Goal: Transaction & Acquisition: Purchase product/service

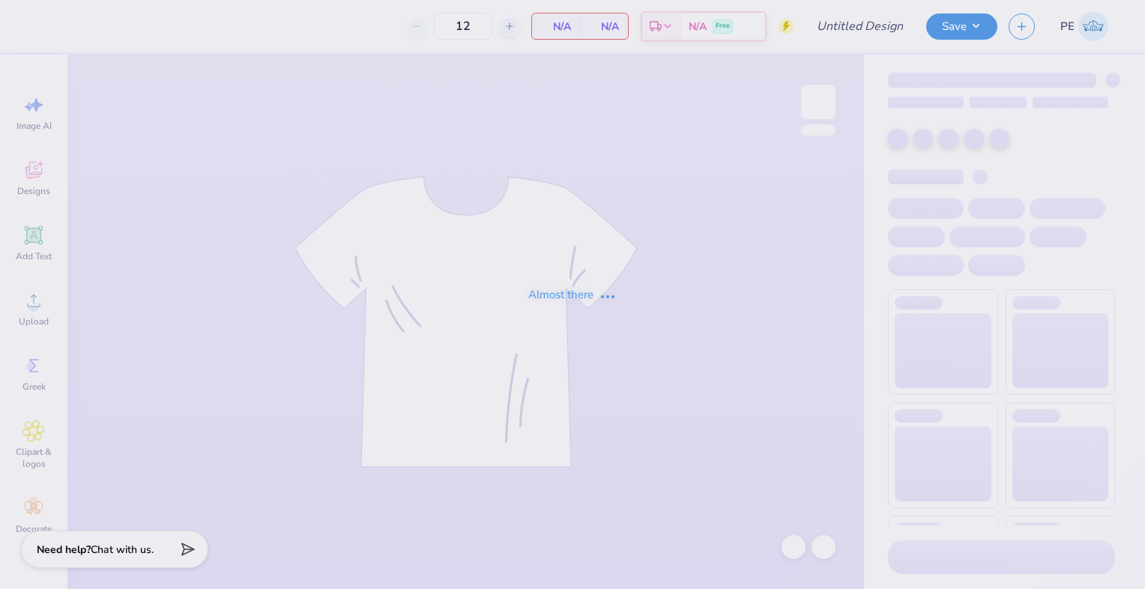
type input "[DATE]"
type input "24"
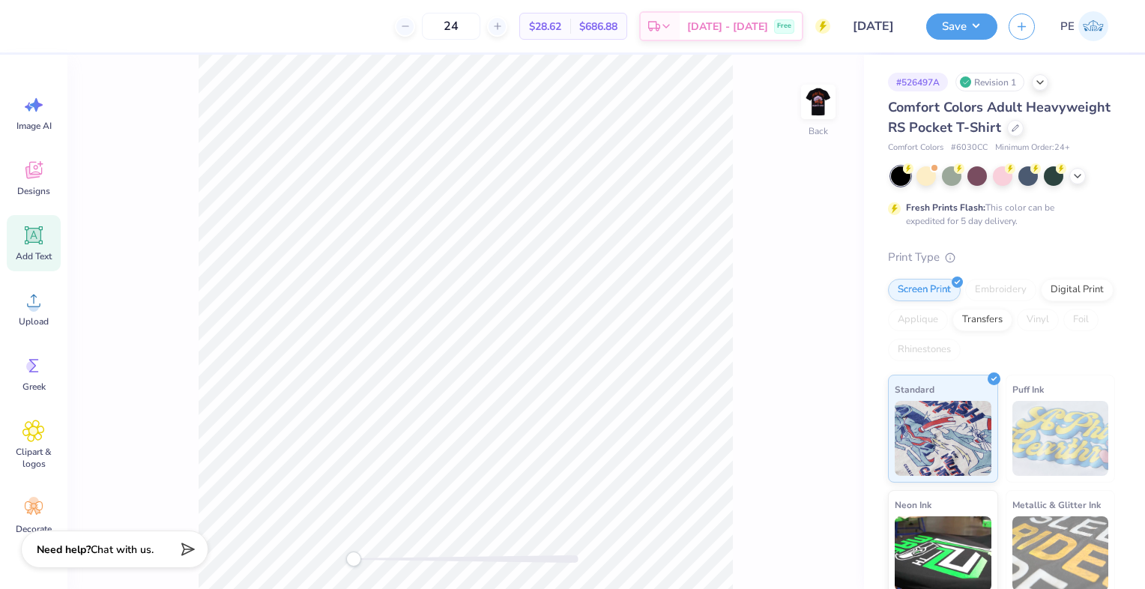
click at [39, 221] on div "Add Text" at bounding box center [34, 243] width 54 height 56
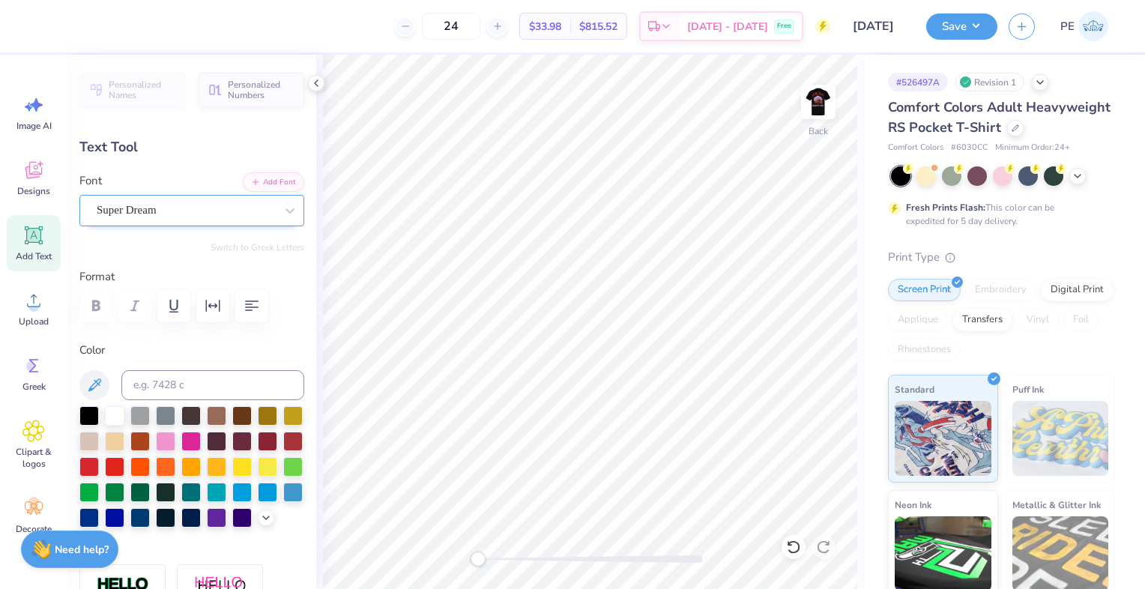
click at [132, 218] on div at bounding box center [186, 210] width 178 height 20
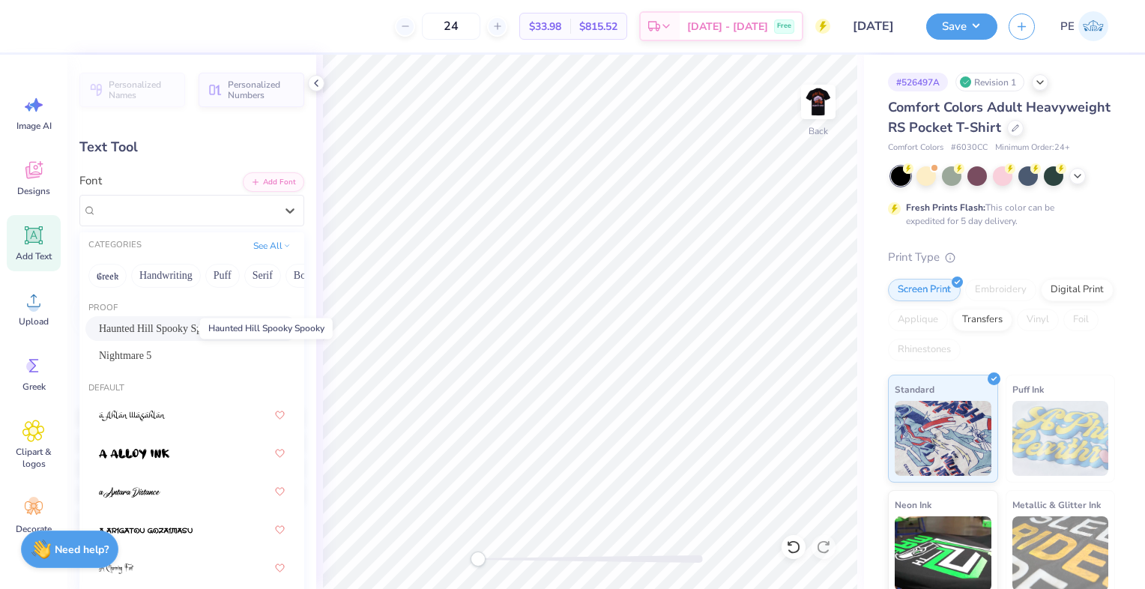
click at [163, 331] on span "Haunted Hill Spooky Spooky" at bounding box center [161, 329] width 124 height 16
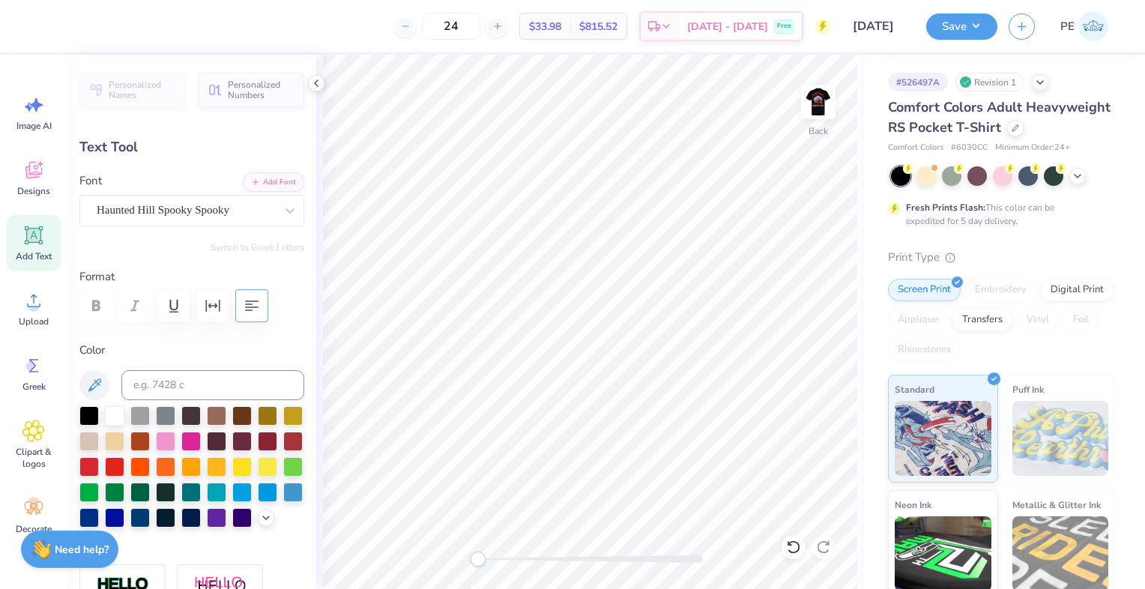
scroll to position [12, 1]
type textarea "T"
type textarea "H"
type textarea "T"
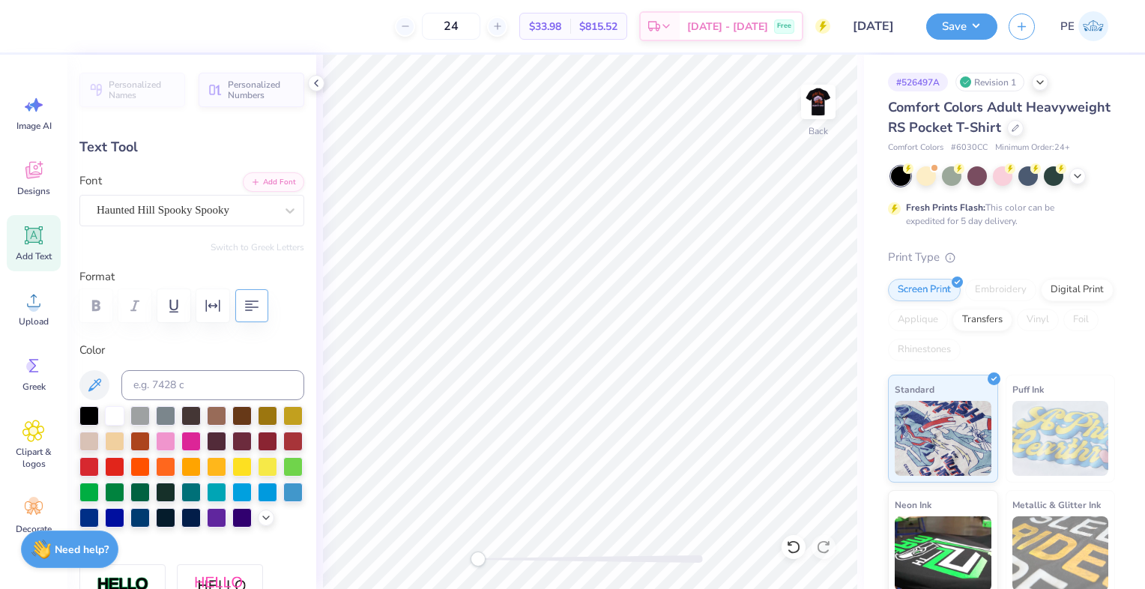
type textarea "TKE"
type input "1.68"
type input "1.24"
type input "2.52"
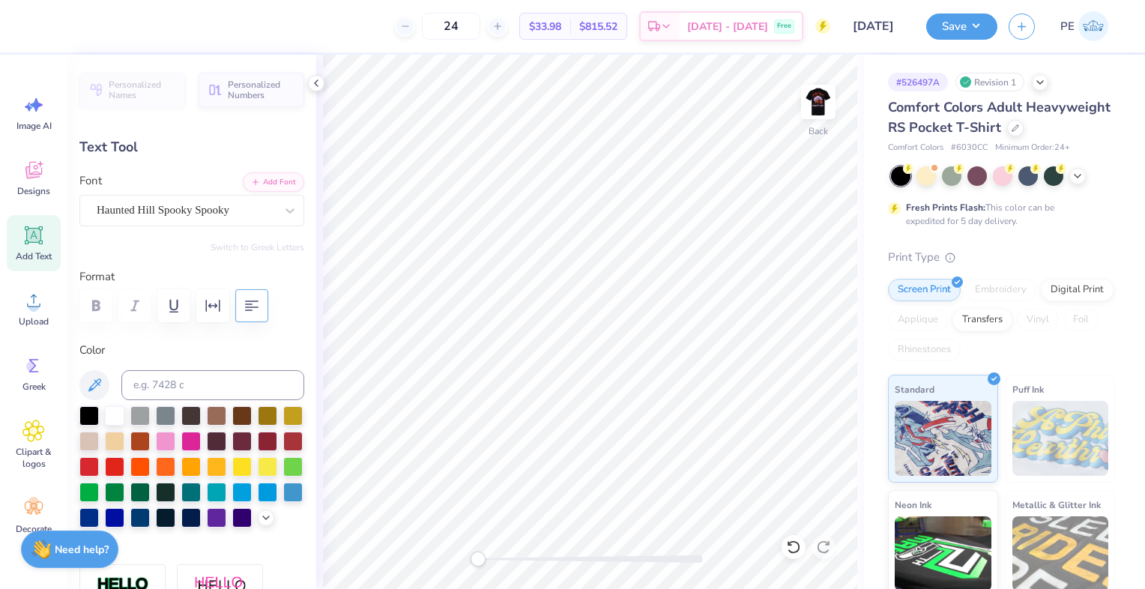
type input "1.85"
type input "3.27"
type input "2.40"
click at [26, 233] on icon at bounding box center [34, 235] width 18 height 18
type input "3.50"
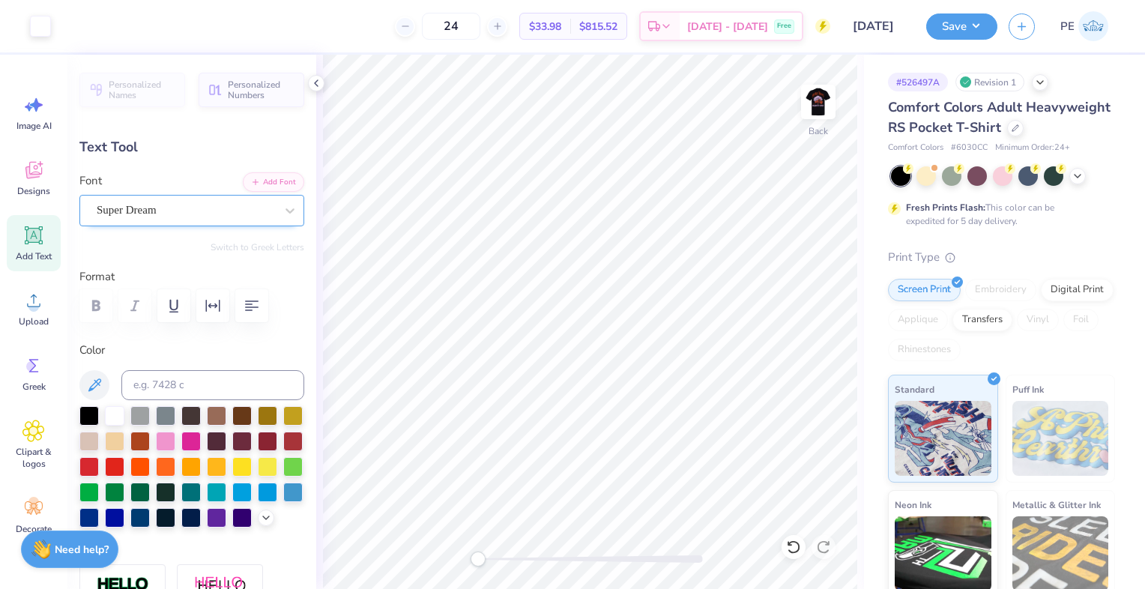
type input "1.01"
click at [219, 202] on div "Super Dream" at bounding box center [185, 210] width 181 height 23
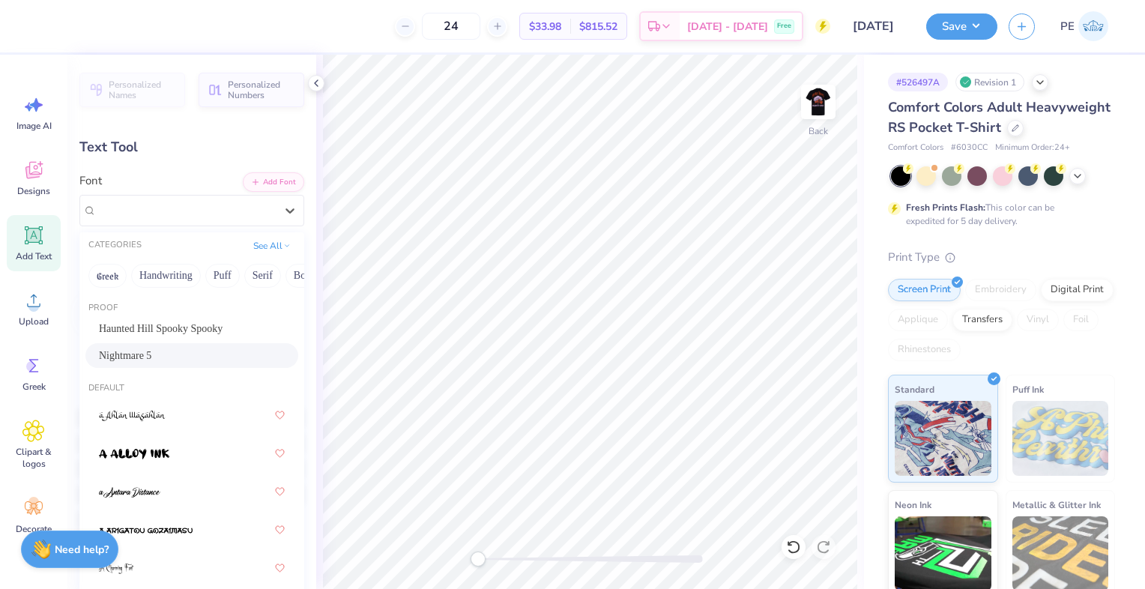
click at [150, 352] on div "Nightmare 5" at bounding box center [192, 356] width 186 height 16
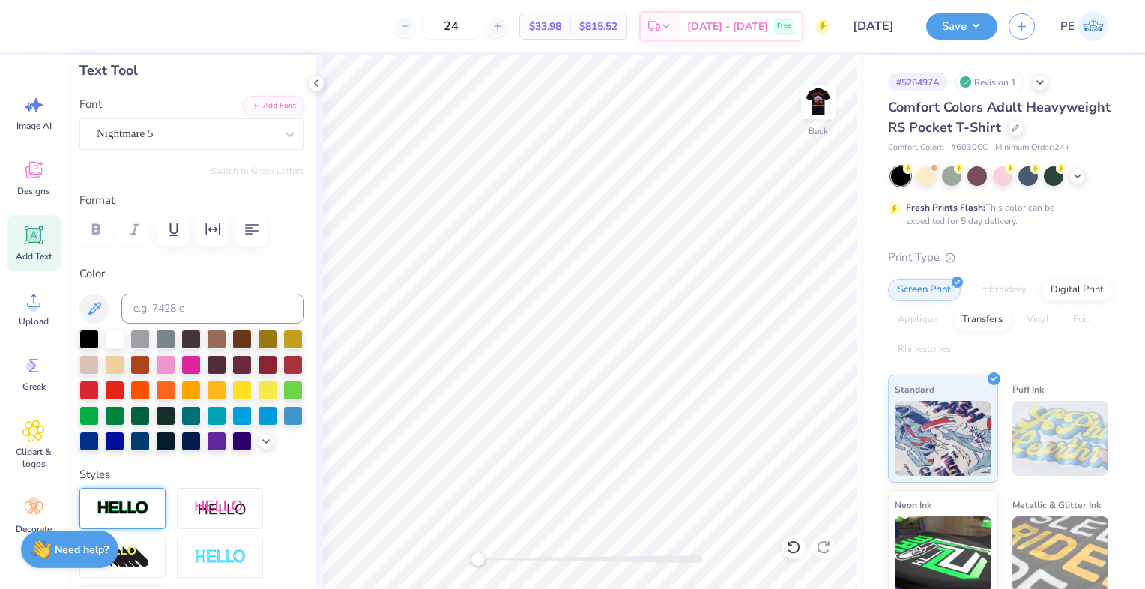
scroll to position [150, 0]
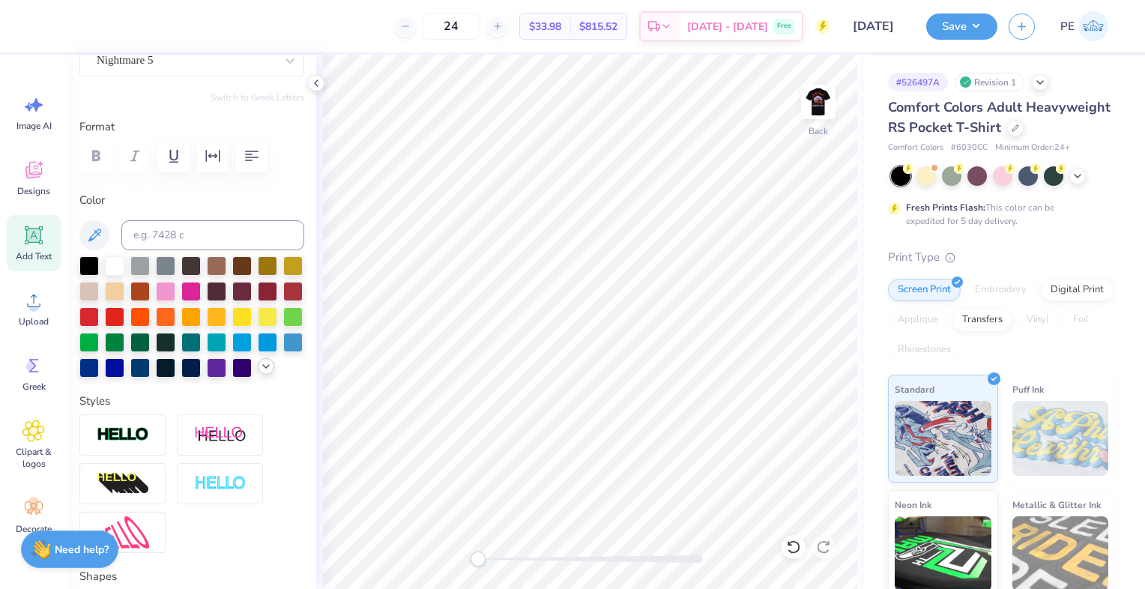
type textarea "[DATE]"
click at [263, 368] on polyline at bounding box center [266, 366] width 6 height 3
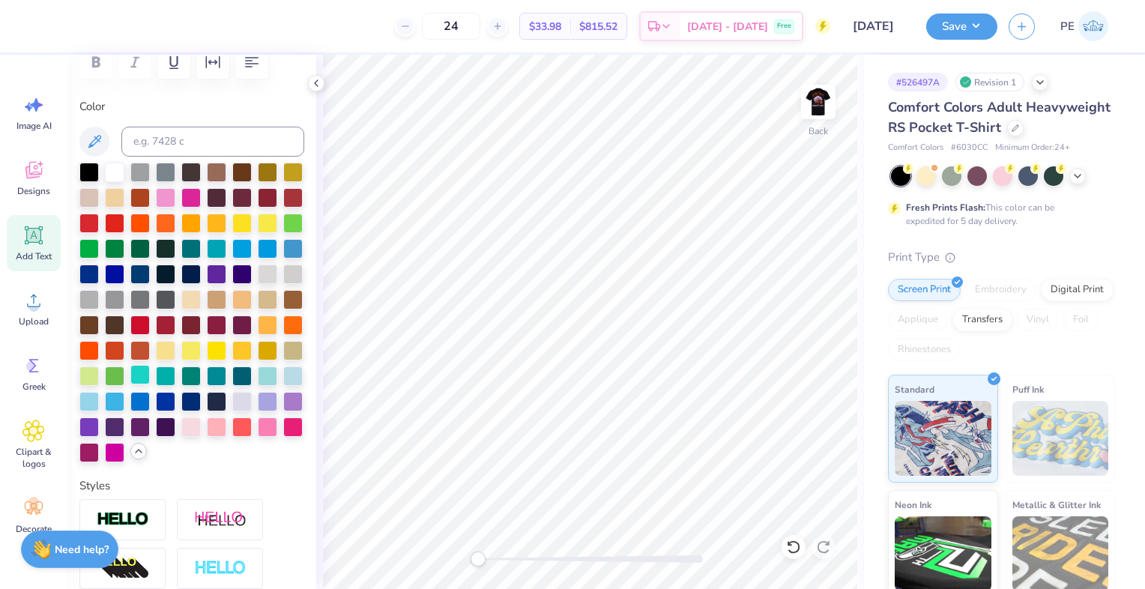
scroll to position [300, 0]
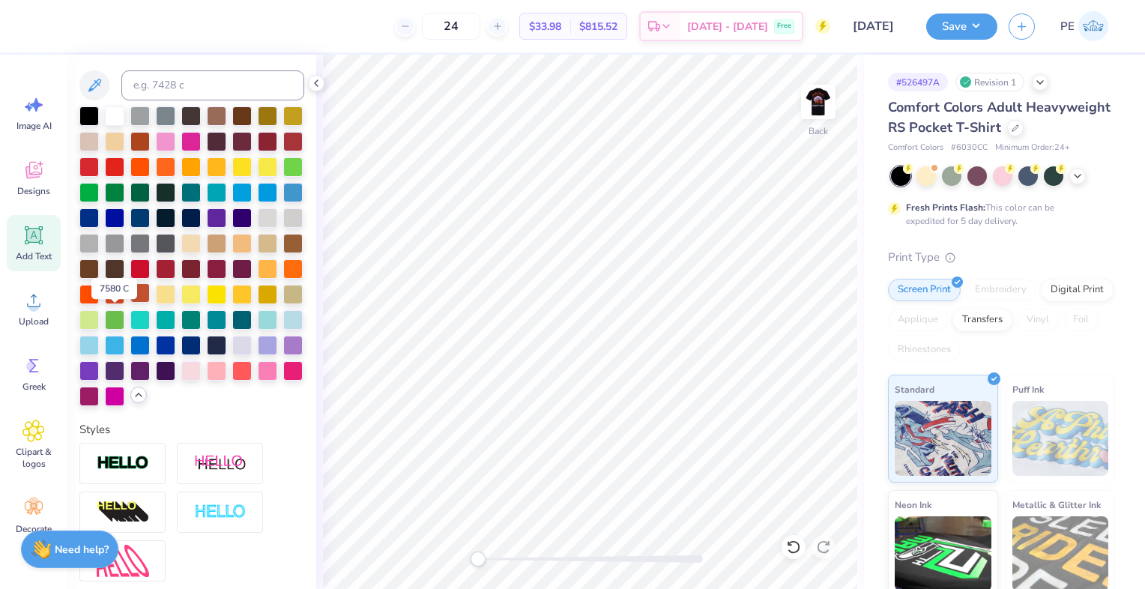
click at [130, 303] on div at bounding box center [139, 292] width 19 height 19
type input "3.27"
type input "2.40"
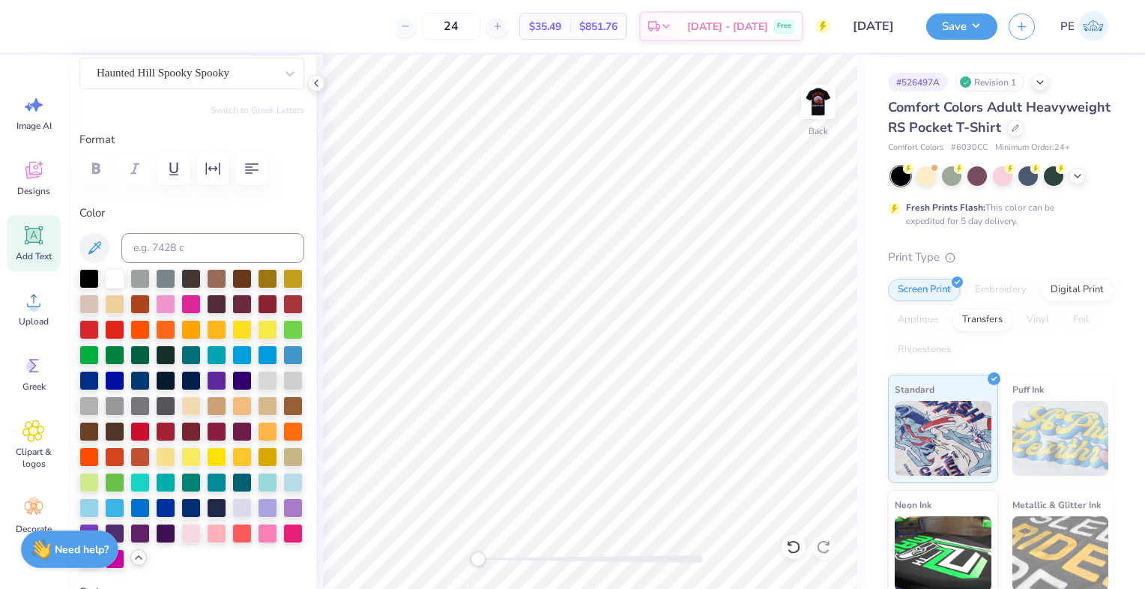
scroll to position [75, 0]
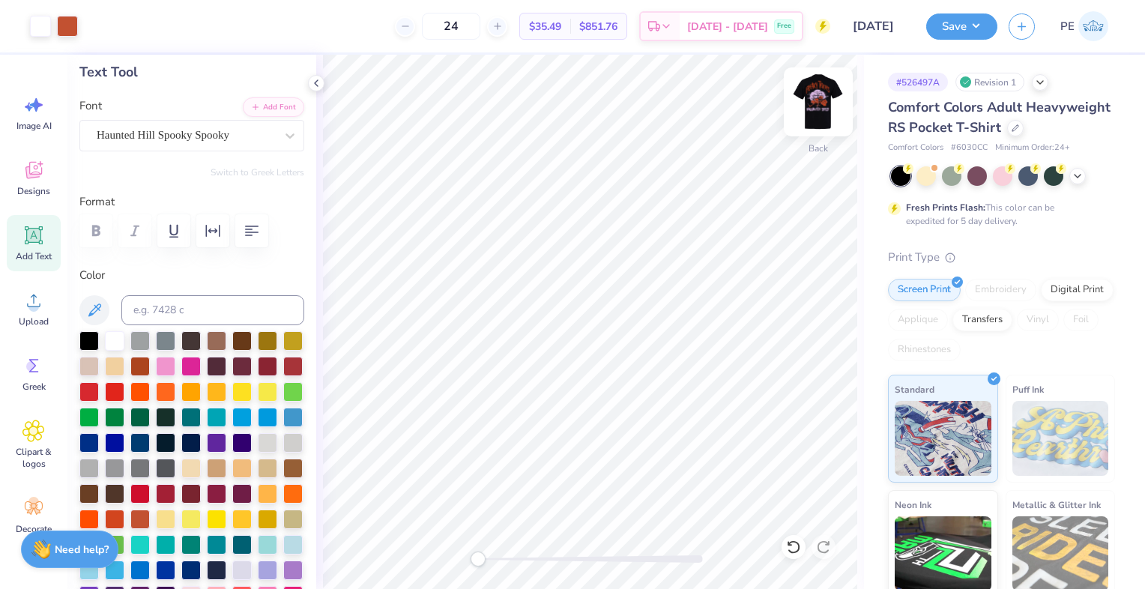
click at [815, 97] on img at bounding box center [818, 102] width 60 height 60
click at [820, 102] on img at bounding box center [818, 102] width 60 height 60
click at [162, 304] on input at bounding box center [212, 310] width 183 height 30
type input "530"
type input "2.89"
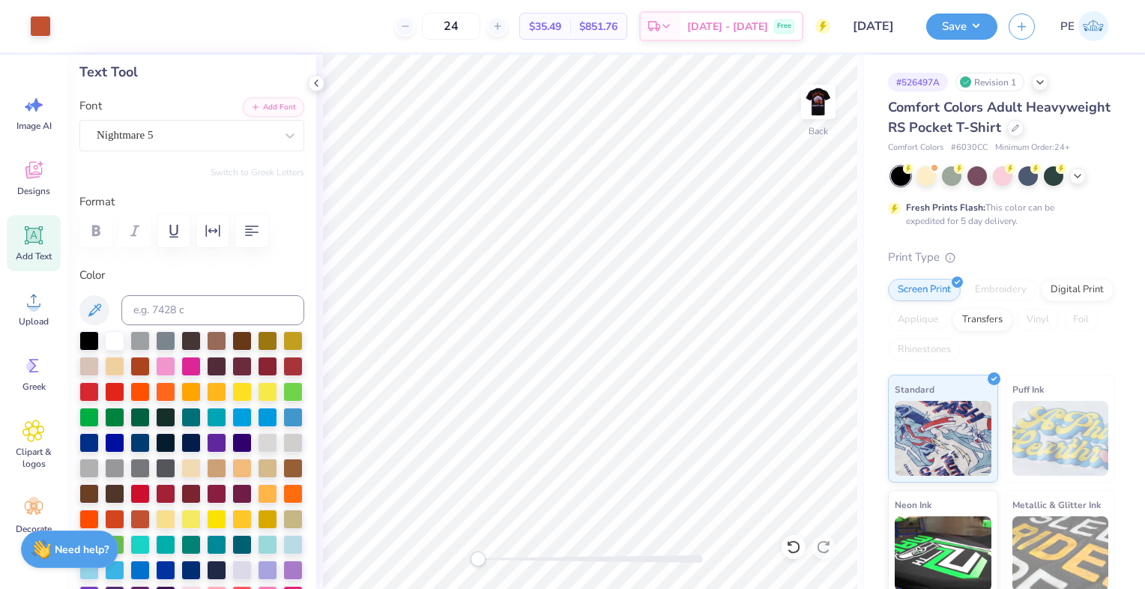
type input "1.12"
click at [64, 29] on div at bounding box center [67, 24] width 21 height 21
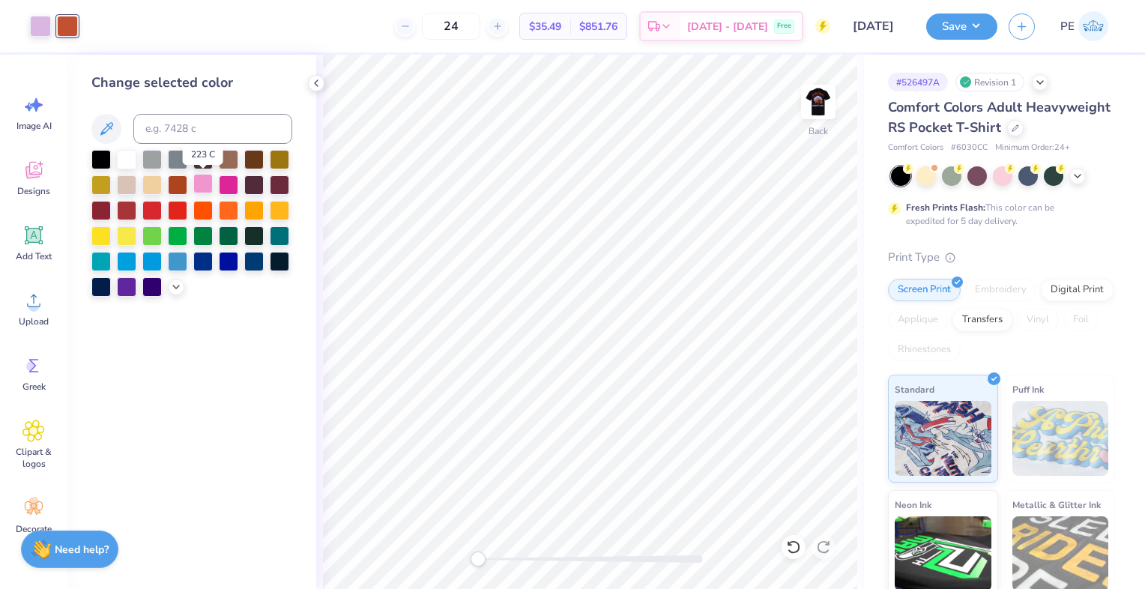
click at [200, 183] on div at bounding box center [202, 183] width 19 height 19
click at [42, 28] on div at bounding box center [40, 24] width 21 height 21
click at [175, 282] on icon at bounding box center [176, 285] width 12 height 12
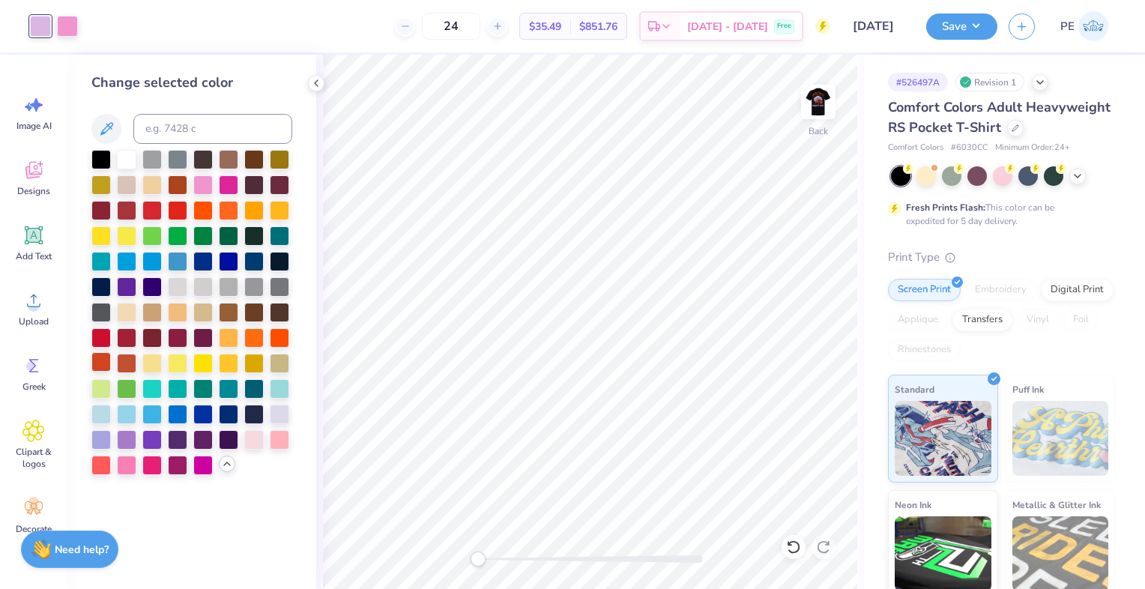
click at [105, 367] on div at bounding box center [100, 361] width 19 height 19
click at [59, 25] on div at bounding box center [67, 24] width 21 height 21
click at [171, 128] on input at bounding box center [212, 129] width 159 height 30
type input "530"
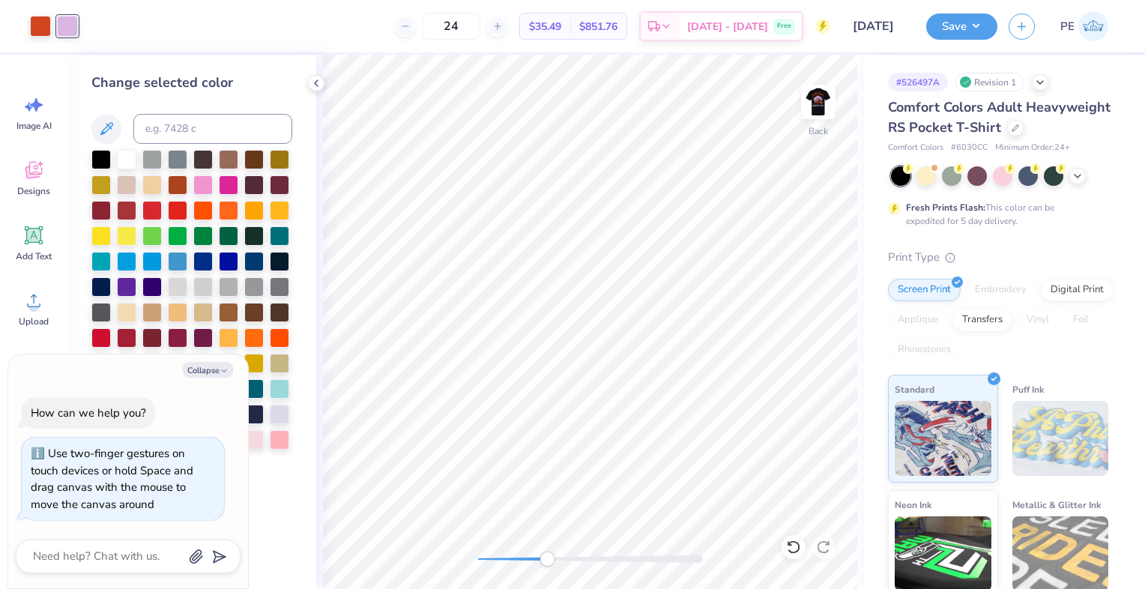
click at [548, 535] on div "Back" at bounding box center [590, 322] width 548 height 534
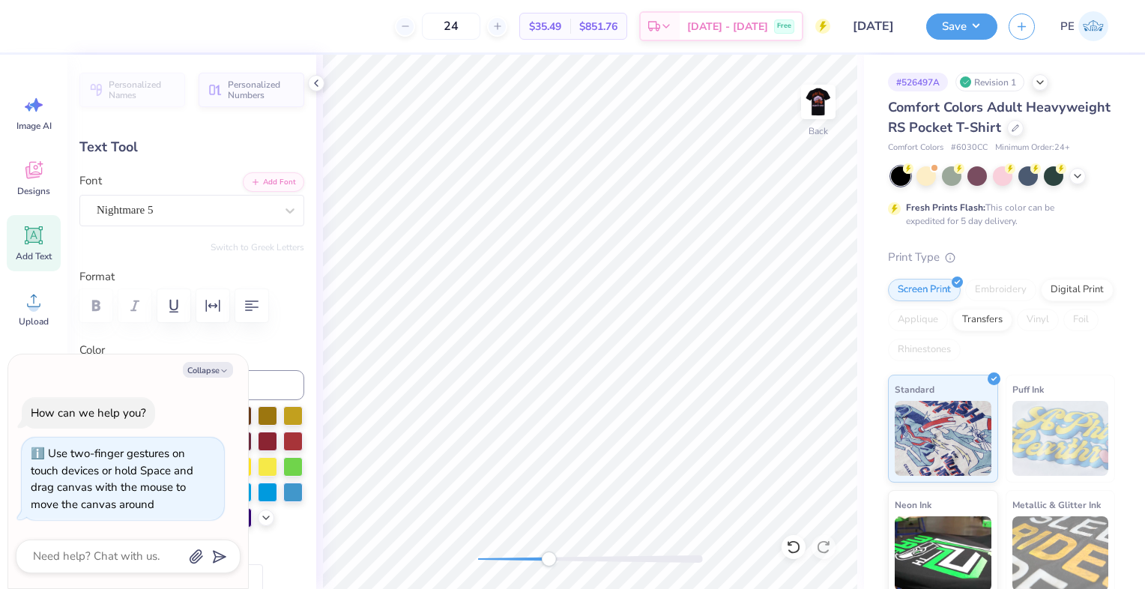
type textarea "x"
type input "-11.4"
type textarea "x"
type input "3.27"
type input "2.40"
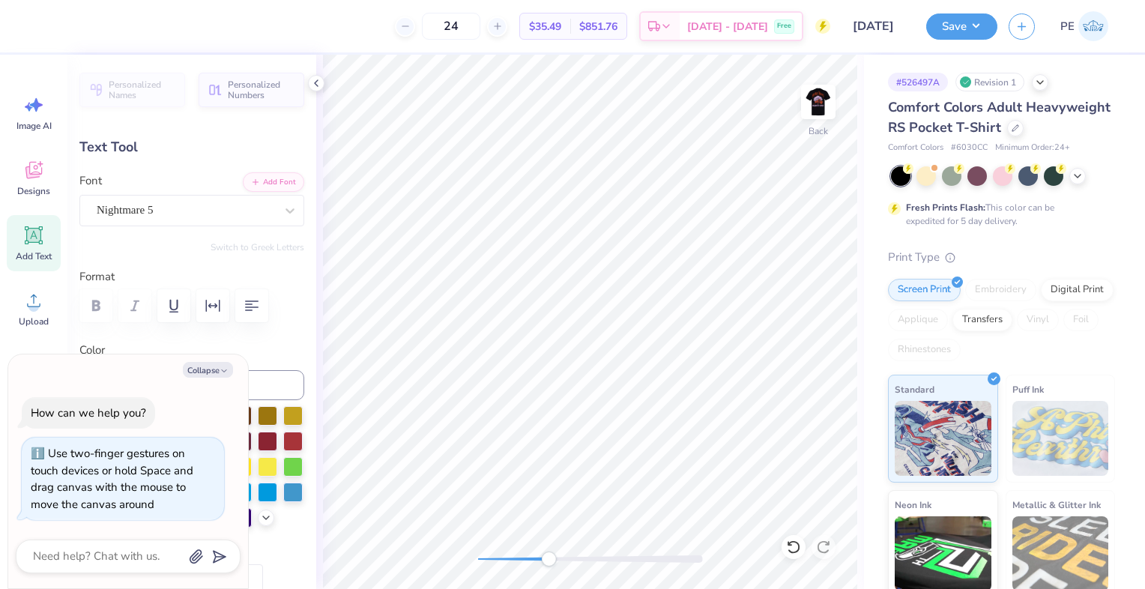
type input "0.0"
type textarea "x"
type input "2.37"
type input "1.75"
type textarea "x"
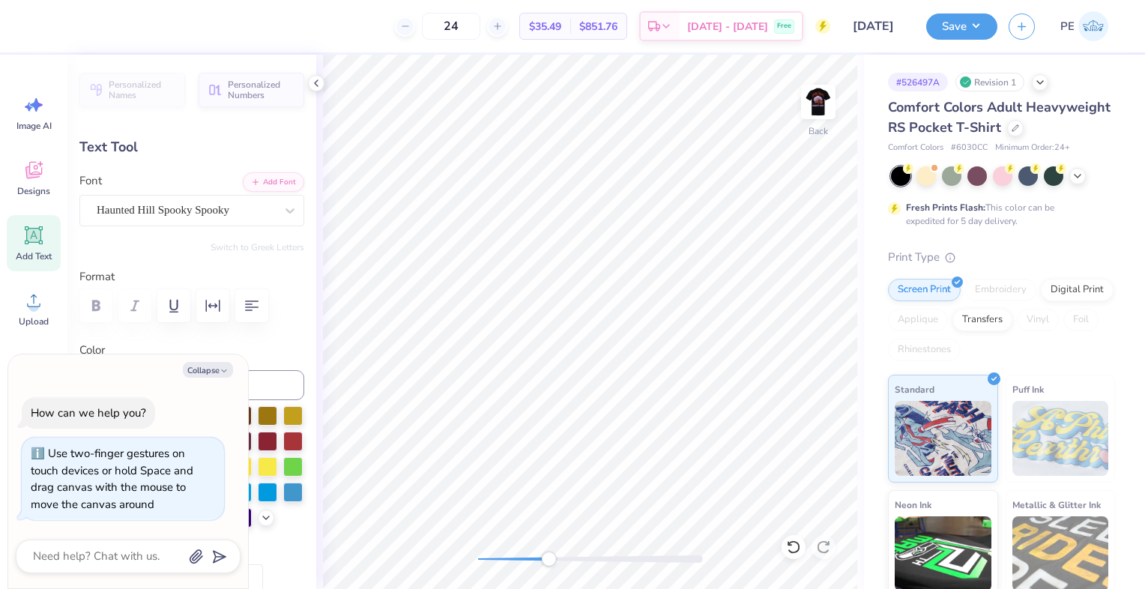
type input "3.00"
type input "1.46"
type input "-11.4"
type textarea "x"
type input "0.0"
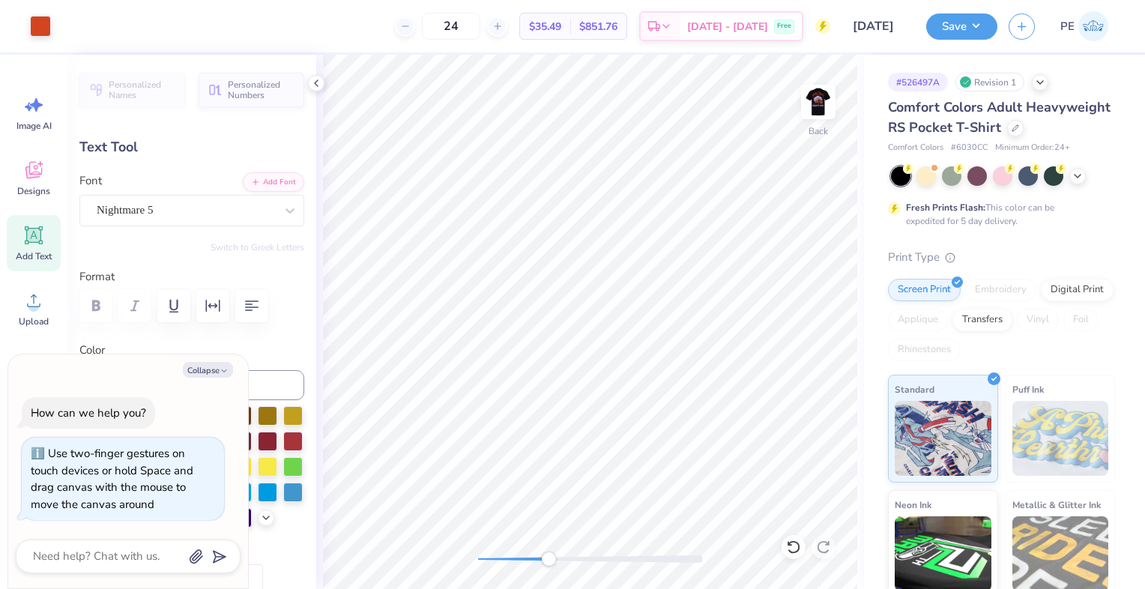
type textarea "x"
type input "2.37"
type input "1.75"
type textarea "x"
type input "2.81"
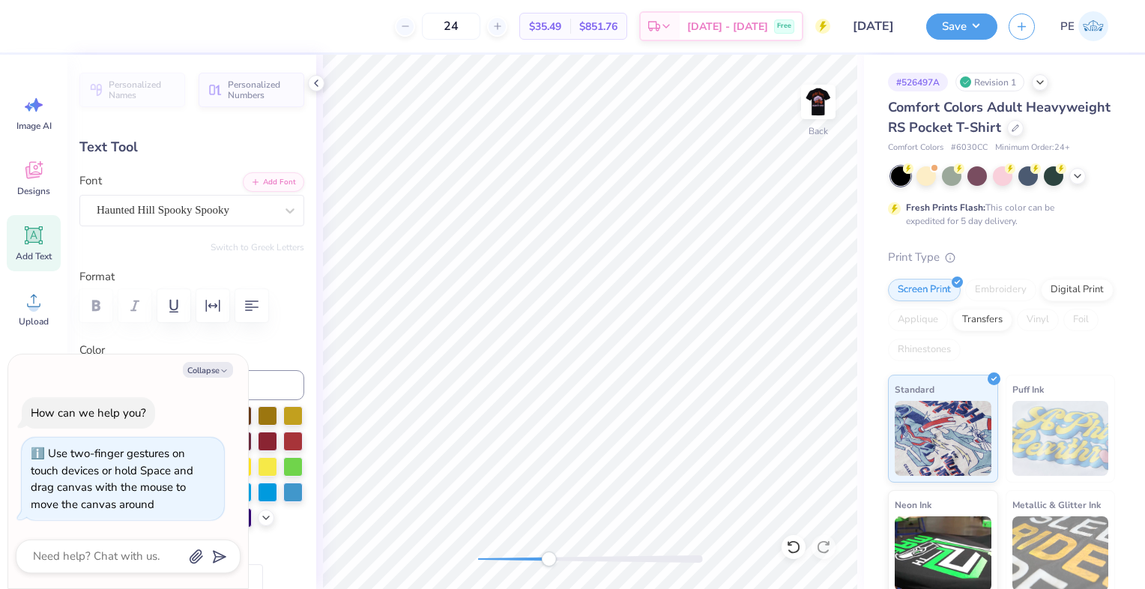
type input "2.06"
type textarea "x"
type input "3.00"
type input "1.46"
type input "-11.4"
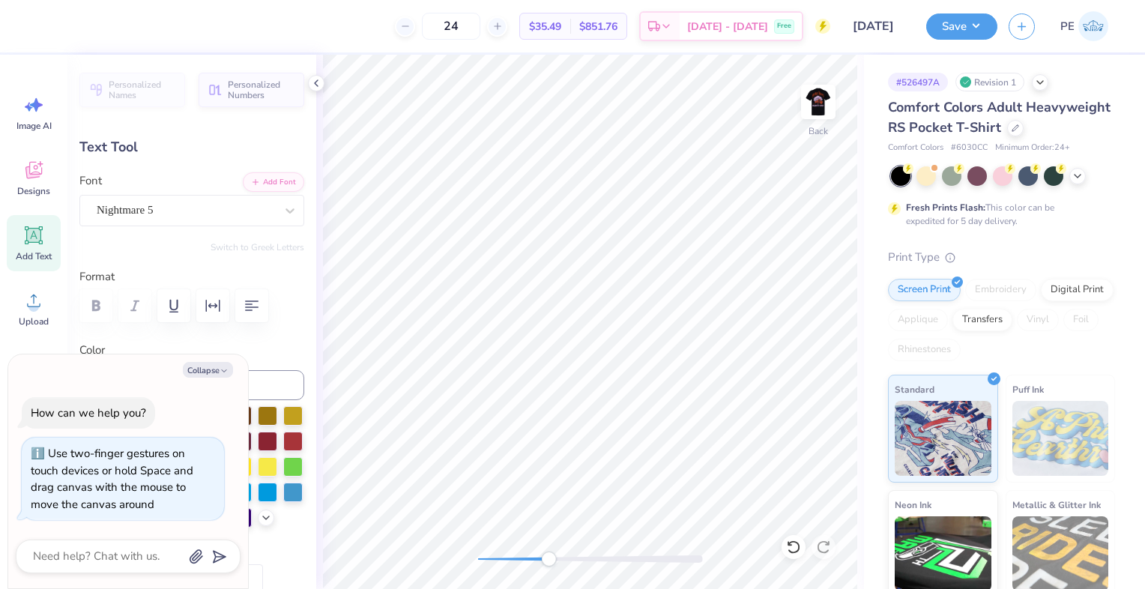
type textarea "x"
type input "0.0"
type textarea "x"
type input "2.81"
type input "2.06"
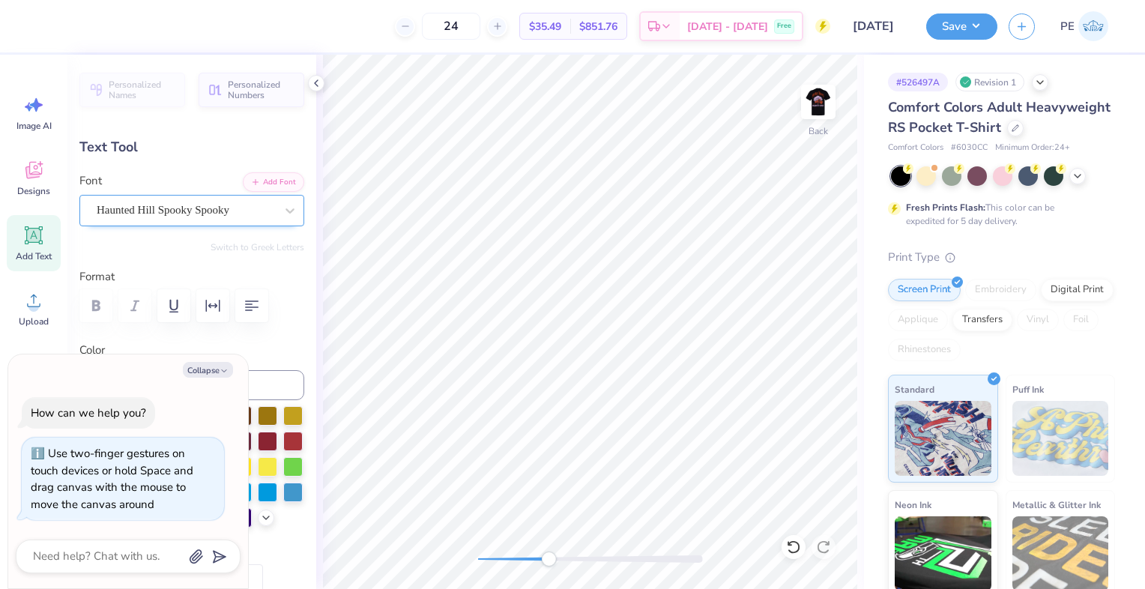
click at [141, 214] on div "Haunted Hill Spooky Spooky" at bounding box center [185, 210] width 181 height 23
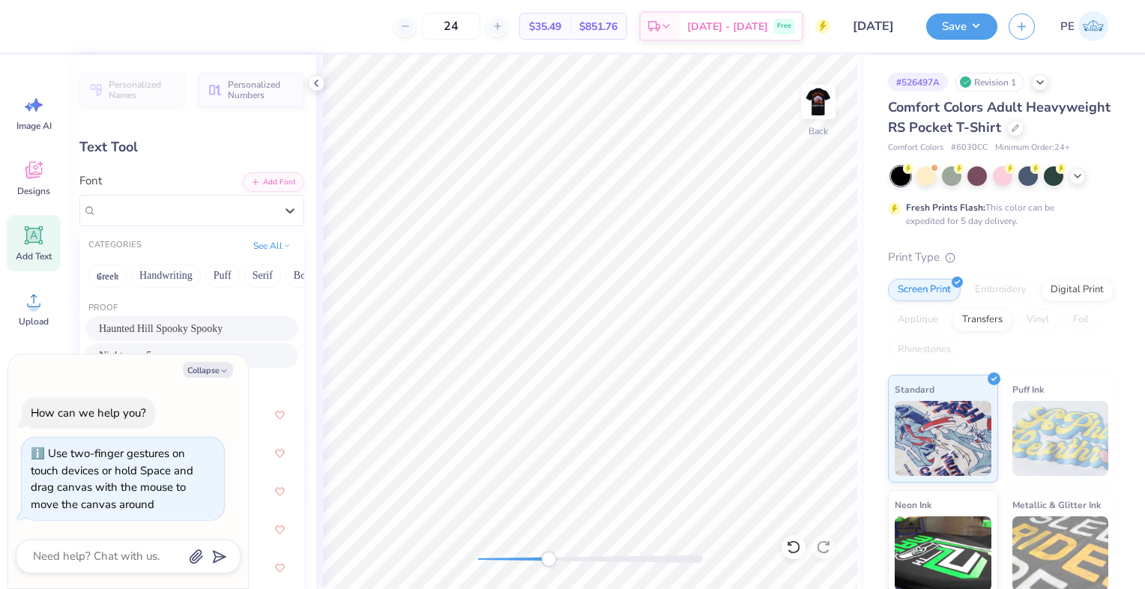
click at [125, 349] on div "Nightmare 5" at bounding box center [192, 356] width 186 height 16
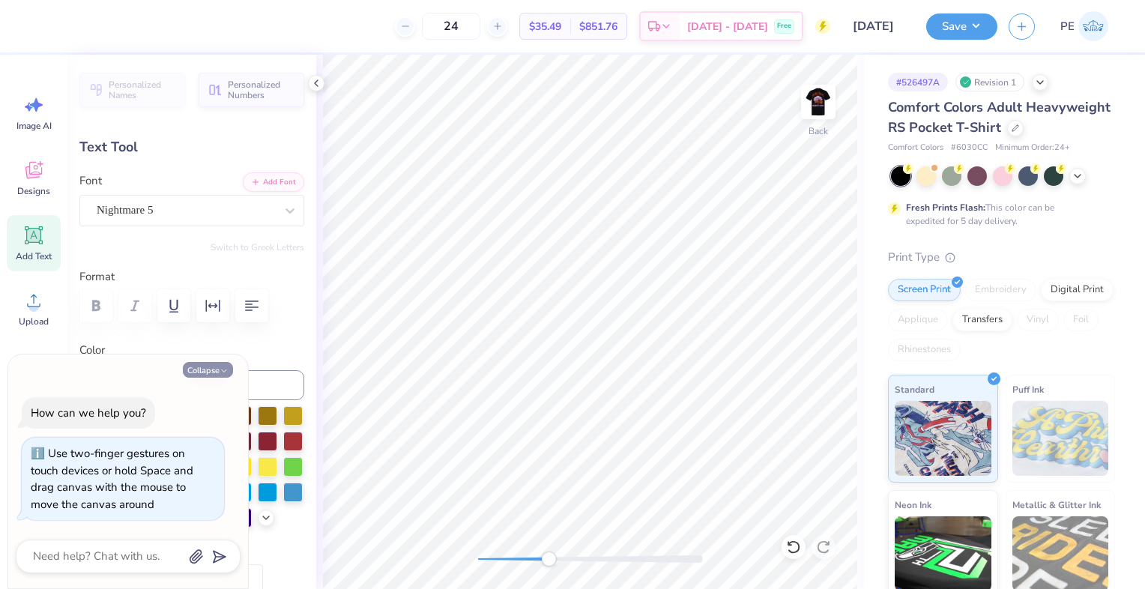
click at [212, 372] on button "Collapse" at bounding box center [208, 370] width 50 height 16
type textarea "x"
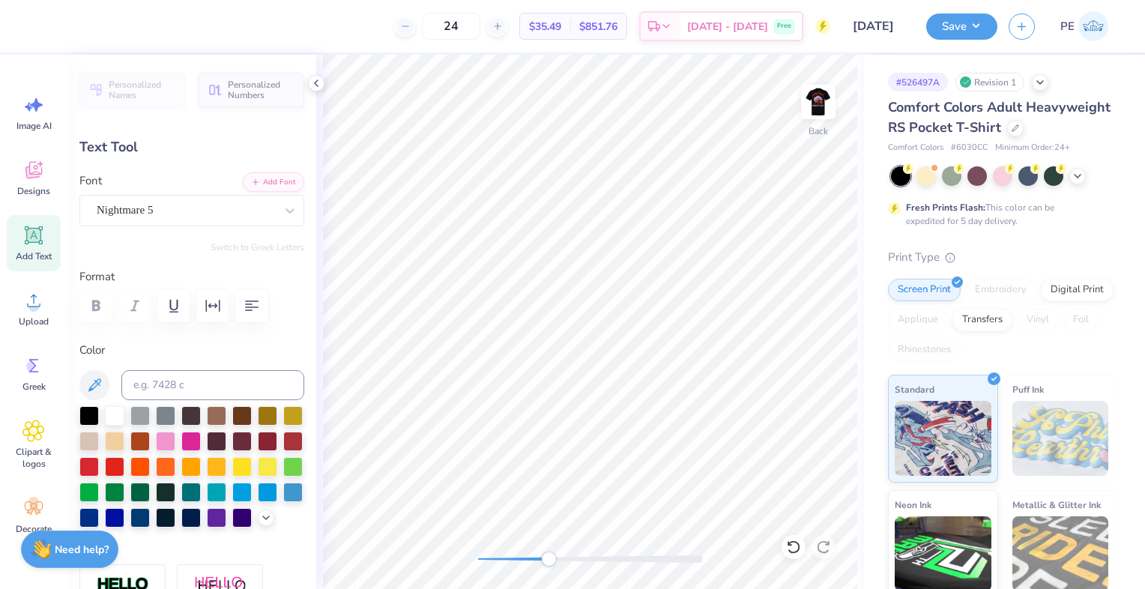
type input "3.00"
type input "1.46"
type input "-11.4"
type input "1.44"
type input "2.08"
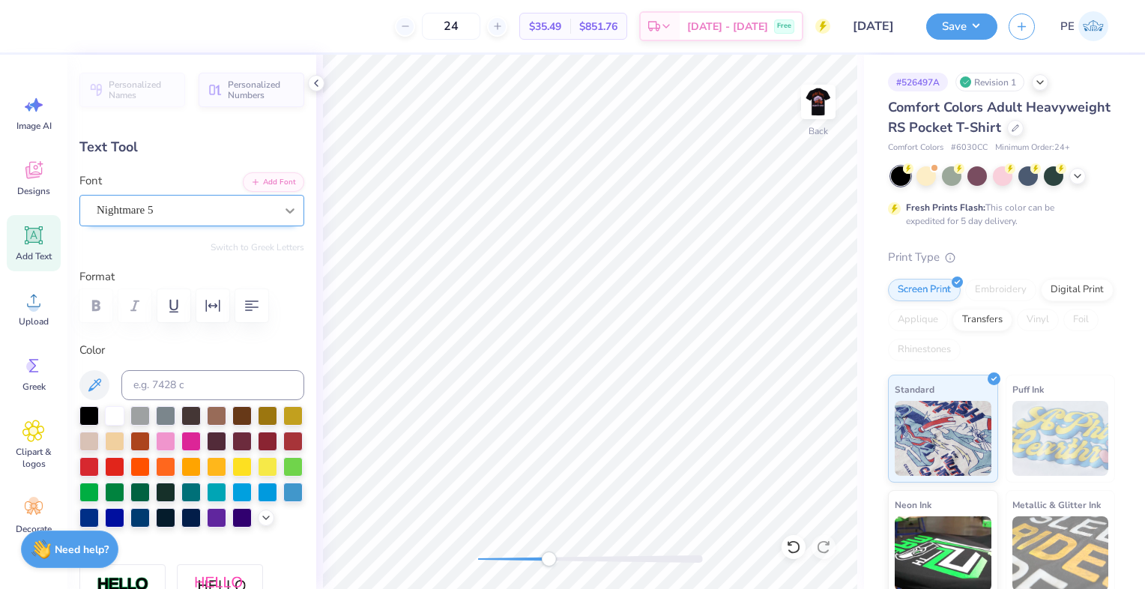
type input "0.0"
type input "2.81"
type input "2.06"
type input "3.00"
type input "1.46"
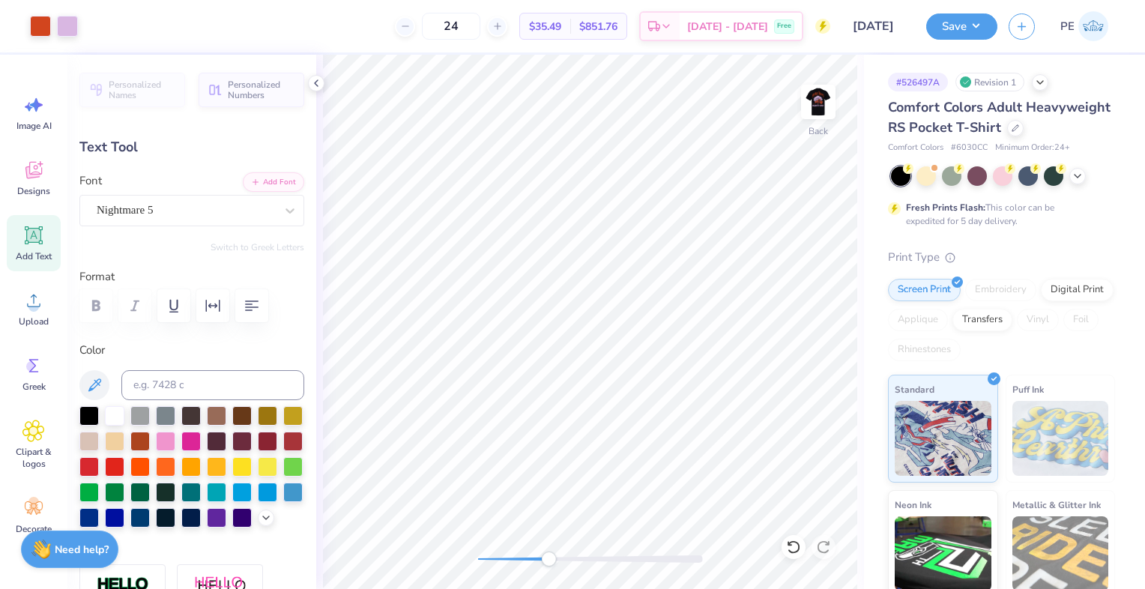
type input "0.0"
click at [132, 202] on div "Nightmare 5" at bounding box center [185, 210] width 181 height 23
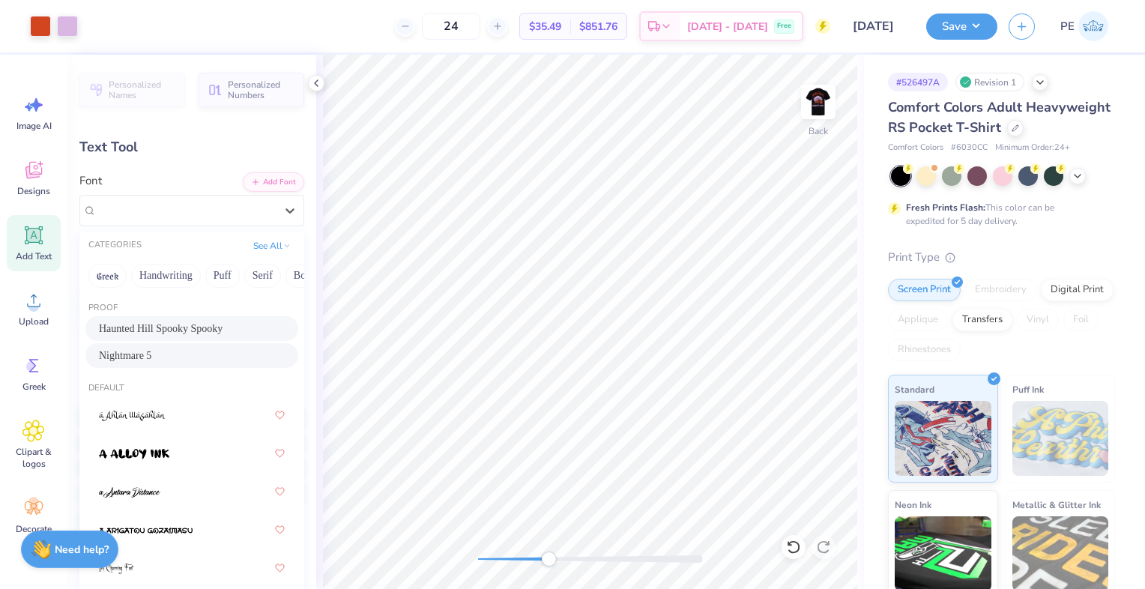
click at [21, 250] on span "Add Text" at bounding box center [34, 256] width 36 height 12
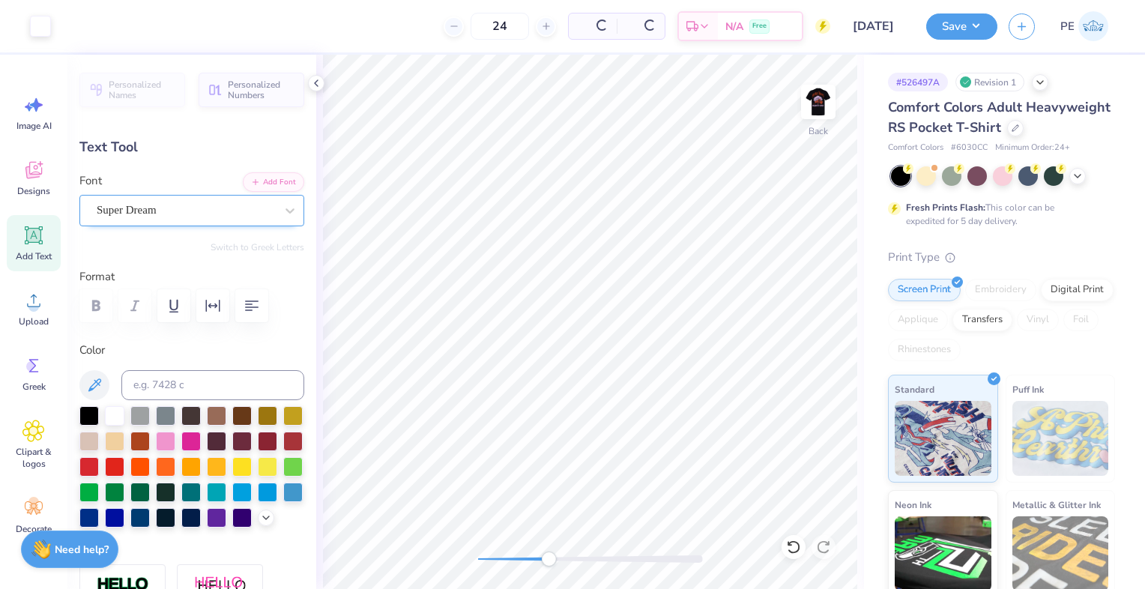
type input "3.50"
type input "1.01"
click at [203, 211] on div "Super Dream" at bounding box center [185, 210] width 181 height 23
type textarea "2025"
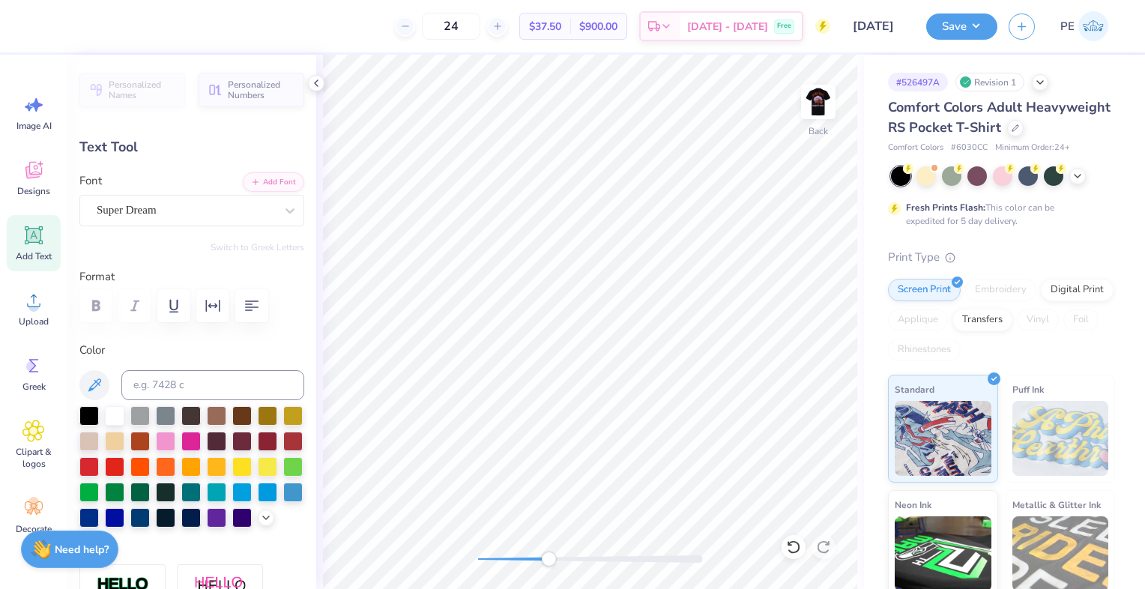
click at [157, 191] on div "Font Super Dream" at bounding box center [191, 199] width 225 height 54
click at [160, 204] on div "Super Dream" at bounding box center [185, 210] width 181 height 23
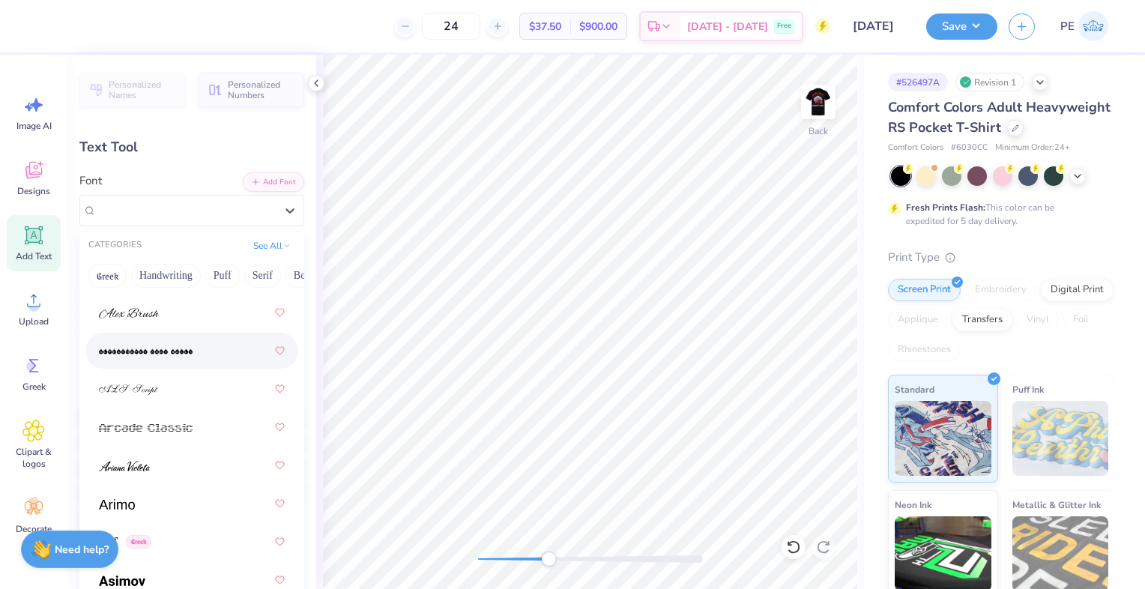
scroll to position [749, 0]
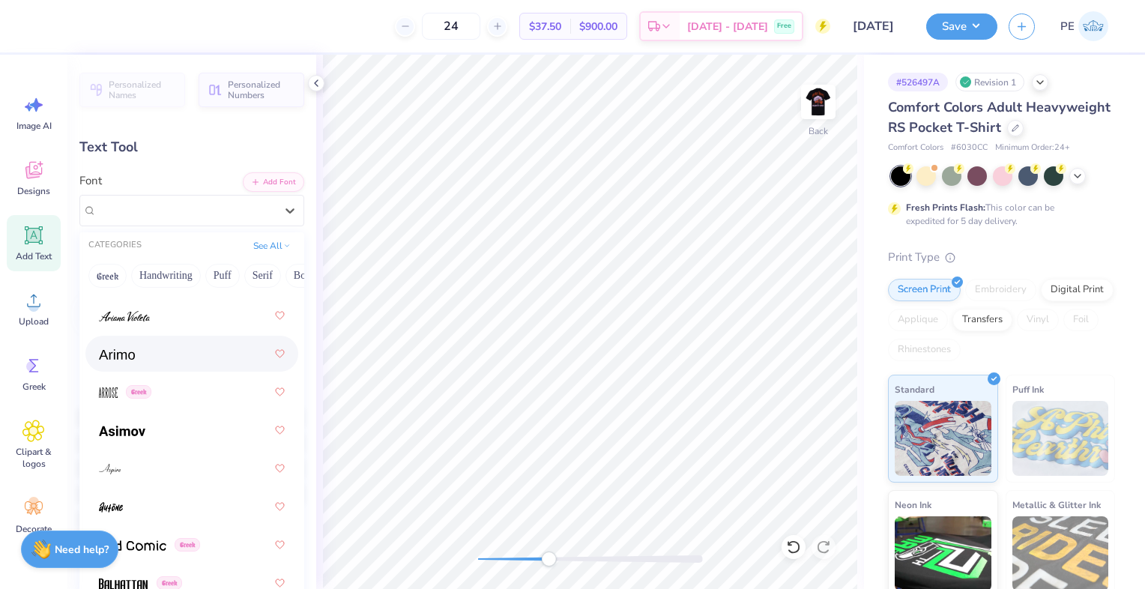
click at [162, 346] on div at bounding box center [192, 353] width 186 height 27
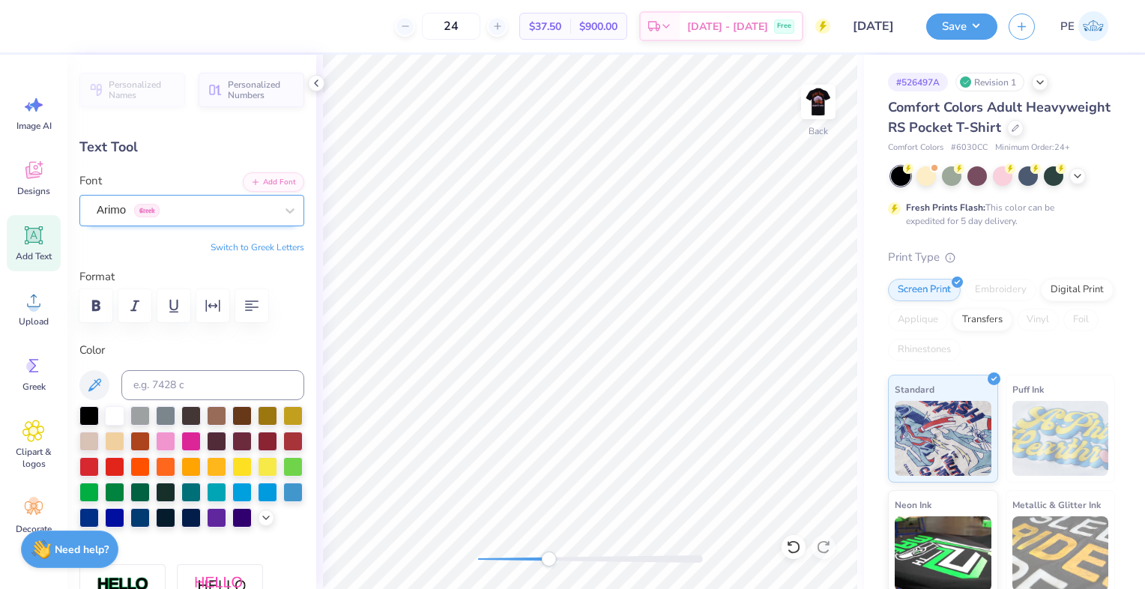
click at [209, 208] on div "Arimo Greek" at bounding box center [185, 210] width 181 height 23
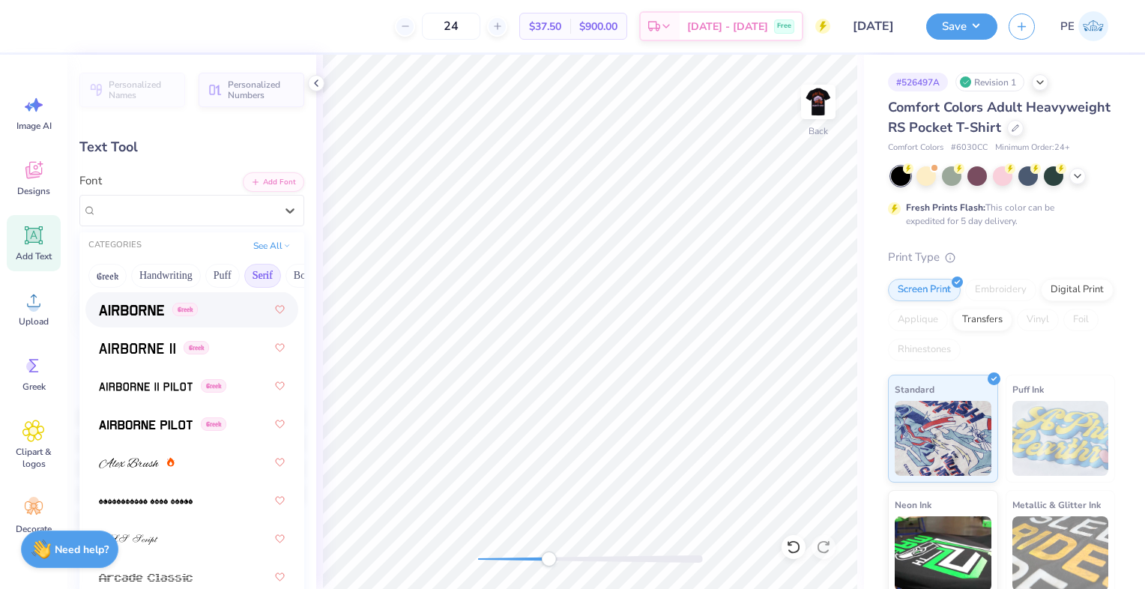
click at [261, 272] on button "Serif" at bounding box center [262, 276] width 37 height 24
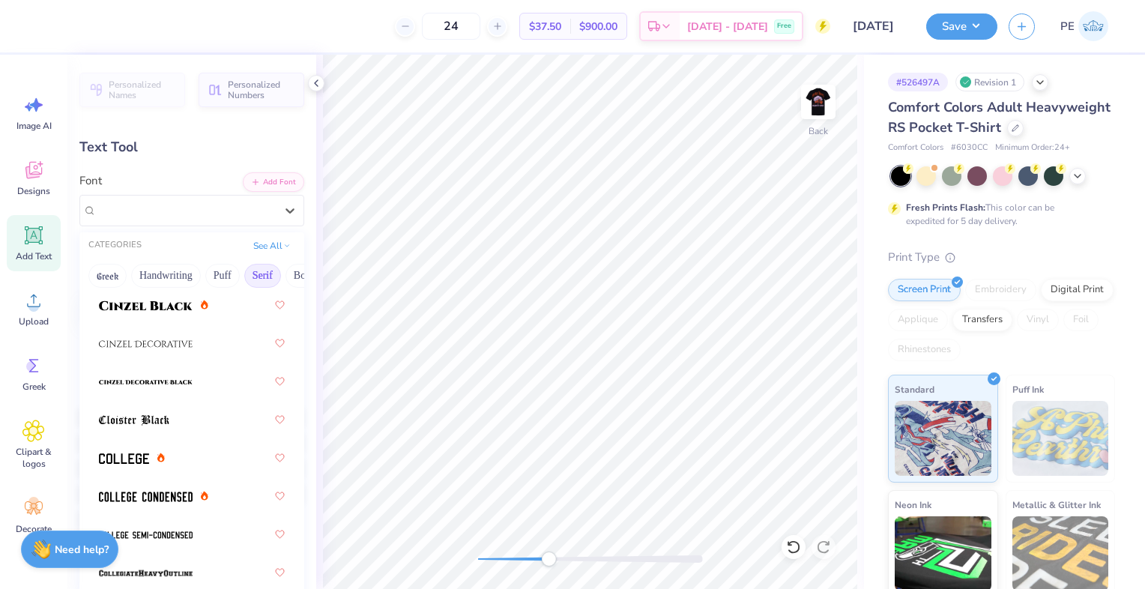
scroll to position [369, 0]
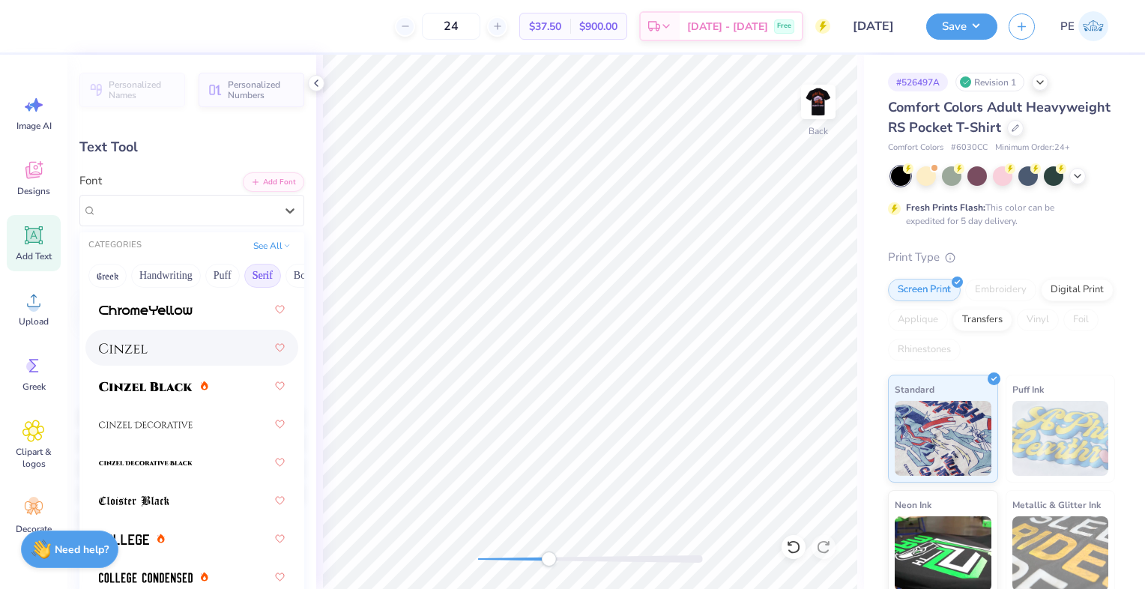
click at [176, 348] on div at bounding box center [192, 347] width 186 height 27
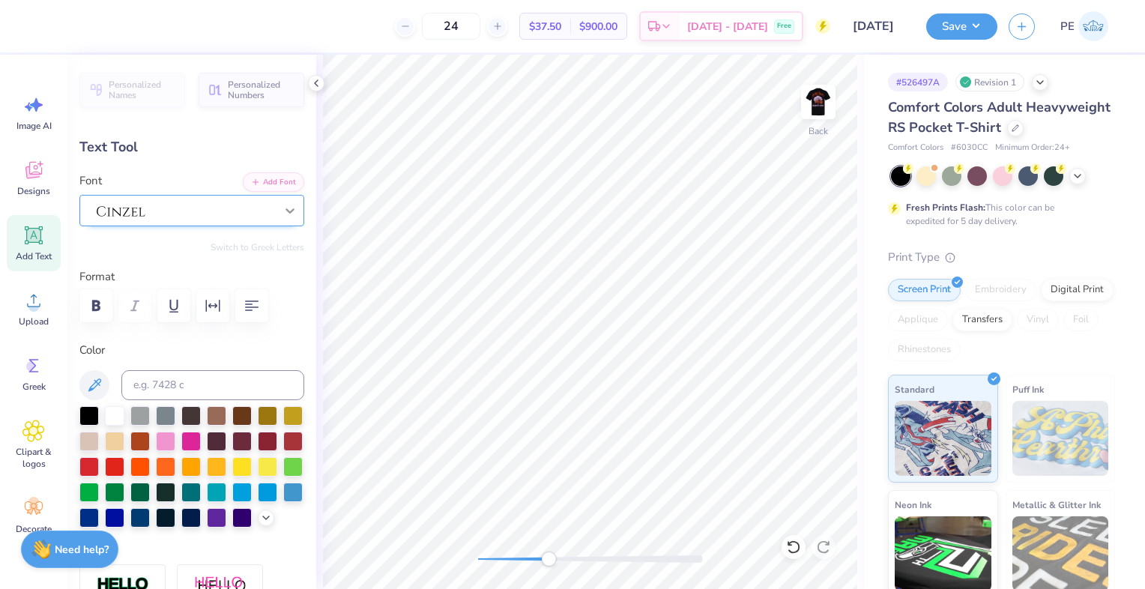
click at [276, 214] on div at bounding box center [289, 210] width 27 height 27
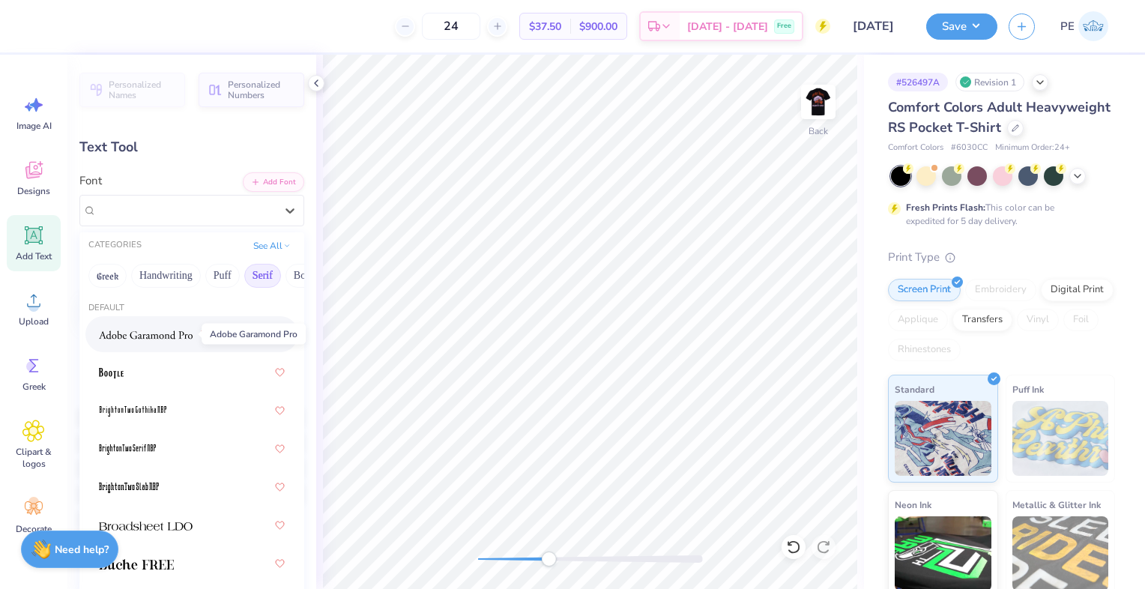
click at [182, 330] on img at bounding box center [146, 335] width 94 height 10
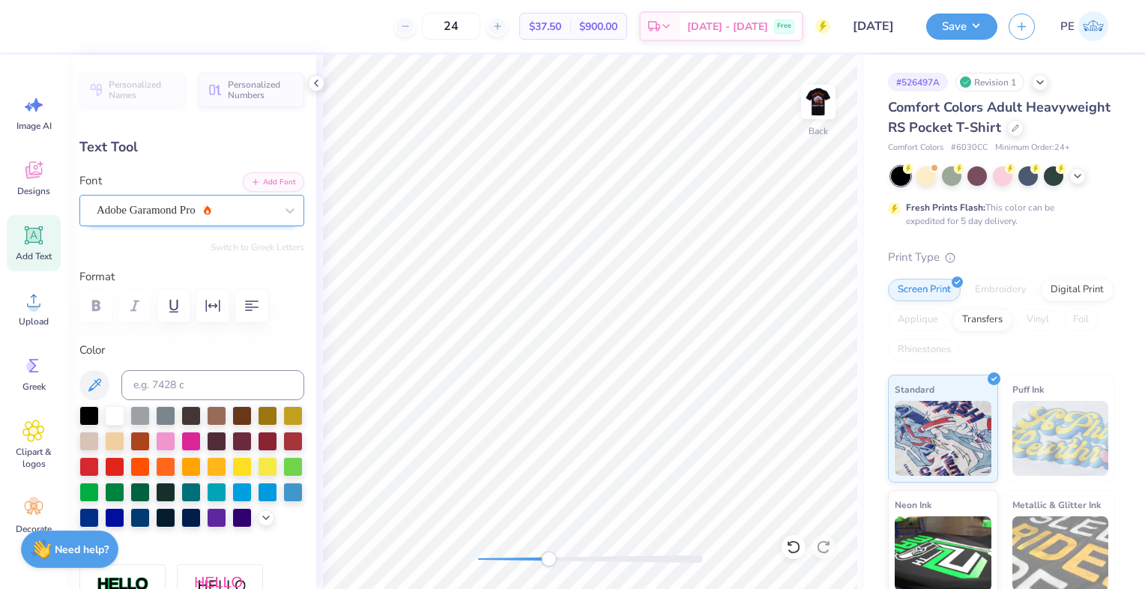
click at [250, 208] on div "Adobe Garamond Pro" at bounding box center [185, 210] width 181 height 23
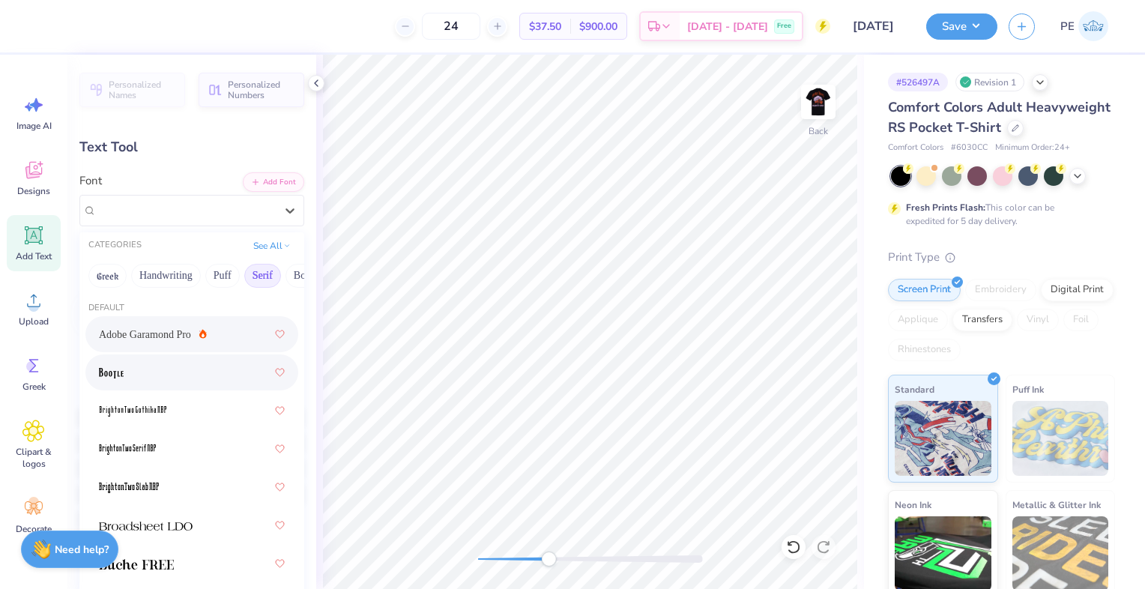
scroll to position [75, 0]
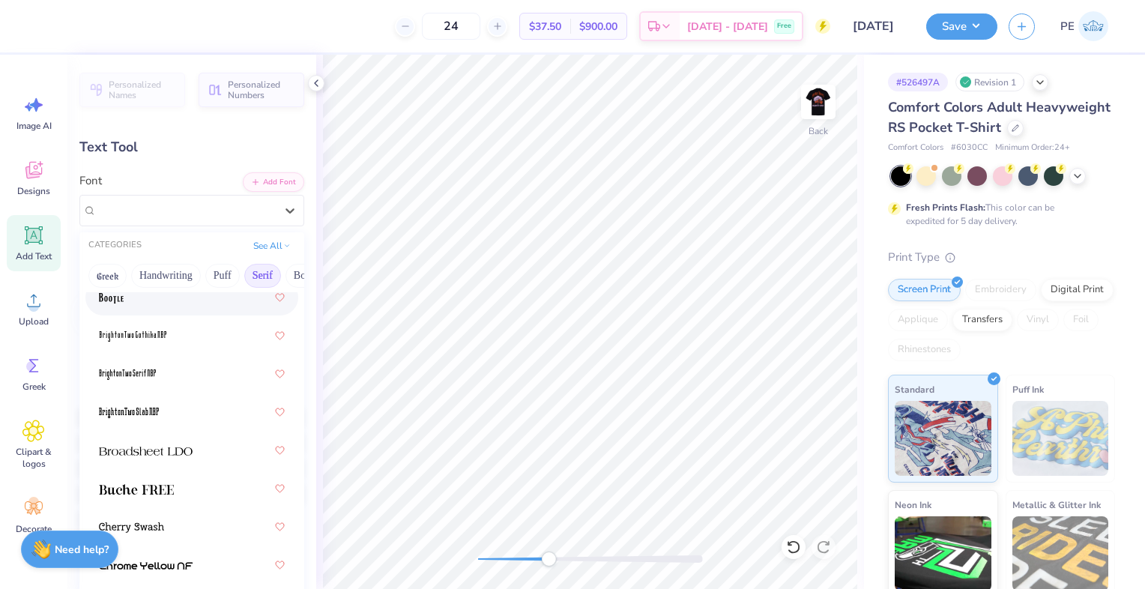
click at [153, 297] on div at bounding box center [192, 297] width 186 height 27
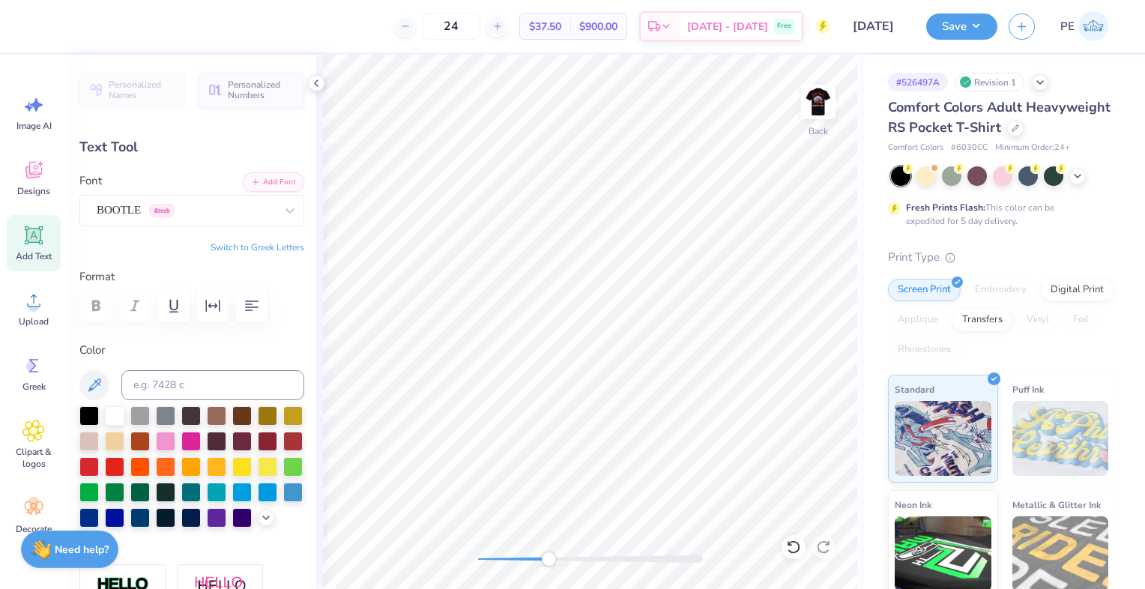
click at [240, 208] on div "BOOTLE Greek" at bounding box center [185, 210] width 181 height 23
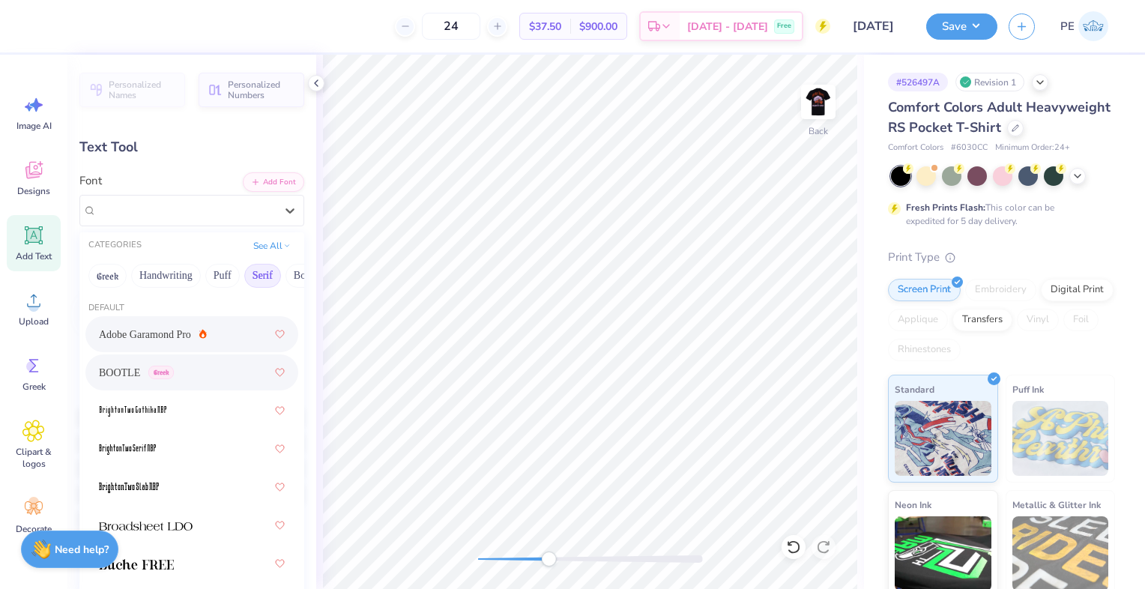
click at [261, 268] on button "Serif" at bounding box center [262, 276] width 37 height 24
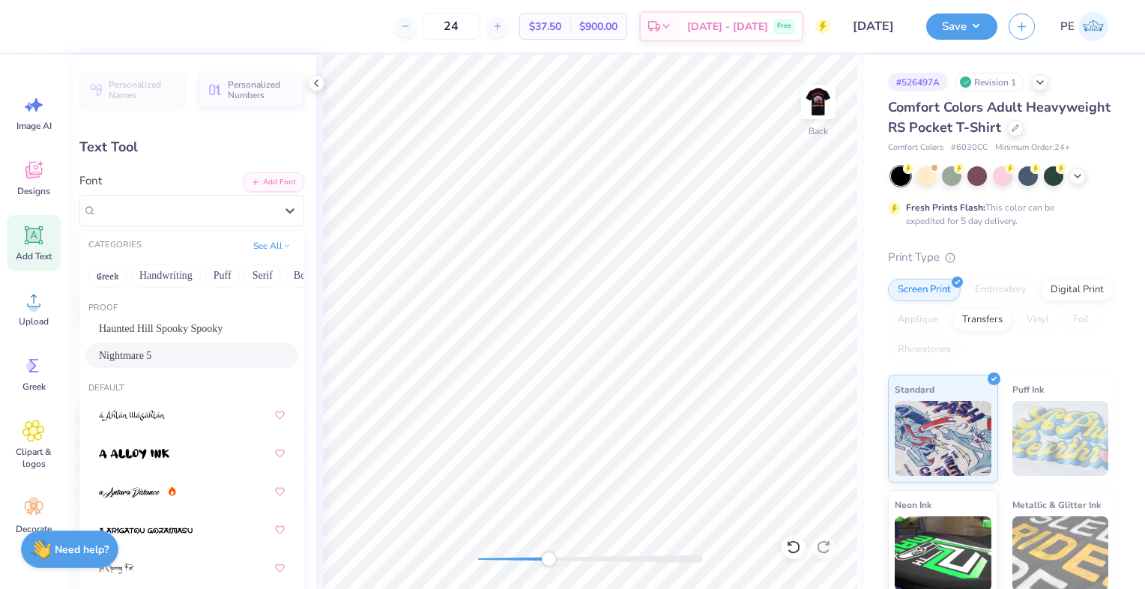
click at [168, 360] on div "Nightmare 5" at bounding box center [192, 356] width 186 height 16
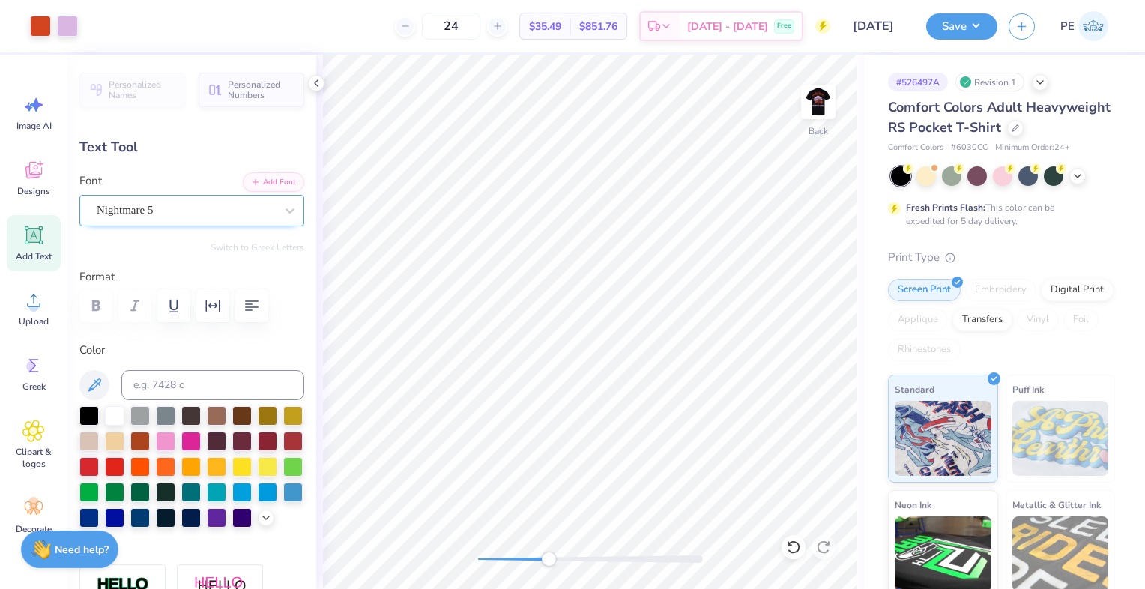
click at [168, 215] on div "Nightmare 5" at bounding box center [185, 210] width 181 height 23
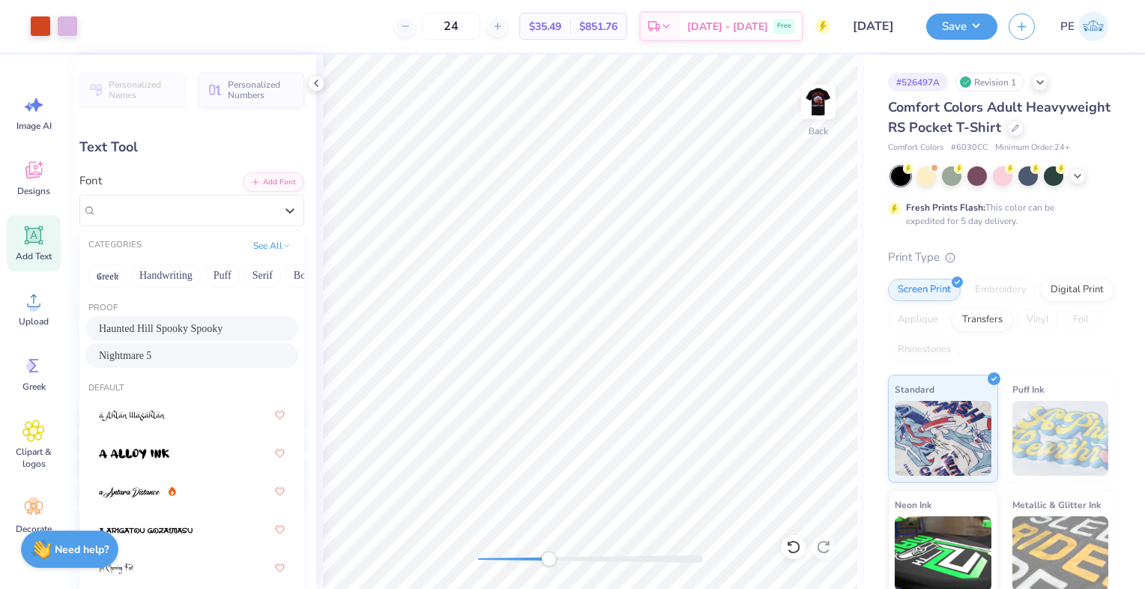
click at [161, 334] on span "Haunted Hill Spooky Spooky" at bounding box center [161, 329] width 124 height 16
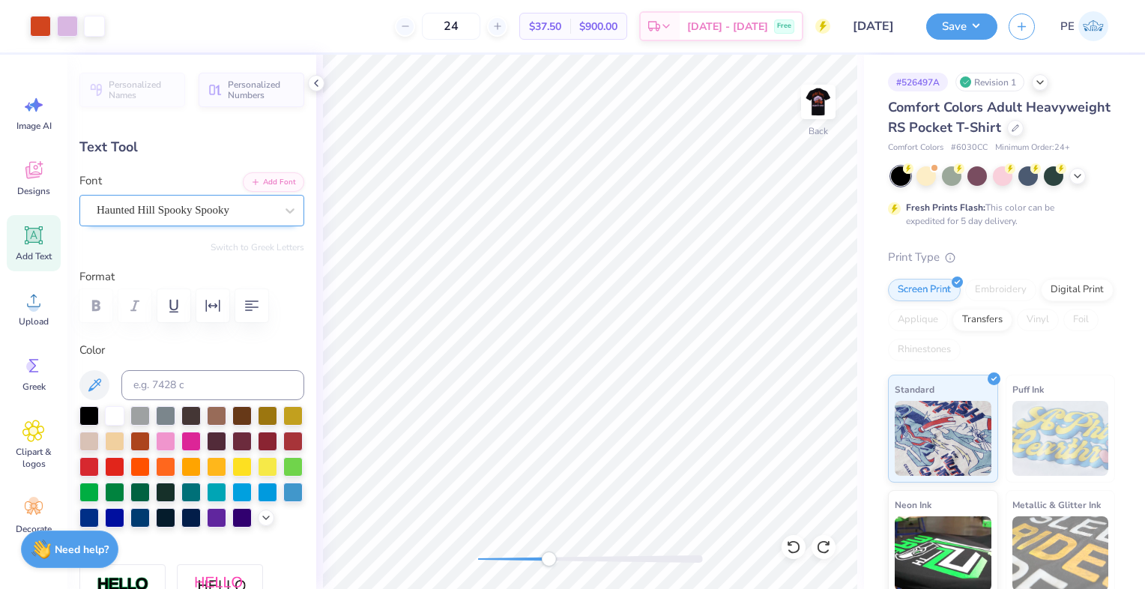
click at [190, 210] on div "Haunted Hill Spooky Spooky" at bounding box center [185, 210] width 181 height 23
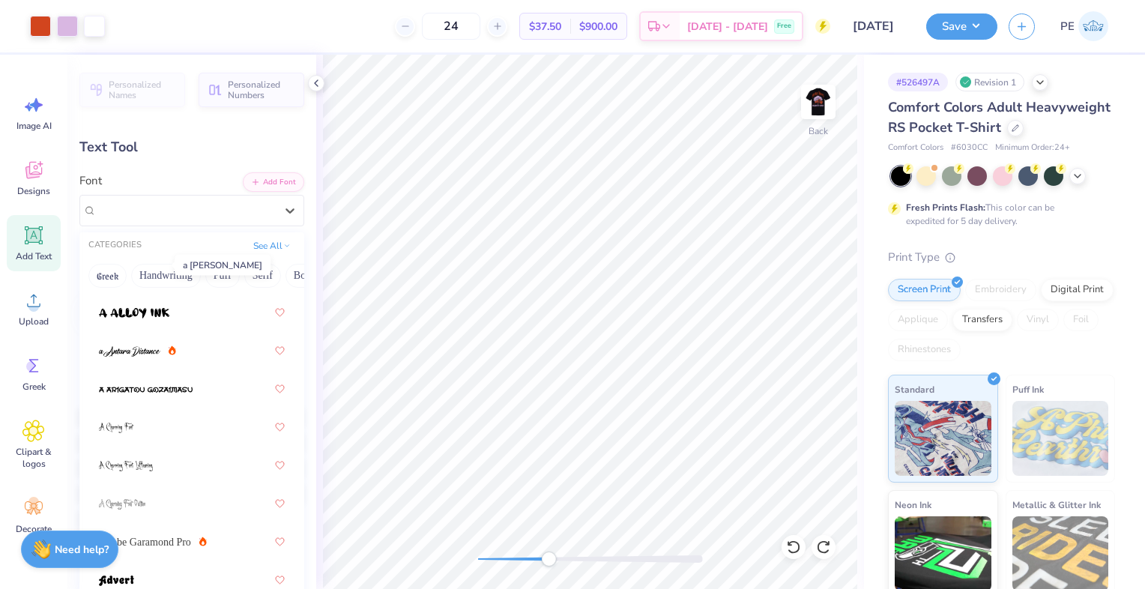
scroll to position [150, 0]
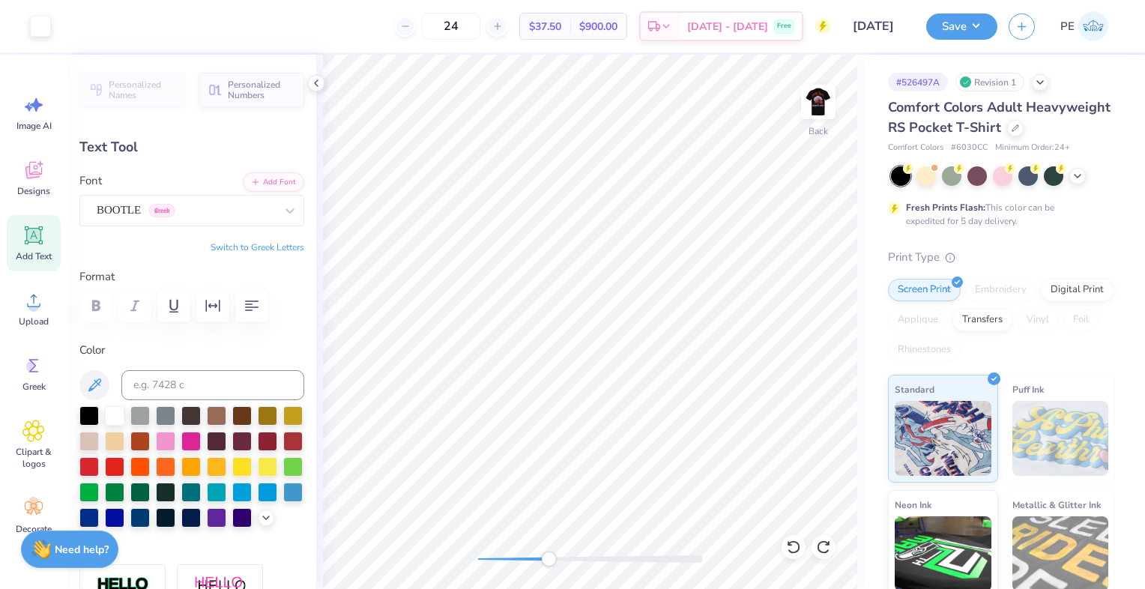
type input "2.07"
type input "1.04"
type input "1.28"
type input "0.64"
type input "1.01"
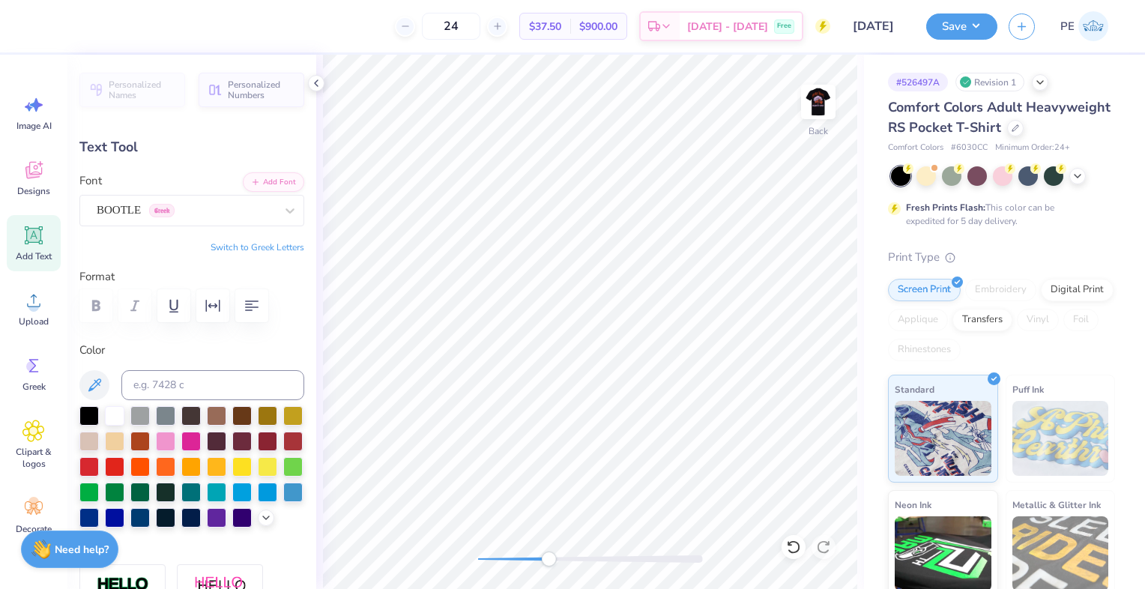
type input "0.51"
type input "0.83"
type input "0.42"
click at [98, 26] on div at bounding box center [94, 24] width 21 height 21
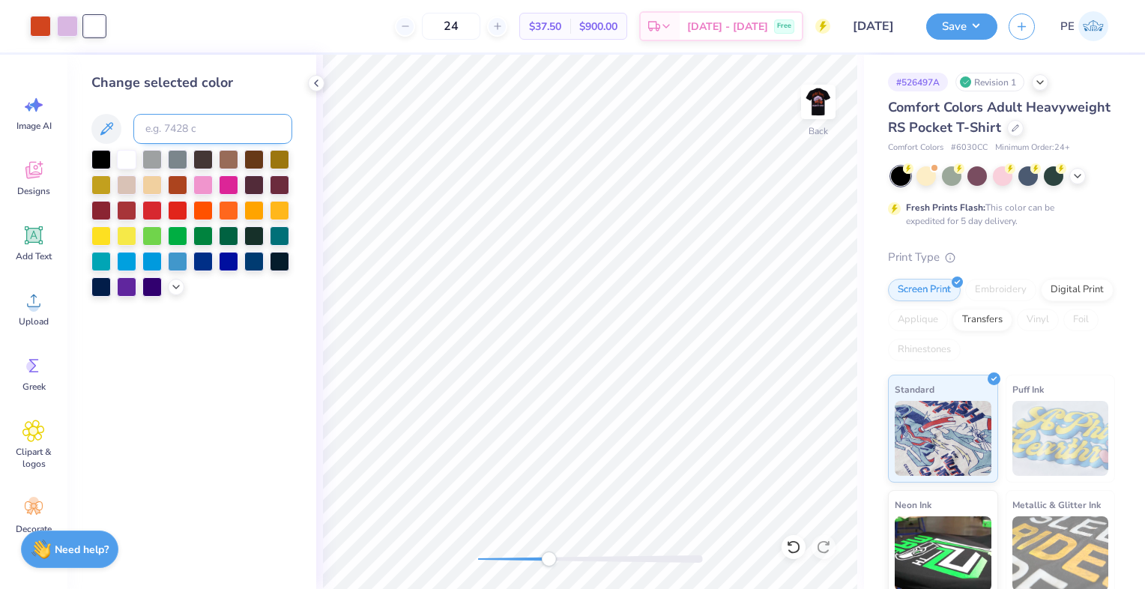
click at [186, 121] on input at bounding box center [212, 129] width 159 height 30
type input "530"
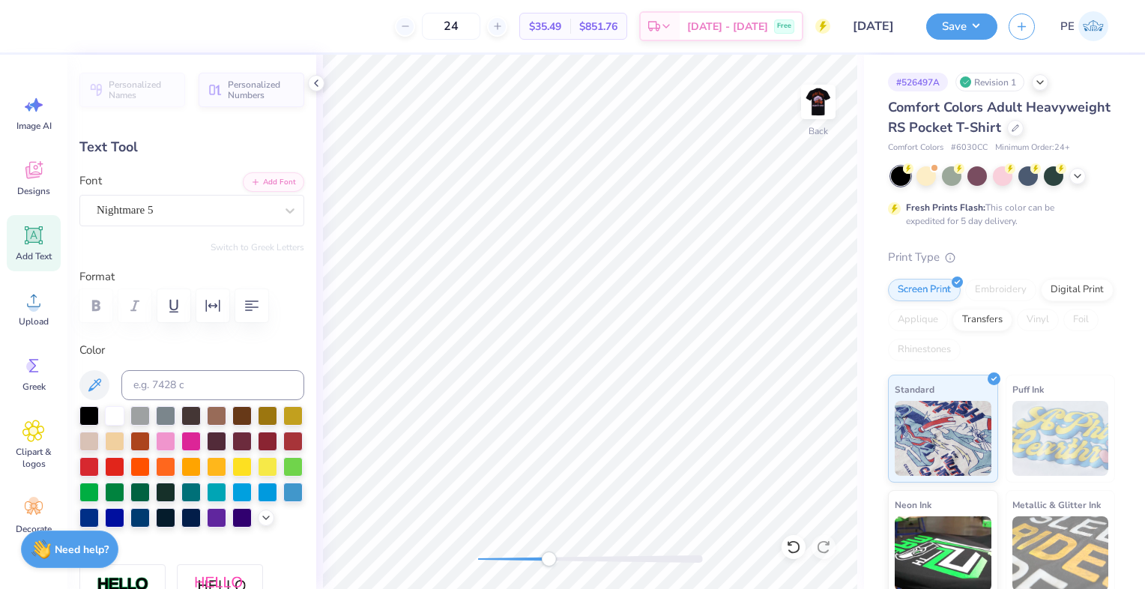
type input "0.83"
type input "0.42"
type input "0.0"
type input "3.00"
type input "1.46"
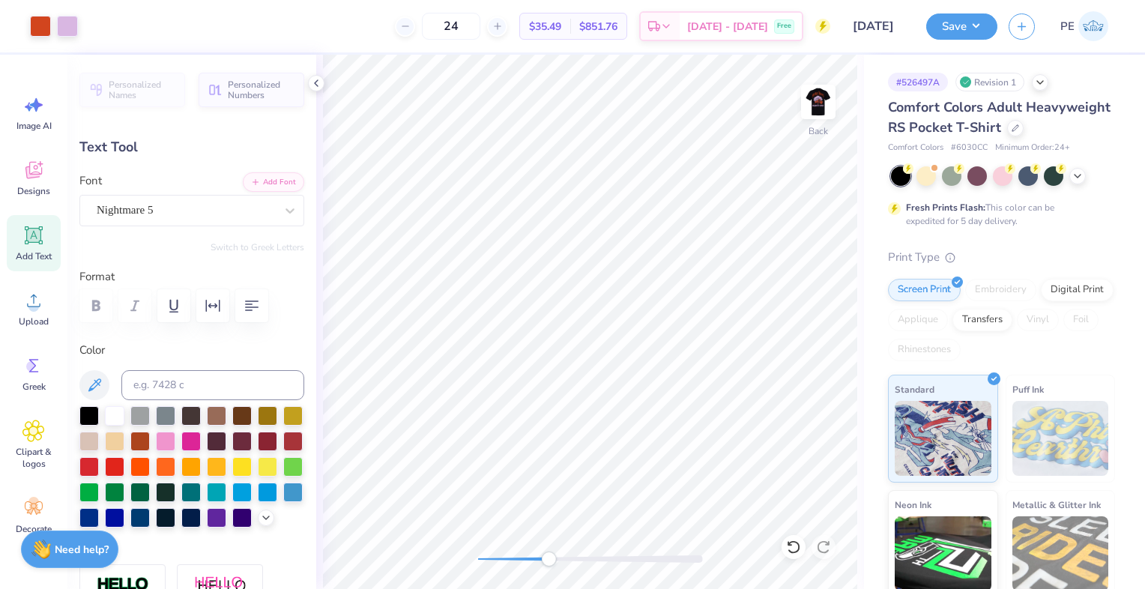
type input "0.0"
type input "0.83"
type input "0.42"
type input "3.00"
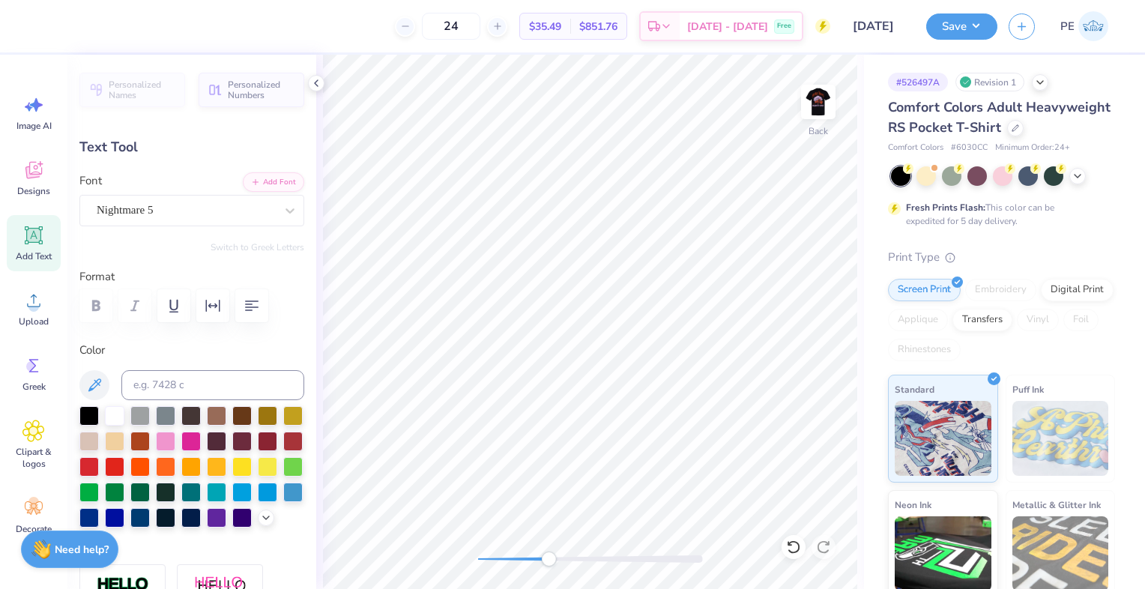
type input "1.46"
type input "-11.4"
type input "0.83"
type input "0.42"
type input "0.0"
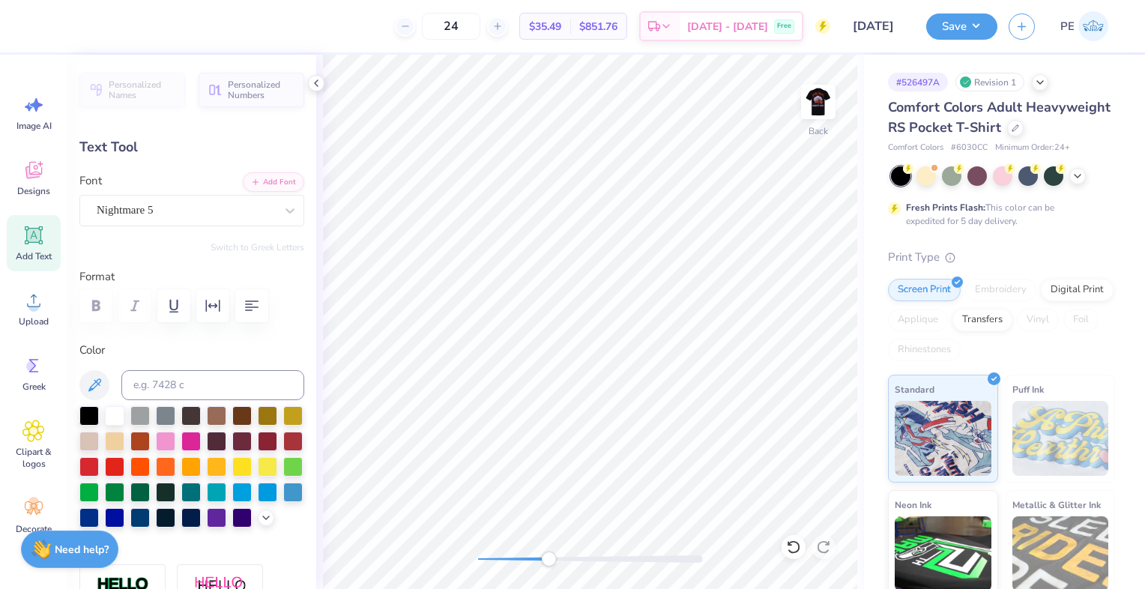
type input "3.00"
type input "1.46"
type input "0.0"
click at [168, 391] on input at bounding box center [212, 385] width 183 height 30
type input "530"
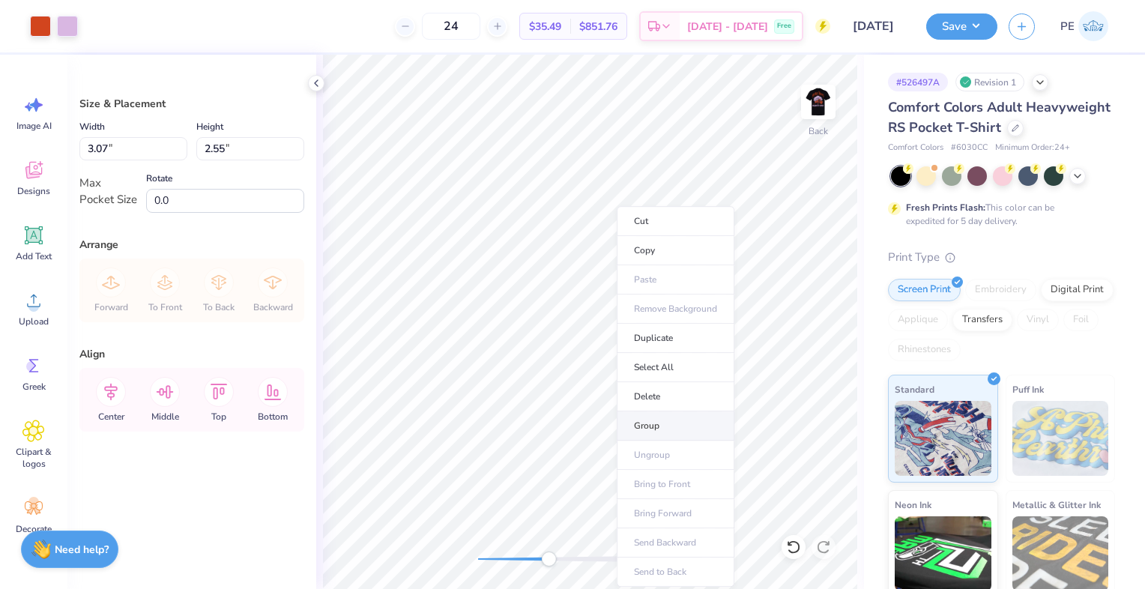
click at [656, 422] on li "Group" at bounding box center [676, 425] width 118 height 29
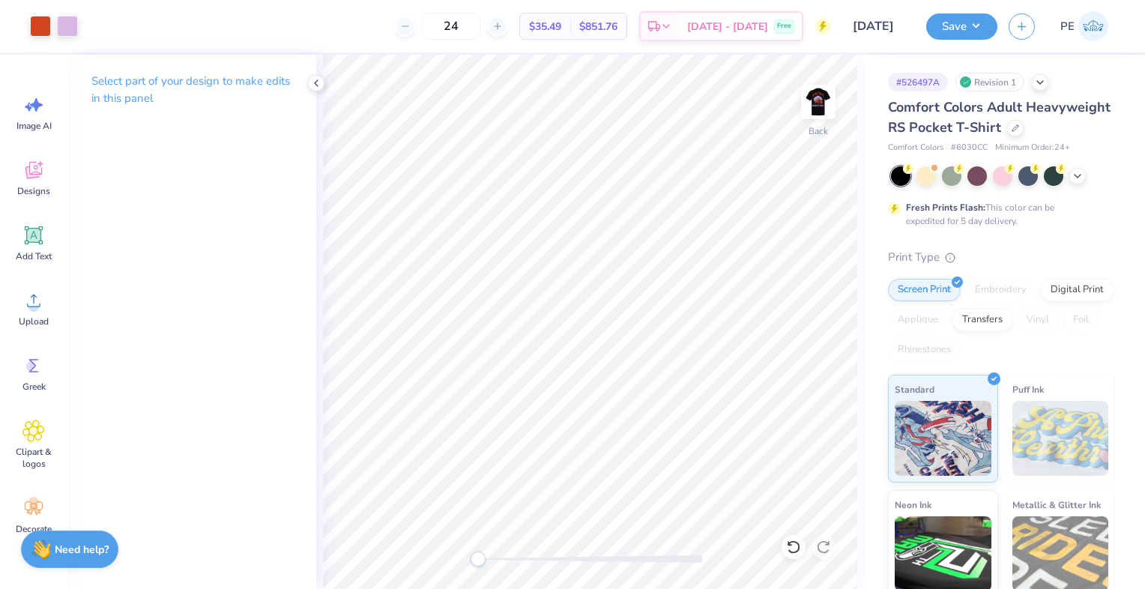
click at [468, 567] on div "Back" at bounding box center [590, 322] width 548 height 534
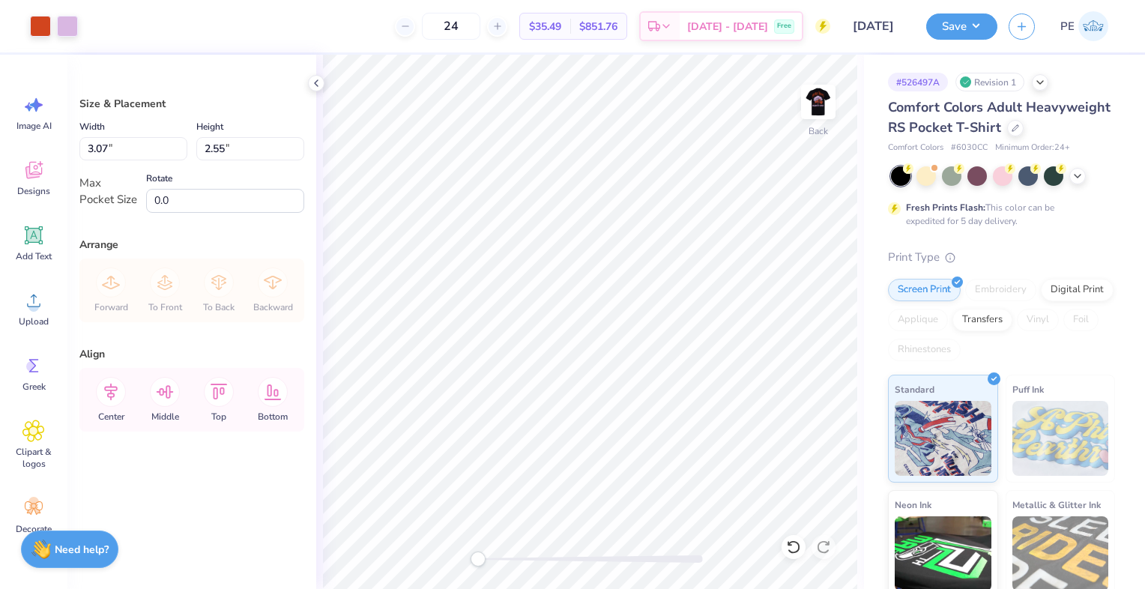
type input "2.26"
type input "1.88"
type input "2.60"
type input "2.16"
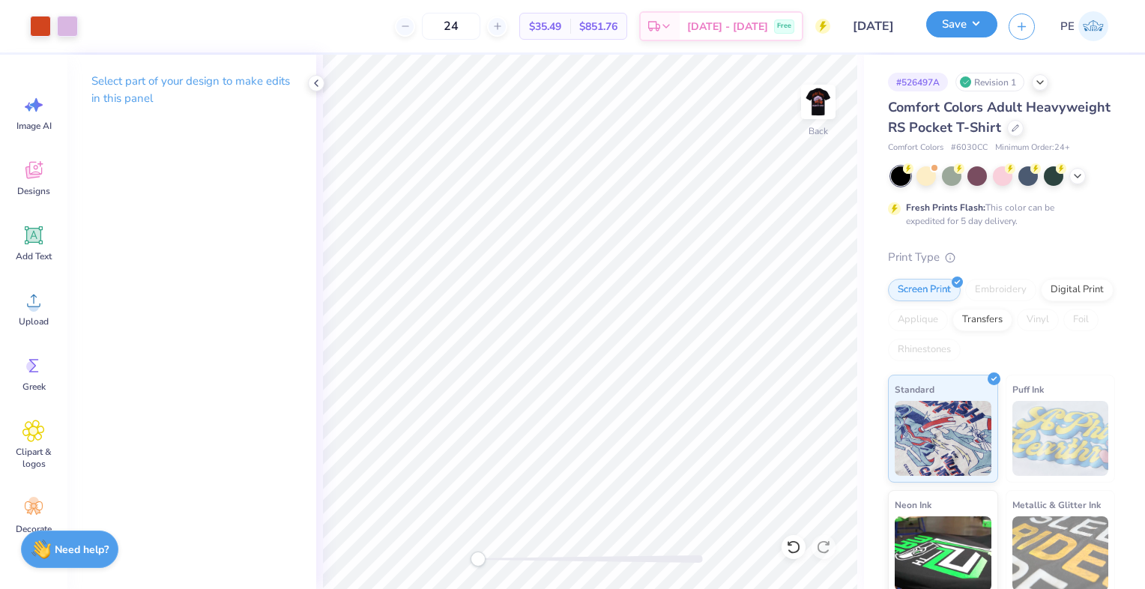
click at [956, 16] on button "Save" at bounding box center [961, 24] width 71 height 26
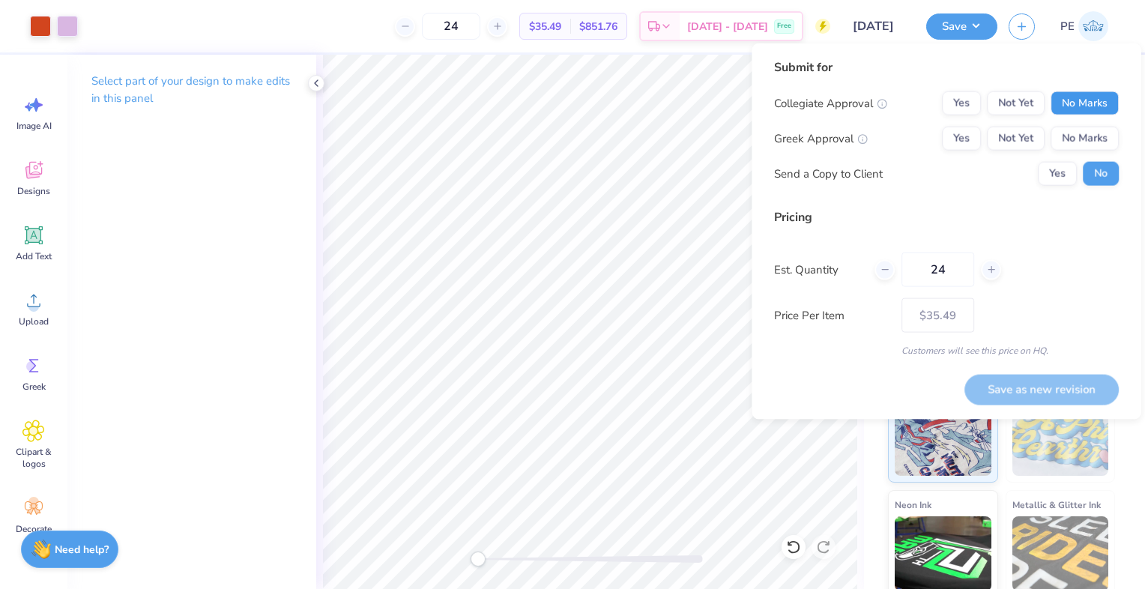
click at [1067, 97] on button "No Marks" at bounding box center [1084, 103] width 68 height 24
click at [1030, 142] on button "Not Yet" at bounding box center [1016, 139] width 58 height 24
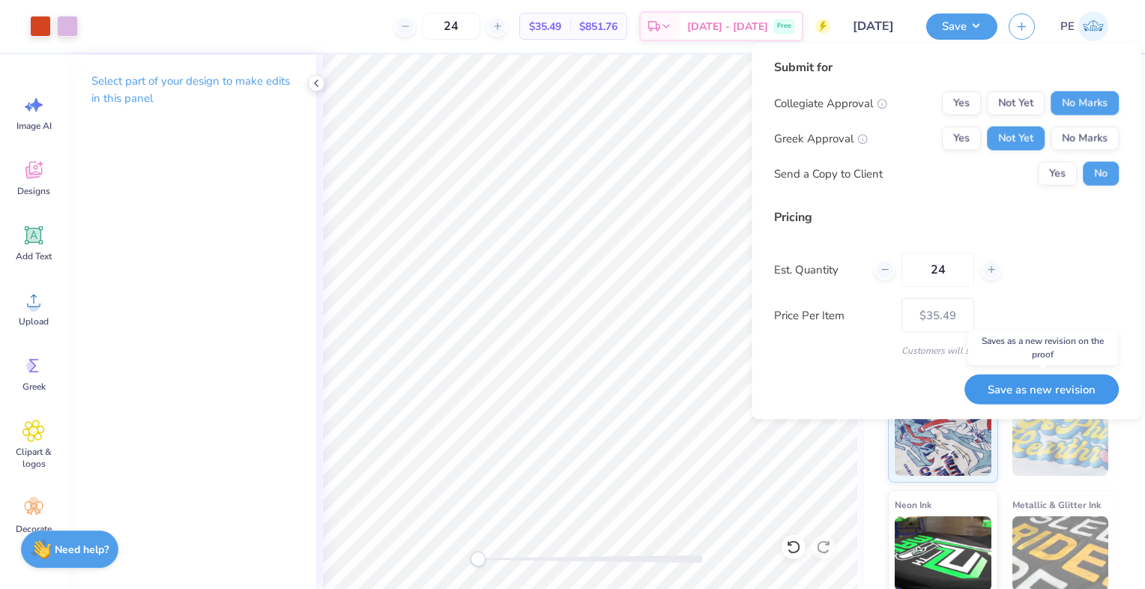
click at [1031, 397] on button "Save as new revision" at bounding box center [1041, 389] width 154 height 30
type input "$35.49"
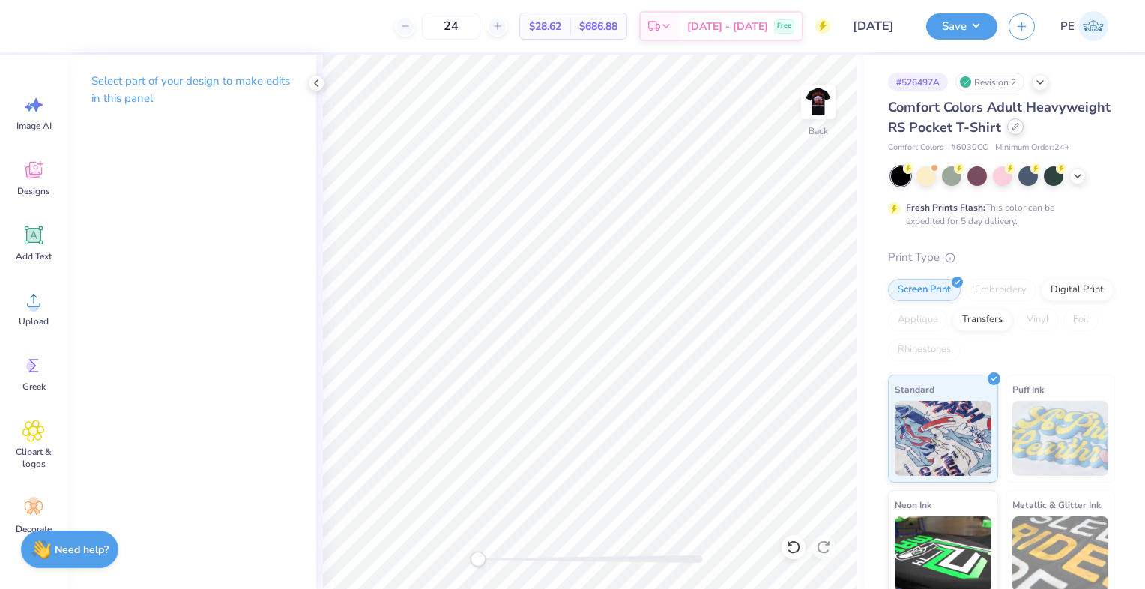
click at [1007, 135] on div at bounding box center [1015, 126] width 16 height 16
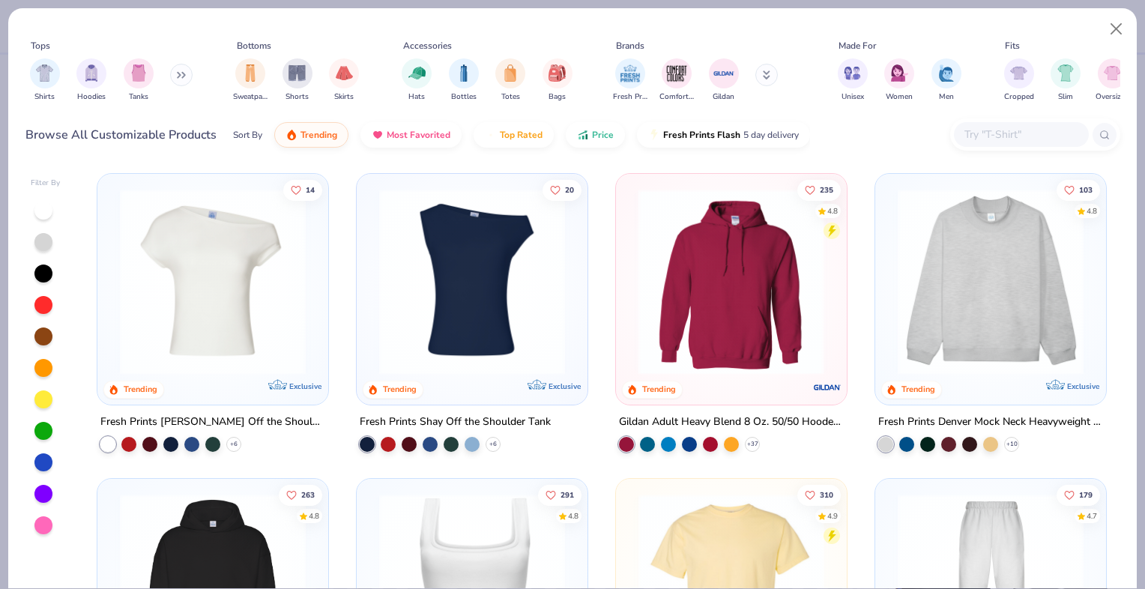
click at [713, 282] on div at bounding box center [530, 282] width 602 height 186
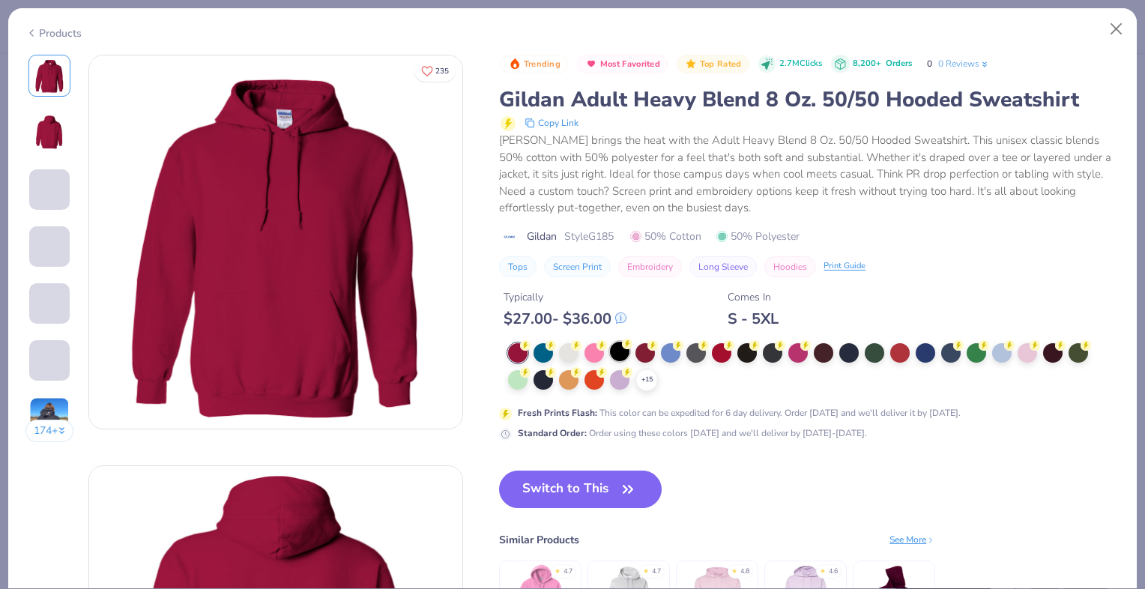
click at [616, 356] on div at bounding box center [619, 351] width 19 height 19
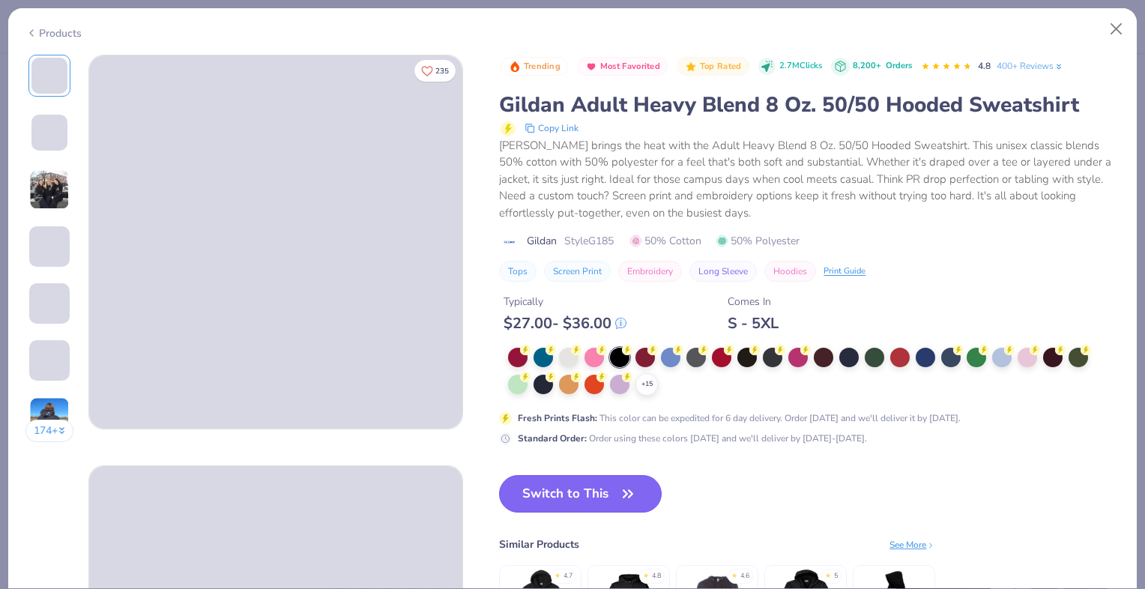
click at [608, 501] on button "Switch to This" at bounding box center [580, 493] width 163 height 37
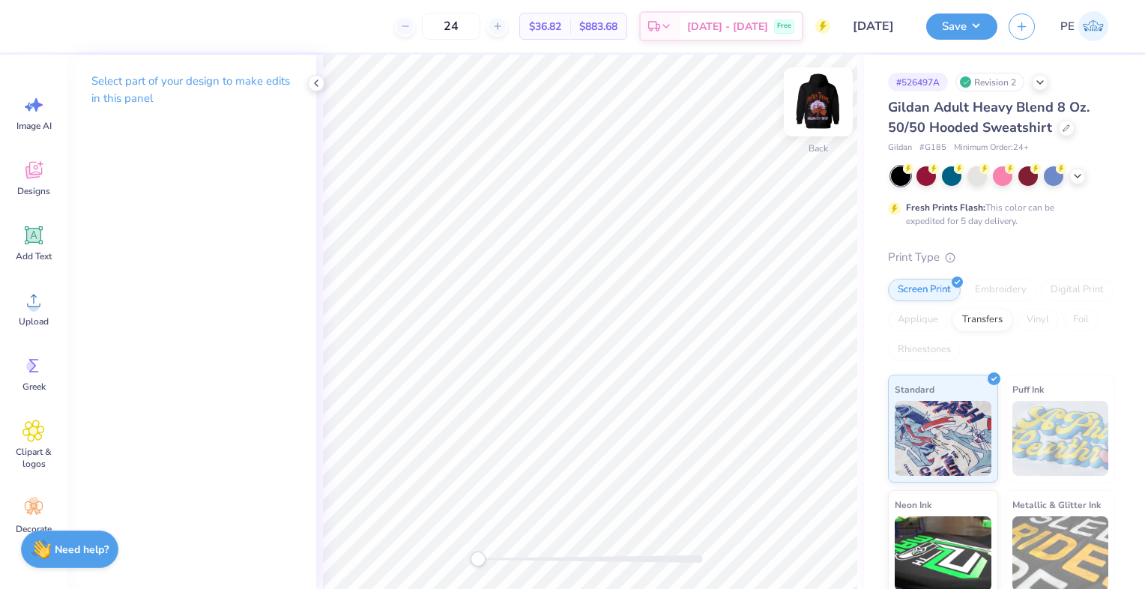
click at [820, 102] on img at bounding box center [818, 102] width 60 height 60
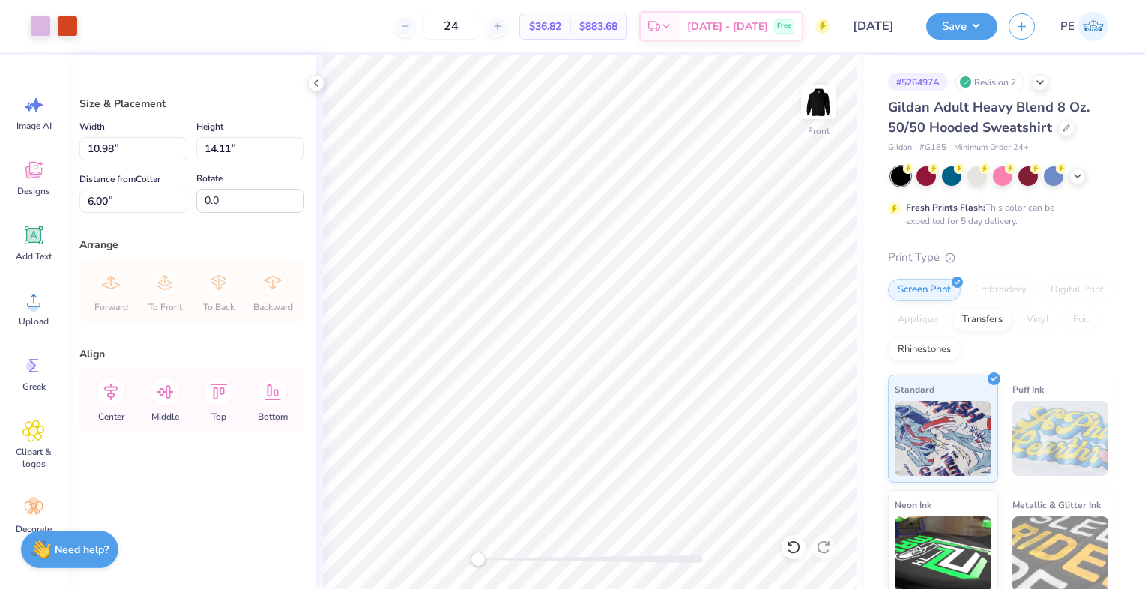
type input "10.98"
type input "14.11"
type input "12.14"
type input "15.60"
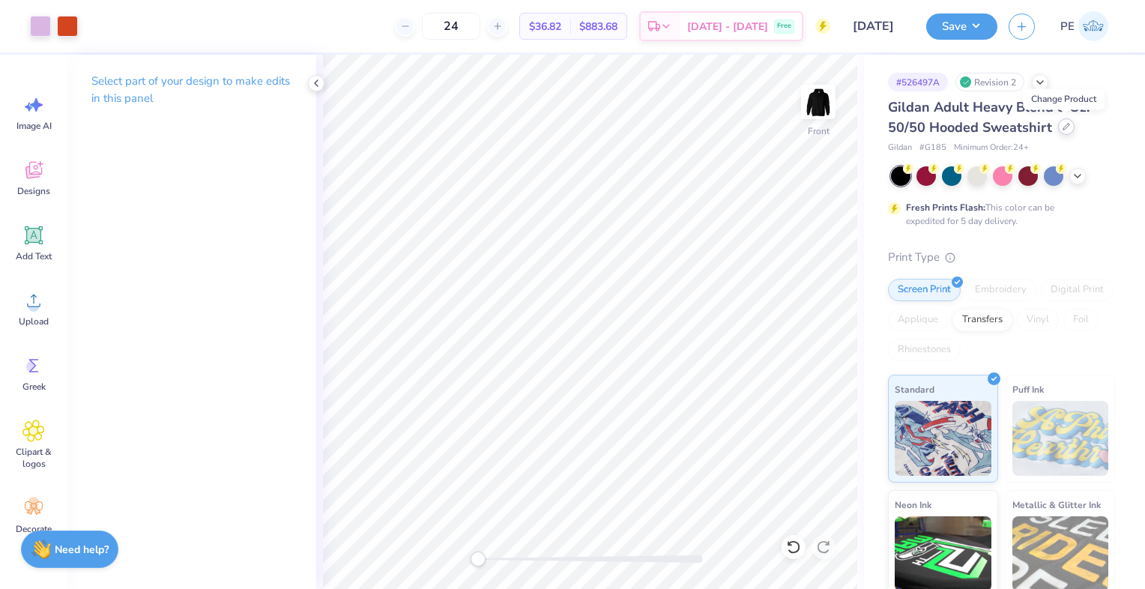
click at [1068, 130] on div at bounding box center [1066, 126] width 16 height 16
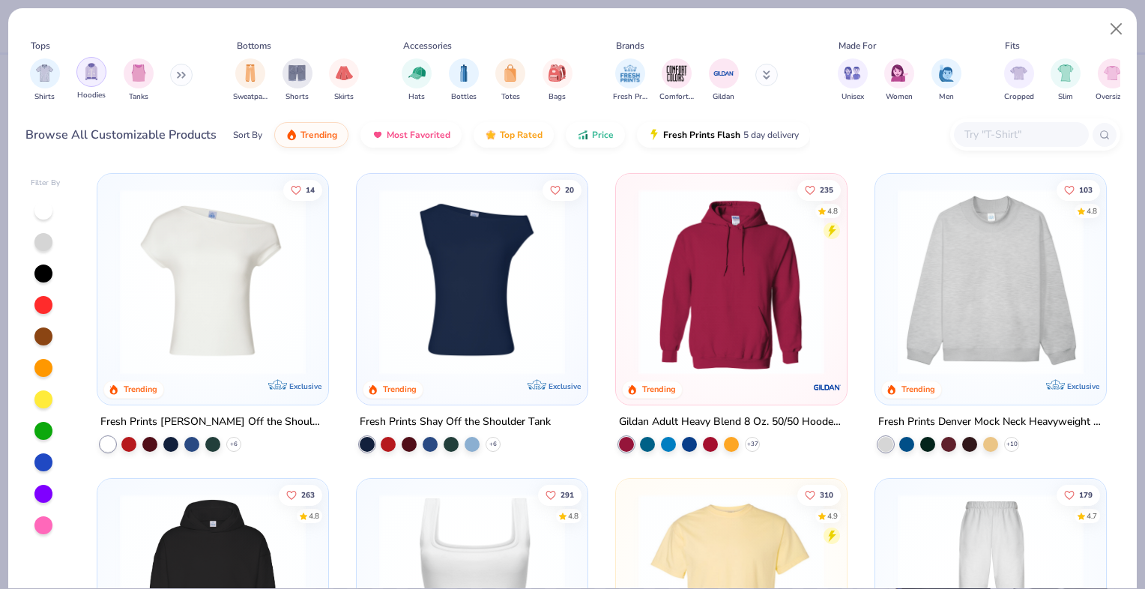
click at [94, 74] on img "filter for Hoodies" at bounding box center [91, 71] width 16 height 17
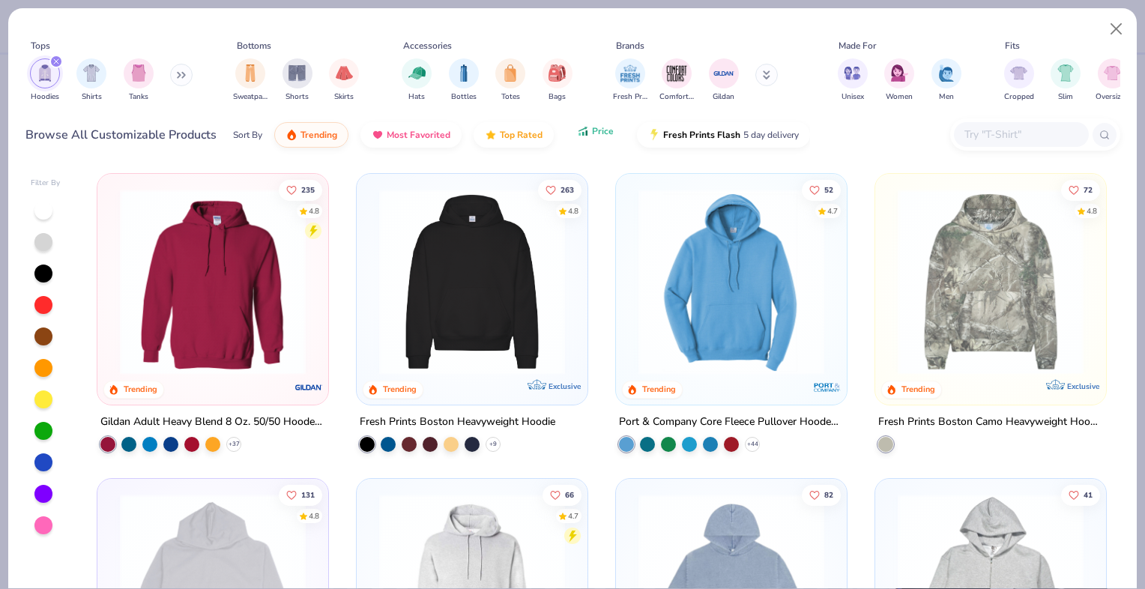
click at [581, 130] on icon "button" at bounding box center [583, 130] width 12 height 13
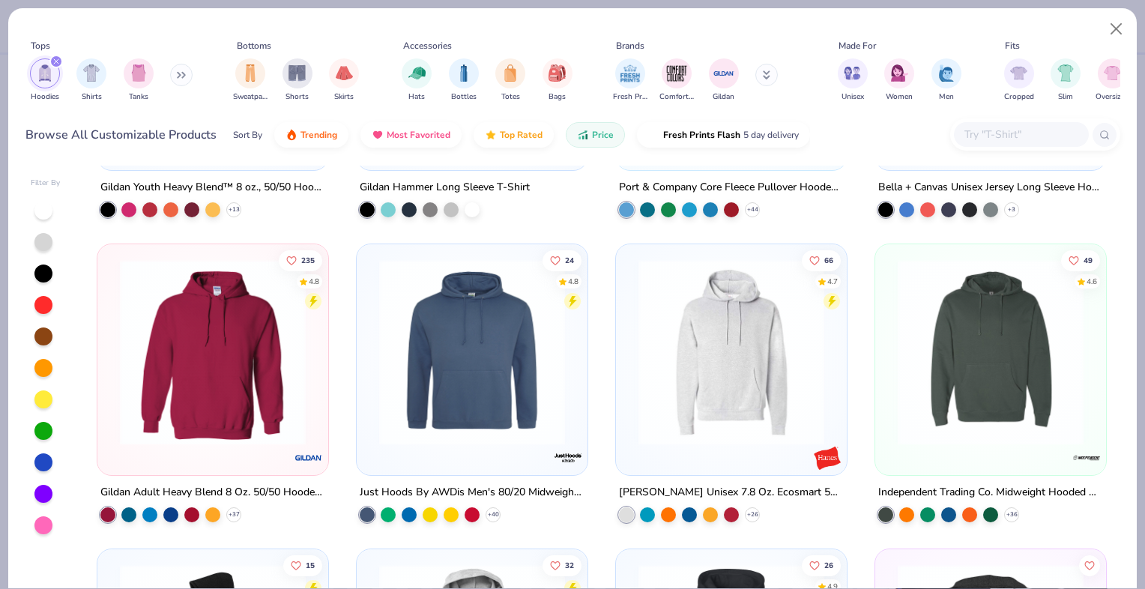
scroll to position [225, 0]
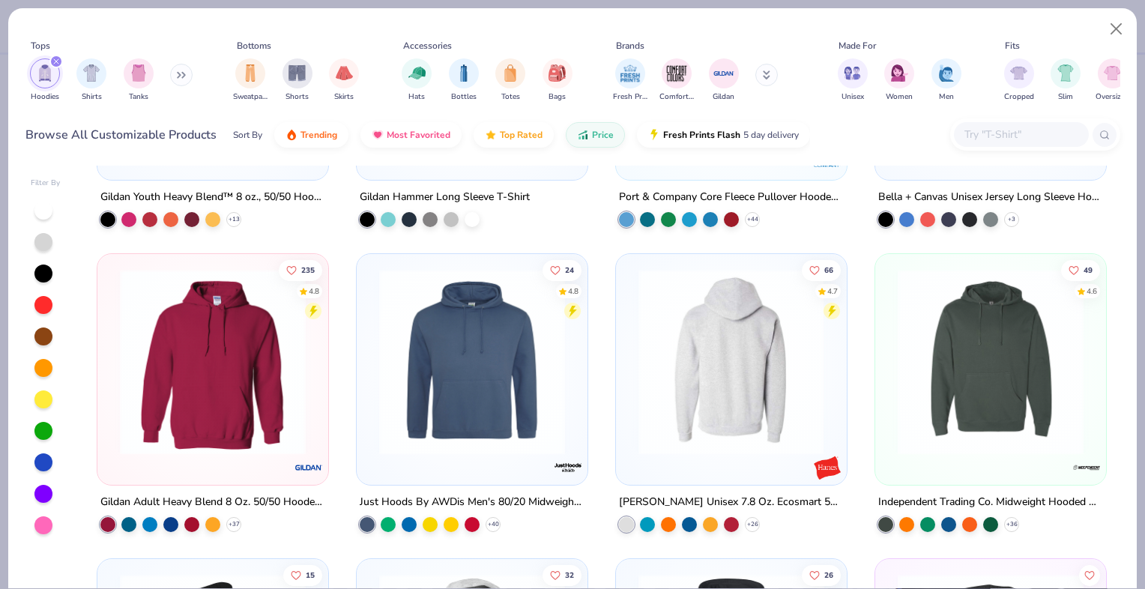
click at [631, 362] on img at bounding box center [530, 362] width 201 height 186
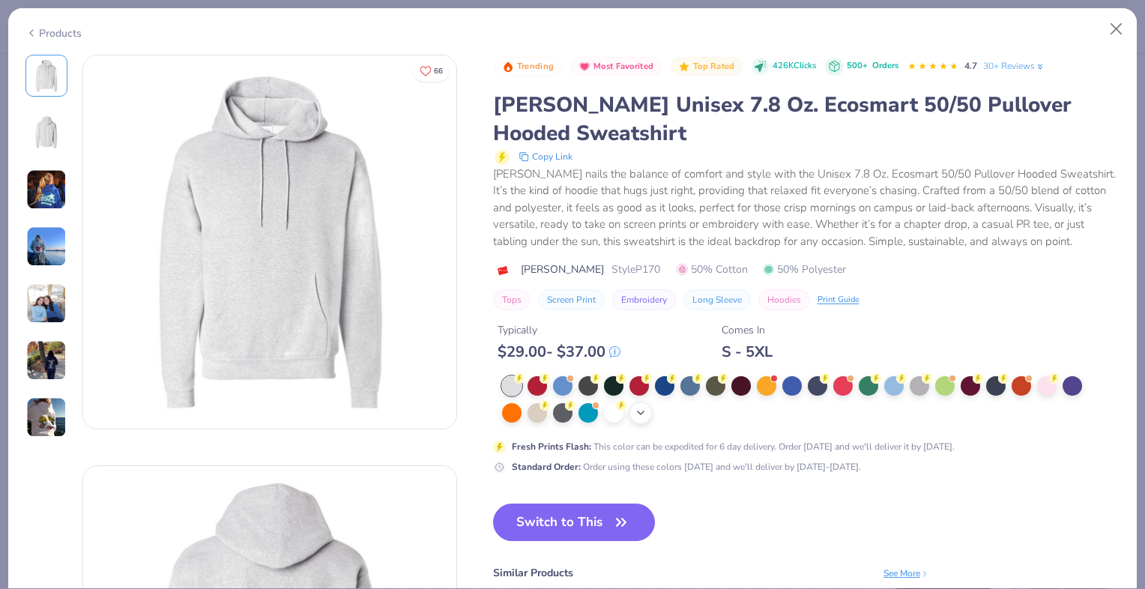
click at [632, 407] on div "+ 4" at bounding box center [640, 413] width 22 height 22
click at [712, 413] on div at bounding box center [715, 411] width 19 height 19
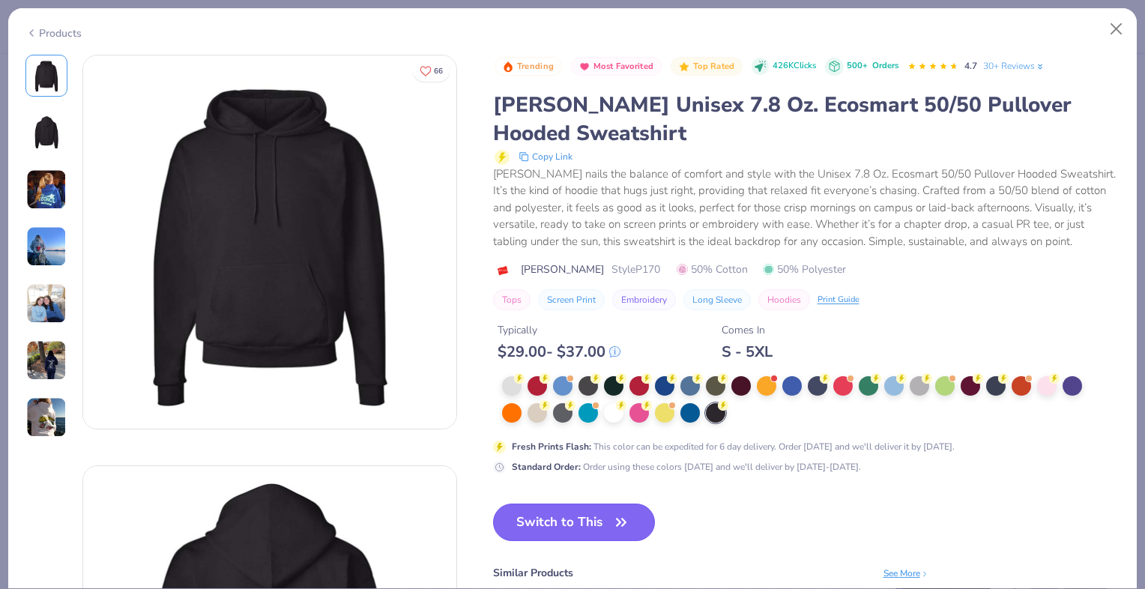
click at [557, 524] on button "Switch to This" at bounding box center [574, 521] width 163 height 37
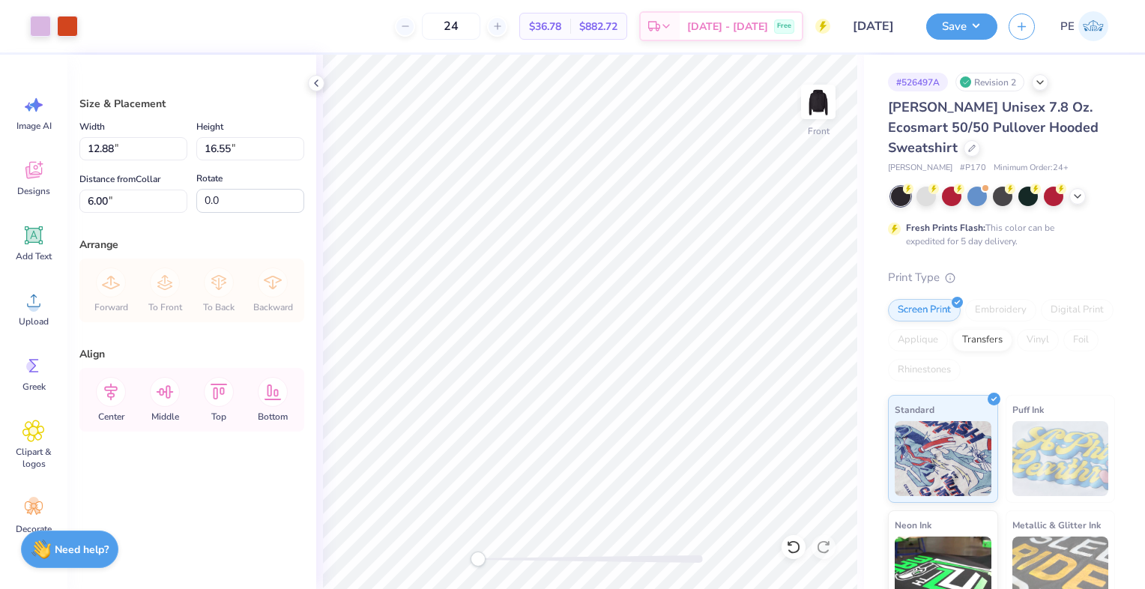
type input "13.47"
type input "17.31"
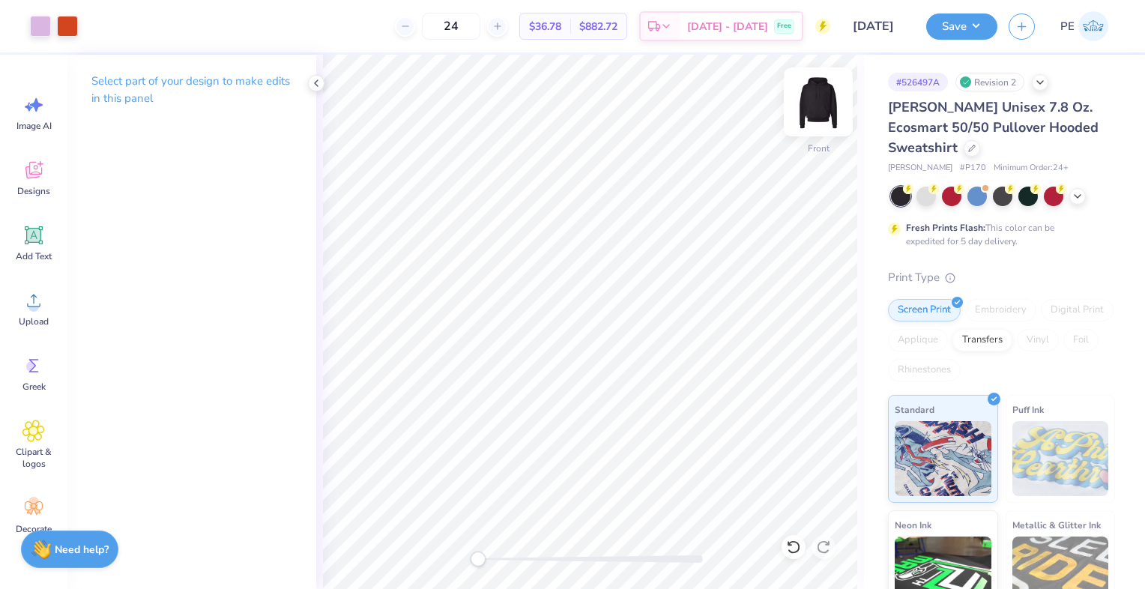
click at [818, 115] on img at bounding box center [818, 102] width 60 height 60
click at [41, 226] on icon at bounding box center [34, 235] width 18 height 18
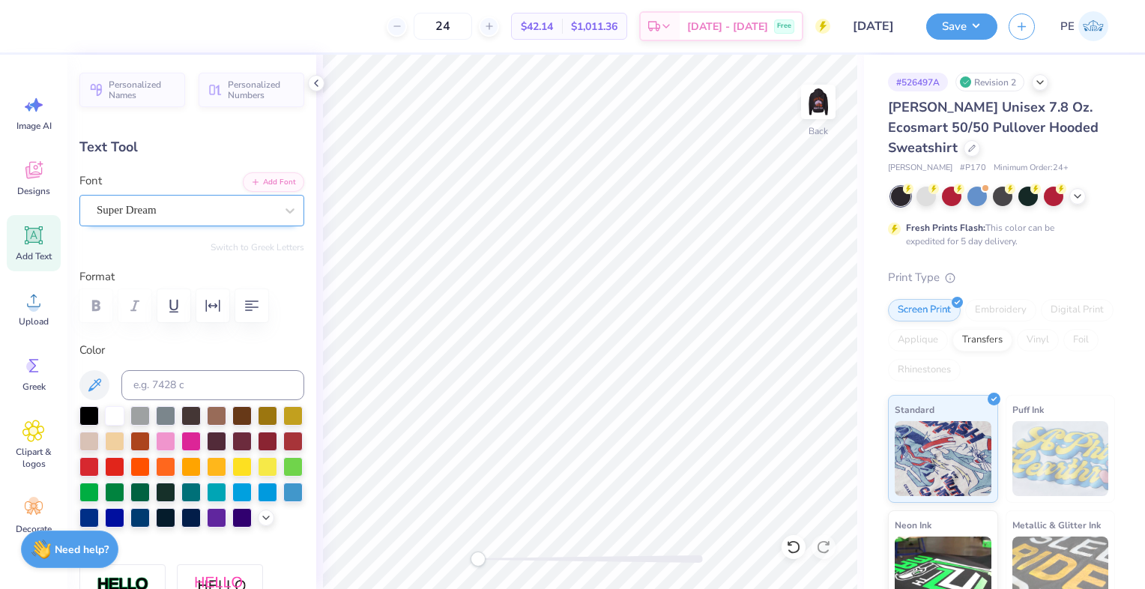
click at [137, 206] on div "Super Dream" at bounding box center [185, 210] width 181 height 23
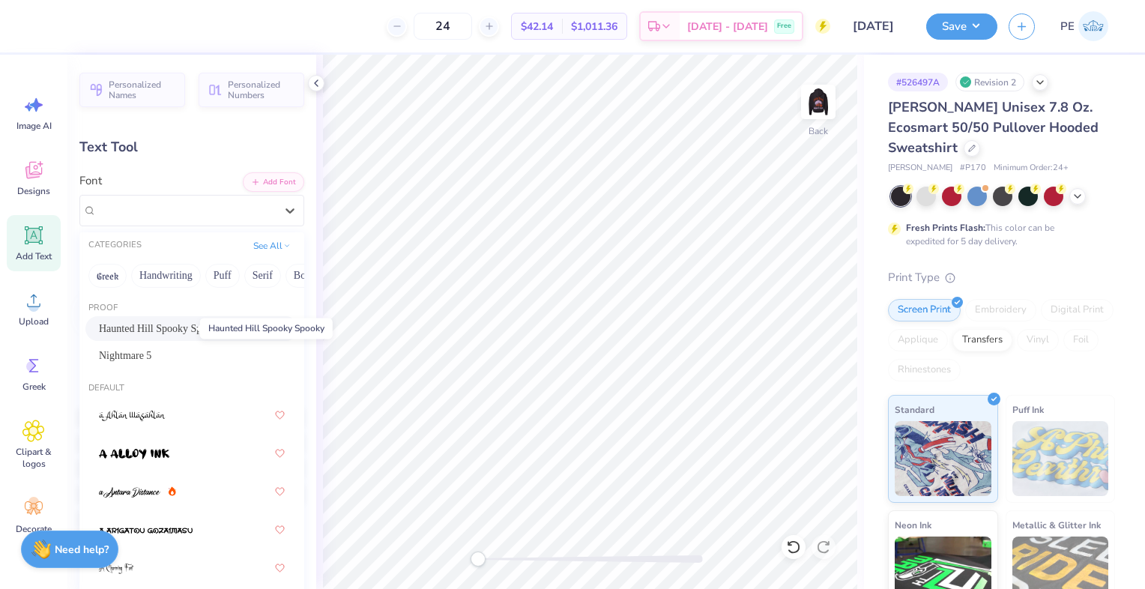
click at [162, 324] on span "Haunted Hill Spooky Spooky" at bounding box center [161, 329] width 124 height 16
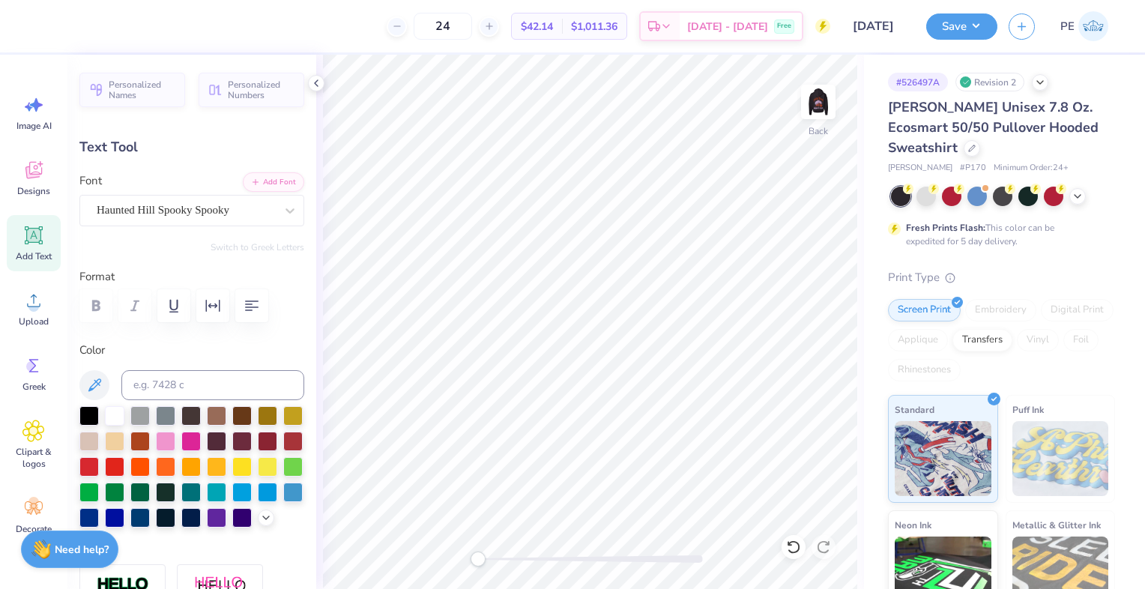
scroll to position [12, 3]
type textarea "TKE [DATE]"
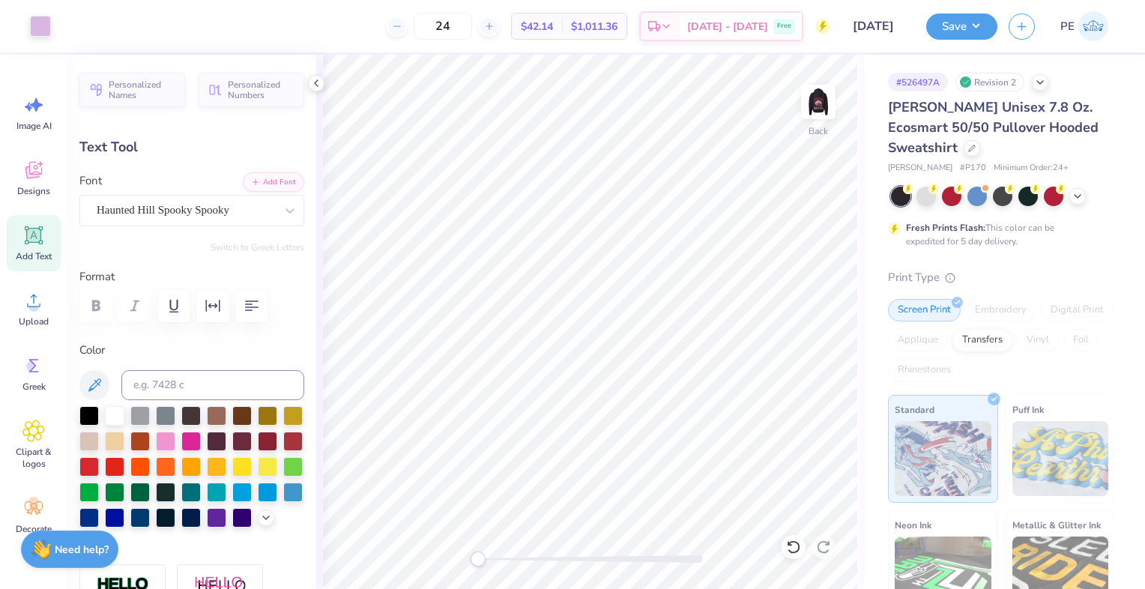
type input "16.13"
type input "2.71"
type input "6.02"
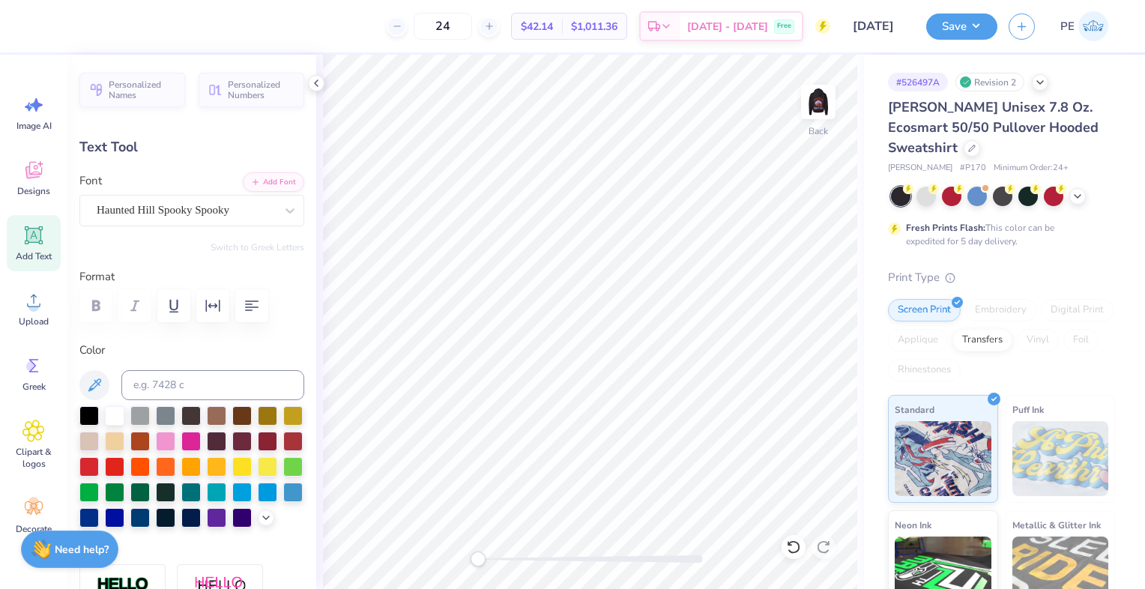
type input "12.40"
type input "2.08"
type input "6.65"
type input "10.69"
type input "1.79"
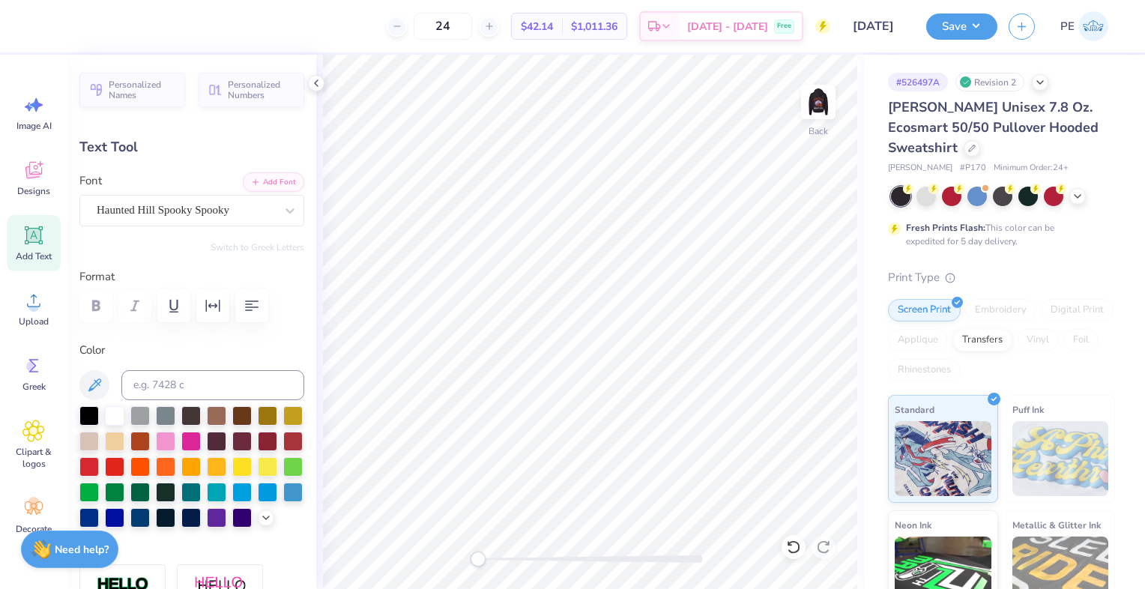
type input "3.83"
click at [18, 23] on div "Art colors" at bounding box center [25, 26] width 51 height 52
click at [38, 22] on div at bounding box center [40, 24] width 21 height 21
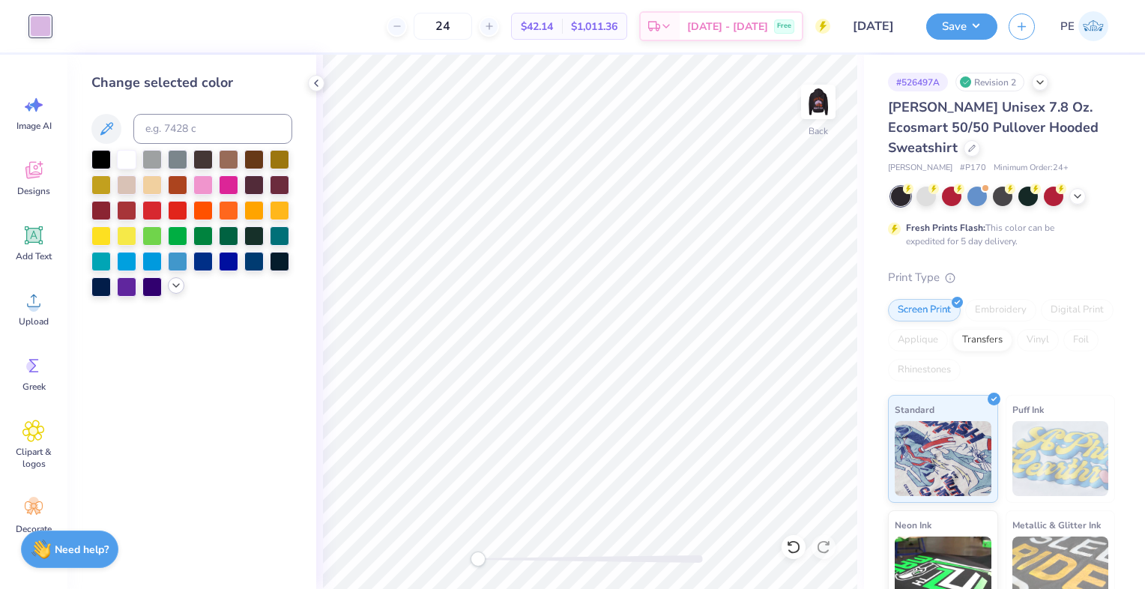
click at [172, 285] on icon at bounding box center [176, 285] width 12 height 12
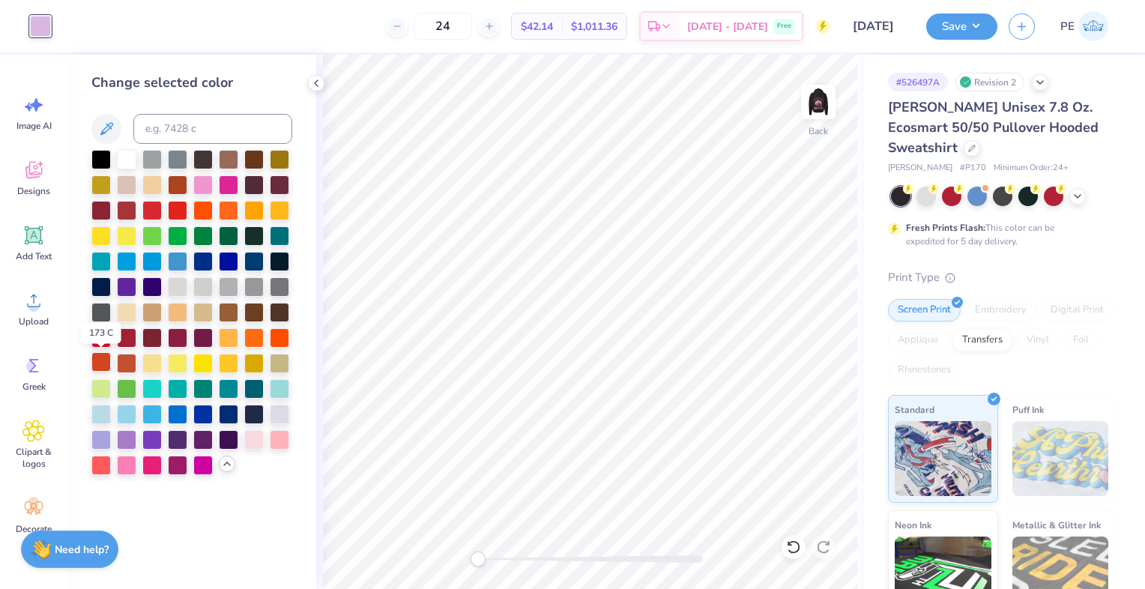
click at [93, 360] on div at bounding box center [100, 361] width 19 height 19
click at [27, 243] on icon at bounding box center [33, 235] width 22 height 22
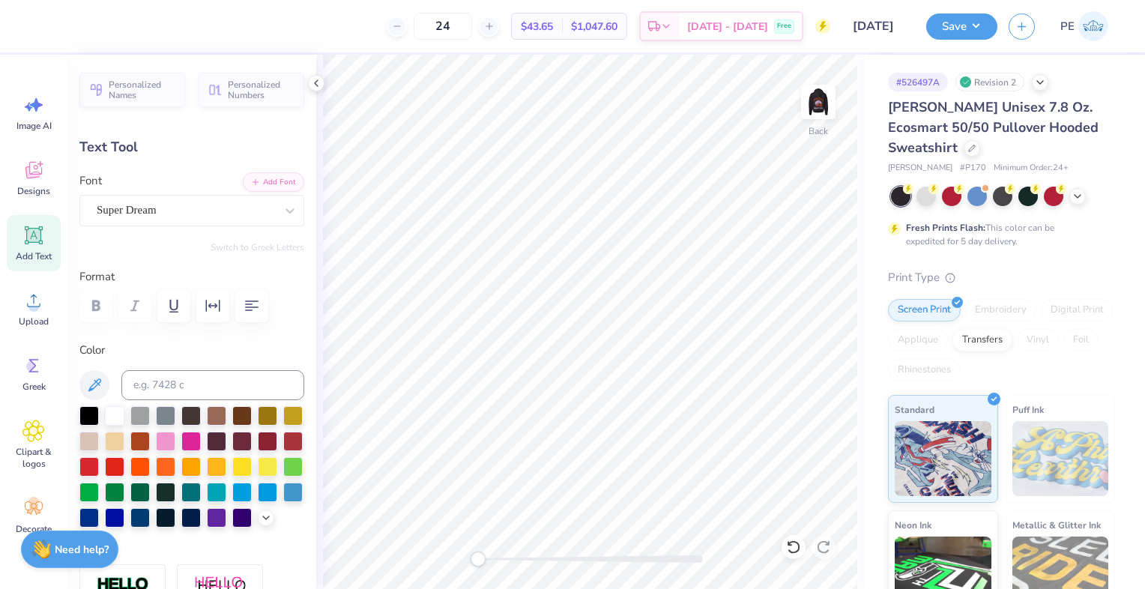
click at [171, 190] on div "Font Super Dream" at bounding box center [191, 199] width 225 height 54
click at [167, 216] on div "Super Dream" at bounding box center [185, 210] width 181 height 23
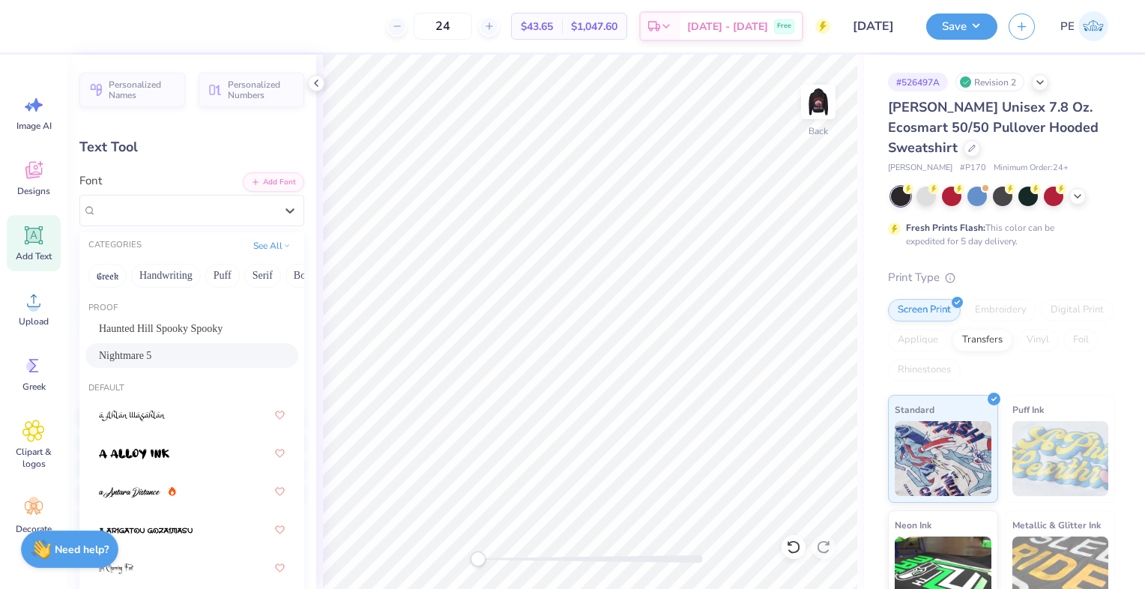
click at [157, 354] on div "Nightmare 5" at bounding box center [192, 356] width 186 height 16
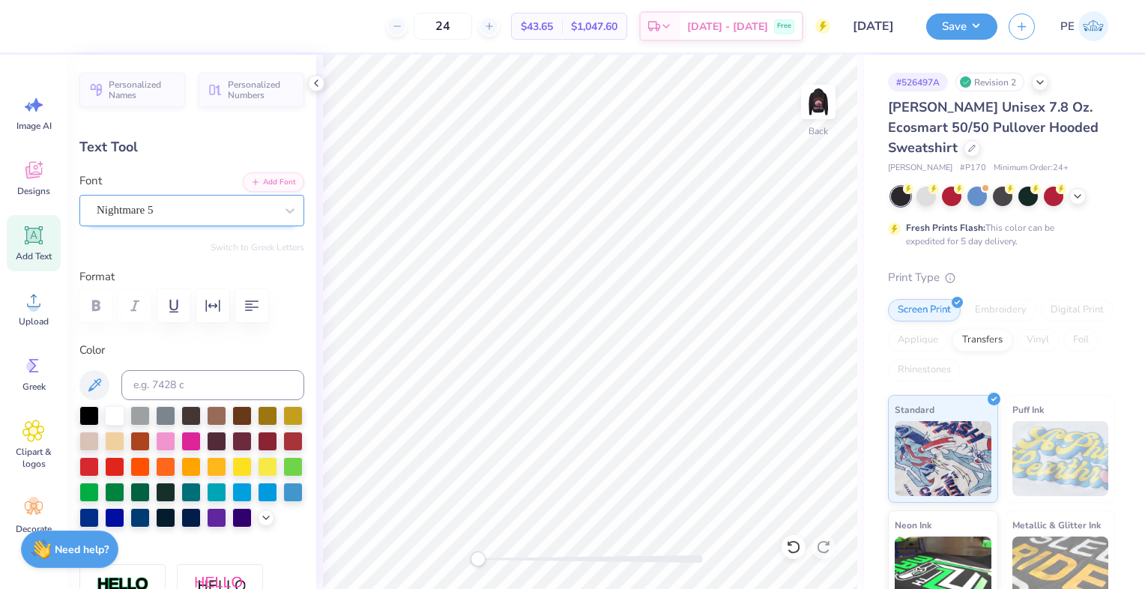
click at [144, 209] on div "Nightmare 5" at bounding box center [185, 210] width 181 height 23
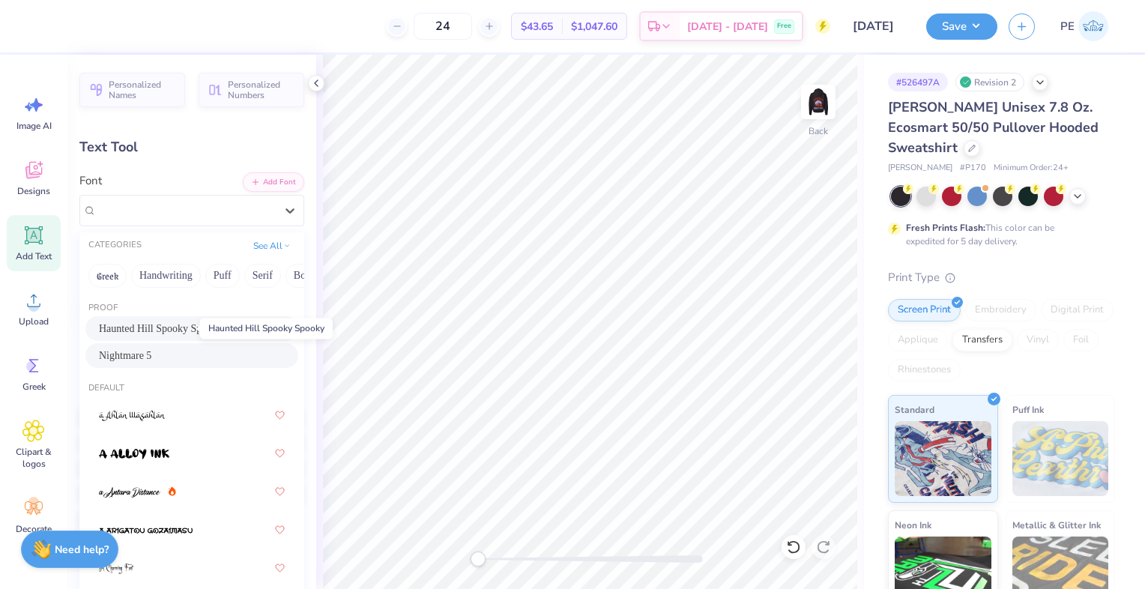
click at [140, 321] on span "Haunted Hill Spooky Spooky" at bounding box center [161, 329] width 124 height 16
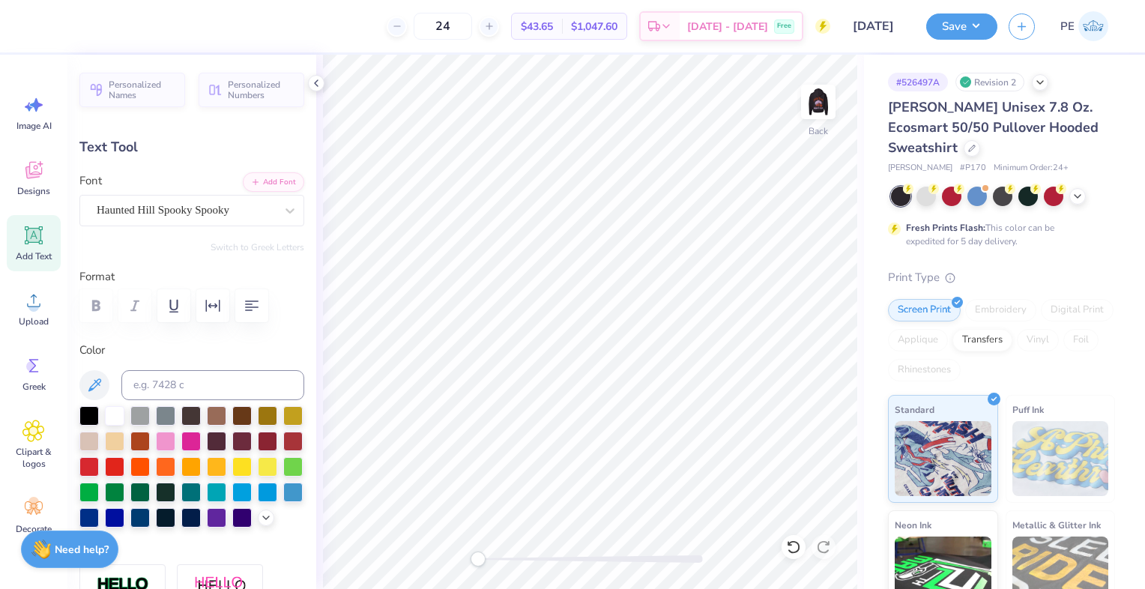
scroll to position [12, 2]
type textarea "2025"
type input "10.69"
type input "1.79"
type input "3.83"
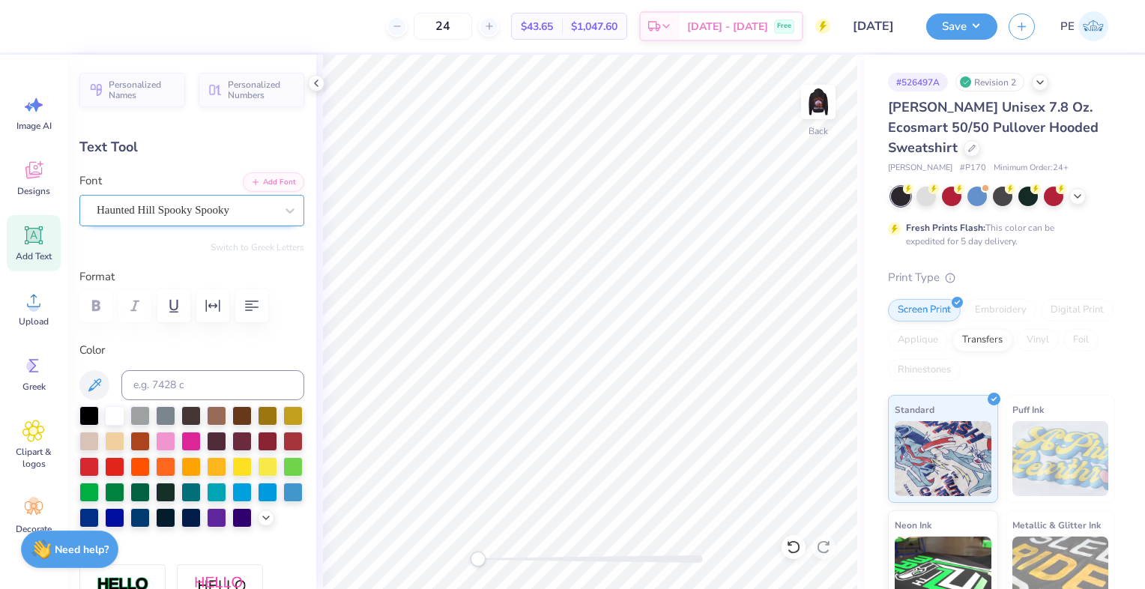
click at [182, 210] on div "Haunted Hill Spooky Spooky" at bounding box center [185, 210] width 181 height 23
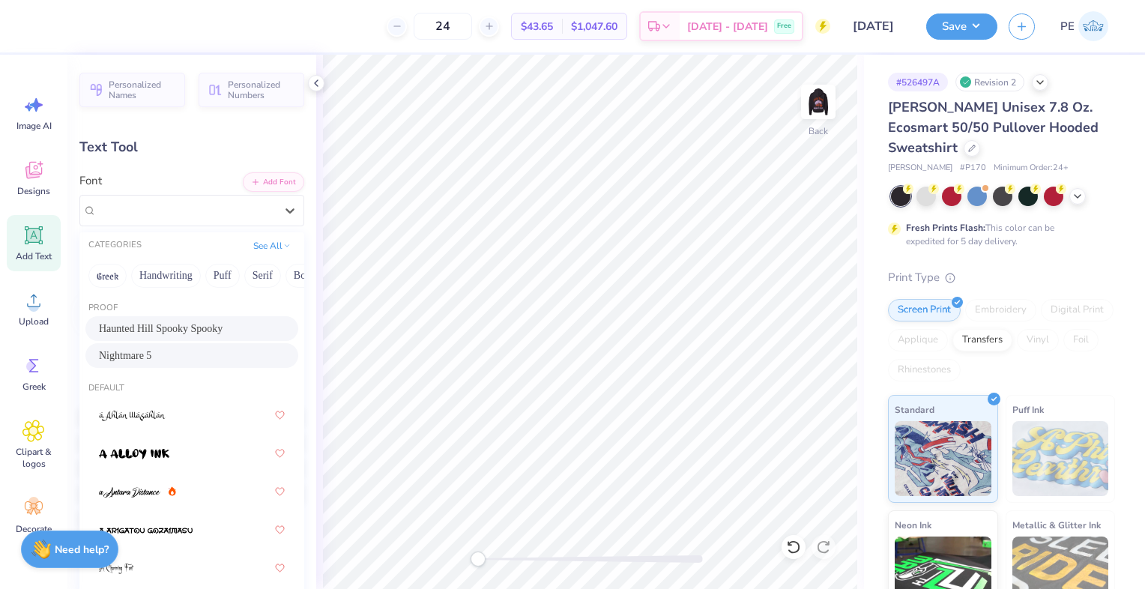
click at [129, 349] on div "Nightmare 5" at bounding box center [192, 356] width 186 height 16
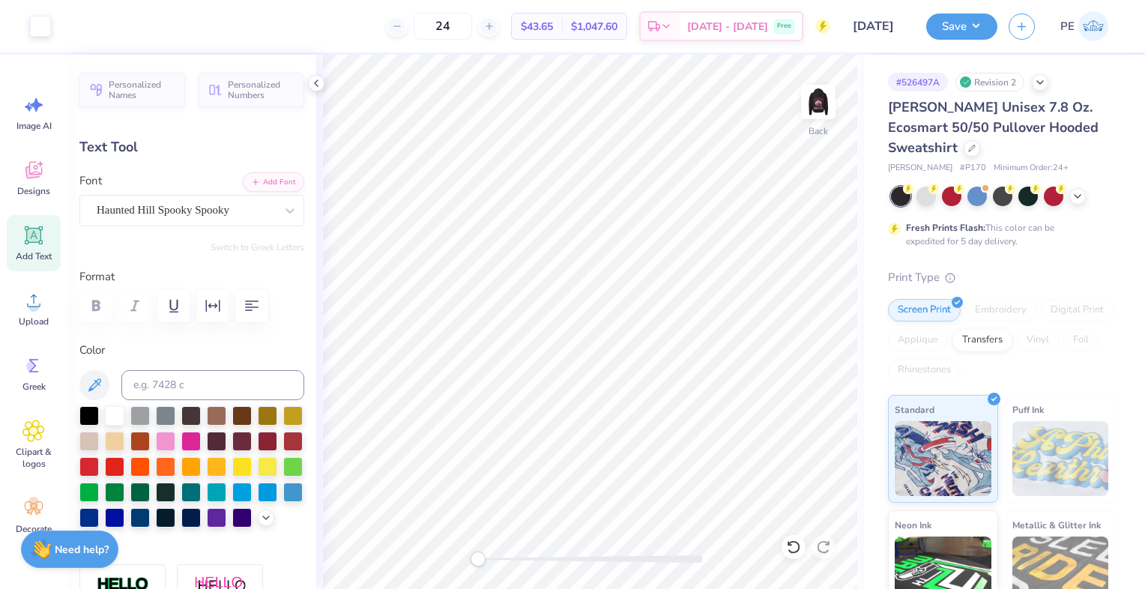
type input "6.23"
type input "2.55"
type input "6.10"
type input "5.61"
type input "1.85"
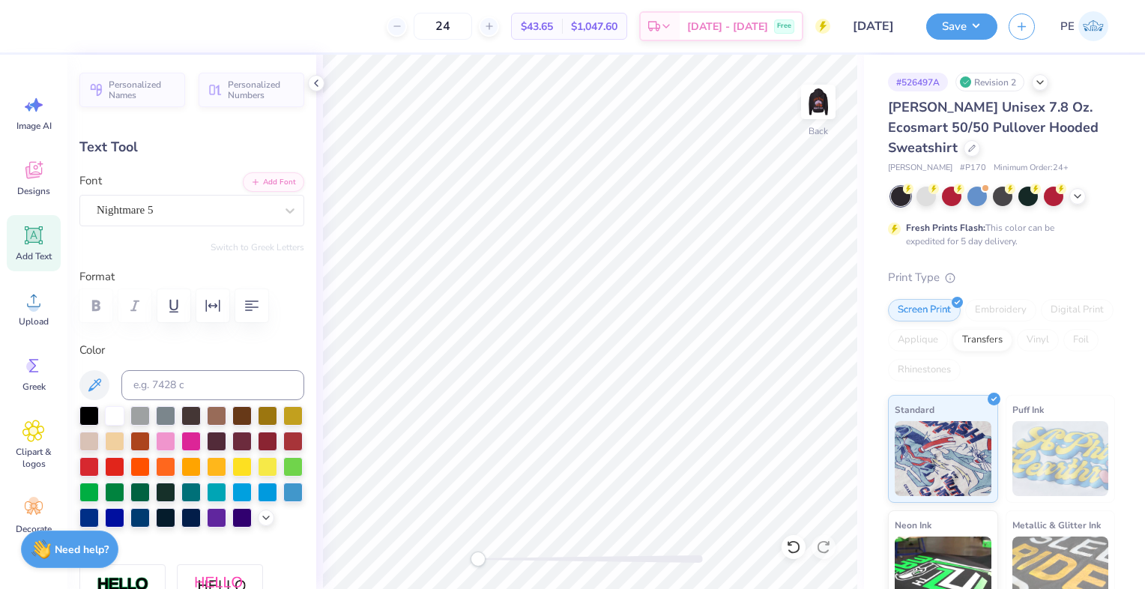
type input "3.80"
type input "7.79"
type input "2.57"
type input "7.05"
type input "2.32"
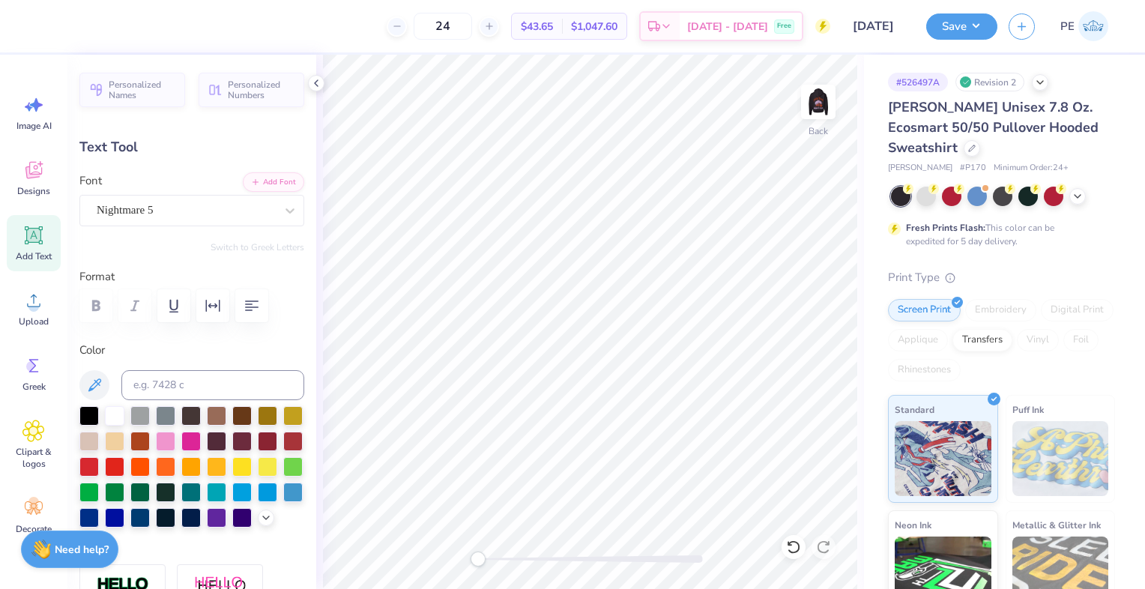
type input "6.23"
type input "2.55"
type input "6.10"
type input "3.48"
type input "1.43"
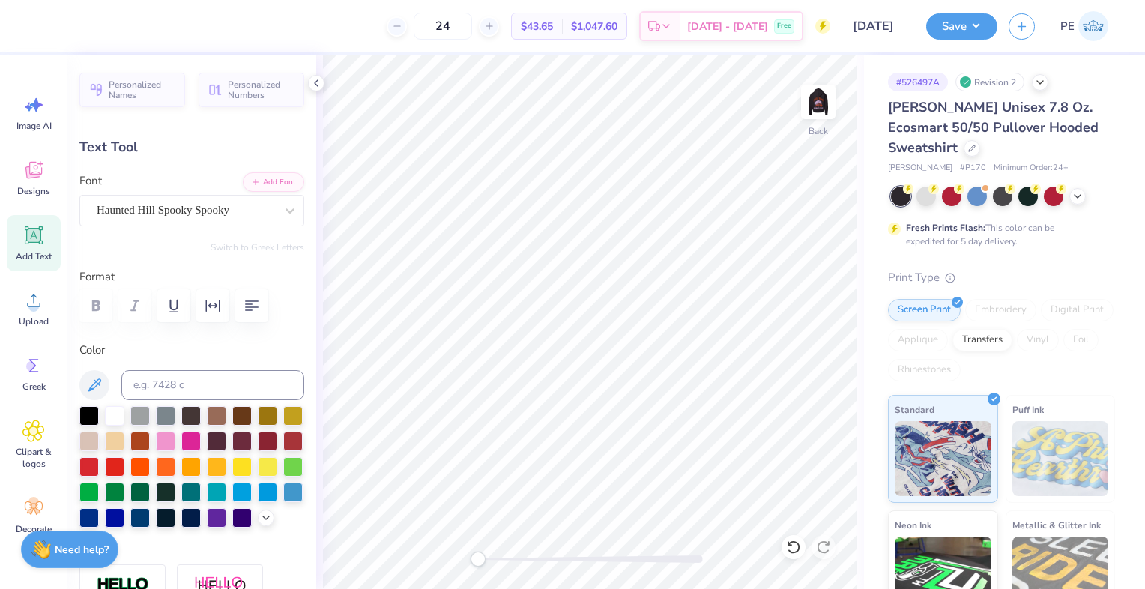
type input "7.22"
type input "-8.4"
type input "2.03"
type input "1.08"
type input "5.95"
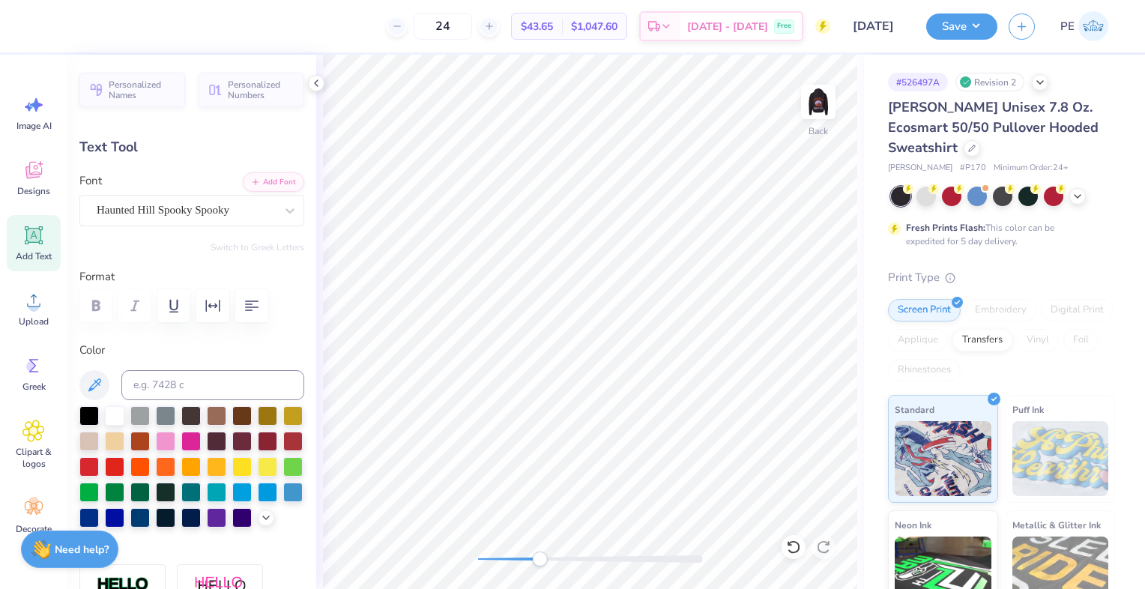
drag, startPoint x: 479, startPoint y: 559, endPoint x: 540, endPoint y: 553, distance: 61.0
click at [540, 553] on div "Accessibility label" at bounding box center [539, 558] width 15 height 15
type input "0.0"
click at [63, 25] on div at bounding box center [67, 24] width 21 height 21
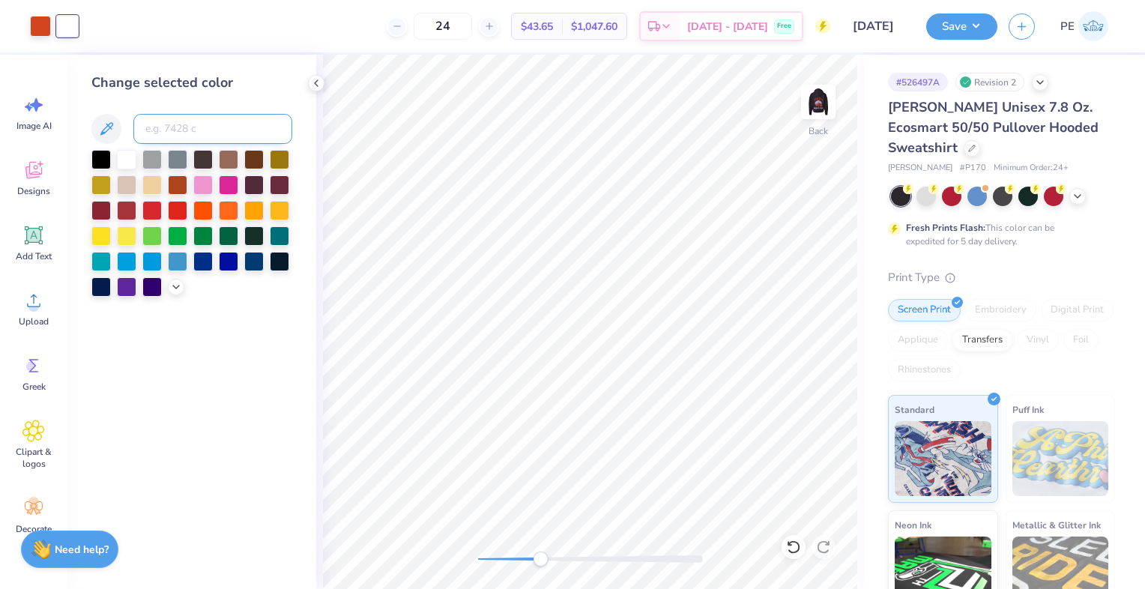
click at [168, 124] on input at bounding box center [212, 129] width 159 height 30
type input "530"
click at [434, 569] on div "Back" at bounding box center [590, 322] width 548 height 534
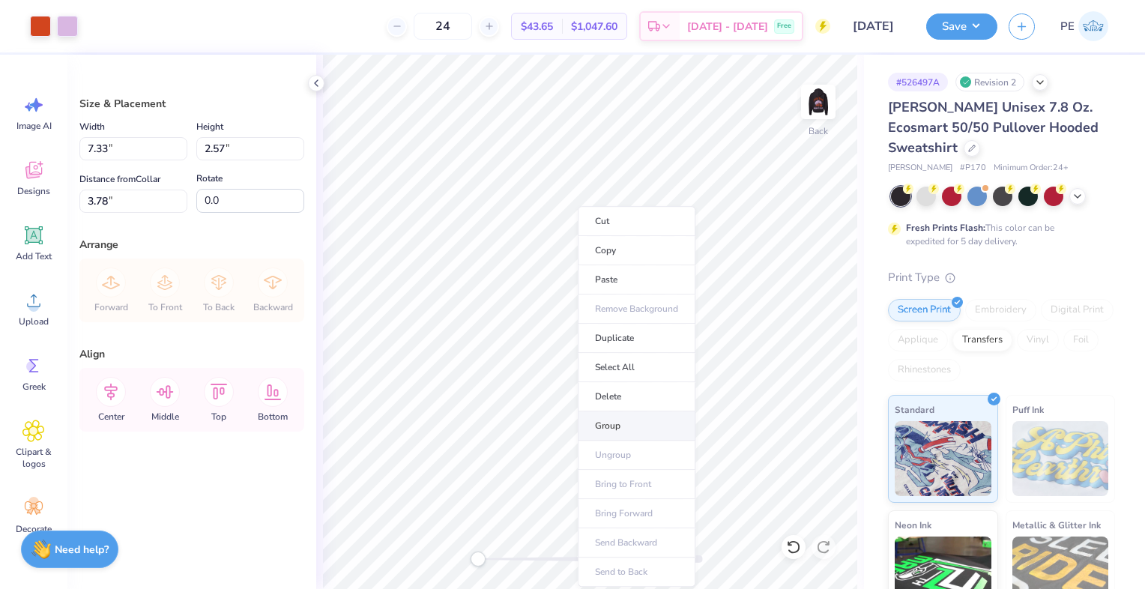
click at [632, 420] on li "Group" at bounding box center [637, 425] width 118 height 29
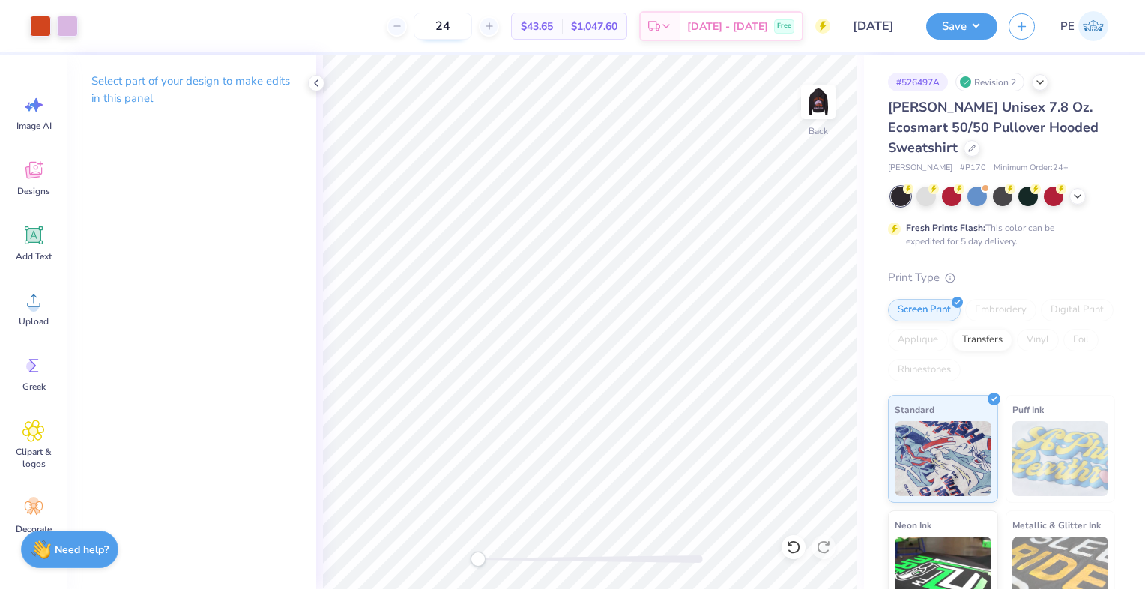
drag, startPoint x: 476, startPoint y: 16, endPoint x: 446, endPoint y: 37, distance: 36.2
click at [446, 37] on input "24" at bounding box center [443, 26] width 58 height 27
type input "3"
type input "36"
click at [953, 31] on button "Save" at bounding box center [961, 24] width 71 height 26
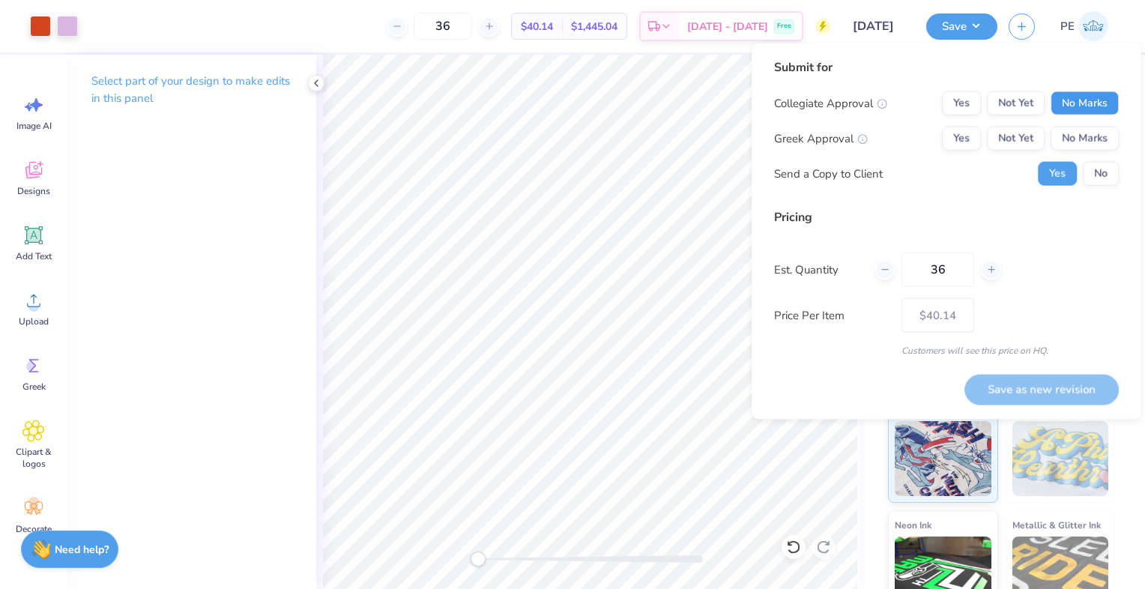
click at [1090, 103] on button "No Marks" at bounding box center [1084, 103] width 68 height 24
click at [1016, 142] on button "Not Yet" at bounding box center [1016, 139] width 58 height 24
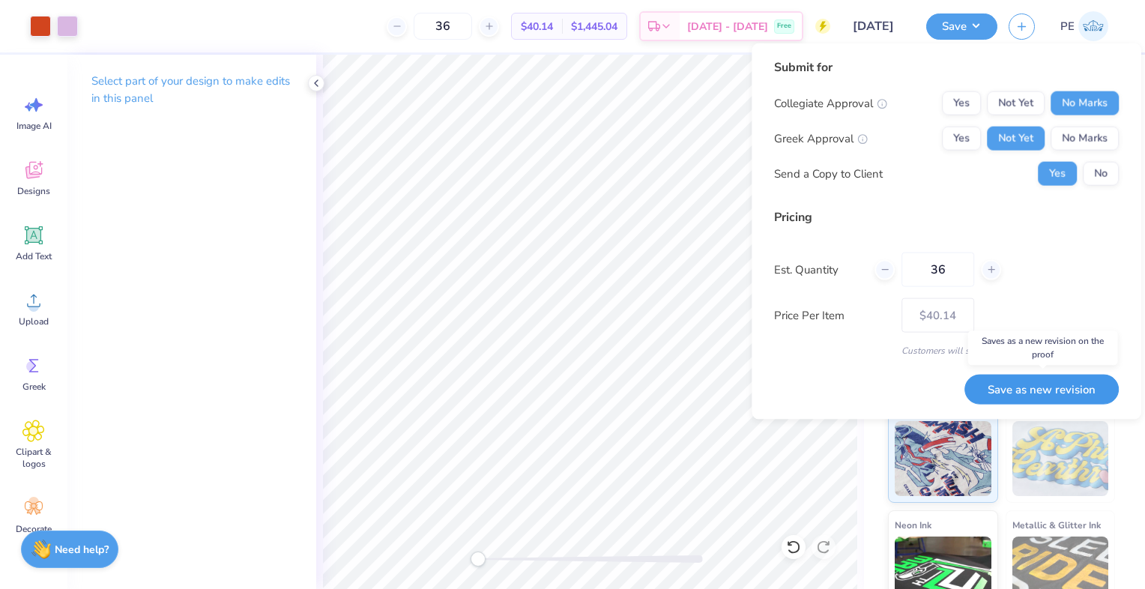
click at [1045, 383] on button "Save as new revision" at bounding box center [1041, 389] width 154 height 30
type input "$40.14"
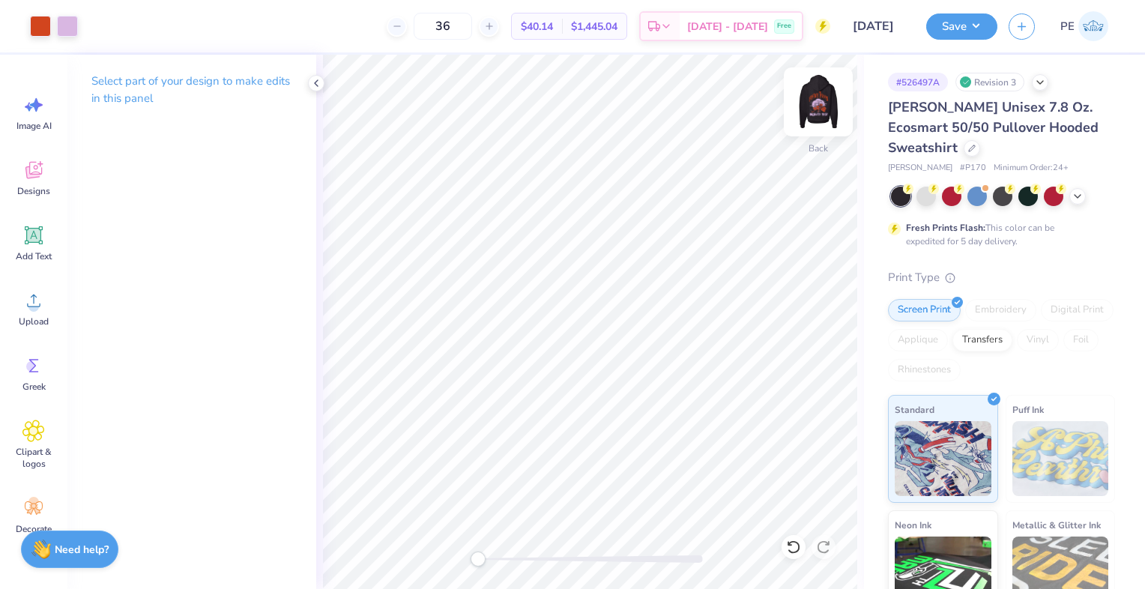
click at [823, 89] on img at bounding box center [818, 102] width 60 height 60
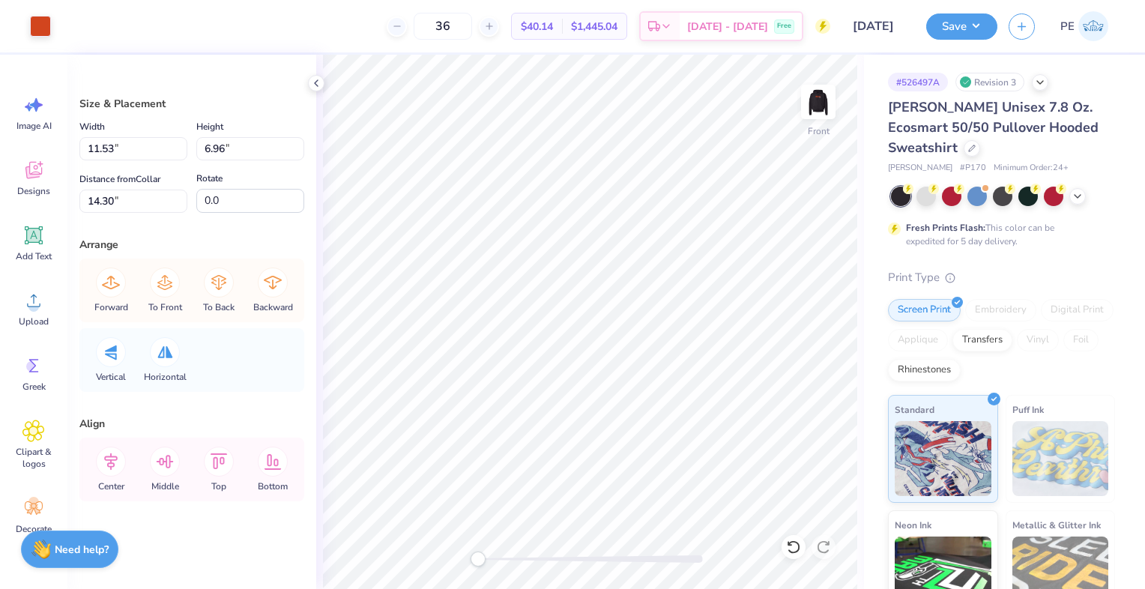
type input "11.53"
type input "6.96"
type input "14.30"
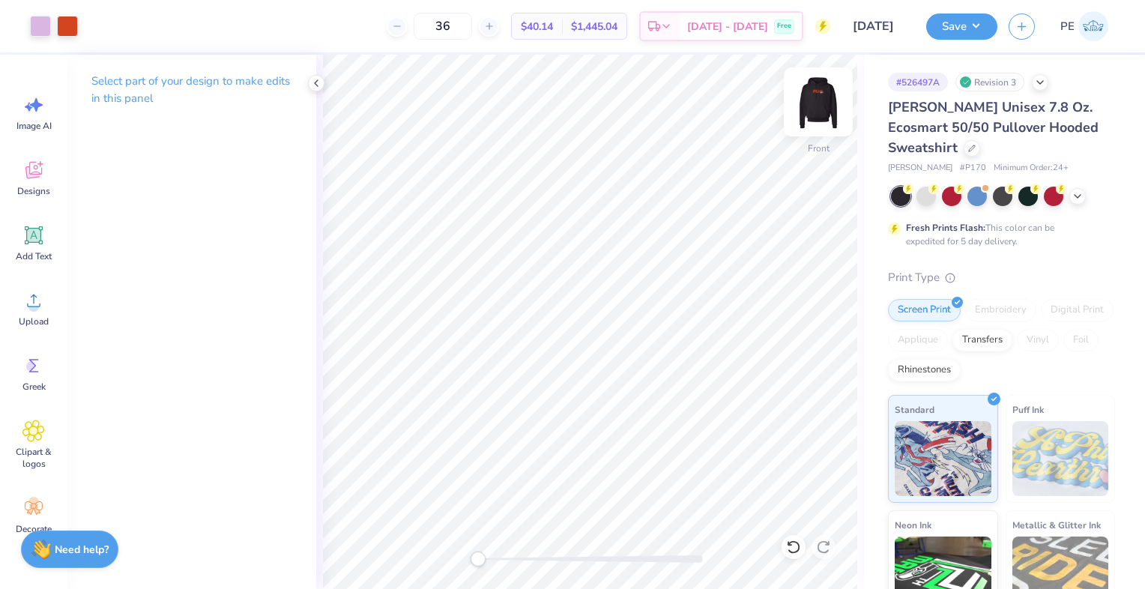
click at [809, 97] on img at bounding box center [818, 102] width 60 height 60
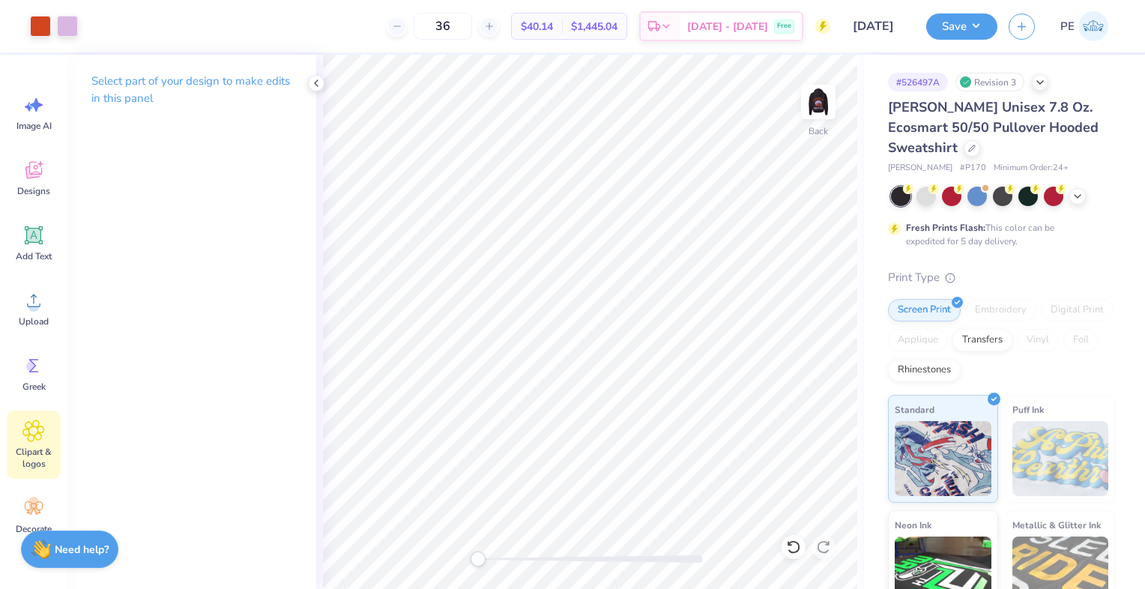
click at [22, 420] on div "Clipart & logos" at bounding box center [34, 445] width 54 height 68
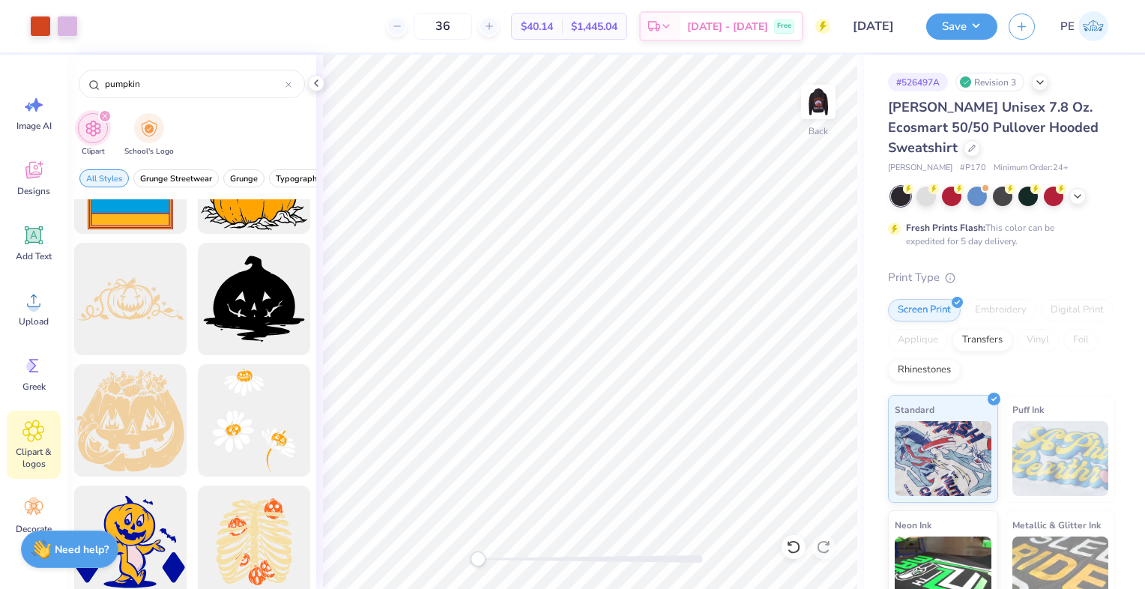
scroll to position [1124, 0]
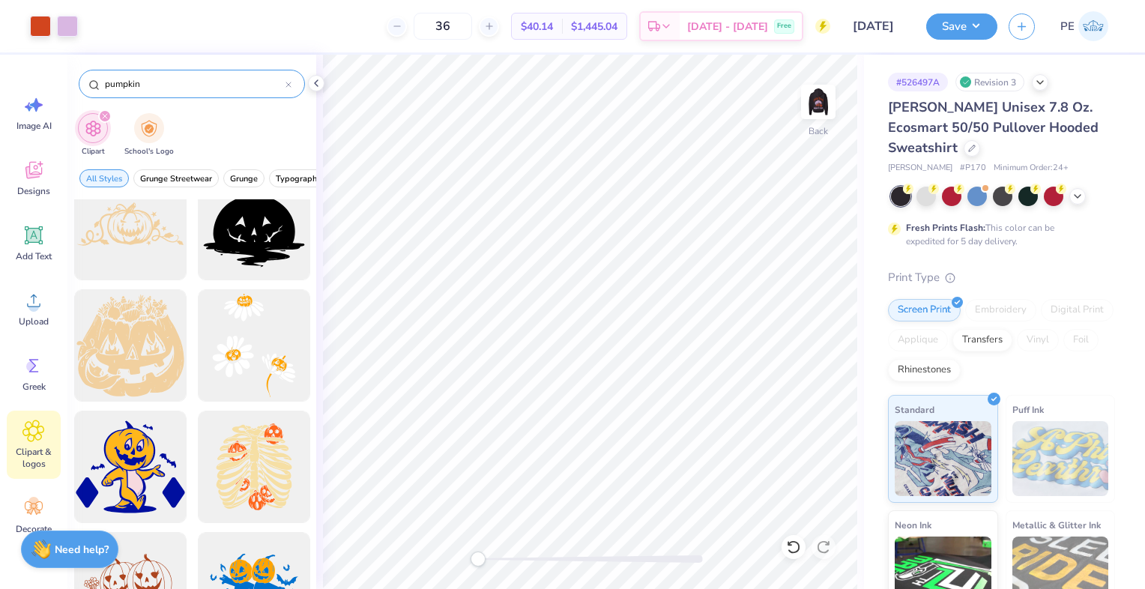
click at [144, 85] on input "pumpkin" at bounding box center [194, 83] width 182 height 15
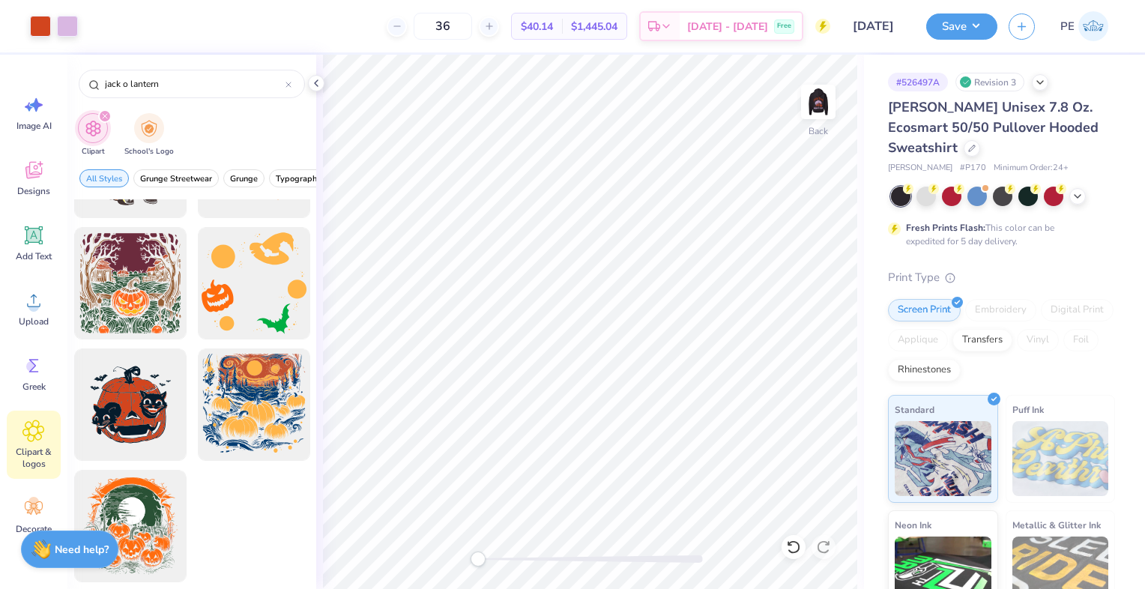
scroll to position [338, 0]
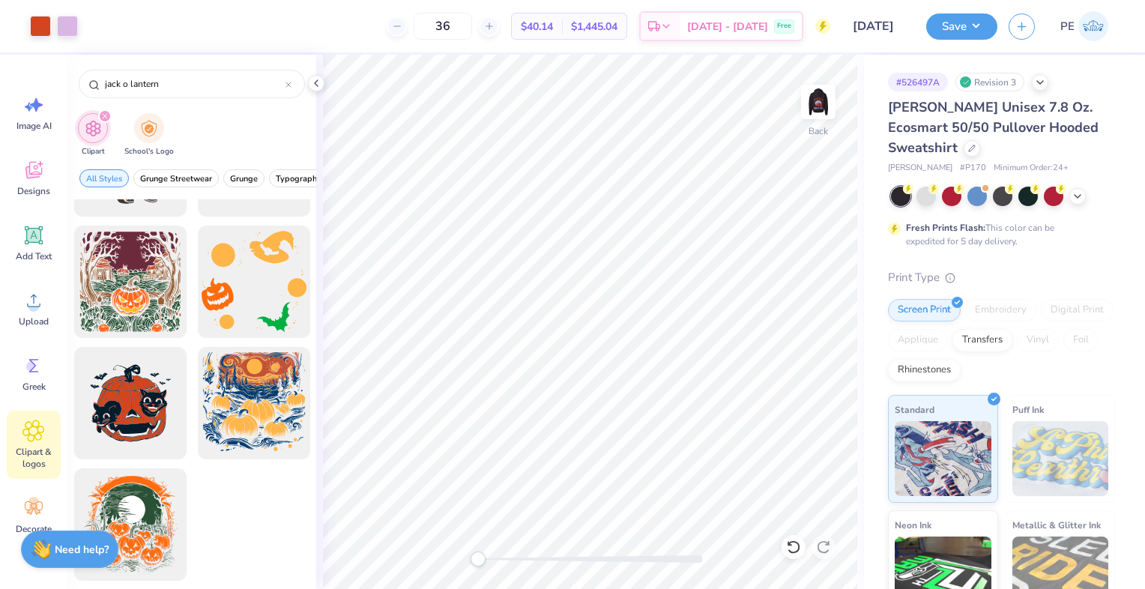
type input "jack o lantern"
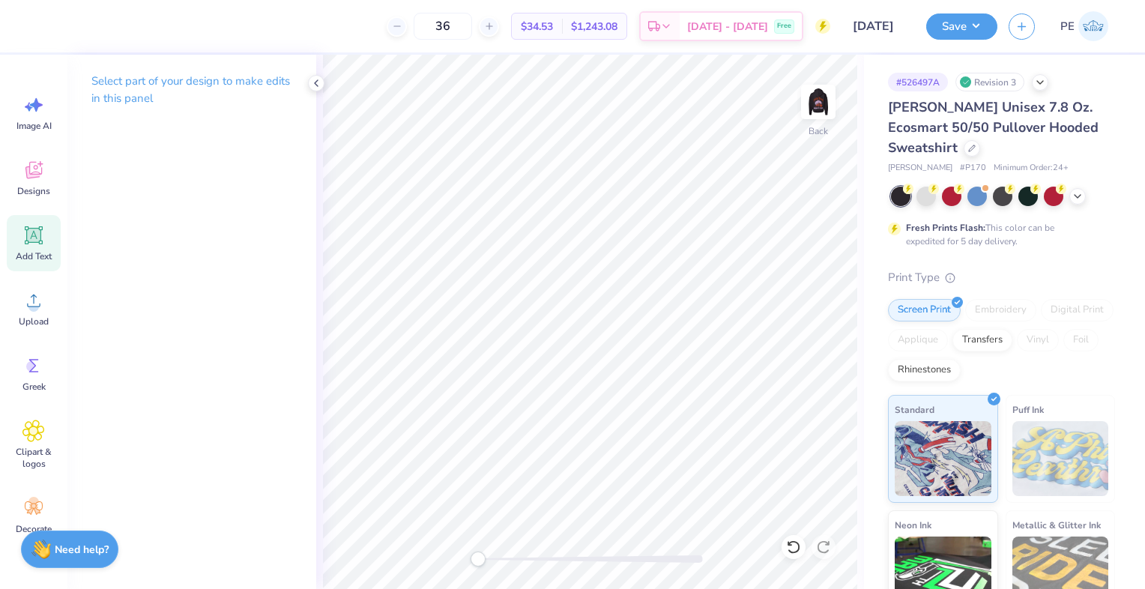
click at [19, 232] on div "Add Text" at bounding box center [34, 243] width 54 height 56
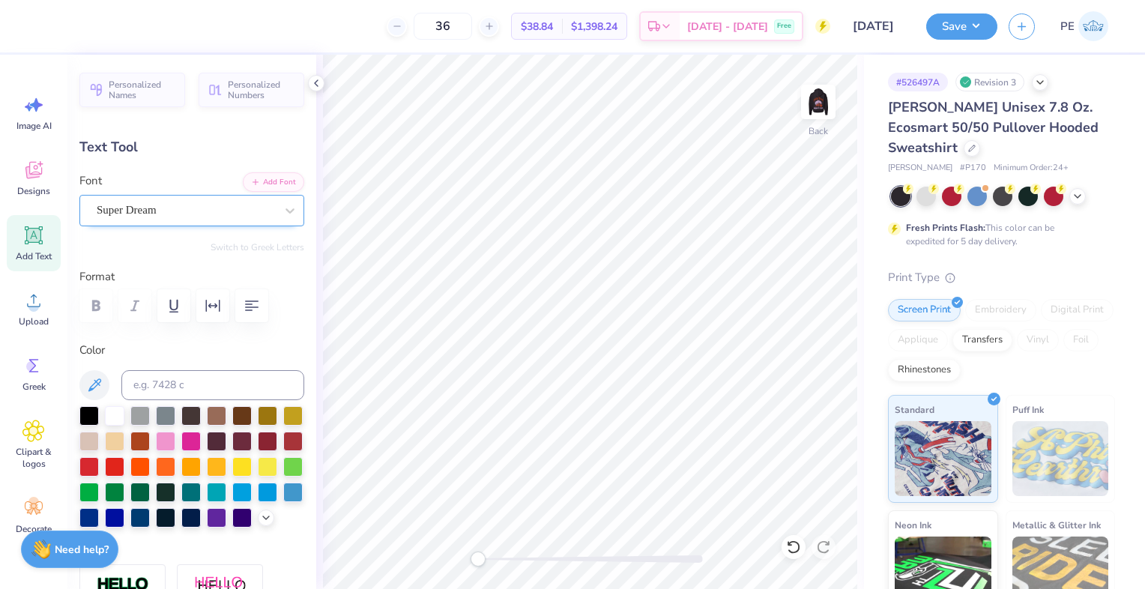
click at [185, 204] on div "Super Dream" at bounding box center [185, 210] width 181 height 23
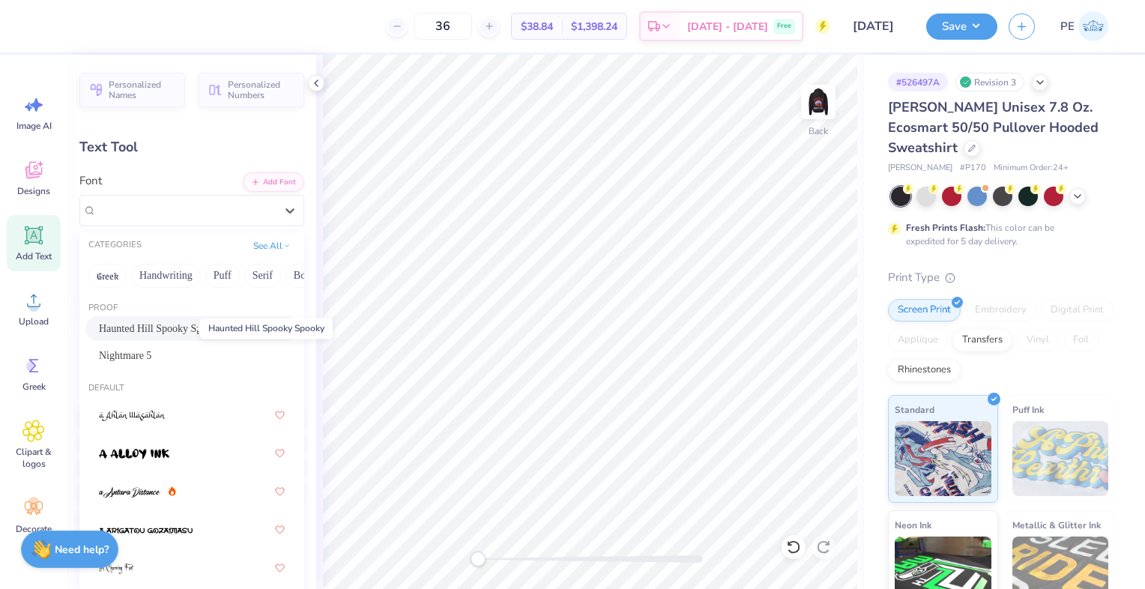
click at [150, 332] on span "Haunted Hill Spooky Spooky" at bounding box center [161, 329] width 124 height 16
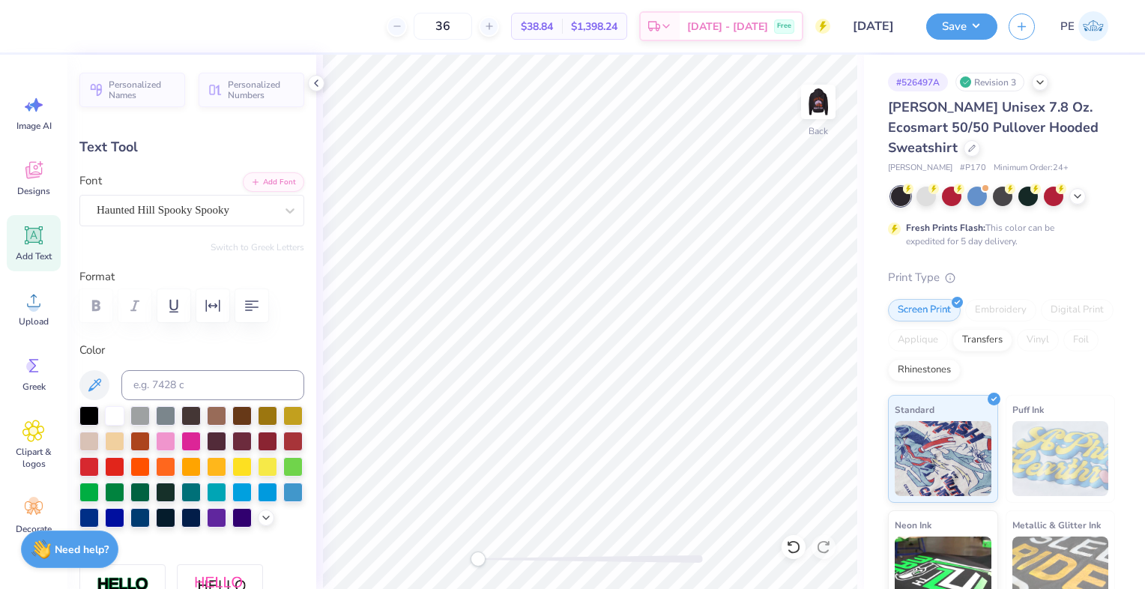
scroll to position [12, 1]
type textarea "t"
type textarea "TAU KAPPA EPSILON"
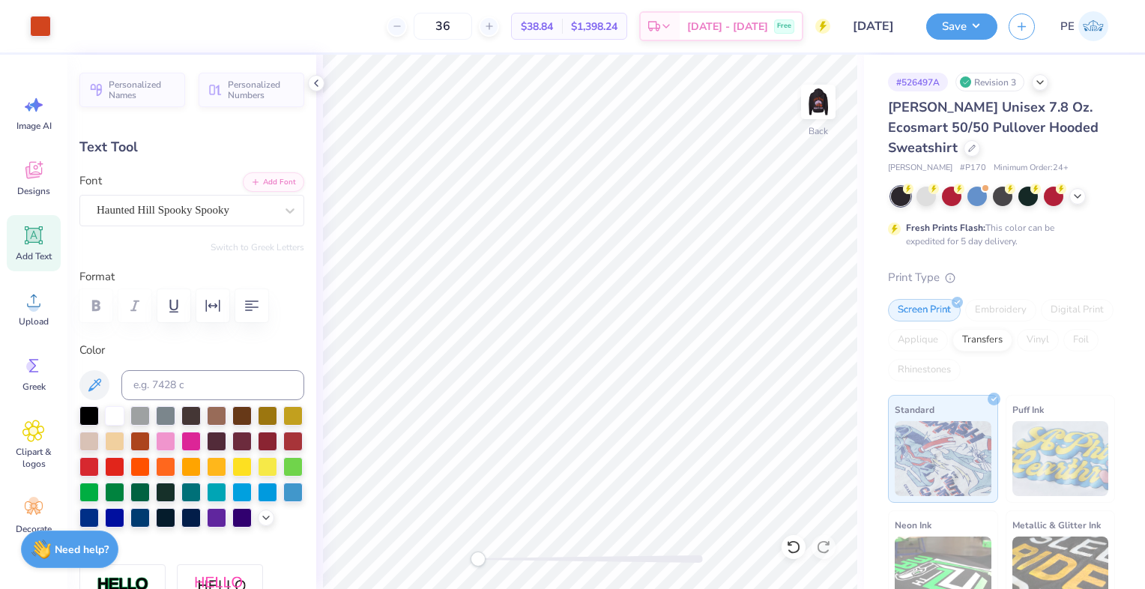
type input "16.13"
type input "2.28"
type input "6.23"
type input "11.89"
type input "1.68"
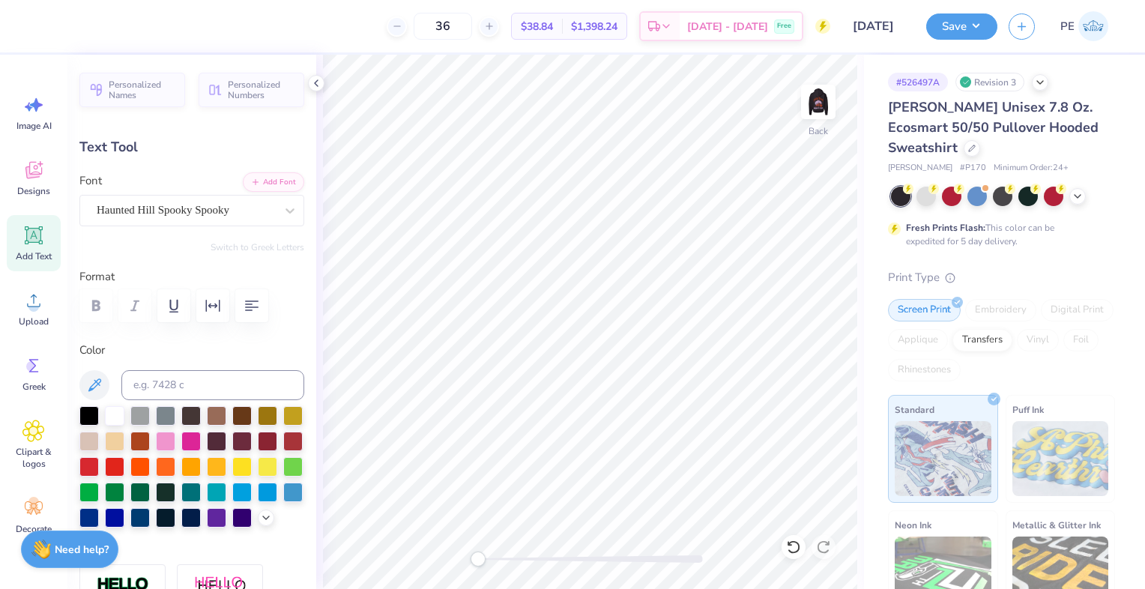
type input "6.83"
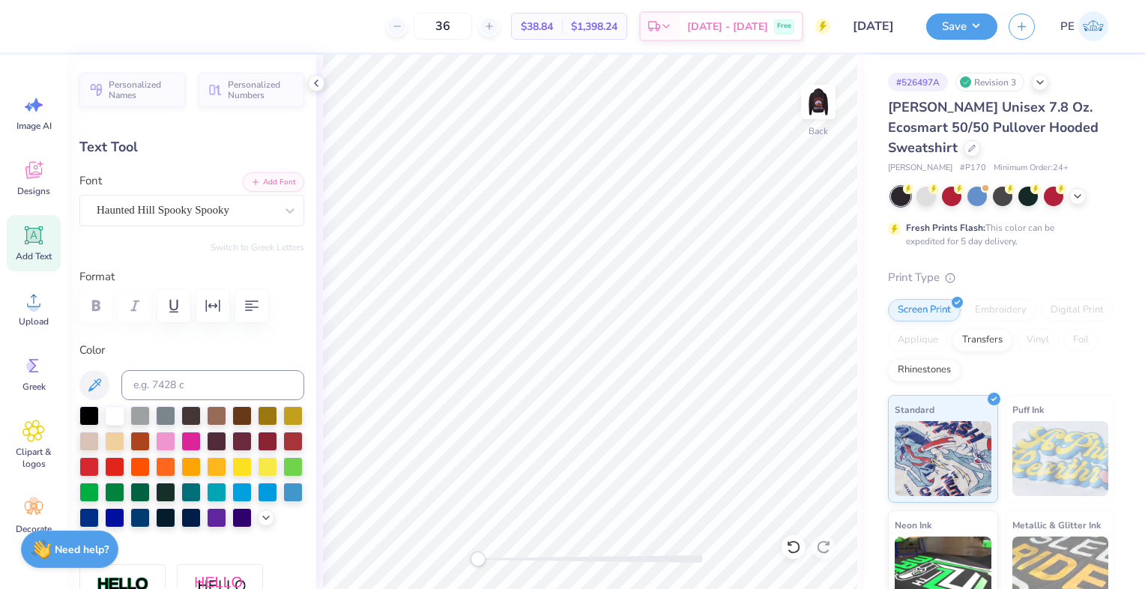
type input "8.60"
type input "1.22"
type input "7.30"
click at [28, 245] on icon at bounding box center [33, 235] width 22 height 22
type input "8.11"
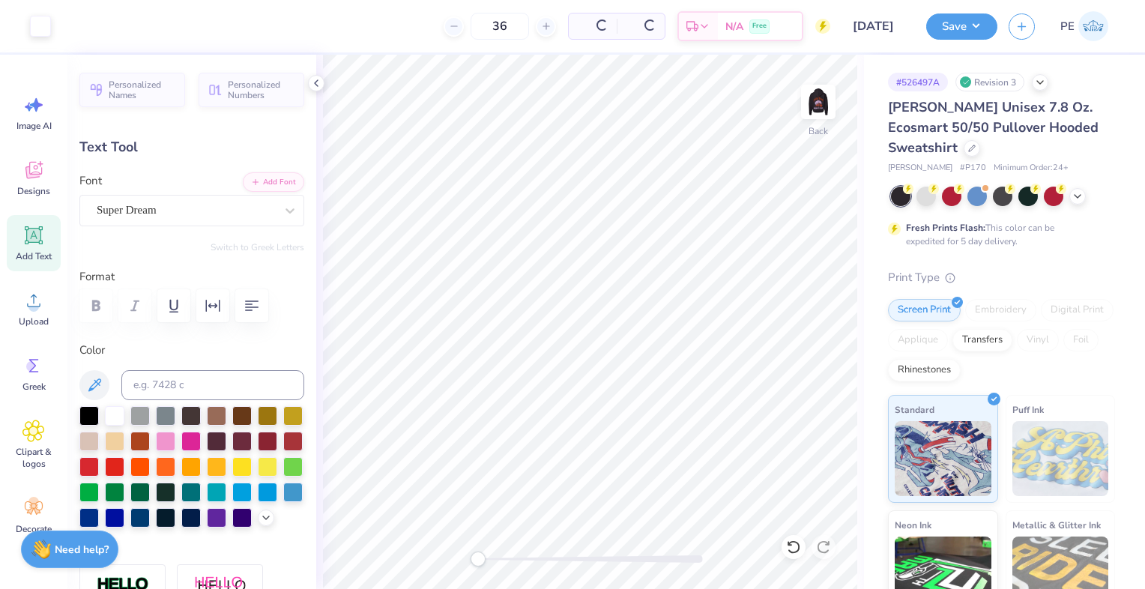
type input "2.35"
type input "6.20"
click at [169, 217] on div "Super Dream" at bounding box center [185, 210] width 181 height 23
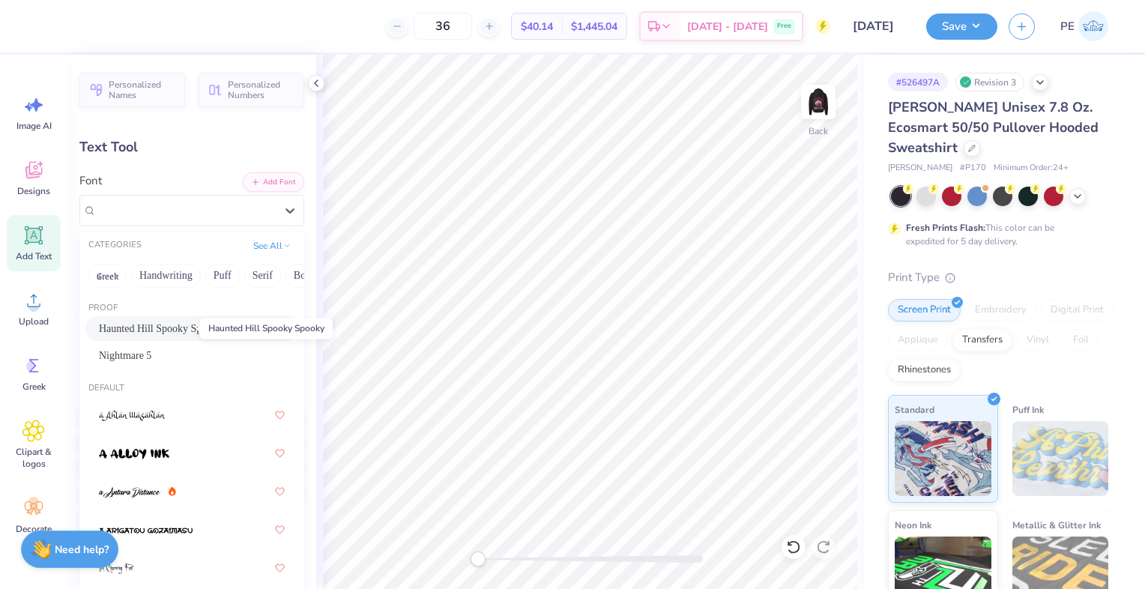
click at [133, 328] on span "Haunted Hill Spooky Spooky" at bounding box center [161, 329] width 124 height 16
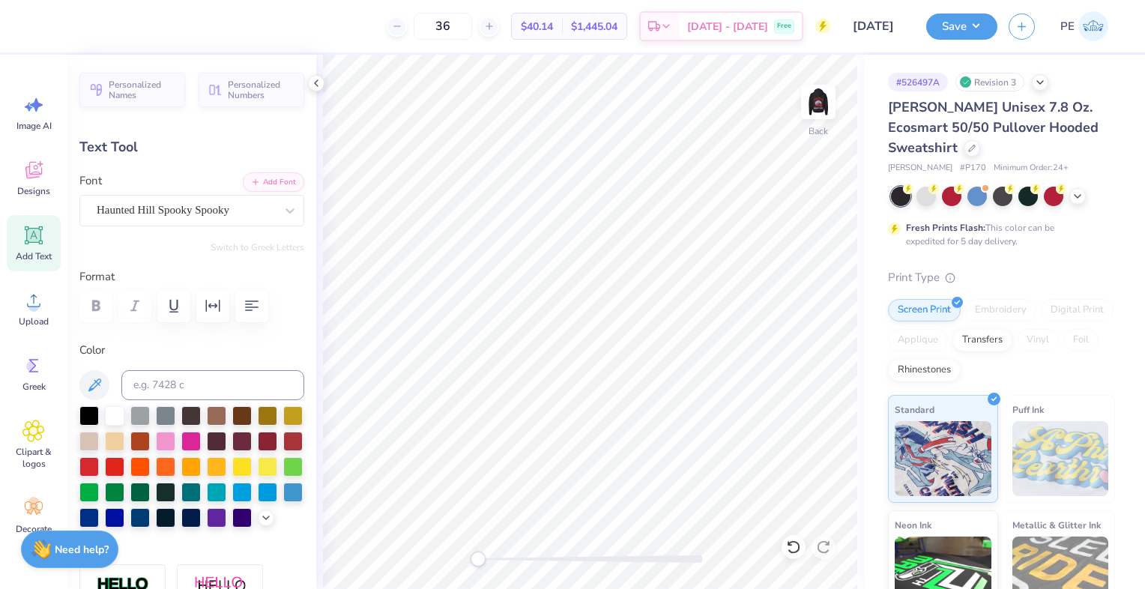
scroll to position [12, 6]
type textarea "[DATE]"
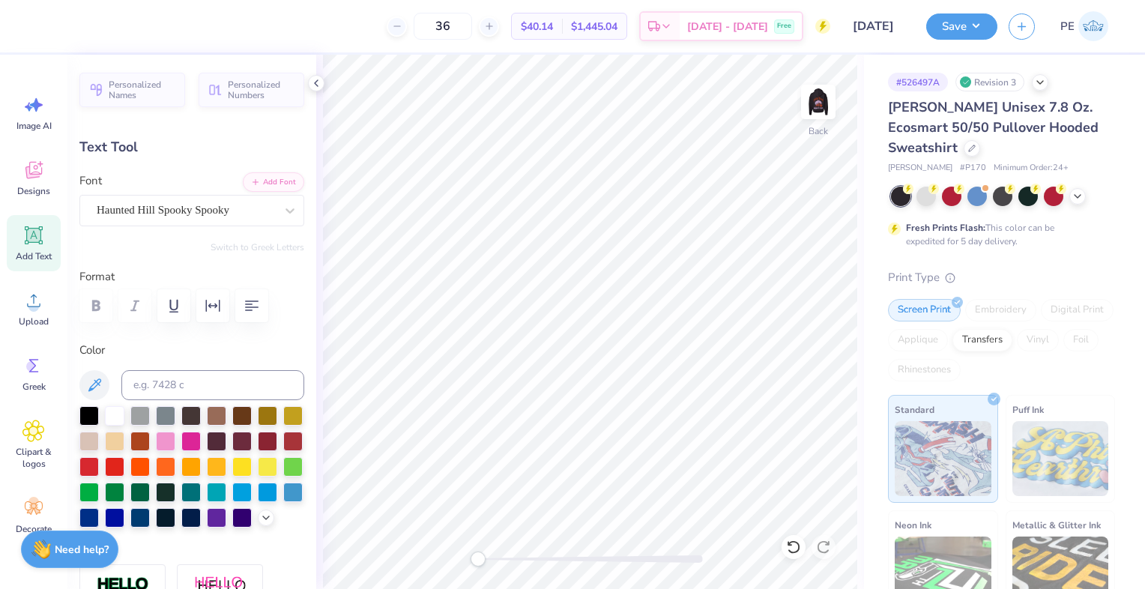
type input "8.60"
type input "1.22"
type input "4.48"
click at [137, 202] on div "Haunted Hill Spooky Spooky" at bounding box center [185, 210] width 181 height 23
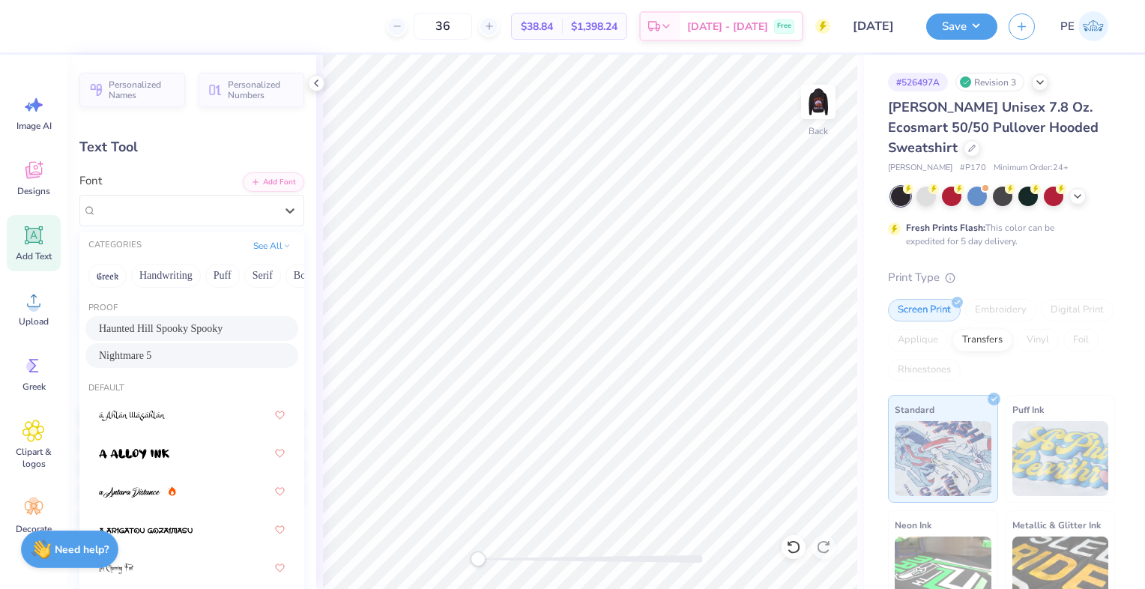
click at [132, 345] on div "Nightmare 5" at bounding box center [191, 355] width 213 height 25
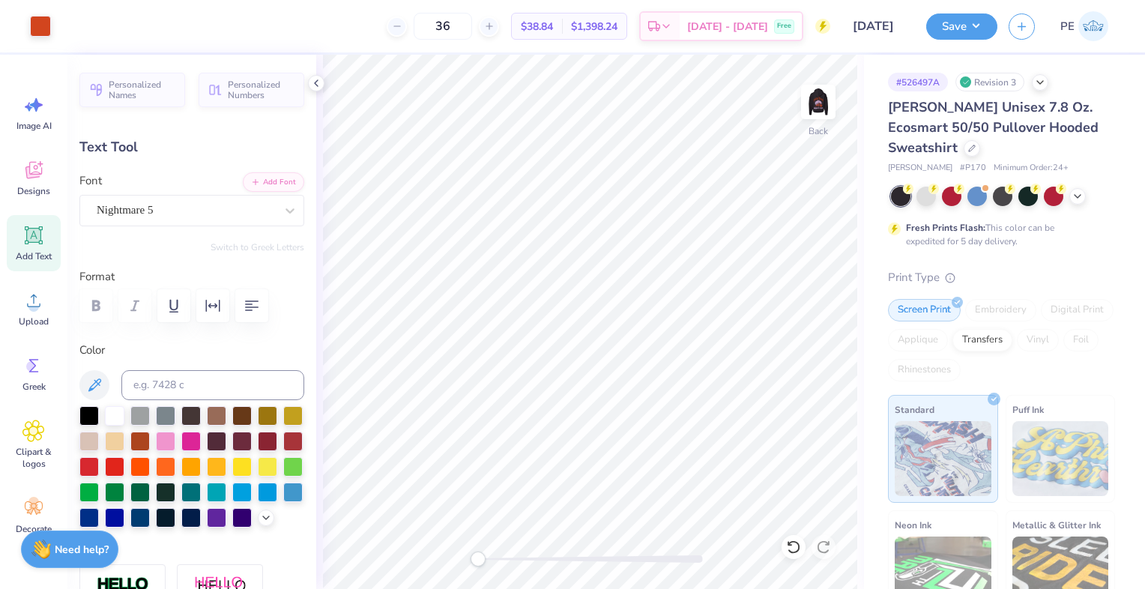
type input "5.74"
type input "1.57"
type input "4.11"
type input "6.52"
type input "1.78"
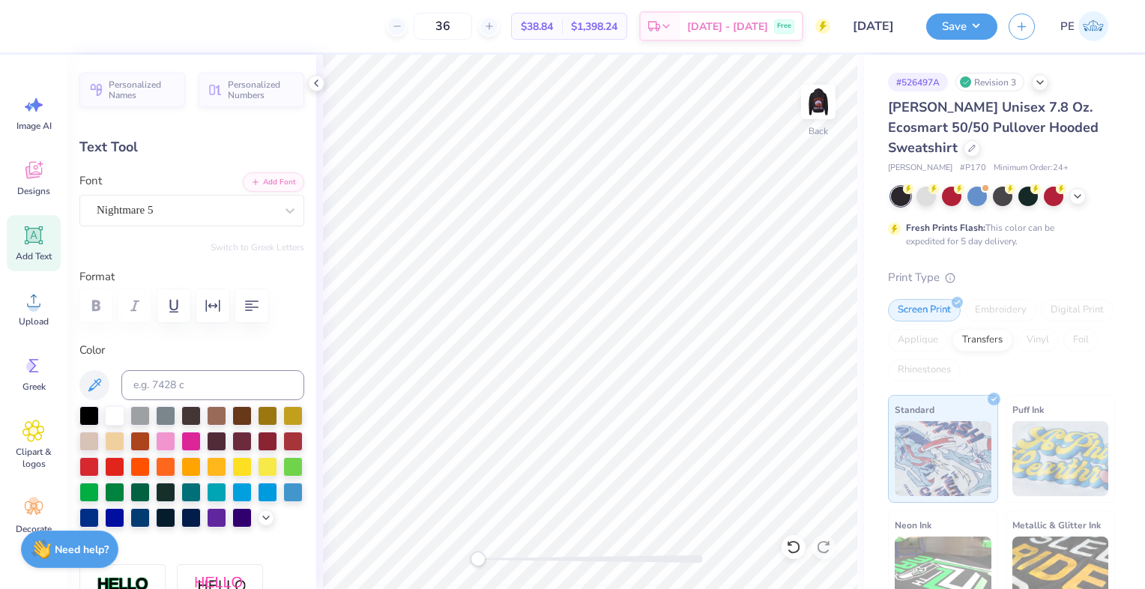
type input "3.90"
type input "16.13"
type input "2.34"
type input "6.20"
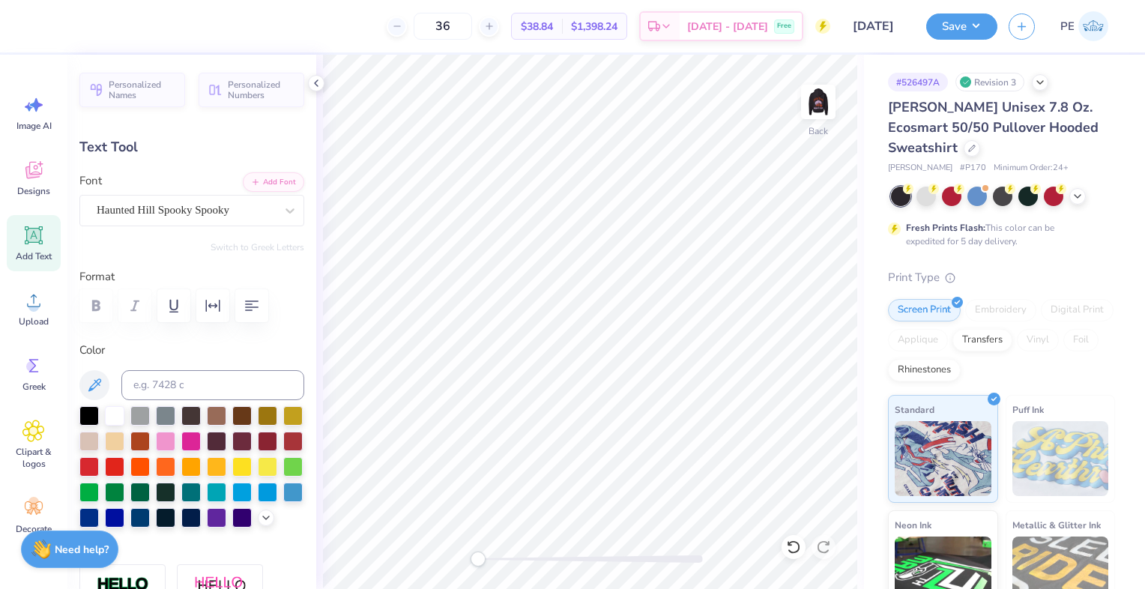
type input "6.28"
type input "0.91"
type input "5.88"
type input "6.52"
type input "1.78"
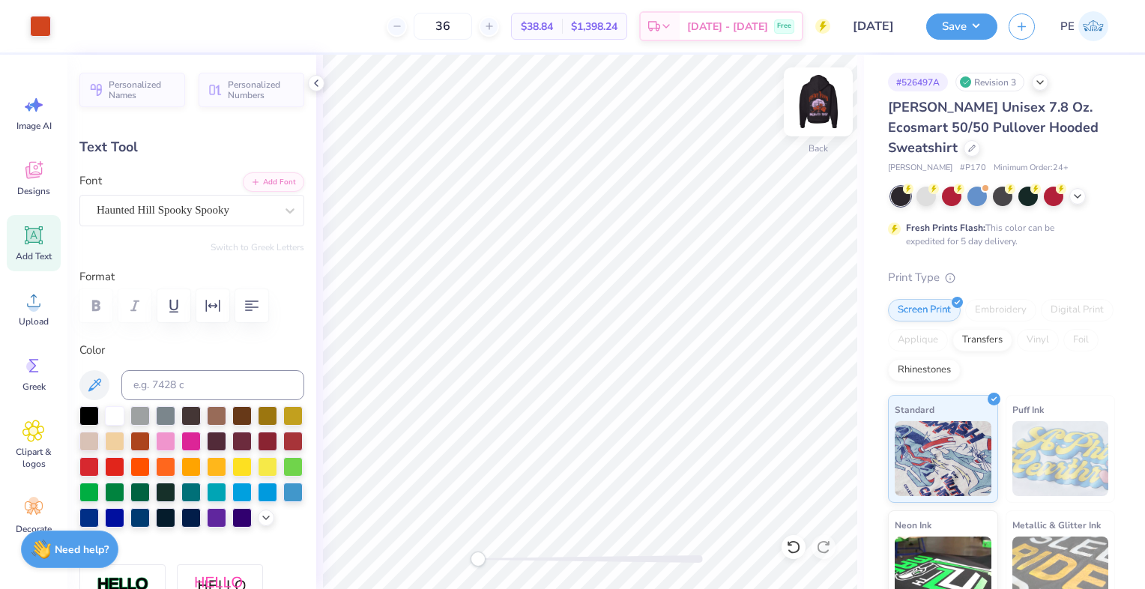
type input "4.00"
click at [168, 374] on input at bounding box center [212, 385] width 183 height 30
type input "530"
click at [80, 22] on div "Art colors 36 $40.14 Per Item $1,445.04 Total Est. Delivery [DATE] - [DATE] Fre…" at bounding box center [572, 26] width 1145 height 52
click at [64, 33] on div at bounding box center [67, 24] width 21 height 21
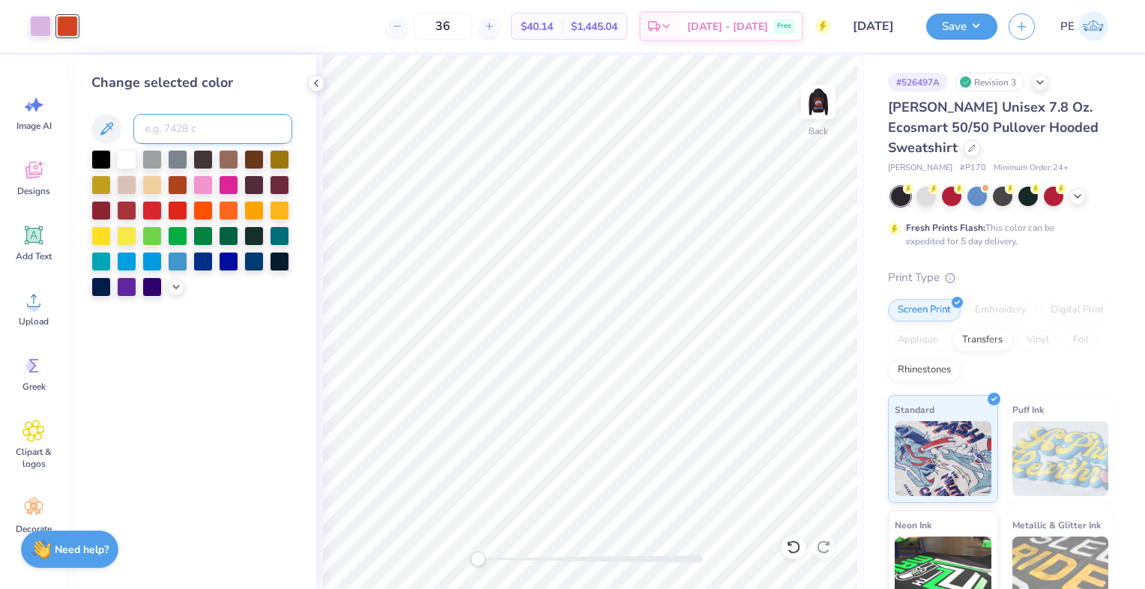
click at [186, 122] on input at bounding box center [212, 129] width 159 height 30
type input "530"
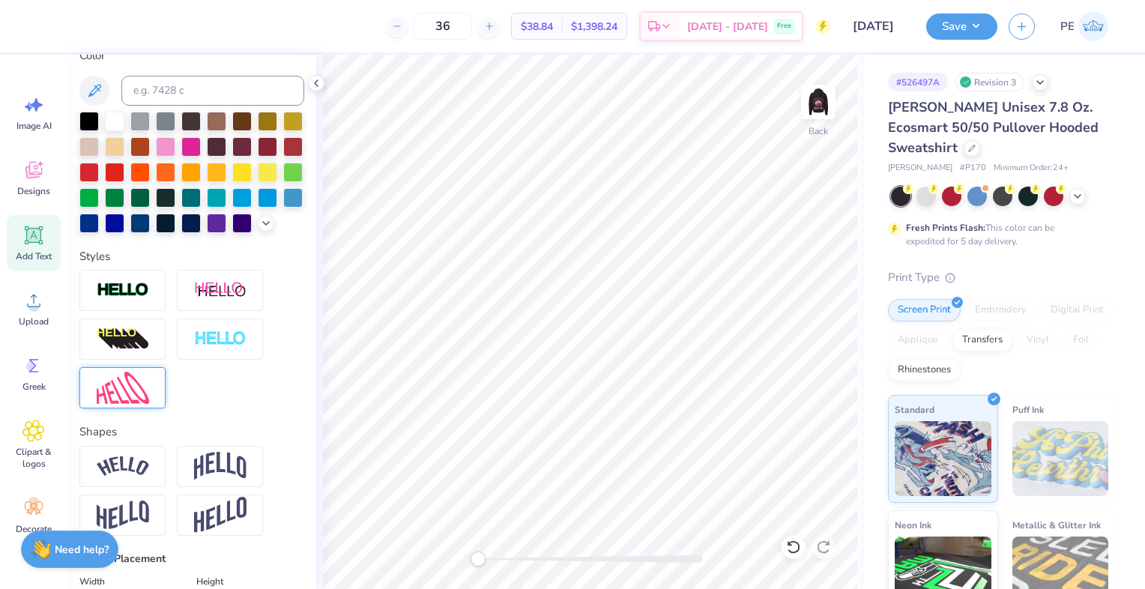
scroll to position [300, 0]
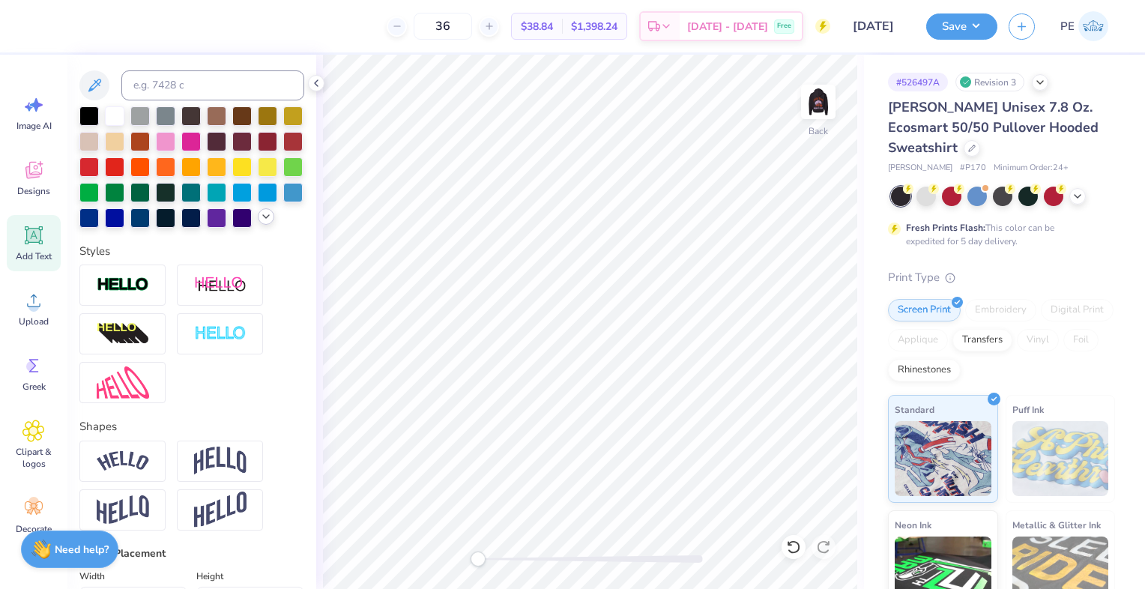
click at [260, 223] on icon at bounding box center [266, 217] width 12 height 12
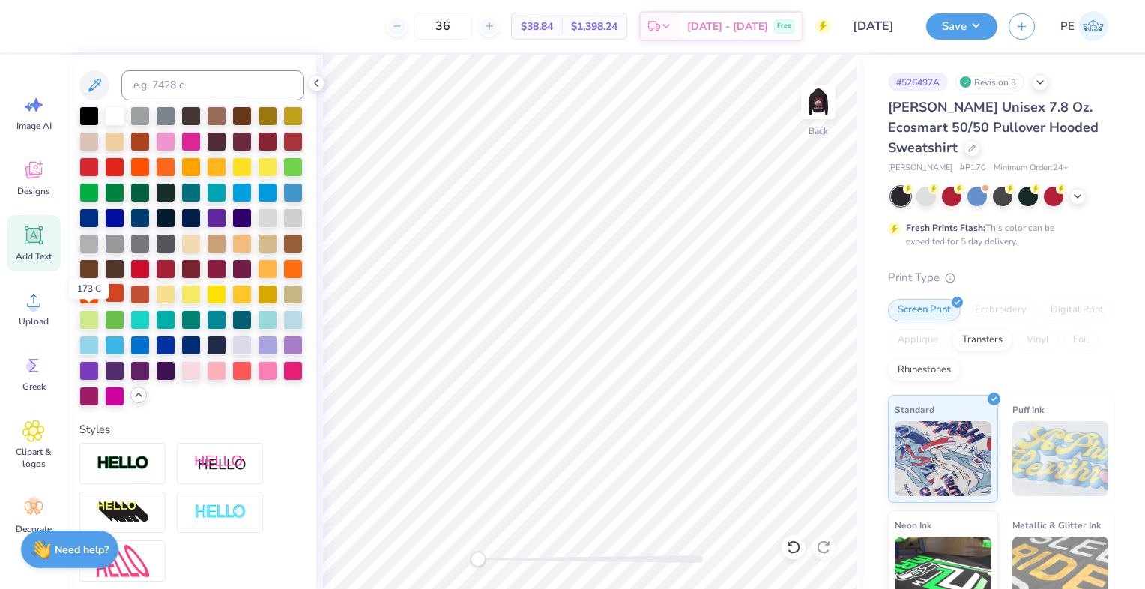
click at [105, 303] on div at bounding box center [114, 292] width 19 height 19
click at [946, 30] on button "Save" at bounding box center [961, 24] width 71 height 26
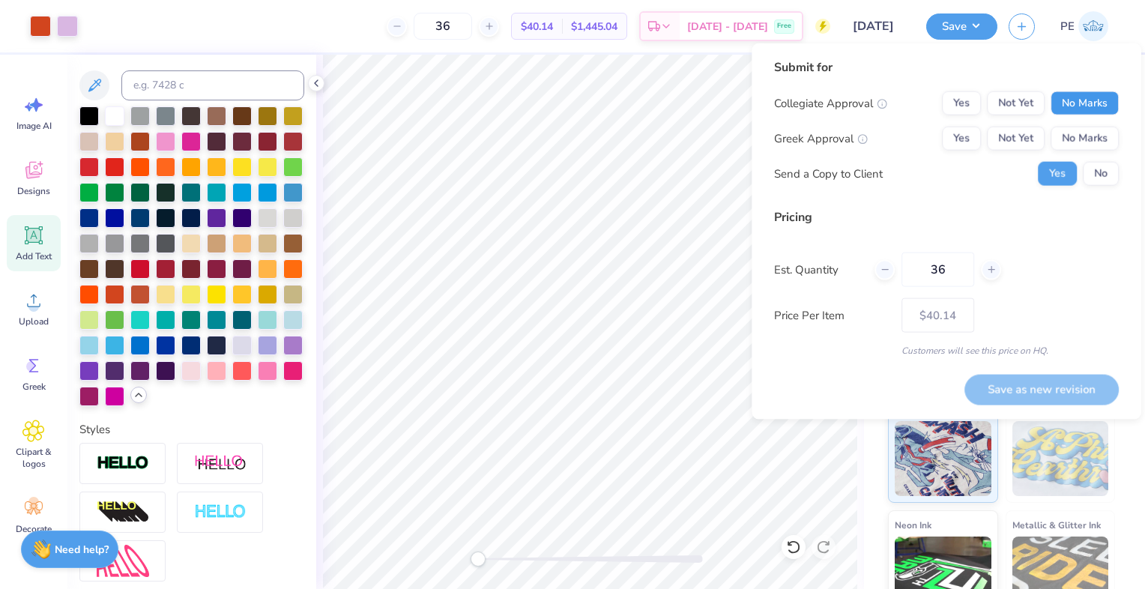
click at [1104, 97] on button "No Marks" at bounding box center [1084, 103] width 68 height 24
click at [1005, 142] on button "Not Yet" at bounding box center [1016, 139] width 58 height 24
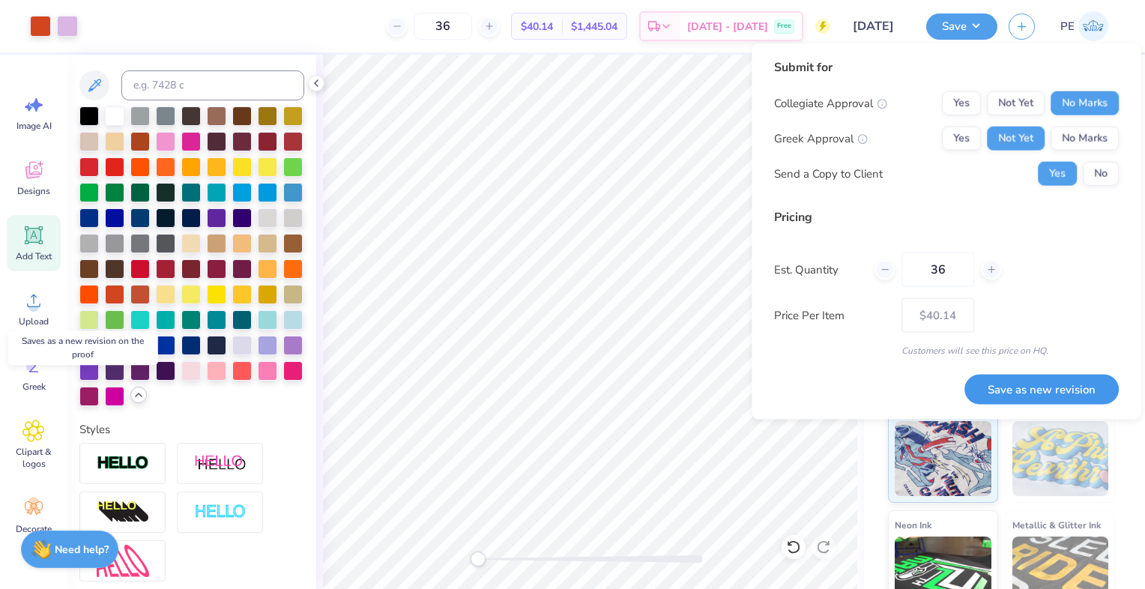
click at [1056, 386] on button "Save as new revision" at bounding box center [1041, 389] width 154 height 30
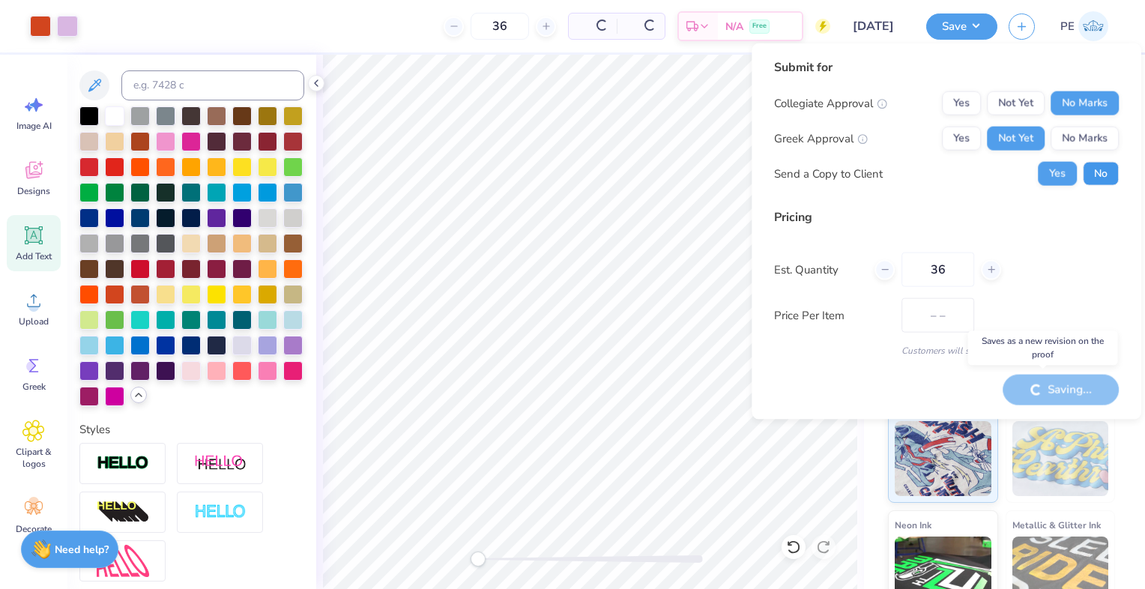
click at [1100, 178] on button "No" at bounding box center [1101, 174] width 36 height 24
click at [1106, 178] on button "No" at bounding box center [1101, 174] width 36 height 24
type input "$40.14"
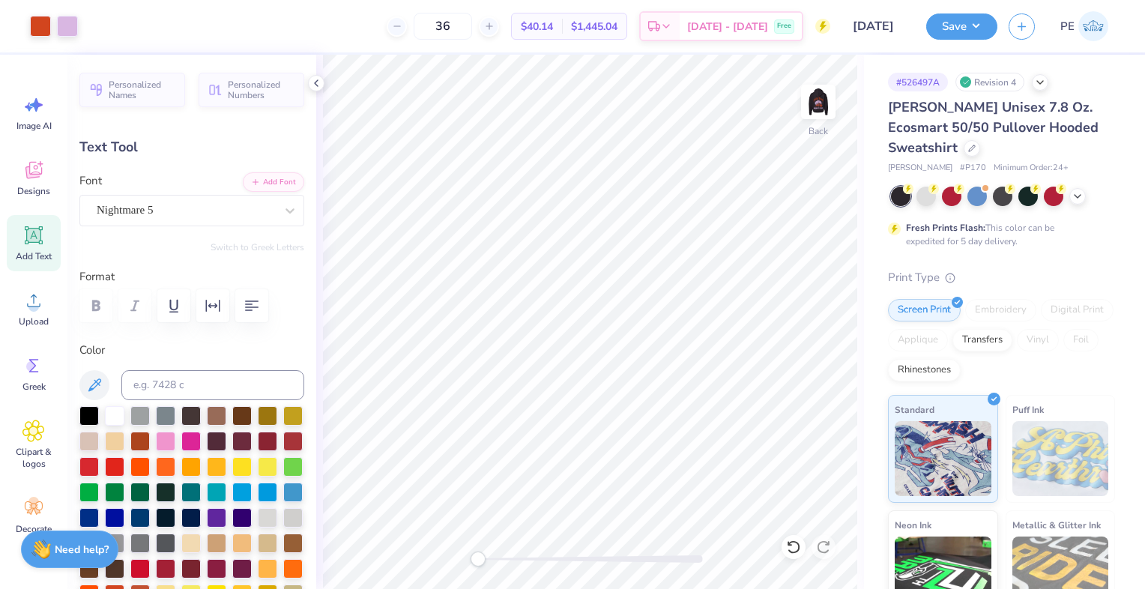
click at [25, 229] on icon at bounding box center [34, 235] width 18 height 18
type input "8.11"
type input "2.35"
type input "6.20"
click at [314, 76] on div at bounding box center [316, 83] width 16 height 16
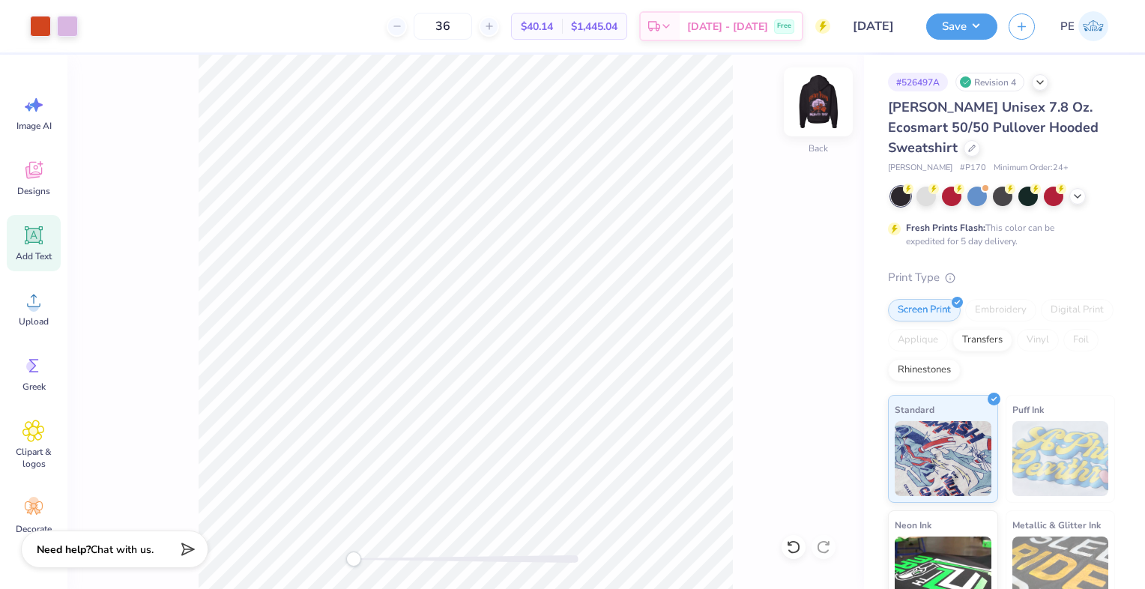
click at [827, 95] on img at bounding box center [818, 102] width 60 height 60
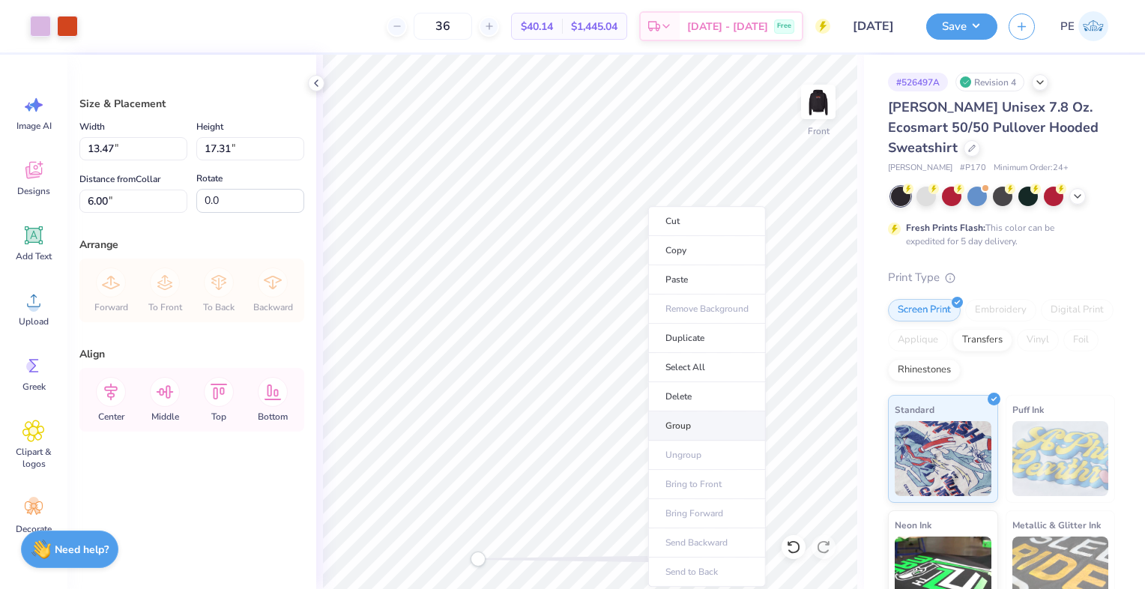
click at [737, 420] on li "Group" at bounding box center [707, 425] width 118 height 29
click at [823, 118] on img at bounding box center [818, 102] width 60 height 60
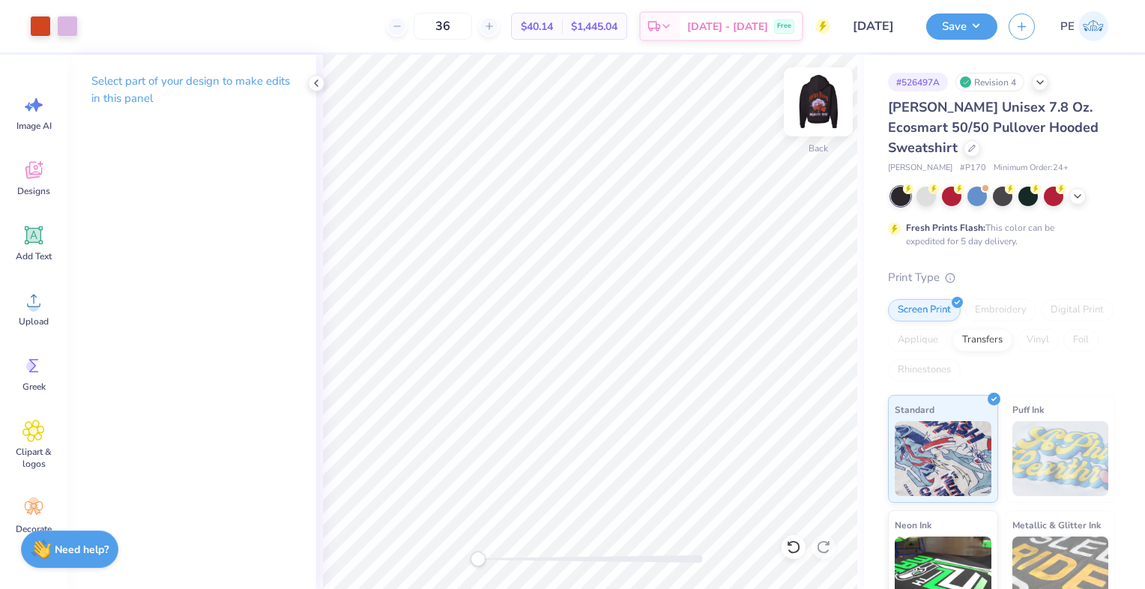
click at [805, 98] on img at bounding box center [818, 102] width 60 height 60
click at [819, 99] on img at bounding box center [818, 102] width 60 height 60
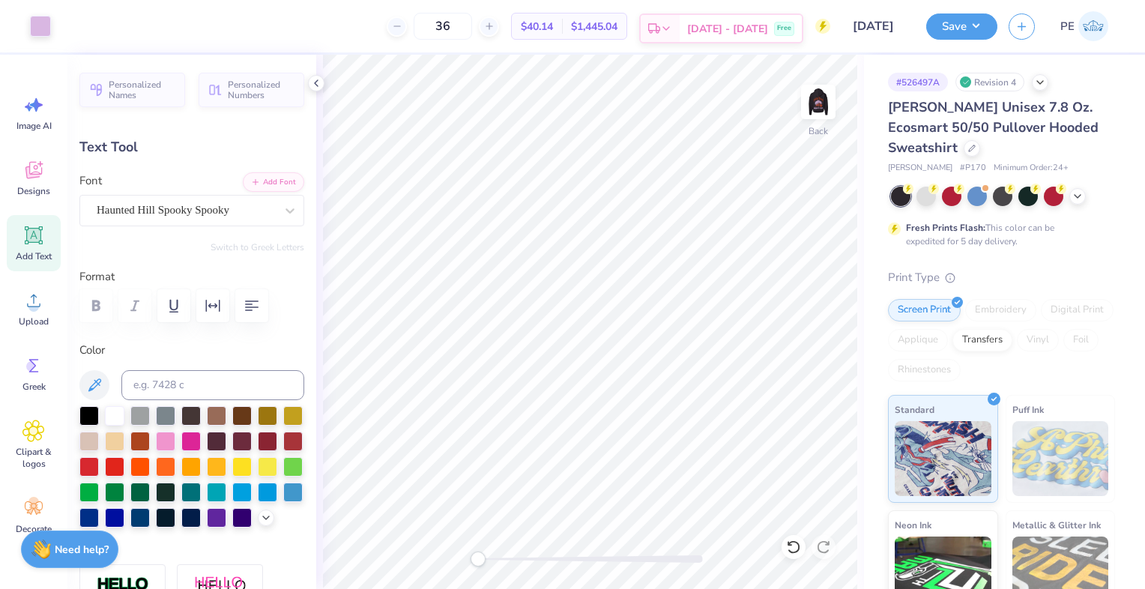
scroll to position [12, 1]
type textarea "2025"
type input "6.52"
type input "1.78"
type input "4.10"
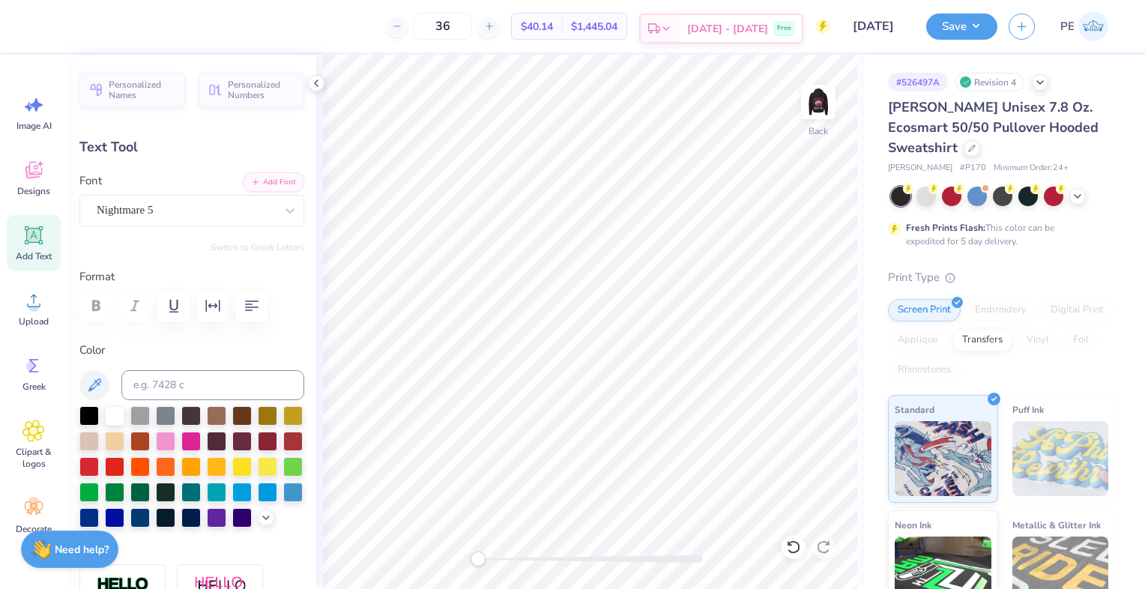
scroll to position [12, 7]
type textarea "TAU"
type textarea "TKE [DATE]"
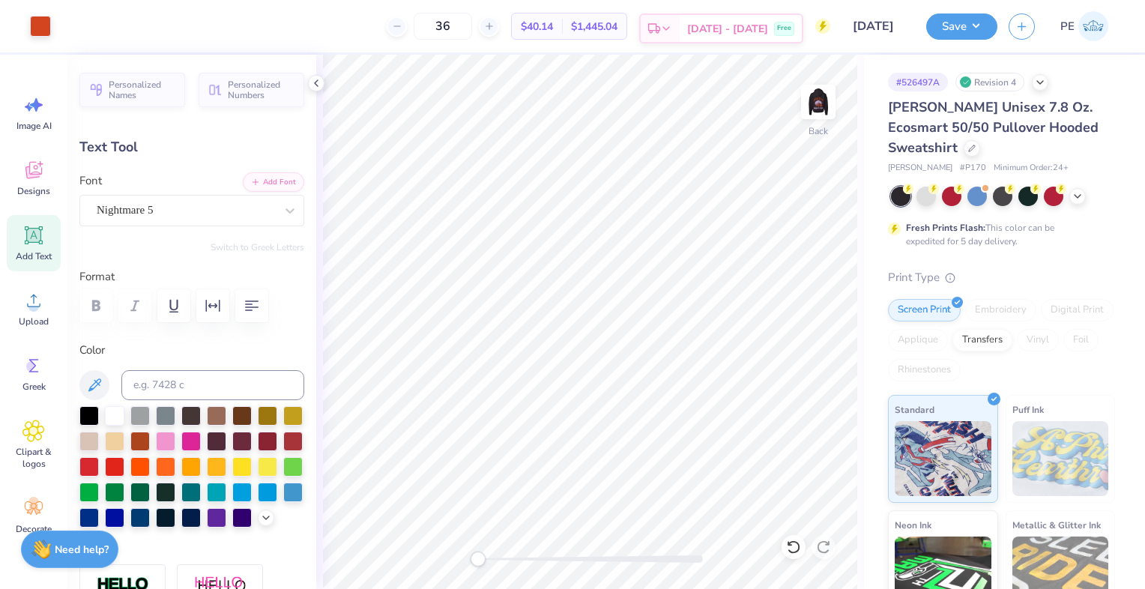
type input "5.53"
drag, startPoint x: 481, startPoint y: 560, endPoint x: 507, endPoint y: 565, distance: 26.6
click at [507, 565] on div "Accessibility label" at bounding box center [507, 558] width 15 height 15
click at [468, 554] on div "Back" at bounding box center [590, 322] width 548 height 534
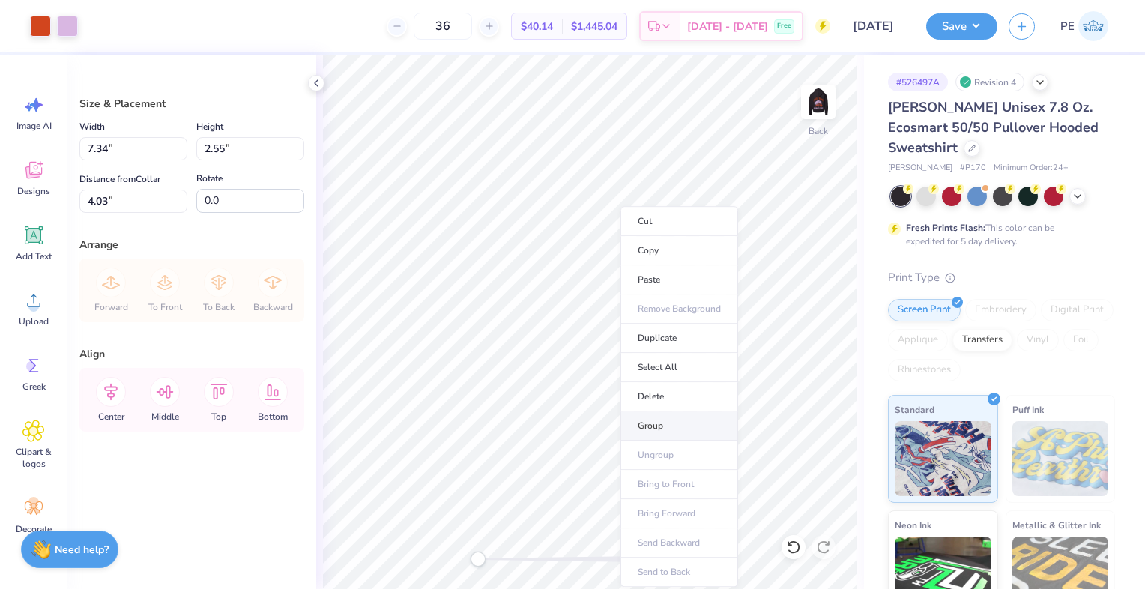
click at [653, 422] on li "Group" at bounding box center [679, 425] width 118 height 29
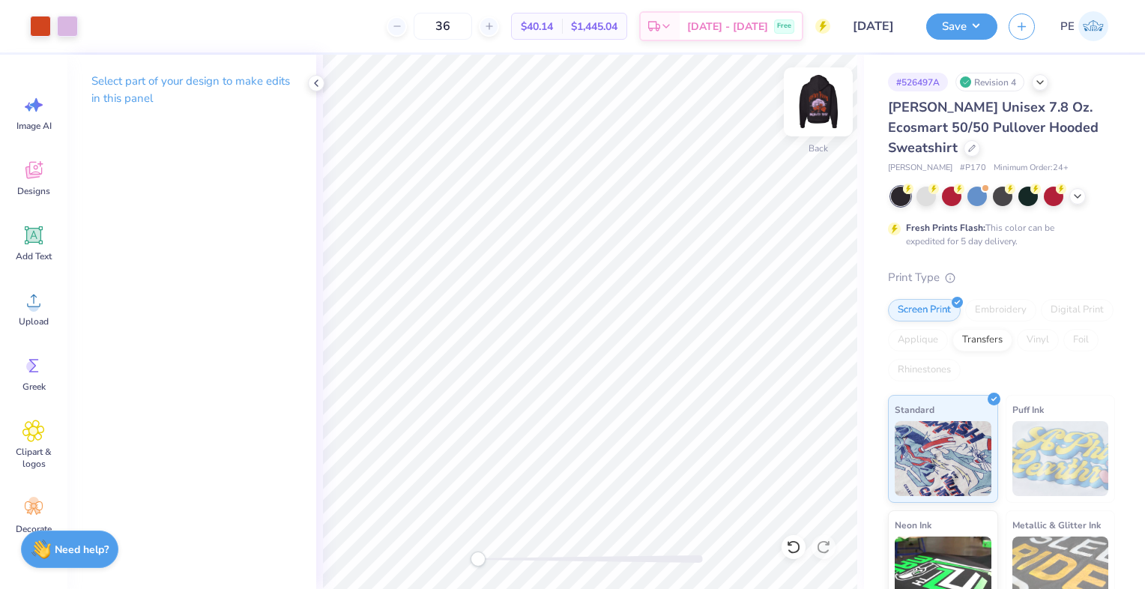
click at [817, 103] on img at bounding box center [818, 102] width 60 height 60
click at [810, 94] on img at bounding box center [818, 102] width 60 height 60
click at [812, 106] on img at bounding box center [818, 102] width 60 height 60
click at [952, 30] on button "Save" at bounding box center [961, 24] width 71 height 26
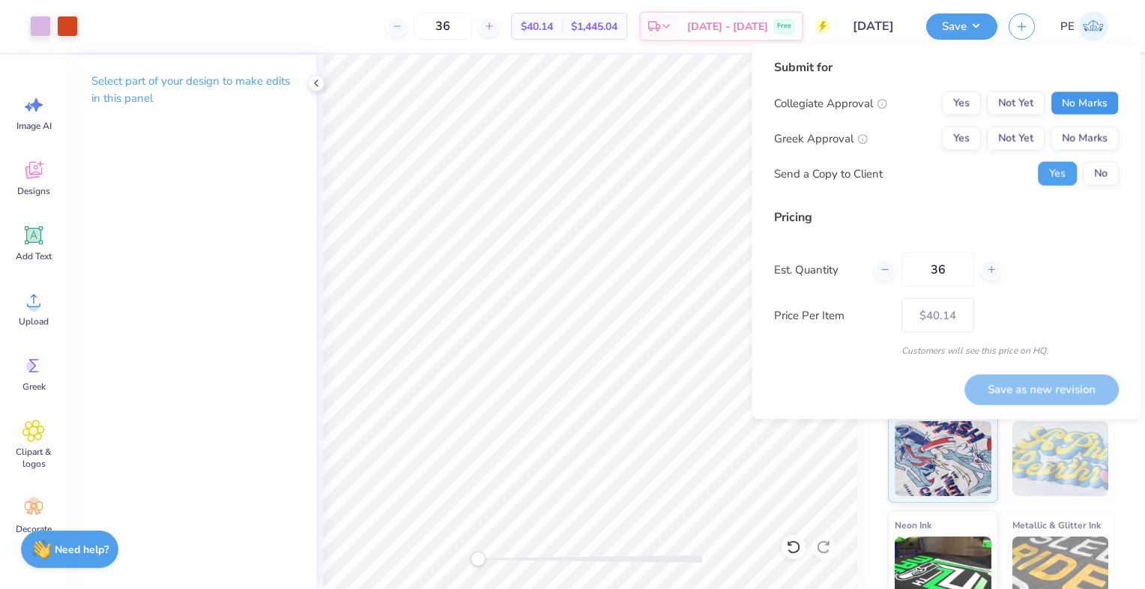
click at [1078, 103] on button "No Marks" at bounding box center [1084, 103] width 68 height 24
click at [960, 145] on button "Yes" at bounding box center [961, 139] width 39 height 24
click at [885, 274] on div at bounding box center [884, 269] width 20 height 20
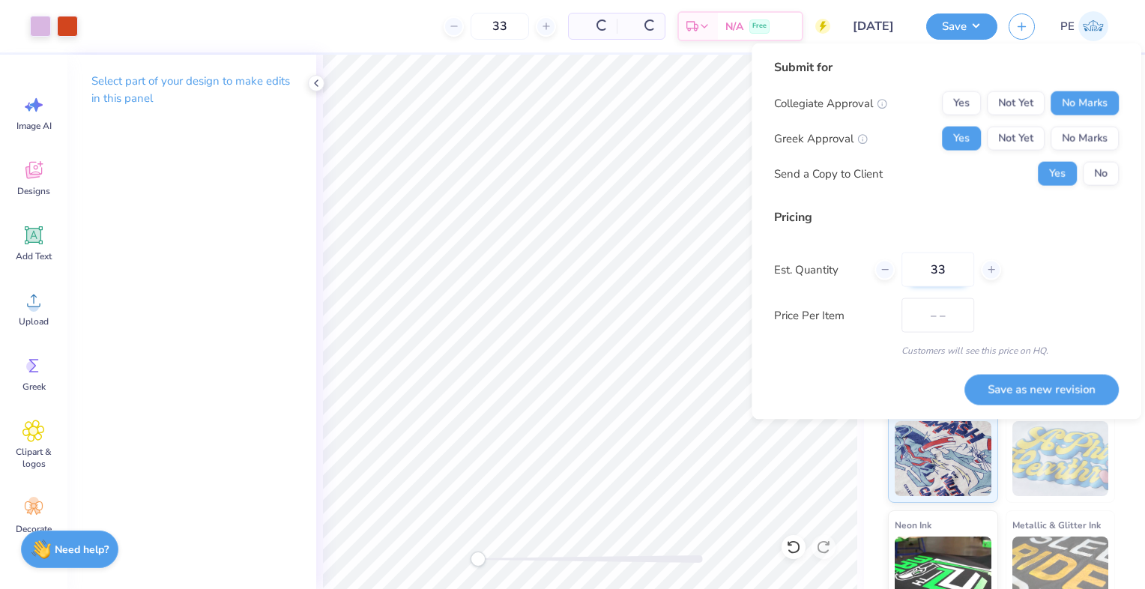
drag, startPoint x: 885, startPoint y: 274, endPoint x: 945, endPoint y: 274, distance: 59.9
click at [945, 274] on input "33" at bounding box center [937, 269] width 73 height 34
drag, startPoint x: 946, startPoint y: 271, endPoint x: 901, endPoint y: 271, distance: 45.7
click at [901, 271] on div "33" at bounding box center [937, 269] width 127 height 34
drag, startPoint x: 961, startPoint y: 268, endPoint x: 888, endPoint y: 273, distance: 73.6
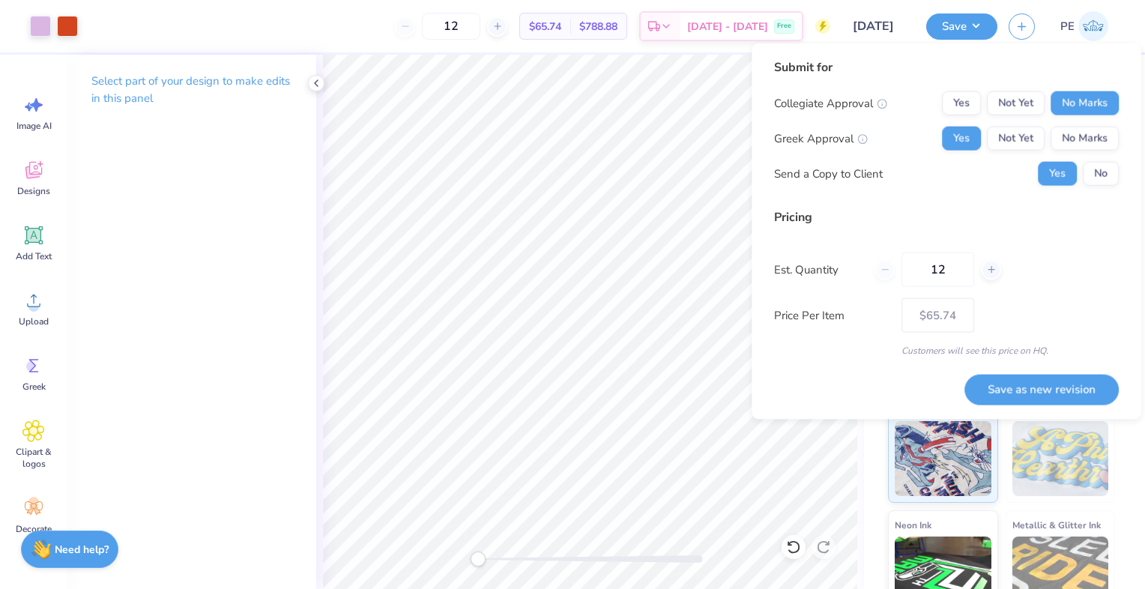
click at [888, 273] on div "12" at bounding box center [937, 269] width 127 height 34
click at [1067, 242] on div "Pricing Est. Quantity 24 Price Per Item $43.65 Customers will see this price on…" at bounding box center [946, 282] width 345 height 149
drag, startPoint x: 948, startPoint y: 265, endPoint x: 931, endPoint y: 270, distance: 17.3
click at [931, 270] on input "24" at bounding box center [937, 269] width 73 height 34
drag, startPoint x: 947, startPoint y: 273, endPoint x: 937, endPoint y: 273, distance: 9.7
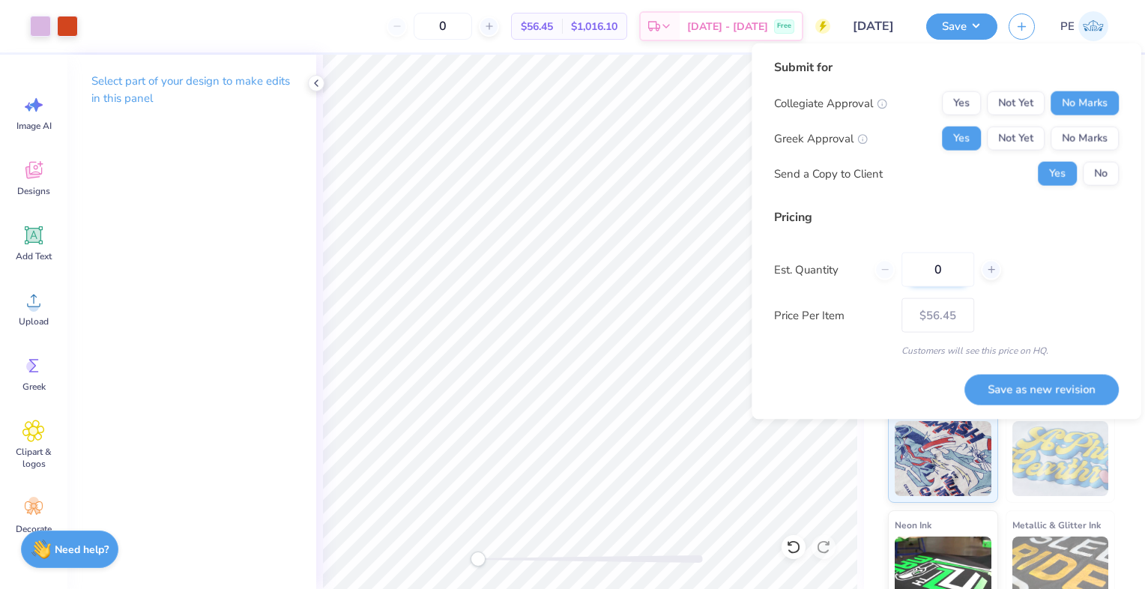
click at [937, 273] on input "0" at bounding box center [937, 269] width 73 height 34
drag, startPoint x: 947, startPoint y: 265, endPoint x: 928, endPoint y: 272, distance: 19.9
click at [928, 272] on input "12" at bounding box center [937, 269] width 73 height 34
click at [1089, 274] on div "Est. Quantity 24" at bounding box center [946, 269] width 345 height 34
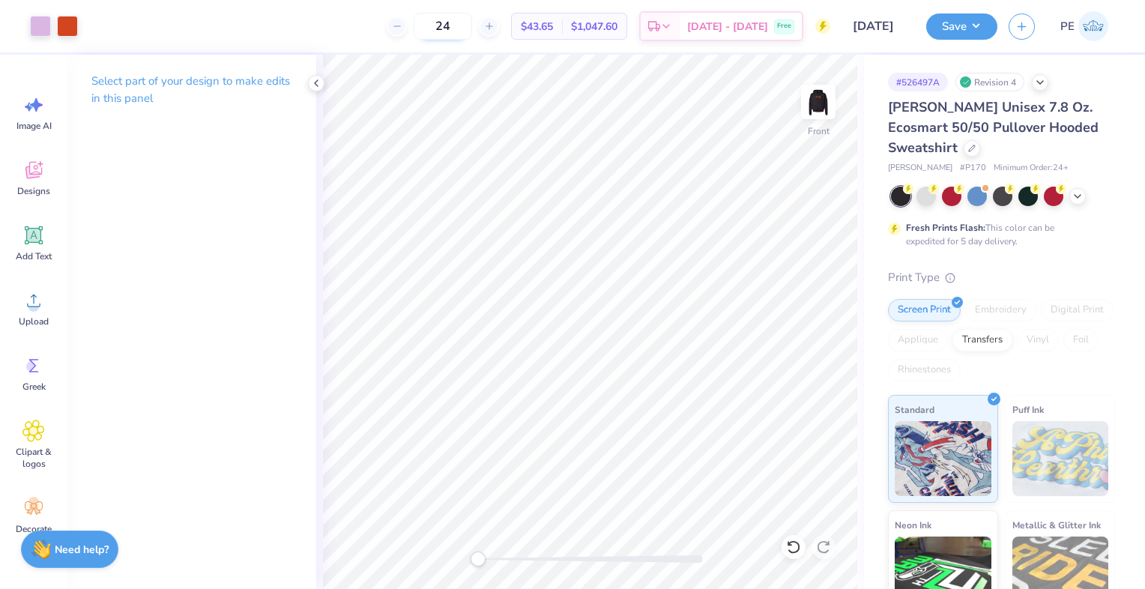
click at [472, 27] on input "24" at bounding box center [443, 26] width 58 height 27
drag, startPoint x: 479, startPoint y: 25, endPoint x: 441, endPoint y: 15, distance: 38.9
click at [441, 15] on input "24" at bounding box center [443, 26] width 58 height 27
drag, startPoint x: 471, startPoint y: 25, endPoint x: 459, endPoint y: 25, distance: 11.2
click at [459, 25] on input "36" at bounding box center [443, 26] width 58 height 27
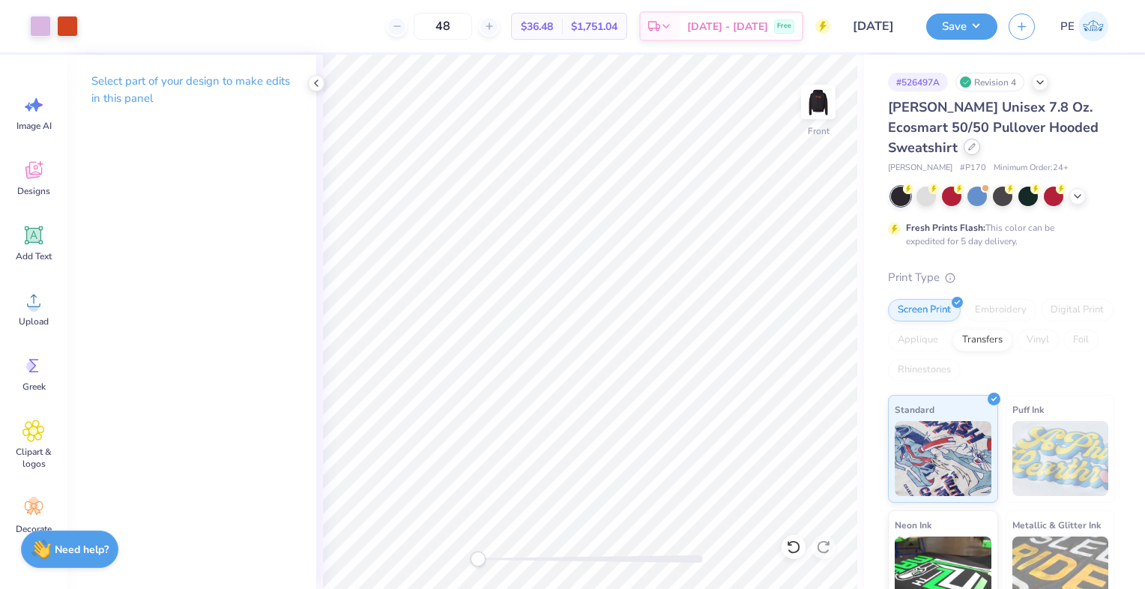
click at [973, 144] on icon at bounding box center [972, 147] width 6 height 6
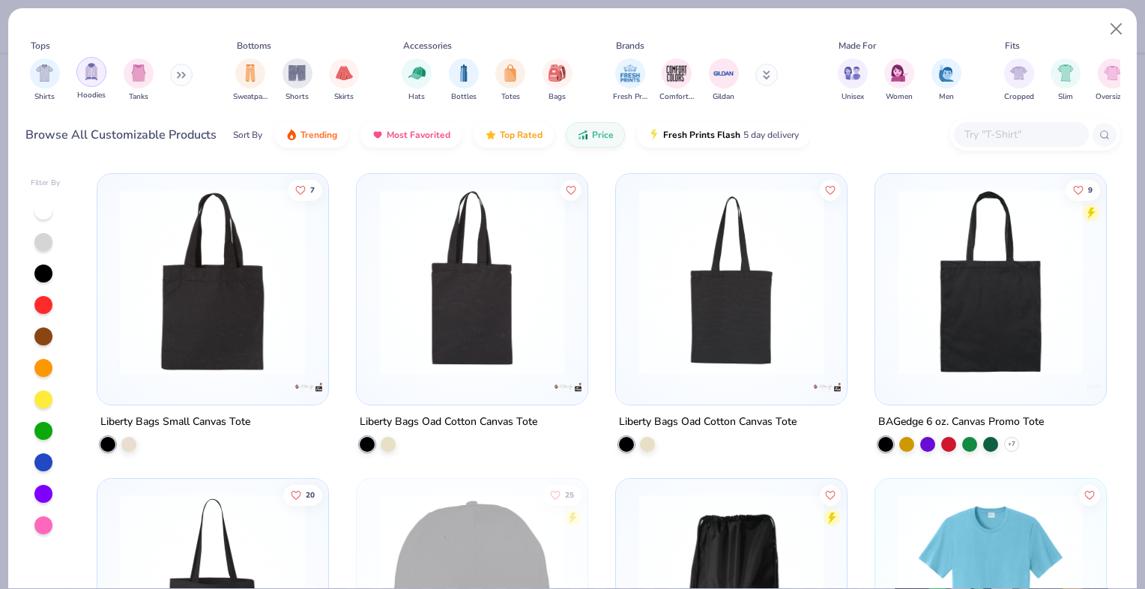
click at [96, 79] on img "filter for Hoodies" at bounding box center [91, 71] width 16 height 17
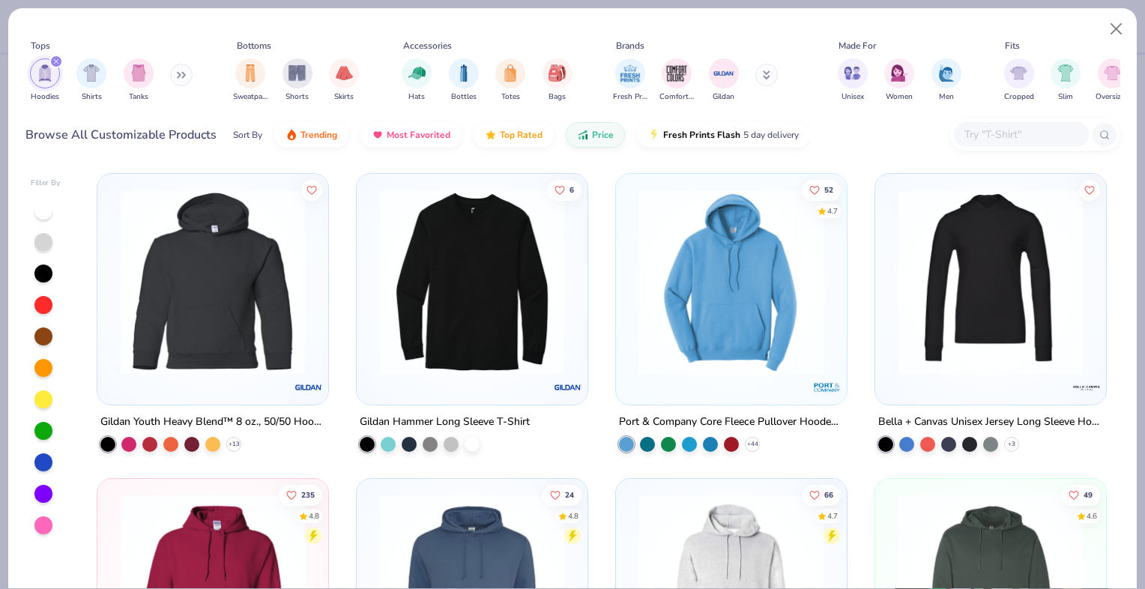
click at [176, 79] on button at bounding box center [181, 75] width 22 height 22
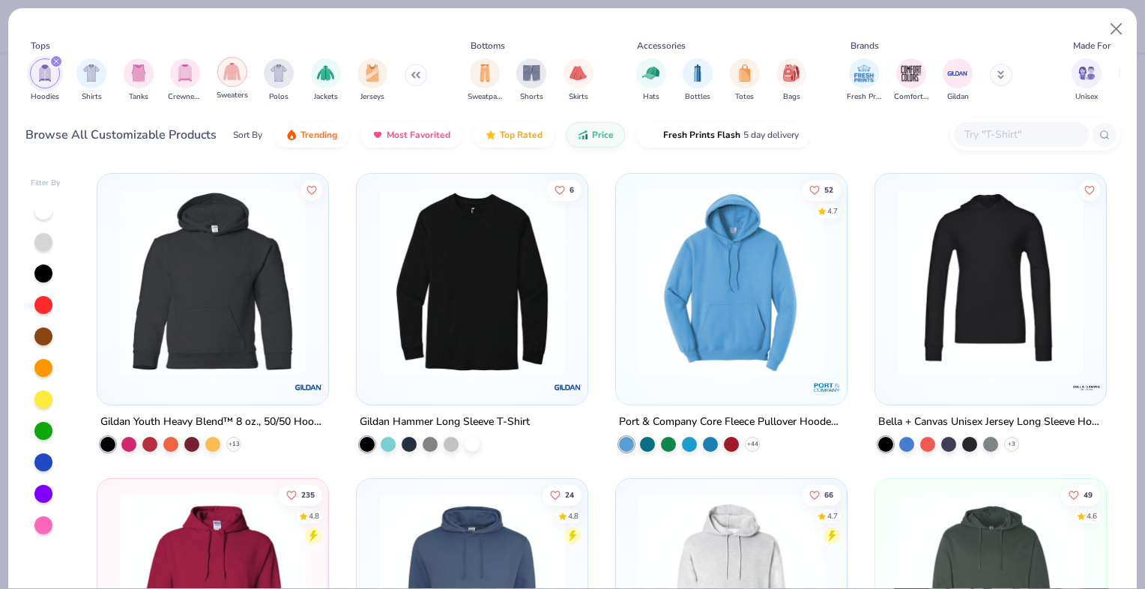
click at [232, 81] on div "filter for Sweaters" at bounding box center [232, 72] width 30 height 30
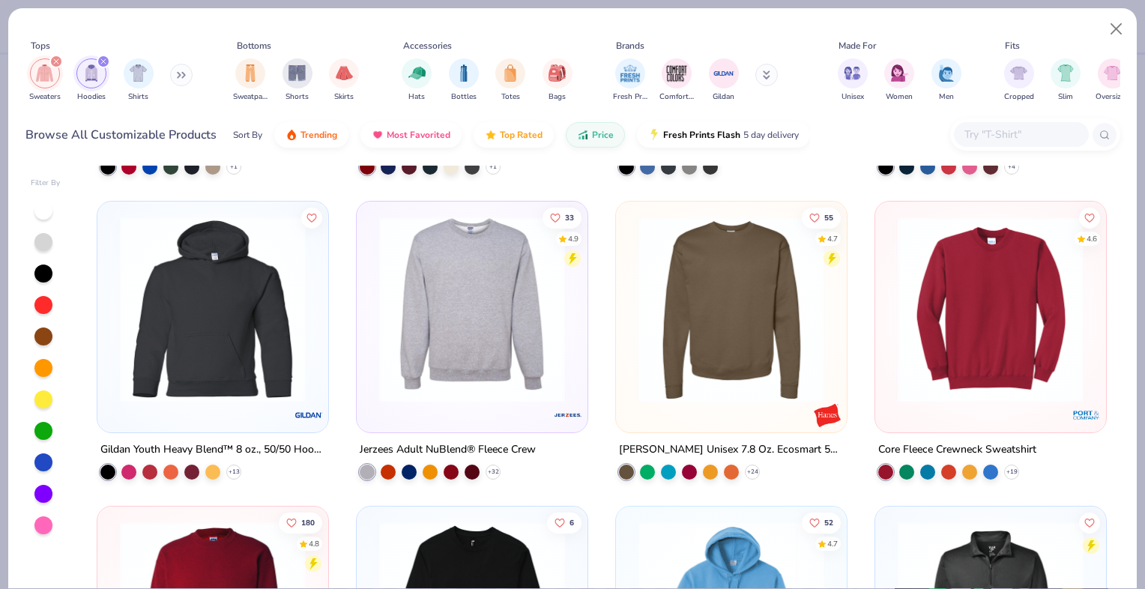
scroll to position [300, 0]
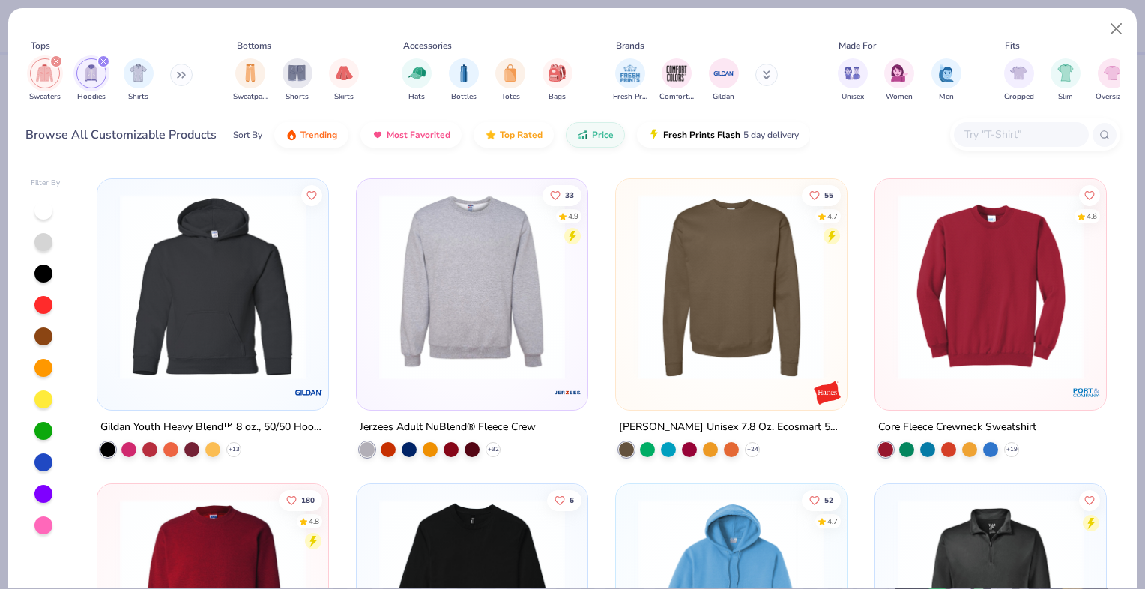
click at [482, 274] on img at bounding box center [472, 287] width 201 height 186
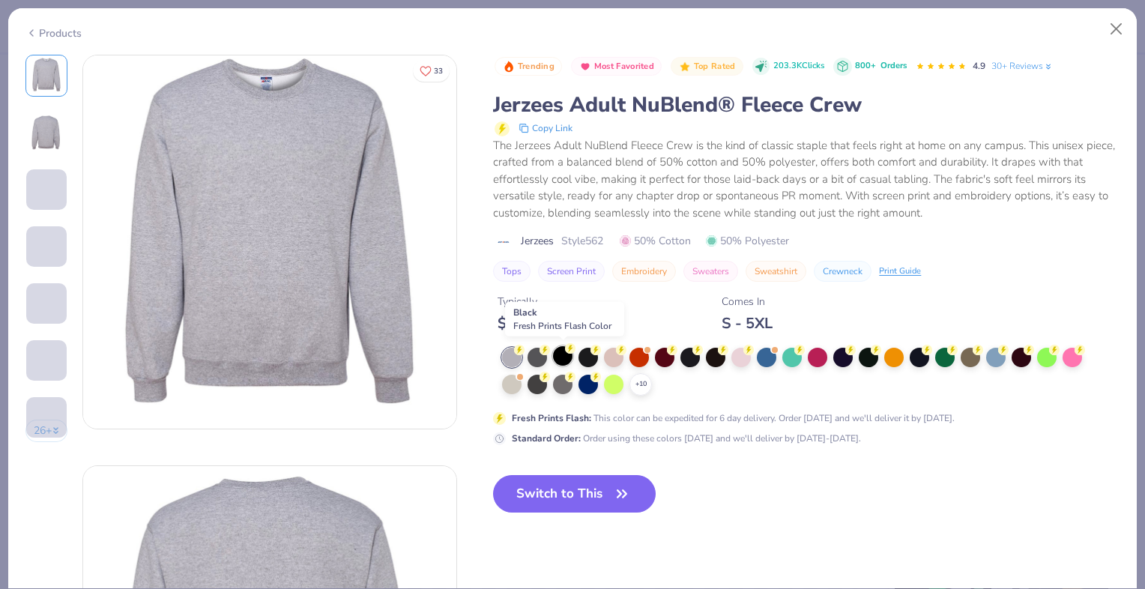
click at [563, 354] on div at bounding box center [562, 355] width 19 height 19
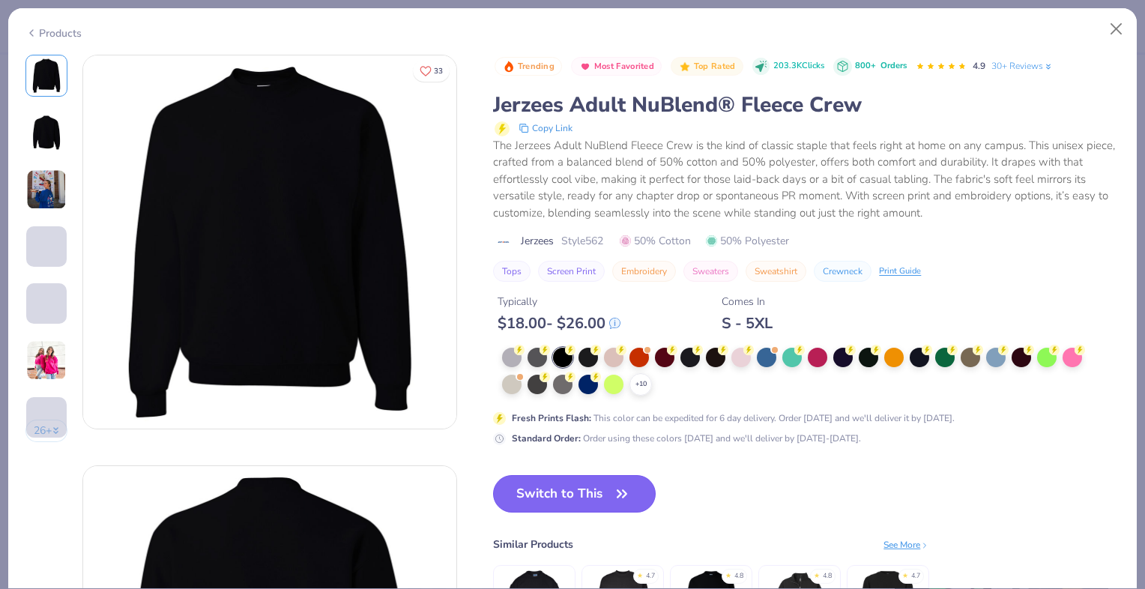
click at [590, 485] on button "Switch to This" at bounding box center [574, 493] width 163 height 37
click at [45, 188] on img at bounding box center [46, 189] width 40 height 40
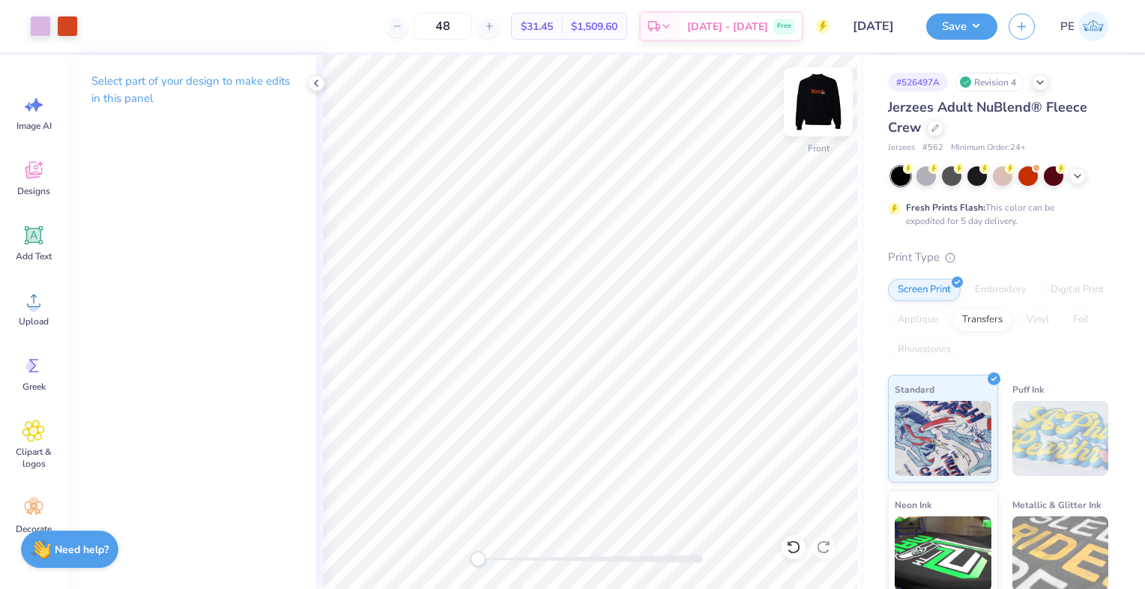
click at [812, 94] on img at bounding box center [818, 102] width 60 height 60
drag, startPoint x: 475, startPoint y: 25, endPoint x: 456, endPoint y: 22, distance: 19.7
click at [456, 22] on input "48" at bounding box center [443, 26] width 58 height 27
click at [804, 103] on img at bounding box center [818, 102] width 60 height 60
click at [938, 128] on icon at bounding box center [934, 126] width 7 height 7
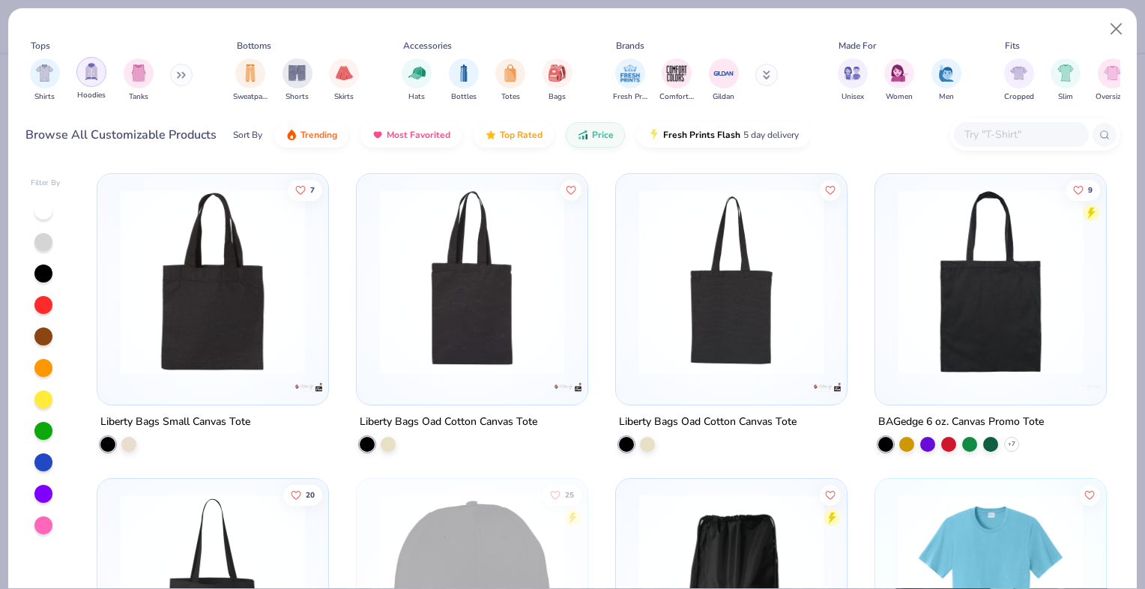
click at [85, 72] on img "filter for Hoodies" at bounding box center [91, 71] width 16 height 17
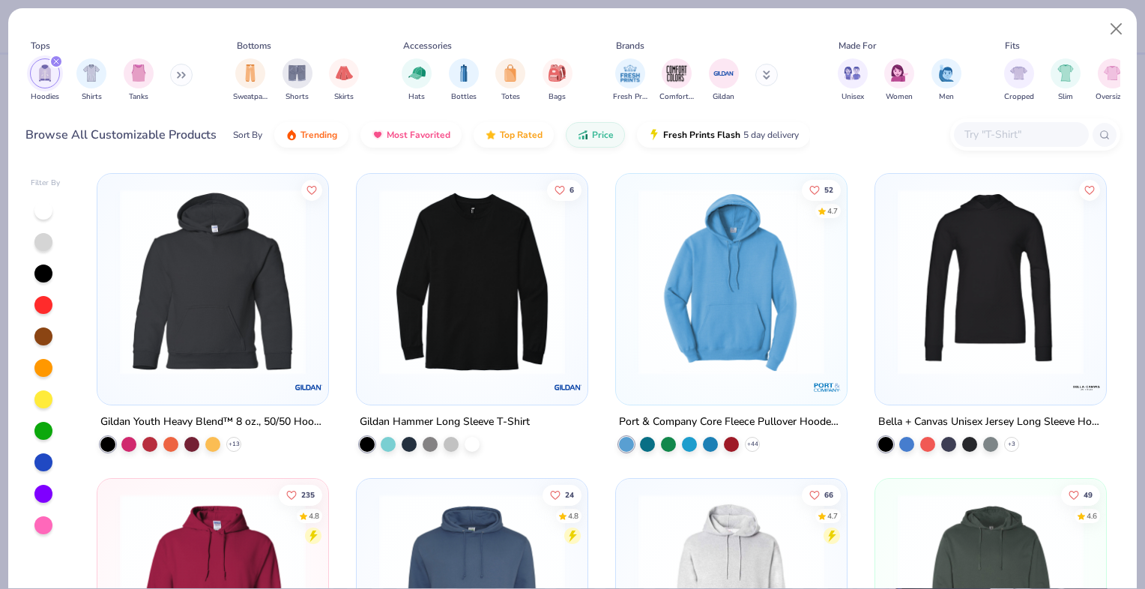
click at [180, 82] on button at bounding box center [181, 75] width 22 height 22
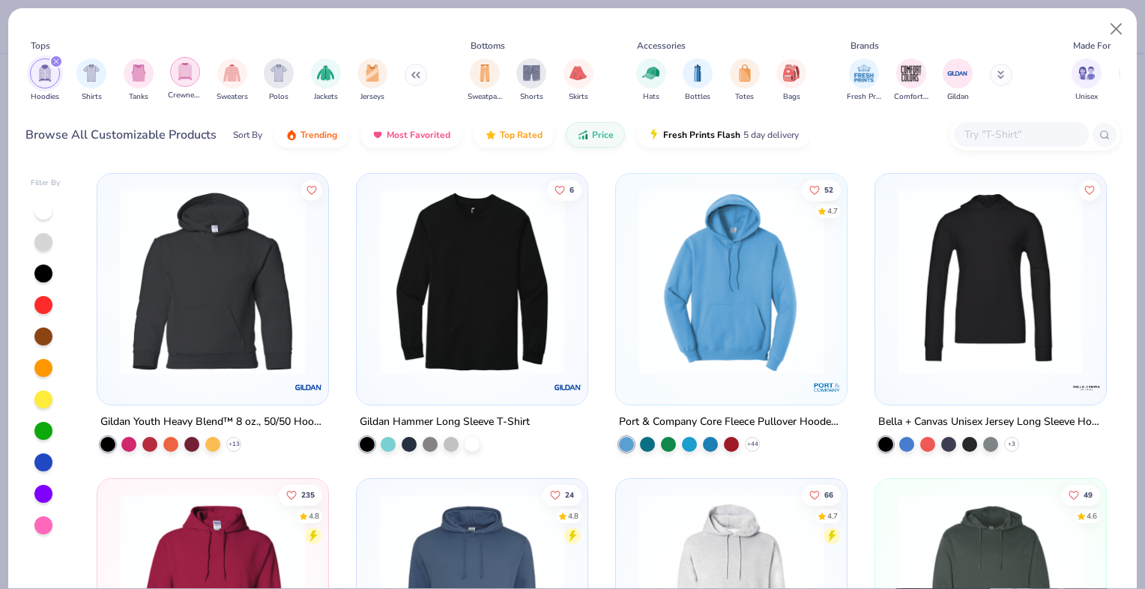
click at [184, 72] on img "filter for Crewnecks" at bounding box center [185, 71] width 16 height 17
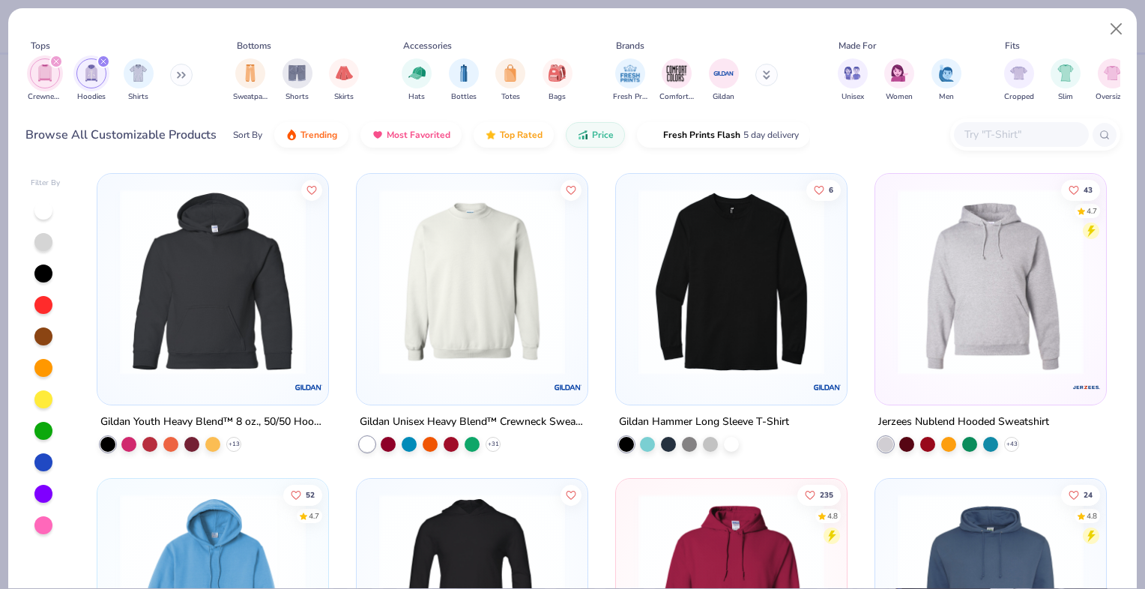
click at [181, 74] on icon at bounding box center [181, 74] width 9 height 7
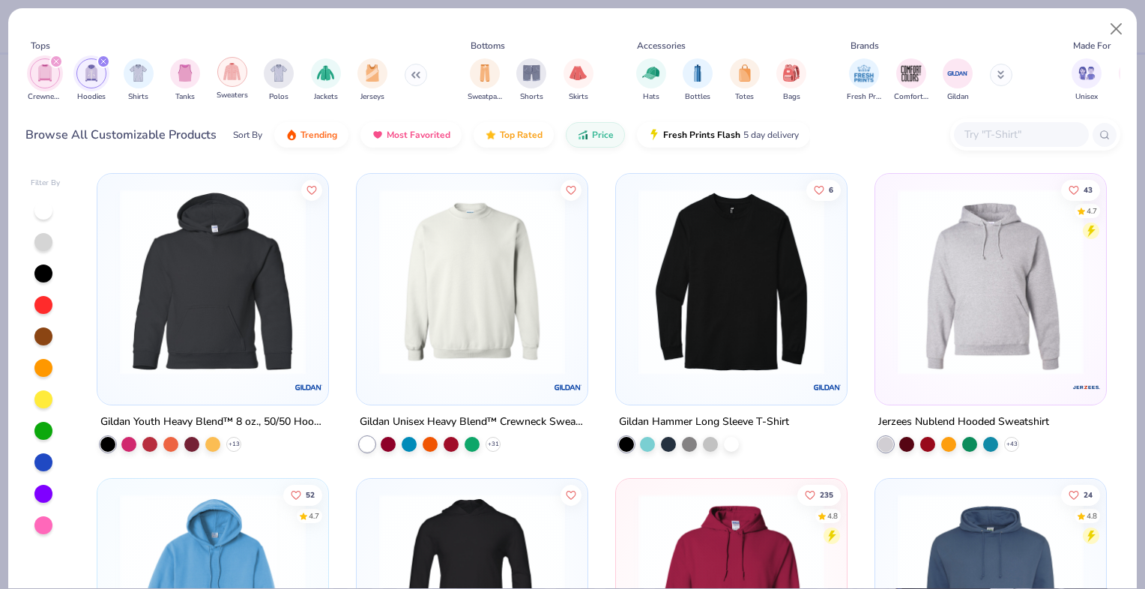
click at [223, 73] on img "filter for Sweaters" at bounding box center [231, 71] width 17 height 17
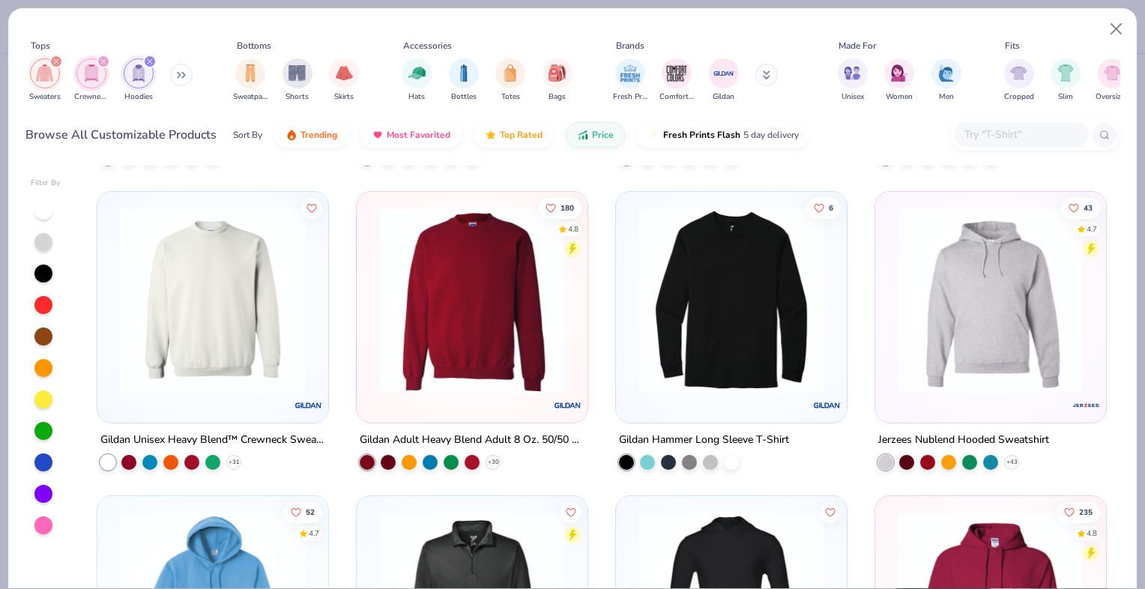
scroll to position [599, 0]
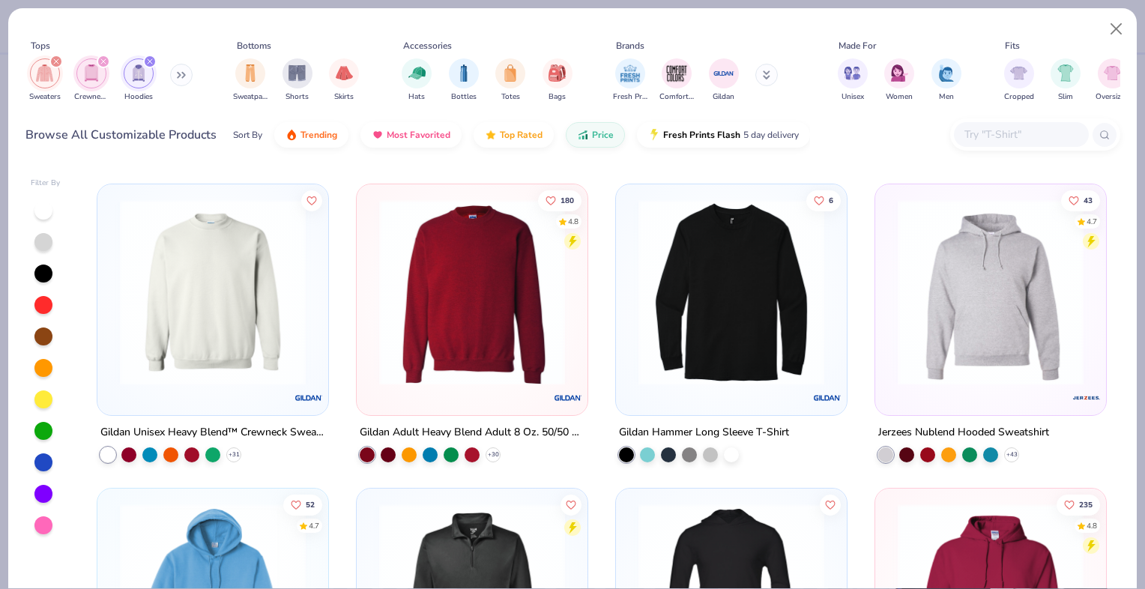
click at [915, 291] on img at bounding box center [990, 292] width 201 height 186
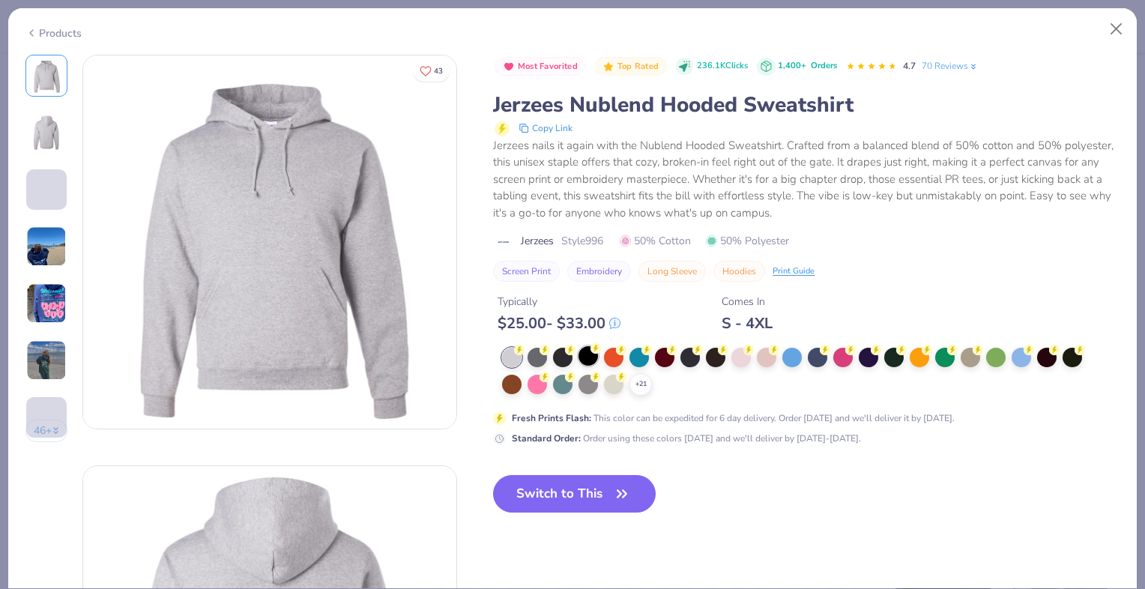
click at [580, 354] on div at bounding box center [587, 355] width 19 height 19
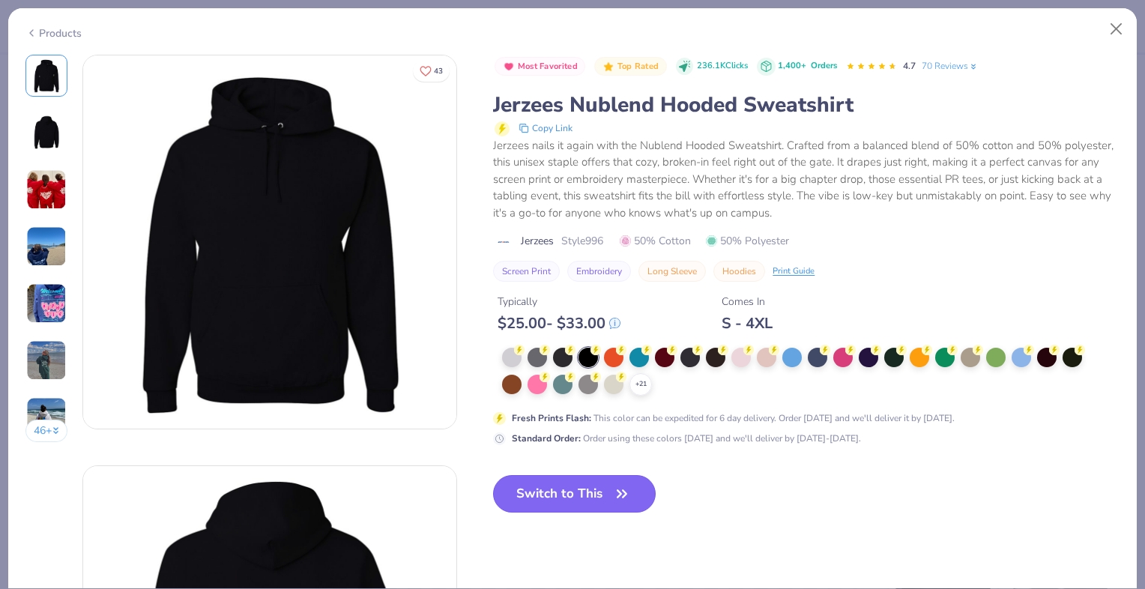
click at [583, 495] on button "Switch to This" at bounding box center [574, 493] width 163 height 37
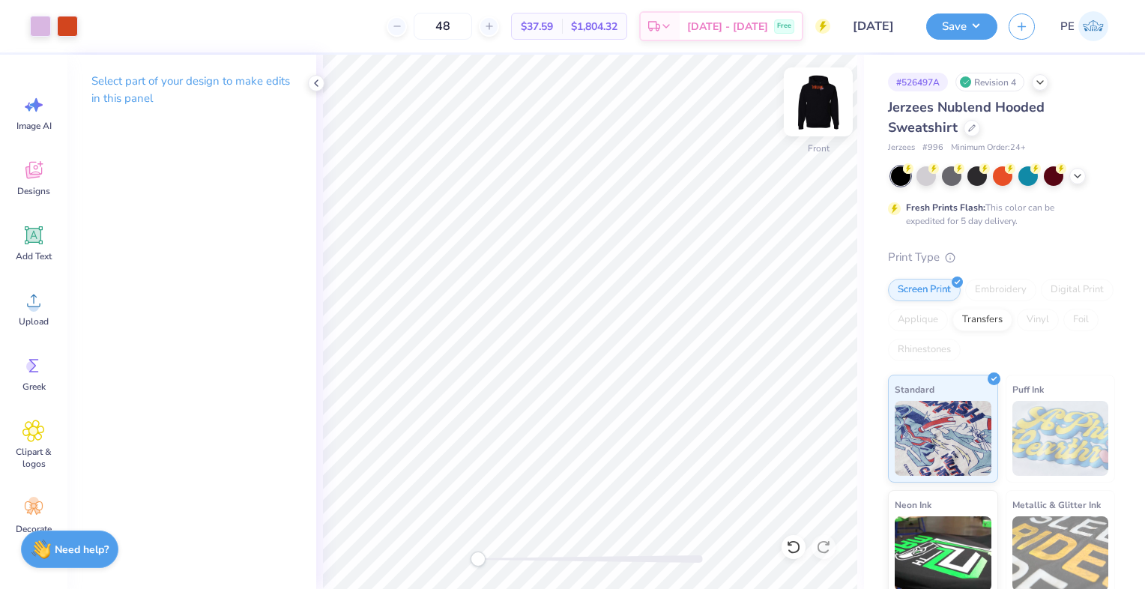
click at [832, 102] on img at bounding box center [818, 102] width 60 height 60
click at [972, 123] on icon at bounding box center [971, 126] width 7 height 7
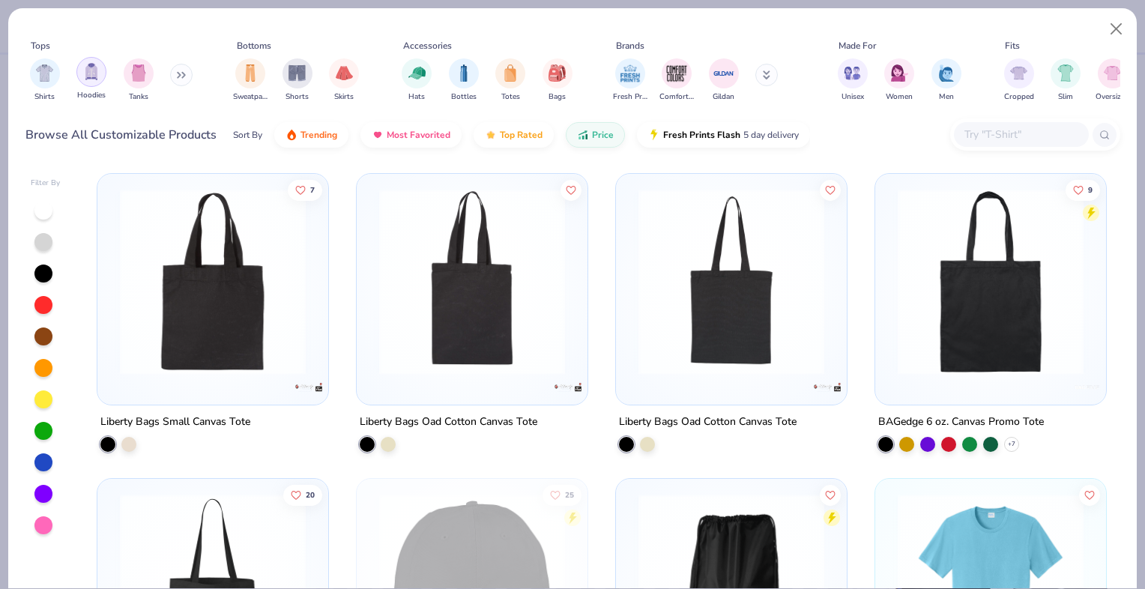
click at [92, 69] on img "filter for Hoodies" at bounding box center [91, 71] width 16 height 17
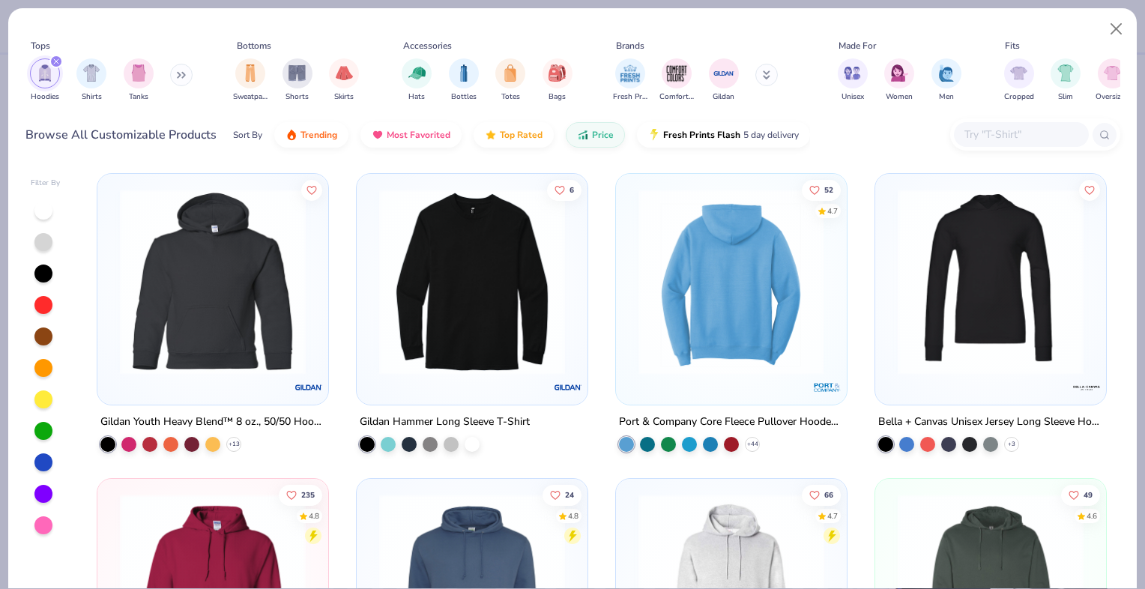
click at [681, 309] on img at bounding box center [731, 282] width 201 height 186
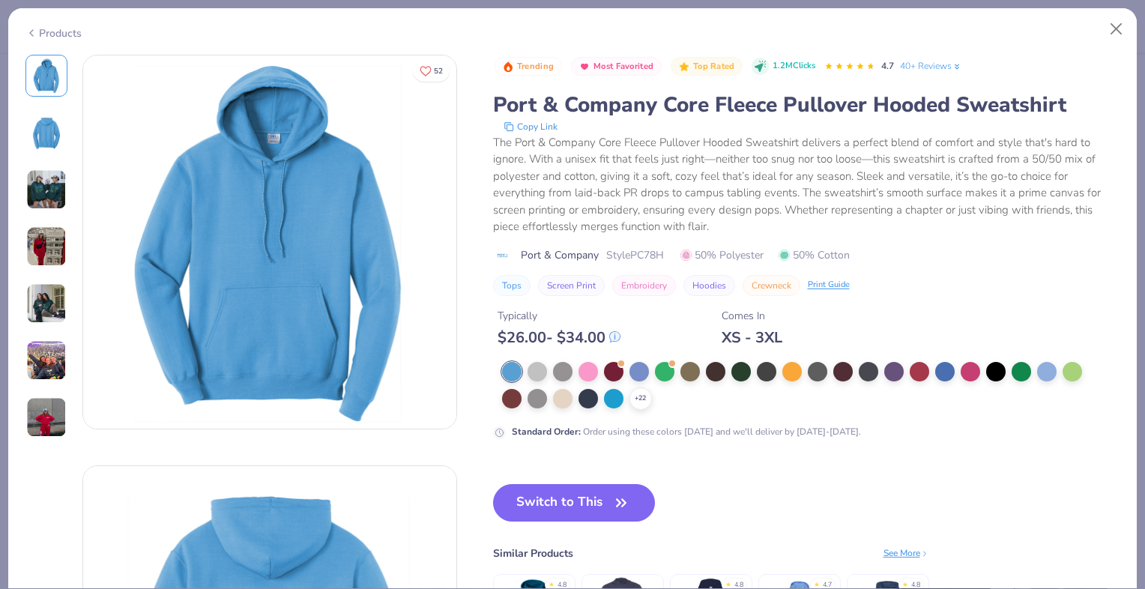
click at [35, 241] on img at bounding box center [46, 246] width 40 height 40
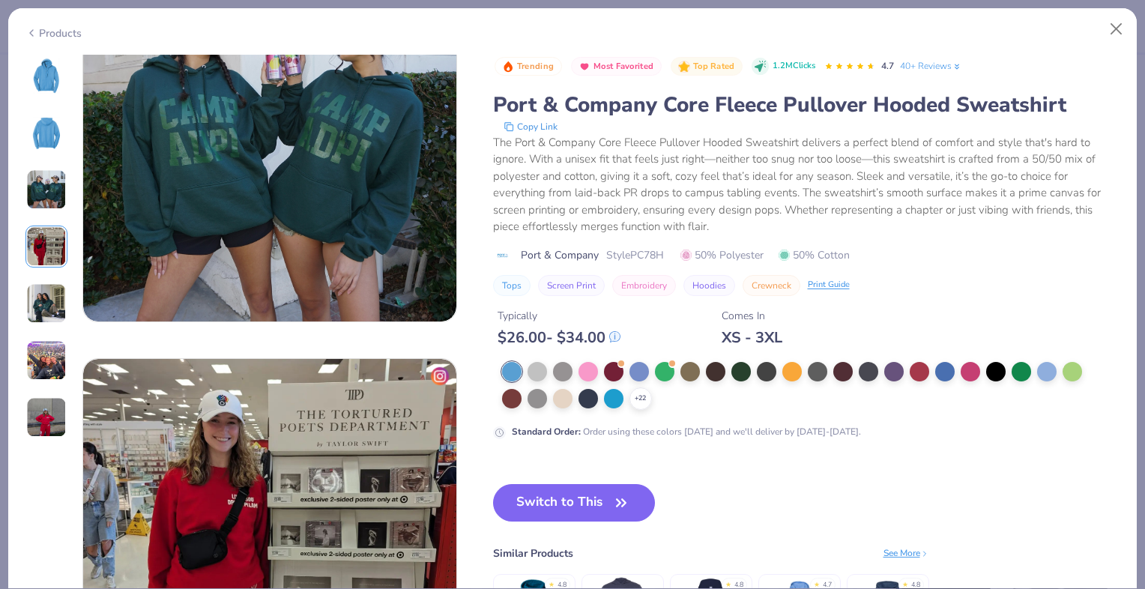
scroll to position [857, 0]
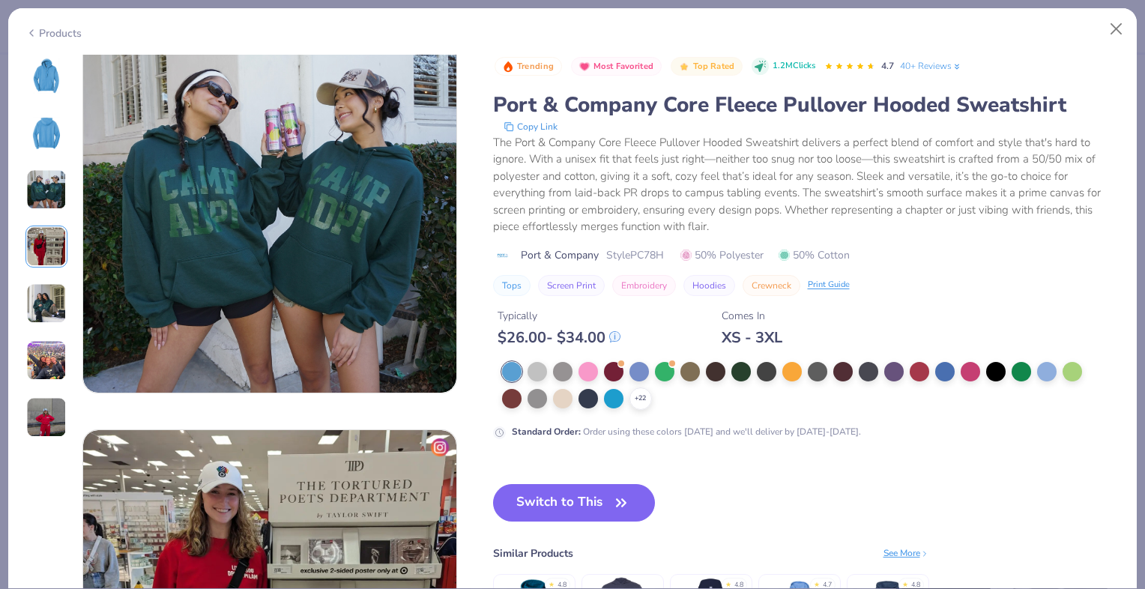
click at [46, 79] on img at bounding box center [46, 76] width 36 height 36
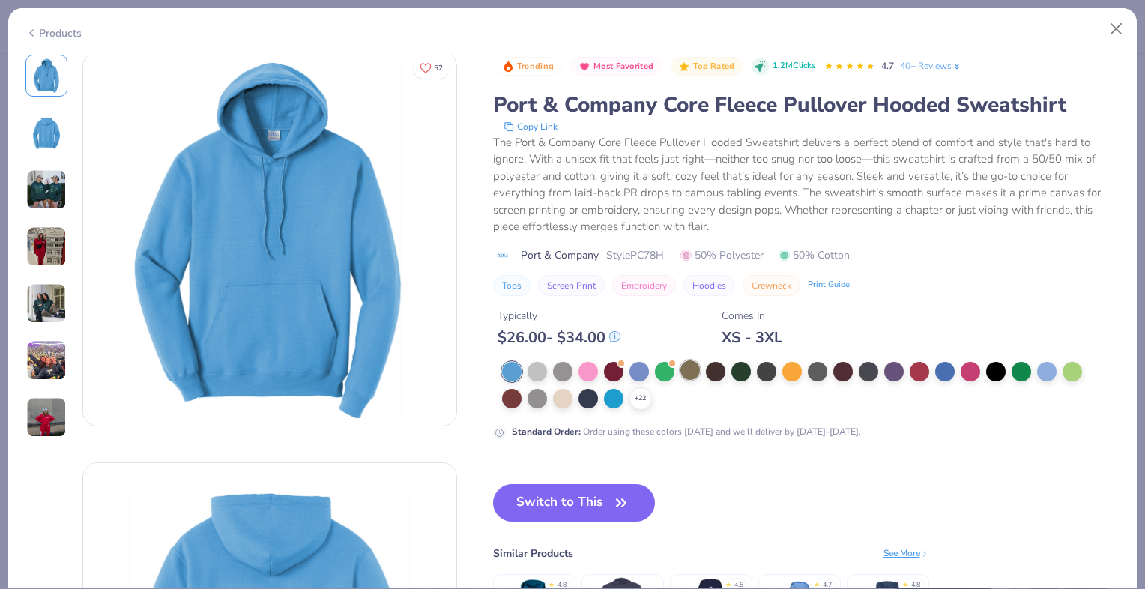
scroll to position [0, 0]
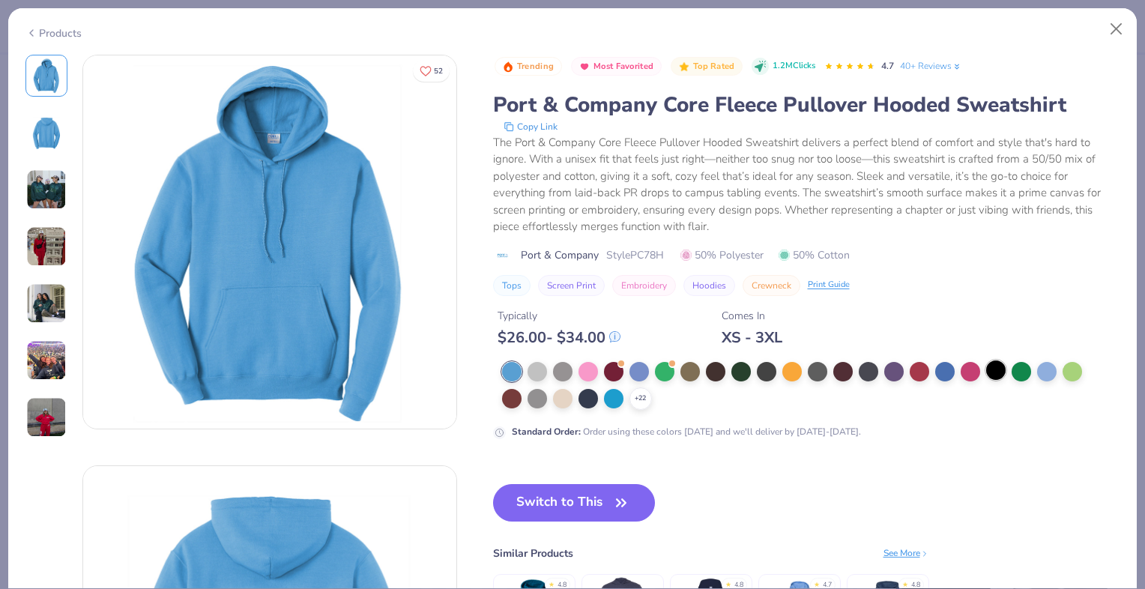
click at [997, 366] on div at bounding box center [995, 369] width 19 height 19
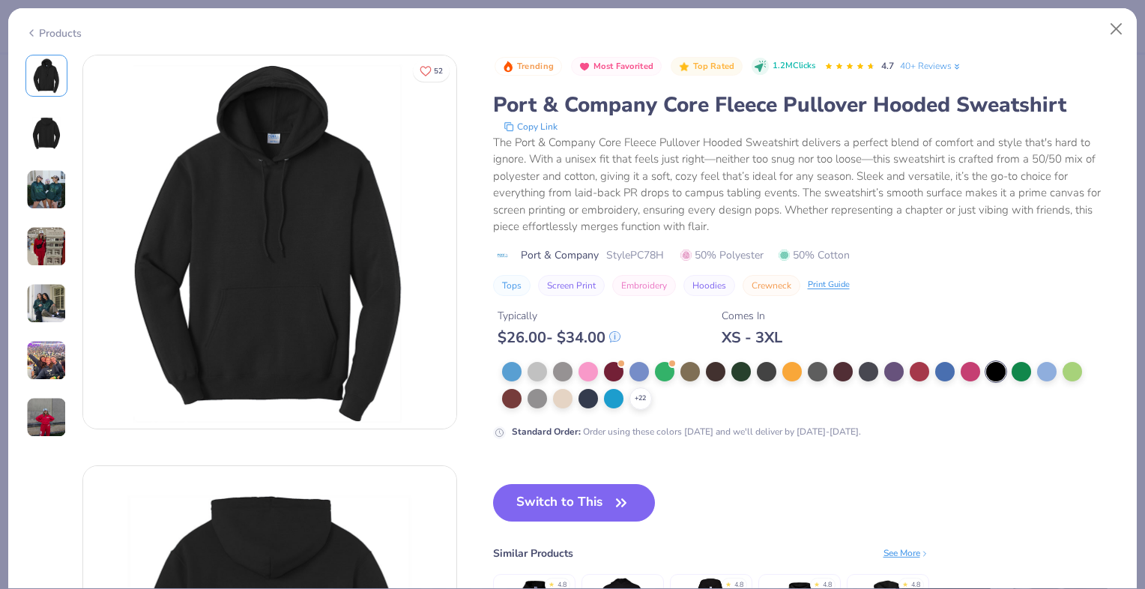
click at [566, 517] on button "Switch to This" at bounding box center [574, 502] width 163 height 37
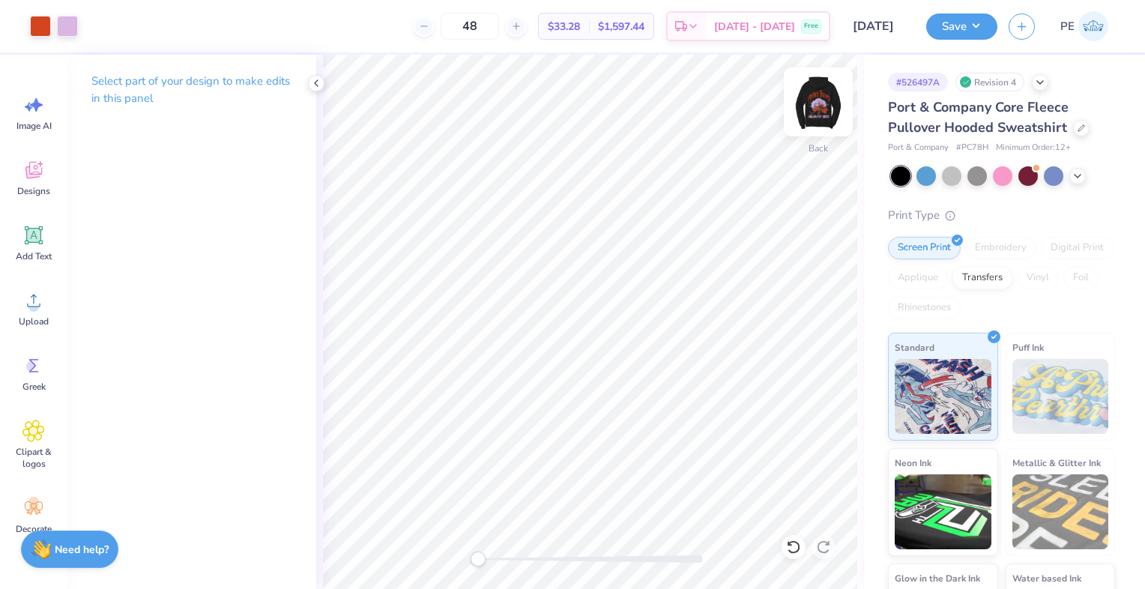
click at [812, 94] on img at bounding box center [818, 102] width 60 height 60
click at [827, 94] on img at bounding box center [818, 102] width 60 height 60
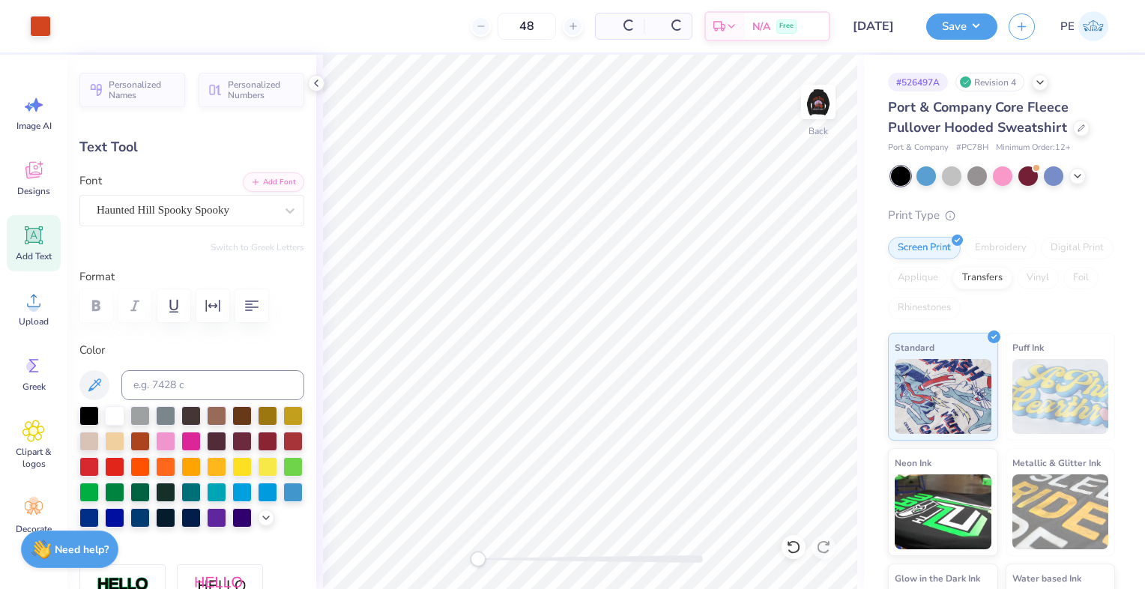
type input "0.0"
type input "7.00"
type input "2.31"
type input "2.63"
drag, startPoint x: 505, startPoint y: 31, endPoint x: 476, endPoint y: 28, distance: 28.7
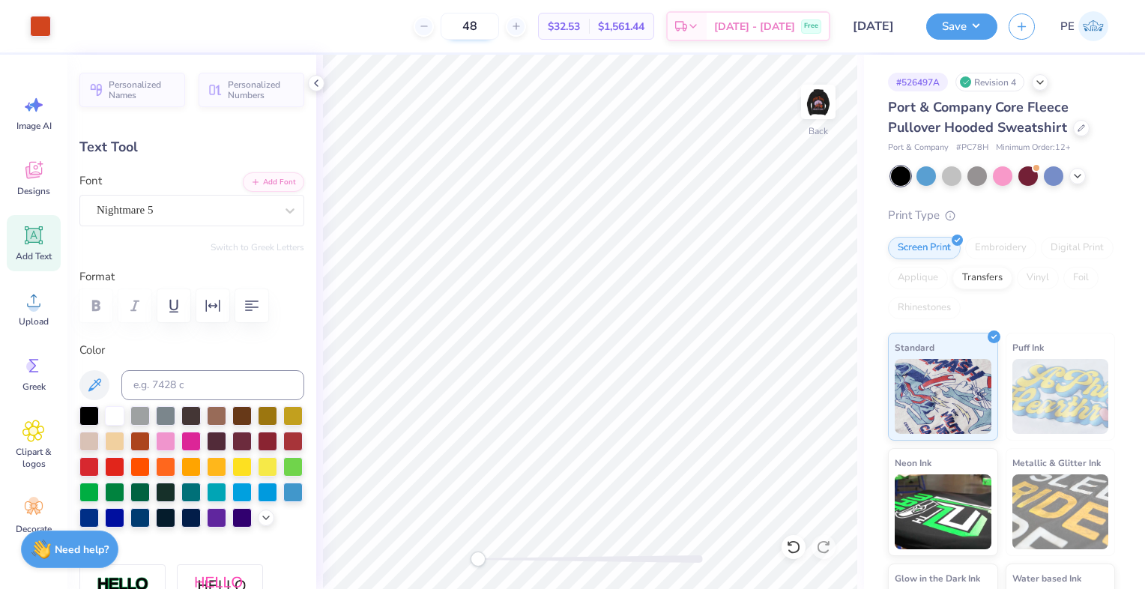
click at [476, 28] on input "48" at bounding box center [470, 26] width 58 height 27
drag, startPoint x: 515, startPoint y: 27, endPoint x: 482, endPoint y: 24, distance: 33.8
click at [482, 24] on input "24" at bounding box center [478, 26] width 58 height 27
drag, startPoint x: 503, startPoint y: 25, endPoint x: 453, endPoint y: 32, distance: 51.4
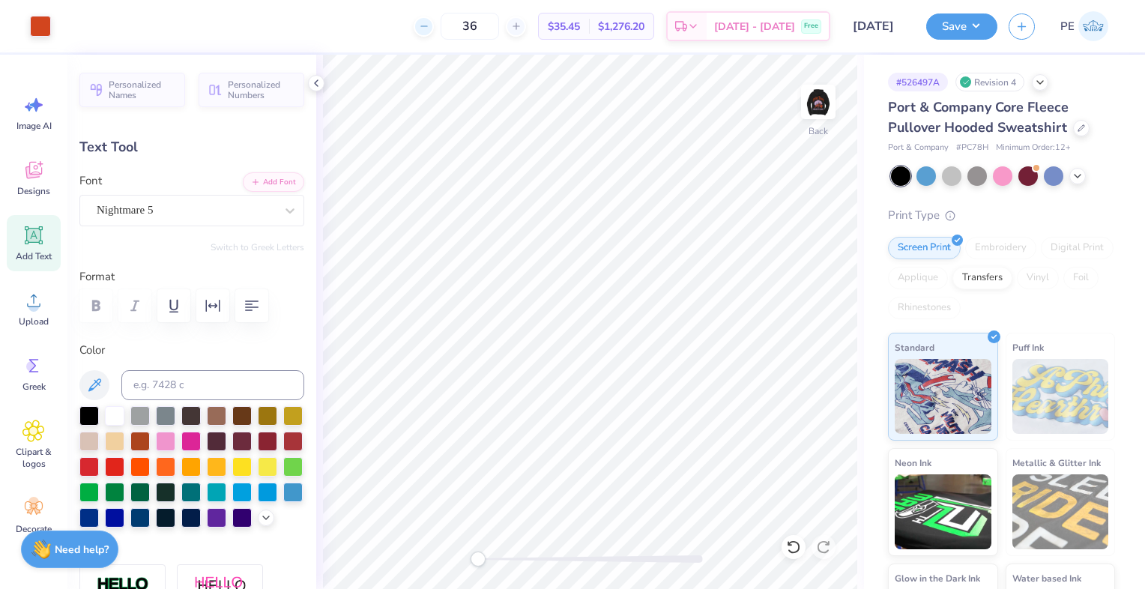
click at [453, 32] on div "36" at bounding box center [470, 26] width 112 height 27
type input "48"
click at [515, 52] on div "Art colors 48 $32.53 Per Item $1,561.44 Total Est. Delivery Oct 10 - 13 Free De…" at bounding box center [572, 294] width 1145 height 589
click at [1077, 128] on icon at bounding box center [1080, 126] width 7 height 7
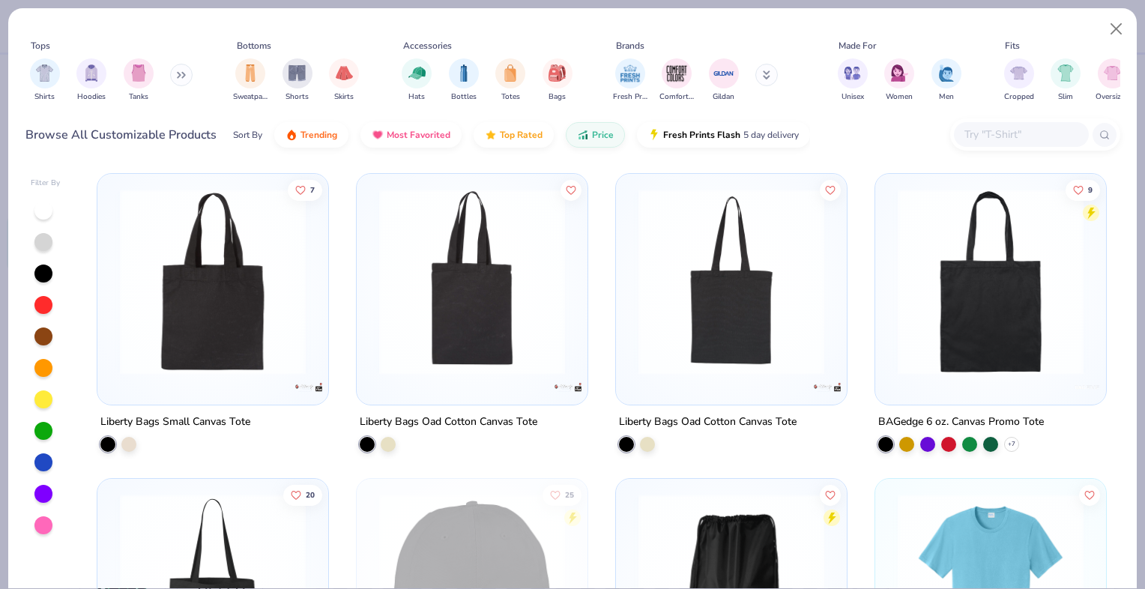
click at [186, 71] on icon at bounding box center [181, 74] width 9 height 7
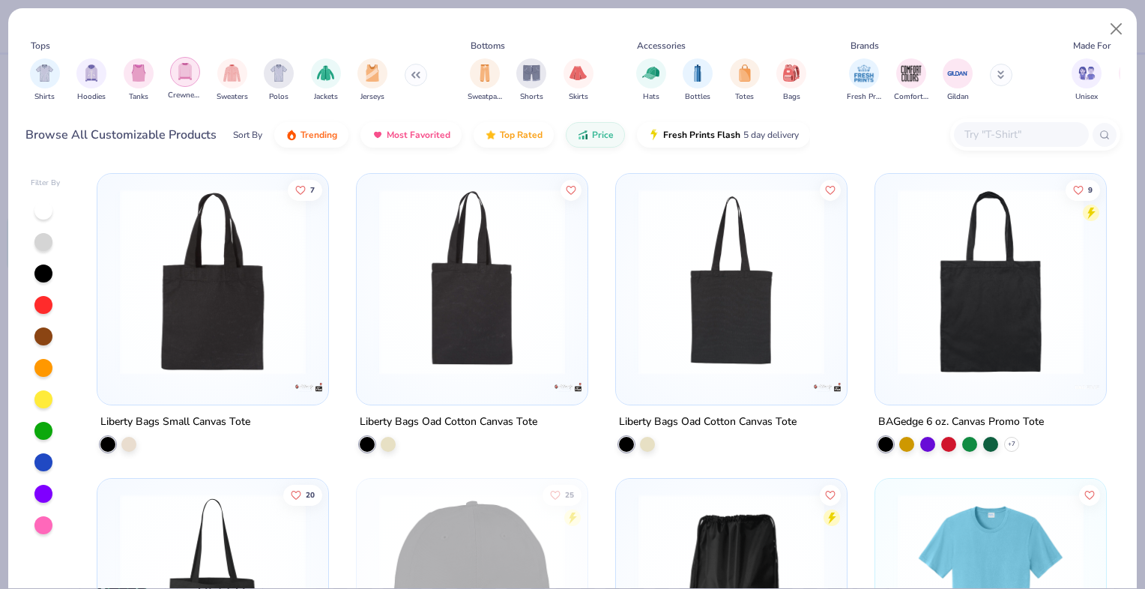
click at [189, 79] on img "filter for Crewnecks" at bounding box center [185, 71] width 16 height 17
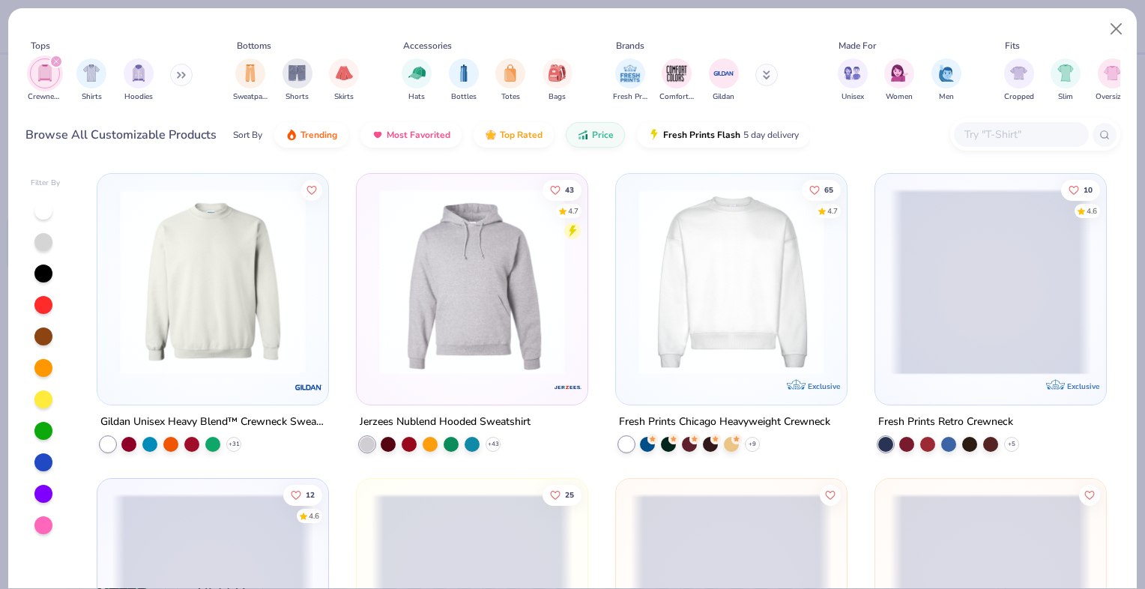
click at [178, 79] on button at bounding box center [181, 75] width 22 height 22
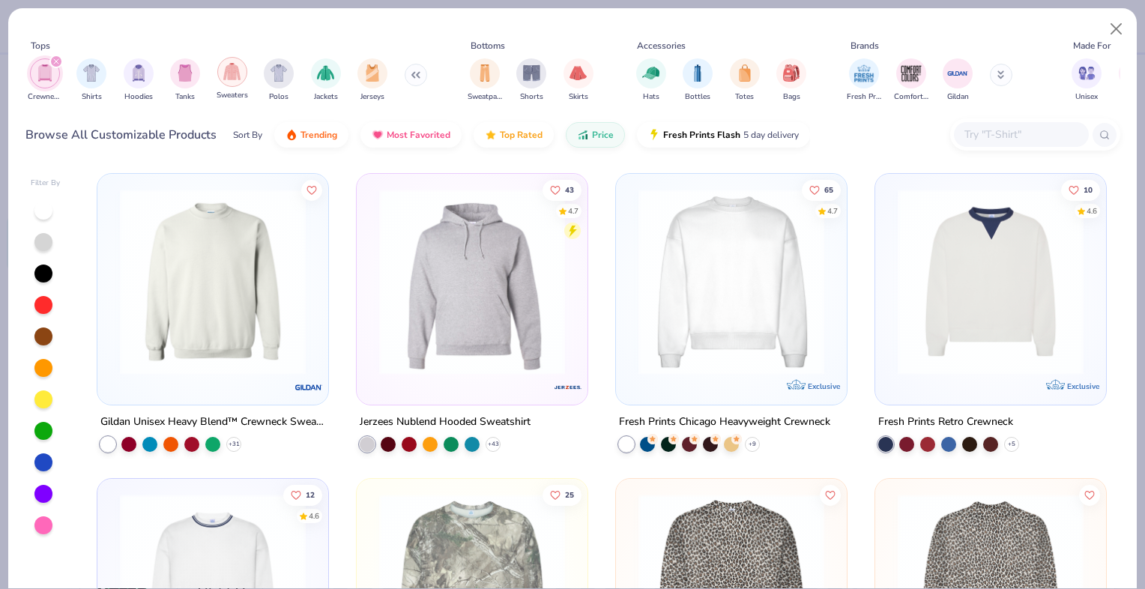
click at [220, 72] on div "filter for Sweaters" at bounding box center [232, 72] width 30 height 30
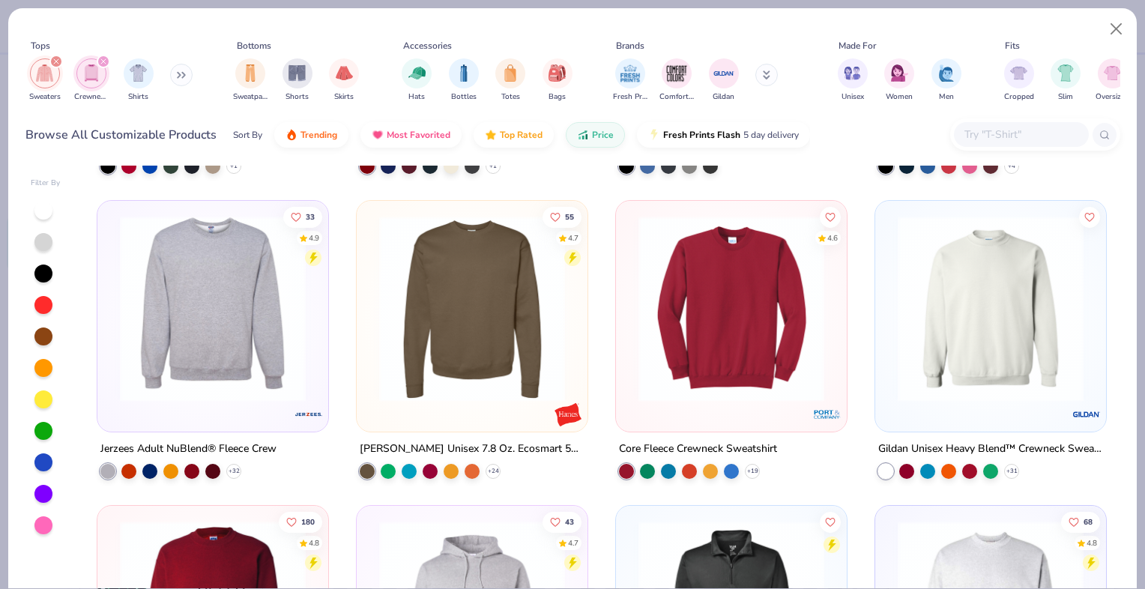
scroll to position [300, 0]
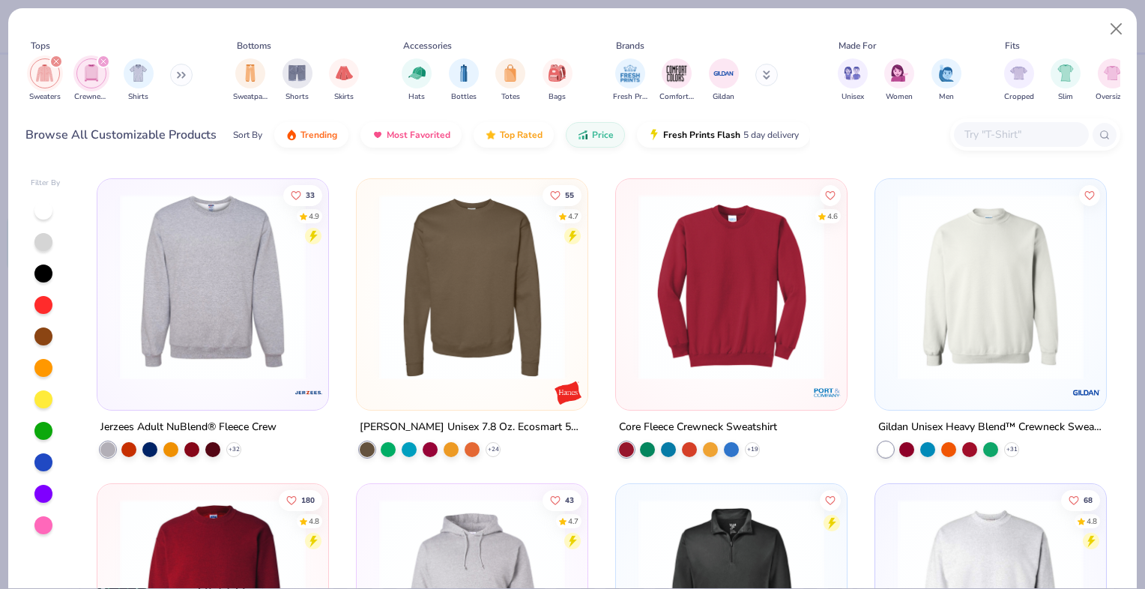
click at [184, 301] on img at bounding box center [212, 287] width 201 height 186
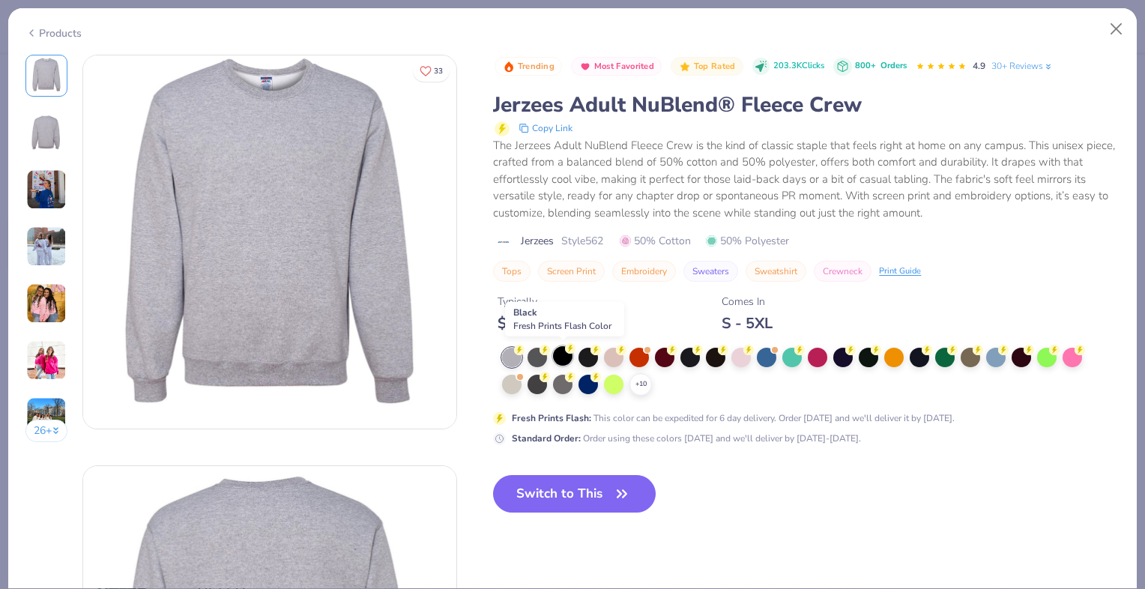
click at [561, 351] on div at bounding box center [562, 355] width 19 height 19
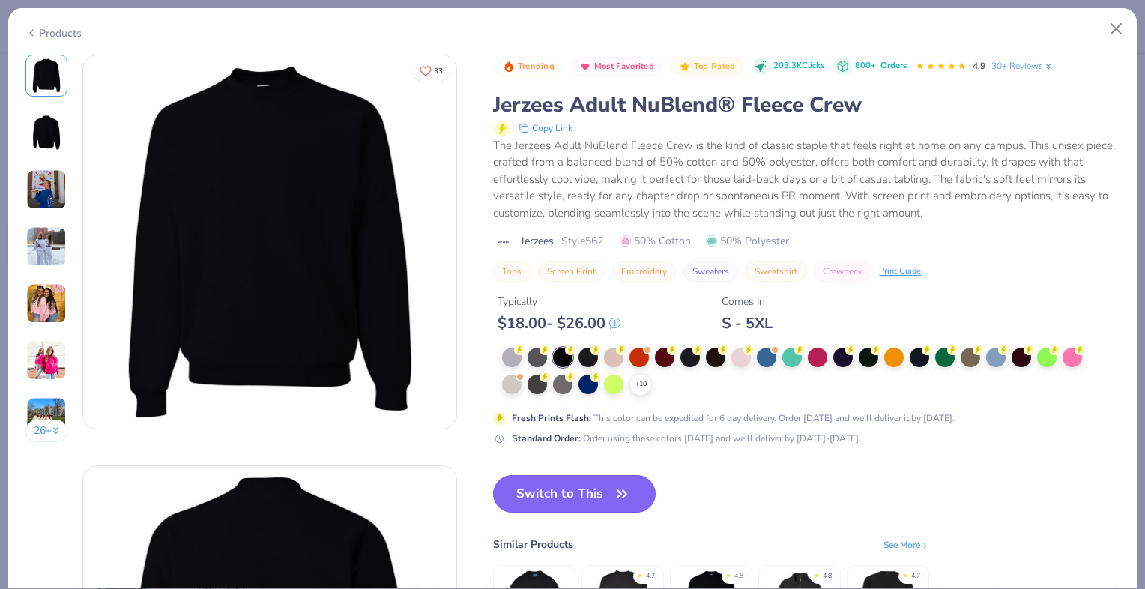
click at [550, 486] on button "Switch to This" at bounding box center [574, 493] width 163 height 37
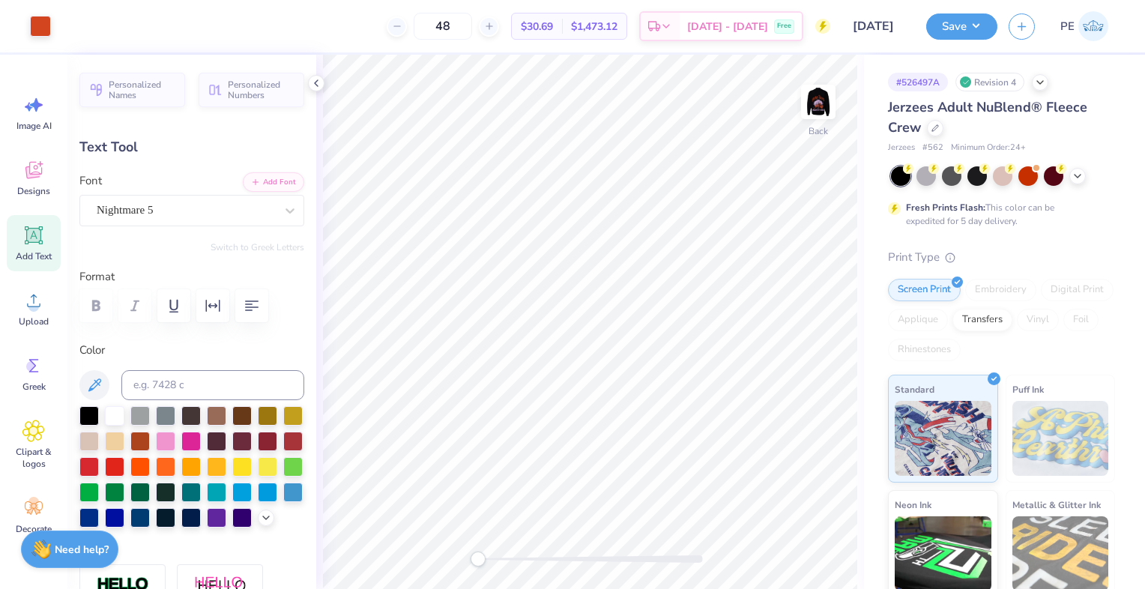
type input "7.72"
click at [818, 104] on img at bounding box center [818, 102] width 60 height 60
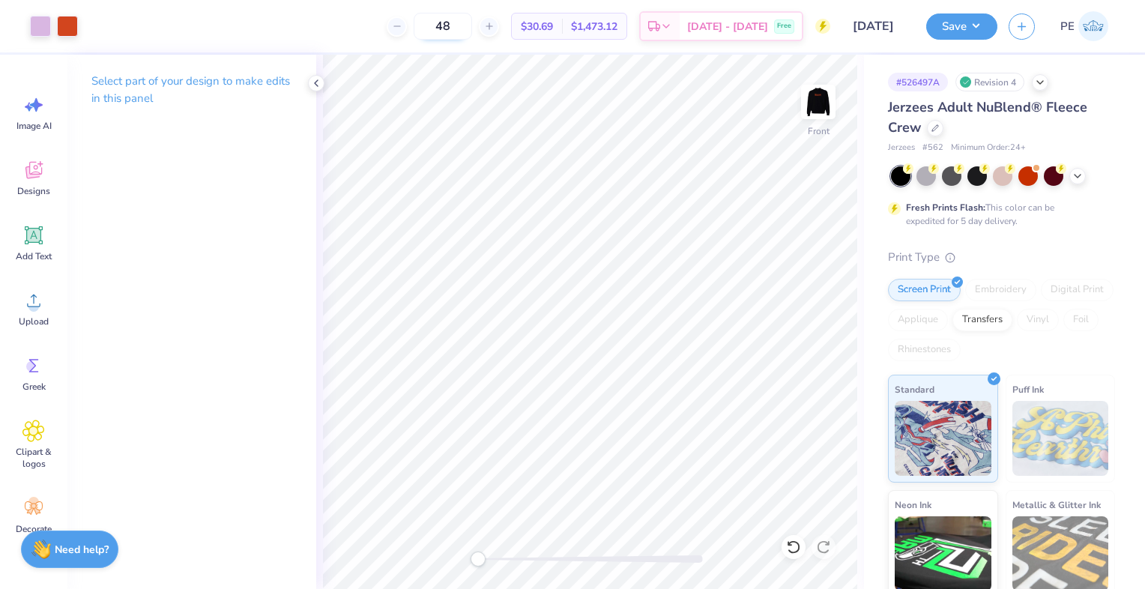
click at [452, 33] on input "48" at bounding box center [443, 26] width 58 height 27
type input "24"
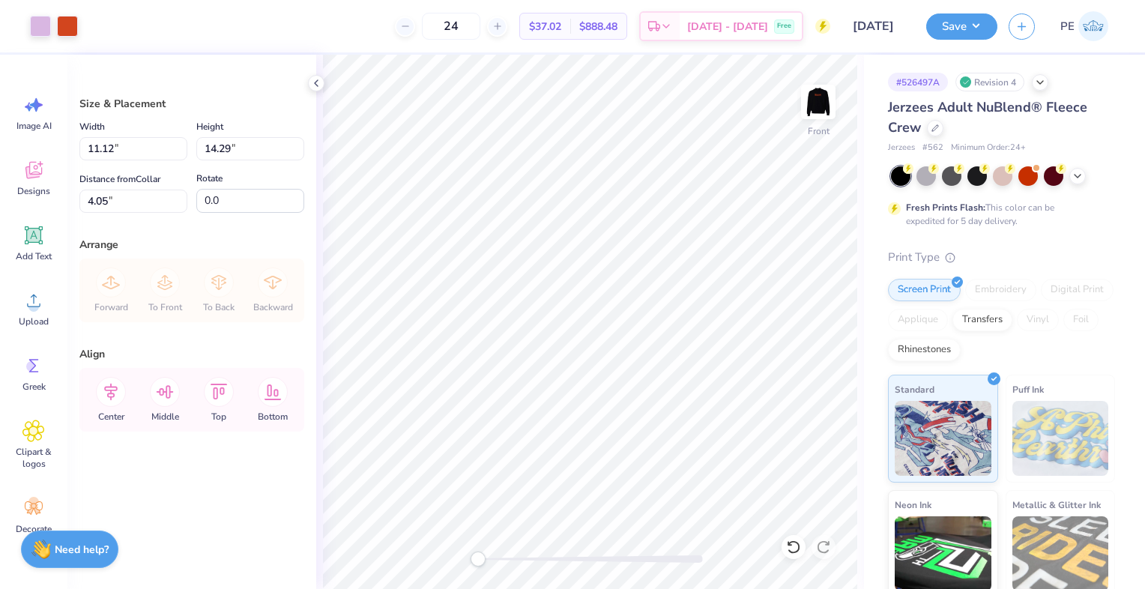
type input "11.12"
type input "14.29"
type input "8.84"
type input "11.37"
click at [816, 114] on img at bounding box center [818, 102] width 60 height 60
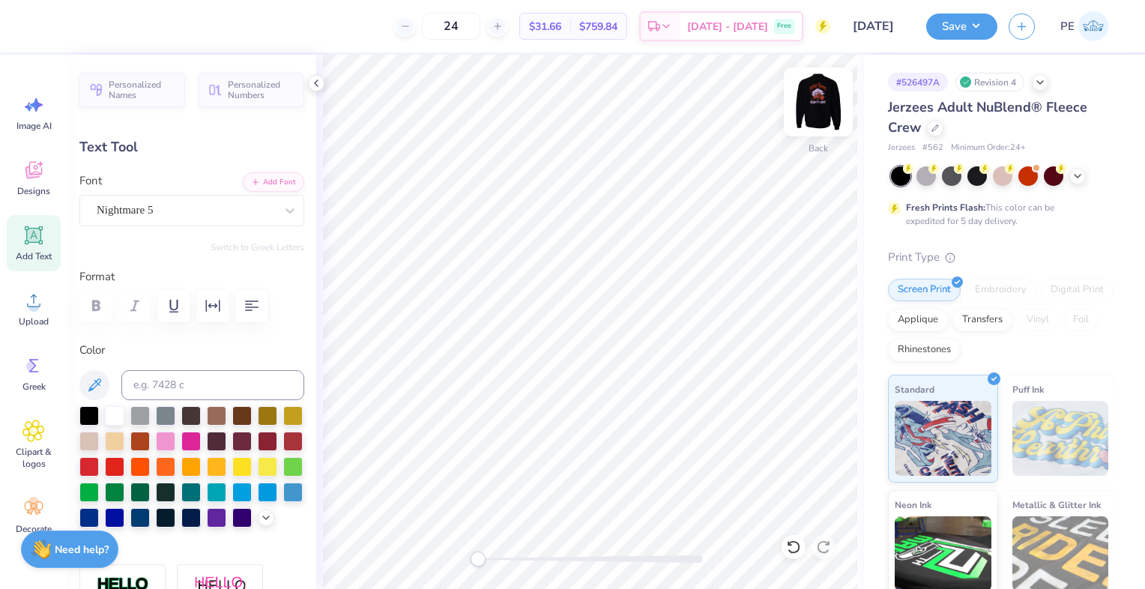
click at [809, 97] on img at bounding box center [818, 102] width 60 height 60
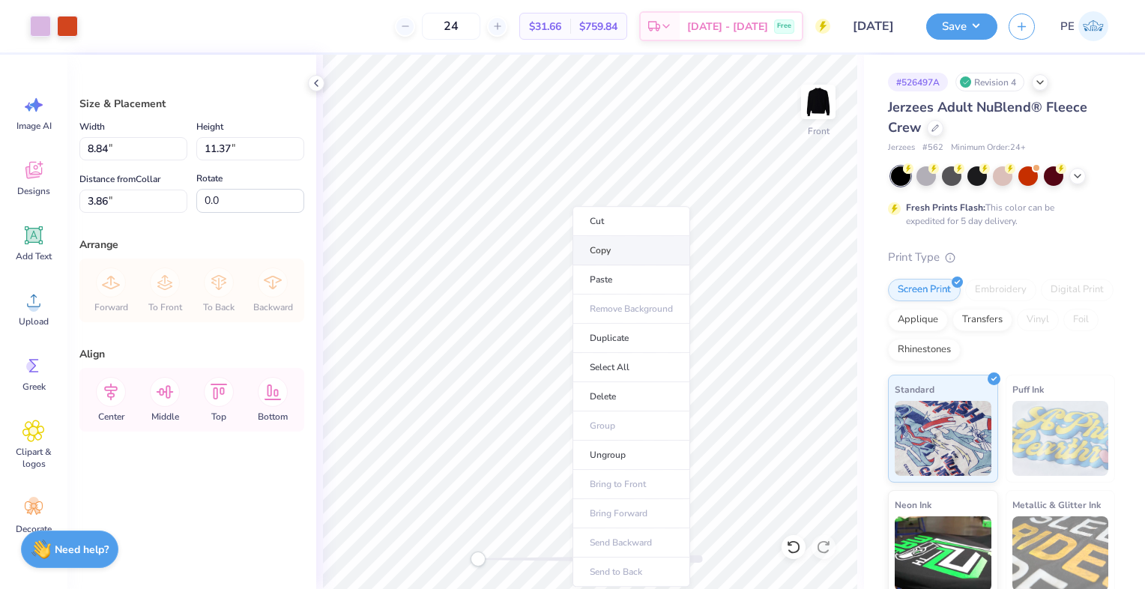
click at [596, 252] on li "Copy" at bounding box center [631, 250] width 118 height 29
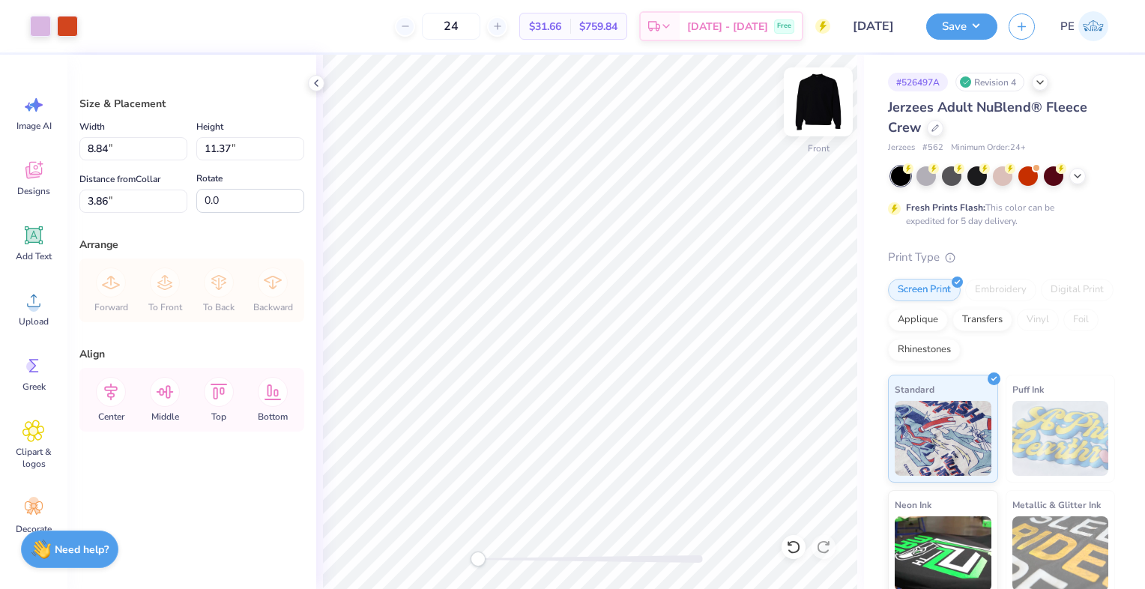
click at [827, 103] on img at bounding box center [818, 102] width 60 height 60
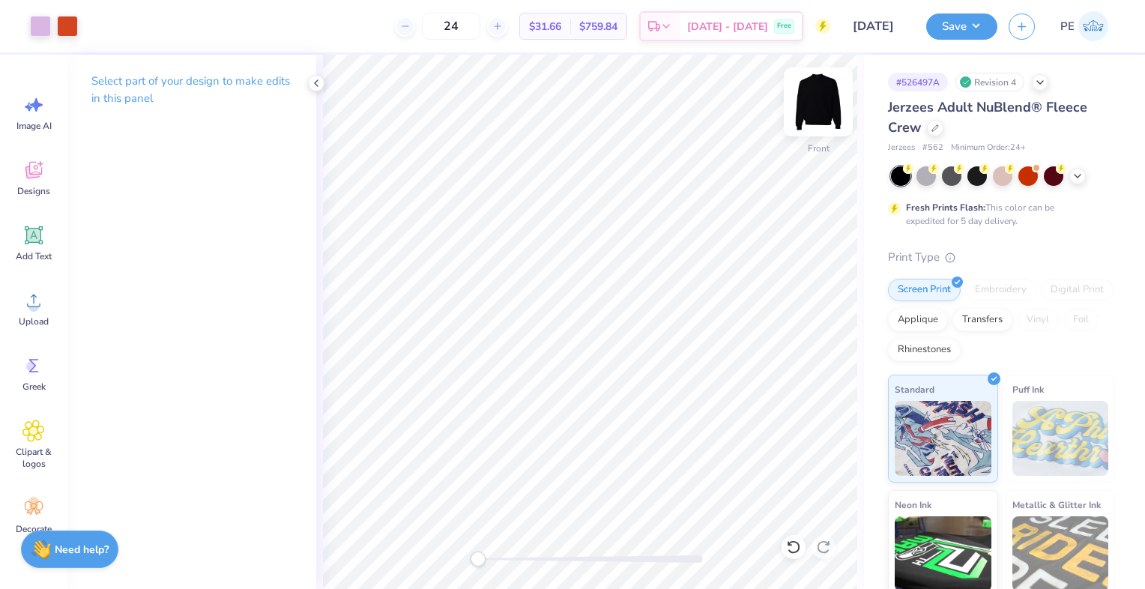
click at [806, 91] on img at bounding box center [818, 102] width 60 height 60
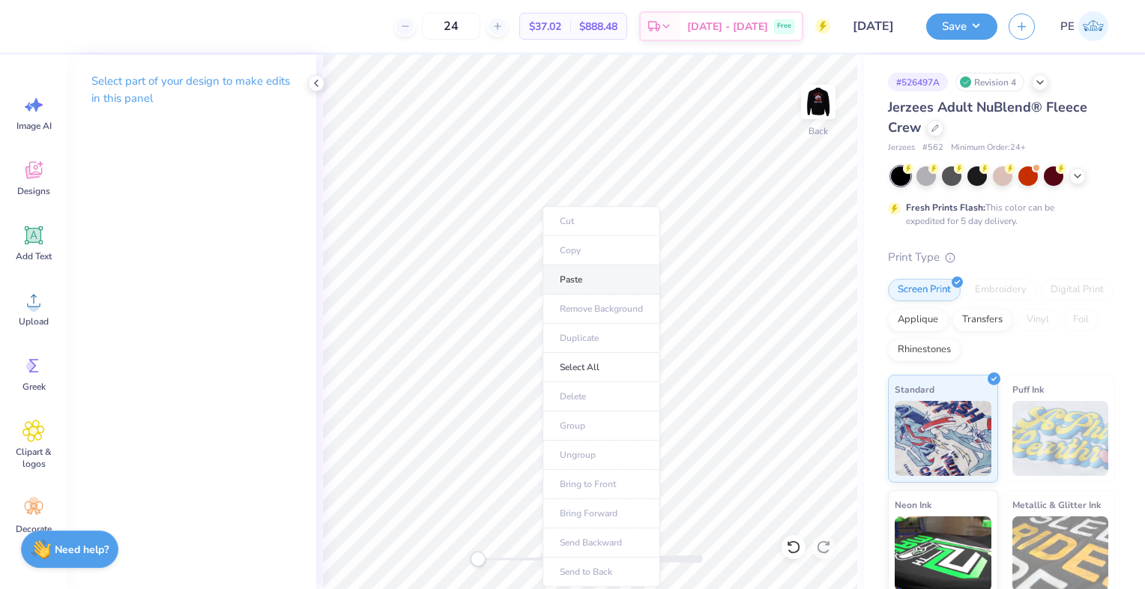
click at [587, 270] on li "Paste" at bounding box center [601, 279] width 118 height 29
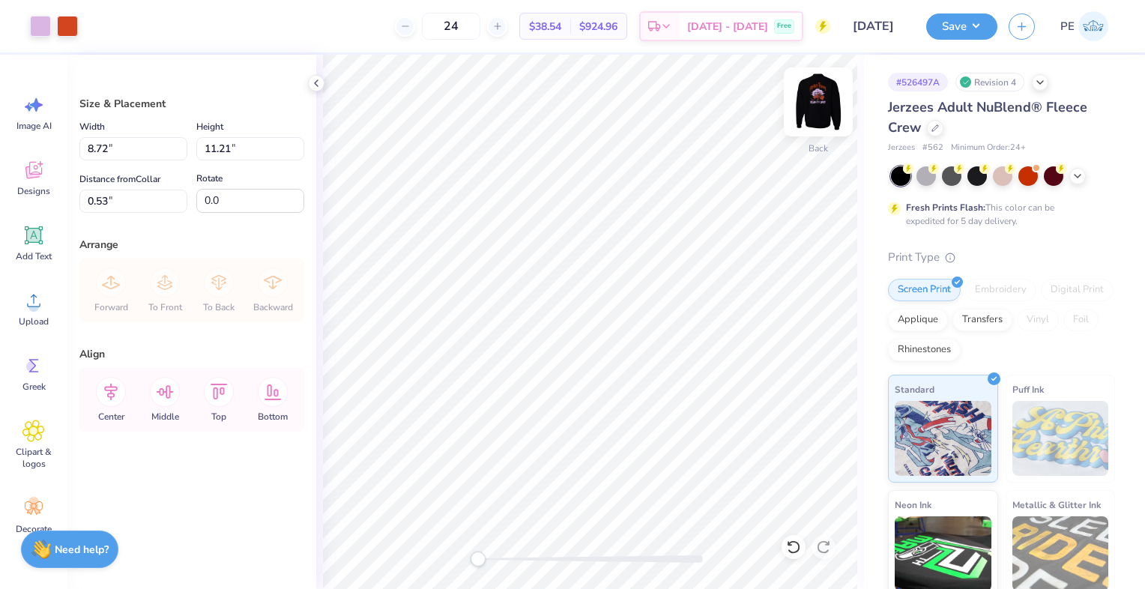
click at [826, 103] on img at bounding box center [818, 102] width 60 height 60
type input "3.86"
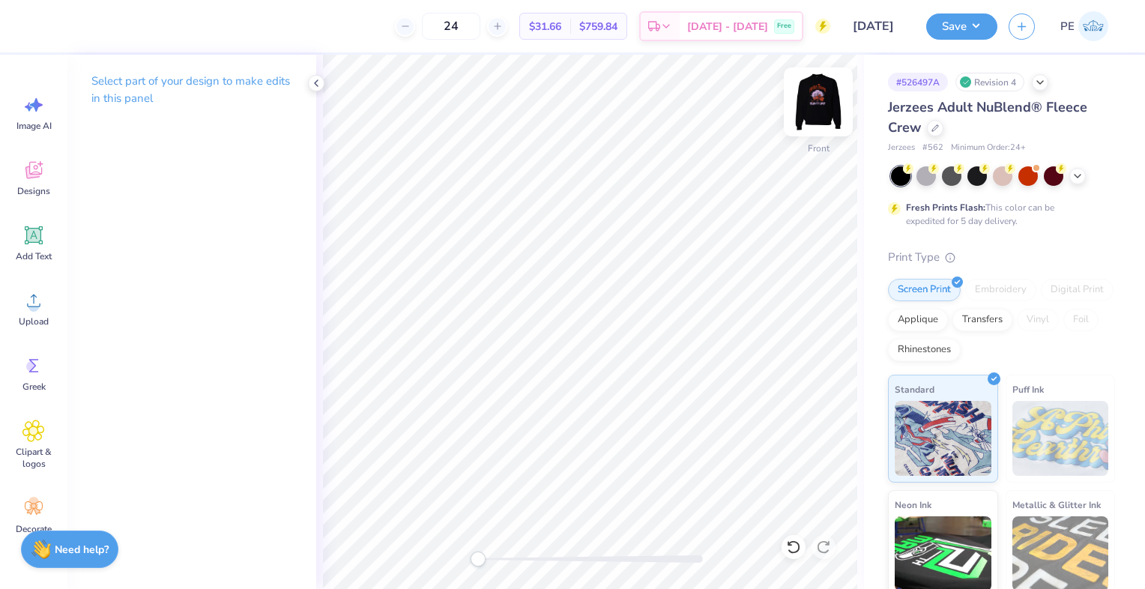
click at [808, 115] on img at bounding box center [818, 102] width 60 height 60
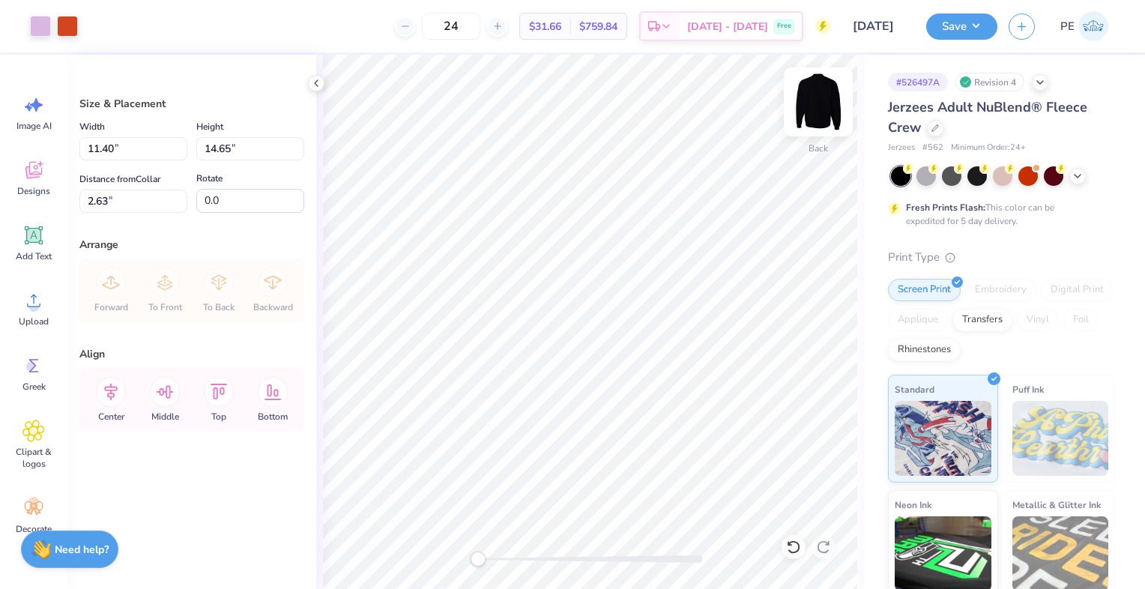
type input "11.40"
type input "14.65"
type input "3.00"
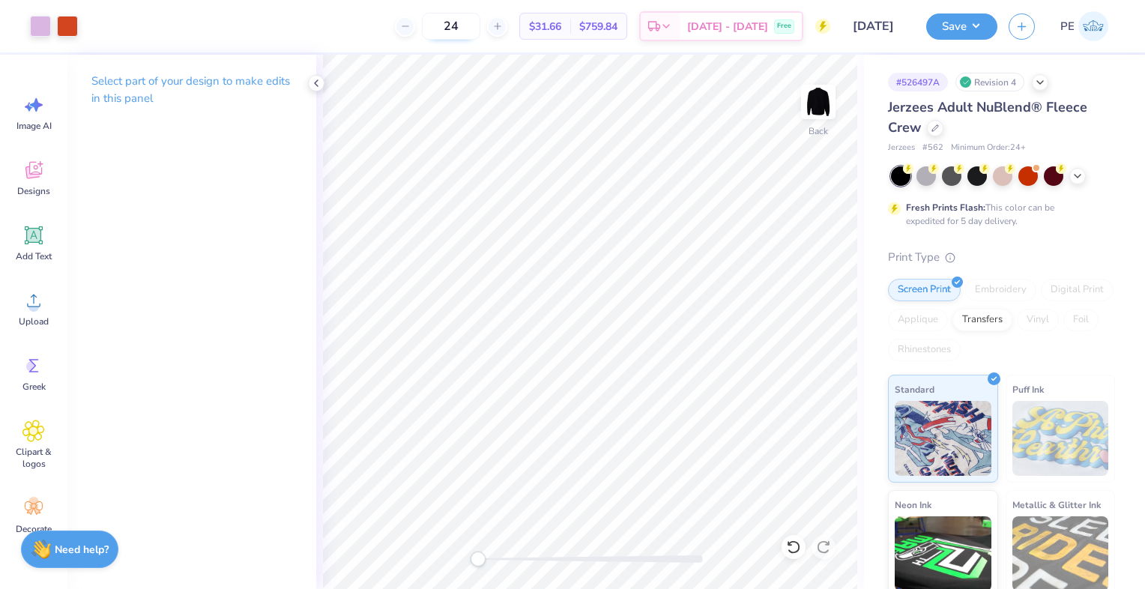
click at [480, 14] on input "24" at bounding box center [451, 26] width 58 height 27
type input "2"
type input "6"
type input "3"
type input "48"
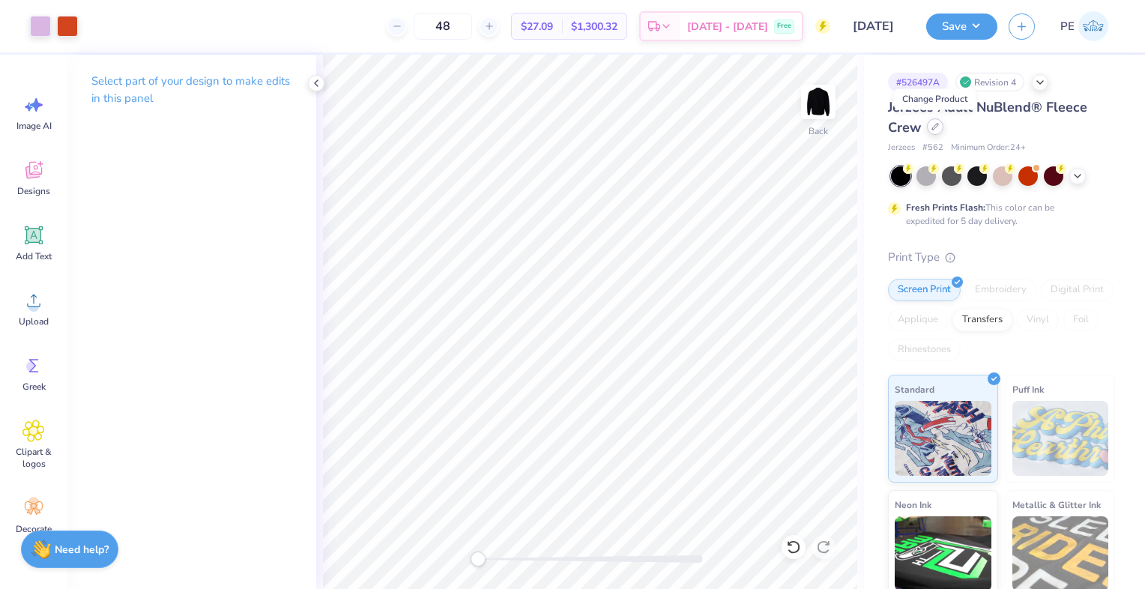
click at [937, 133] on div at bounding box center [935, 126] width 16 height 16
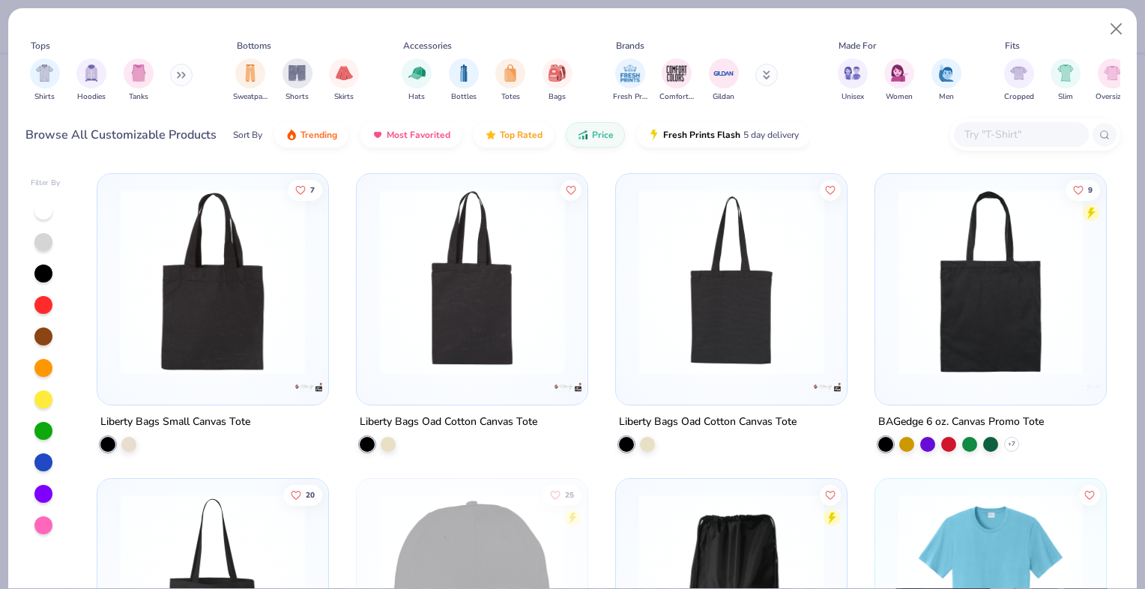
click at [75, 79] on div "Shirts Hoodies Tanks" at bounding box center [111, 79] width 172 height 55
click at [91, 72] on img "filter for Hoodies" at bounding box center [91, 71] width 16 height 17
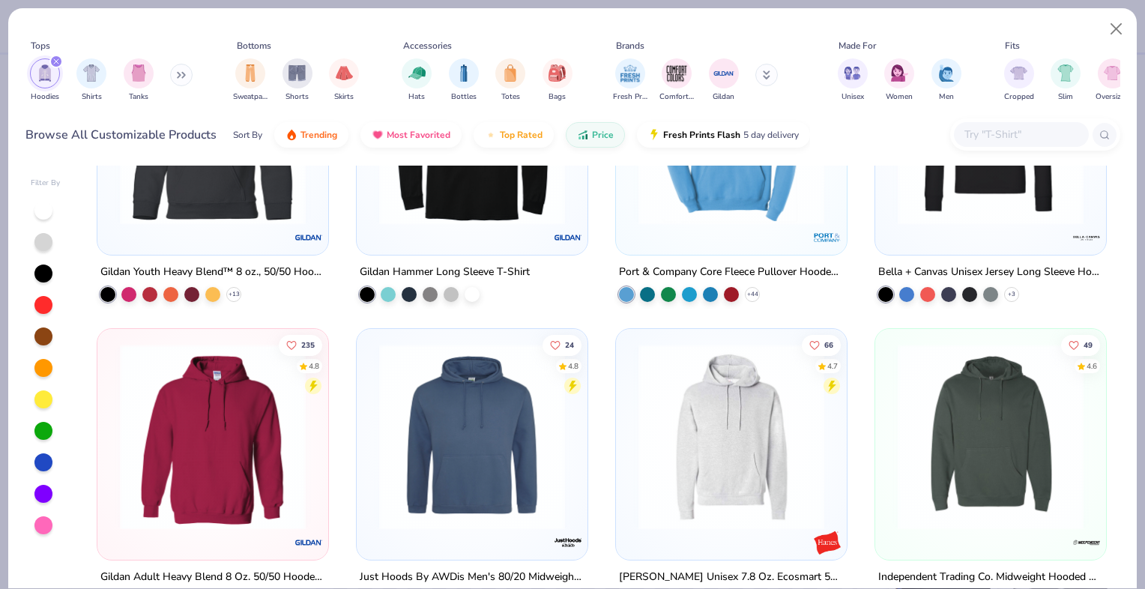
scroll to position [75, 0]
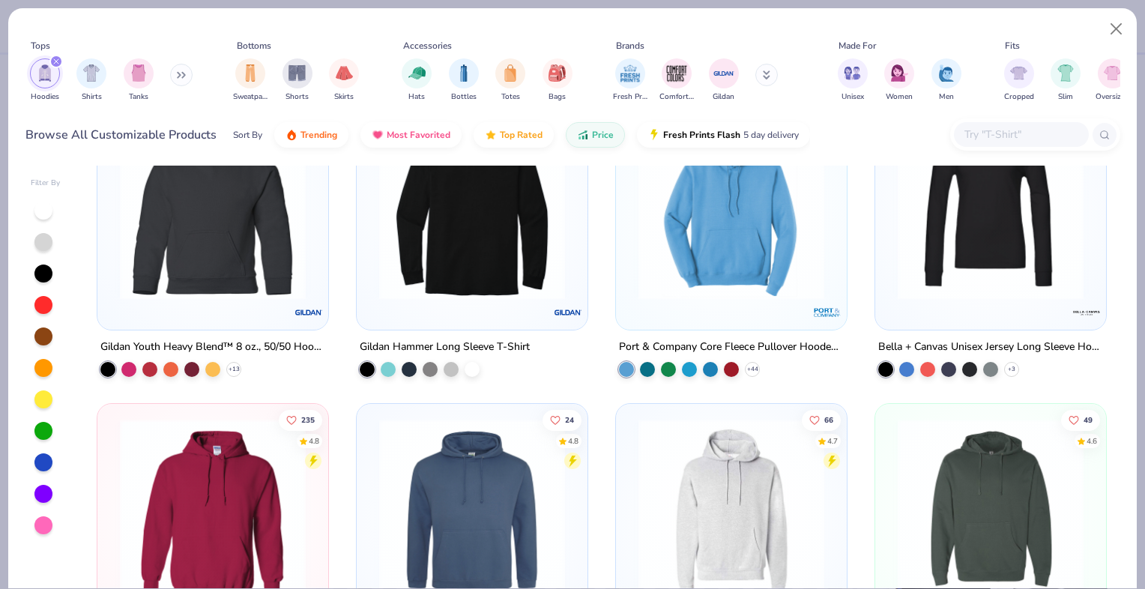
click at [674, 241] on img at bounding box center [731, 207] width 201 height 186
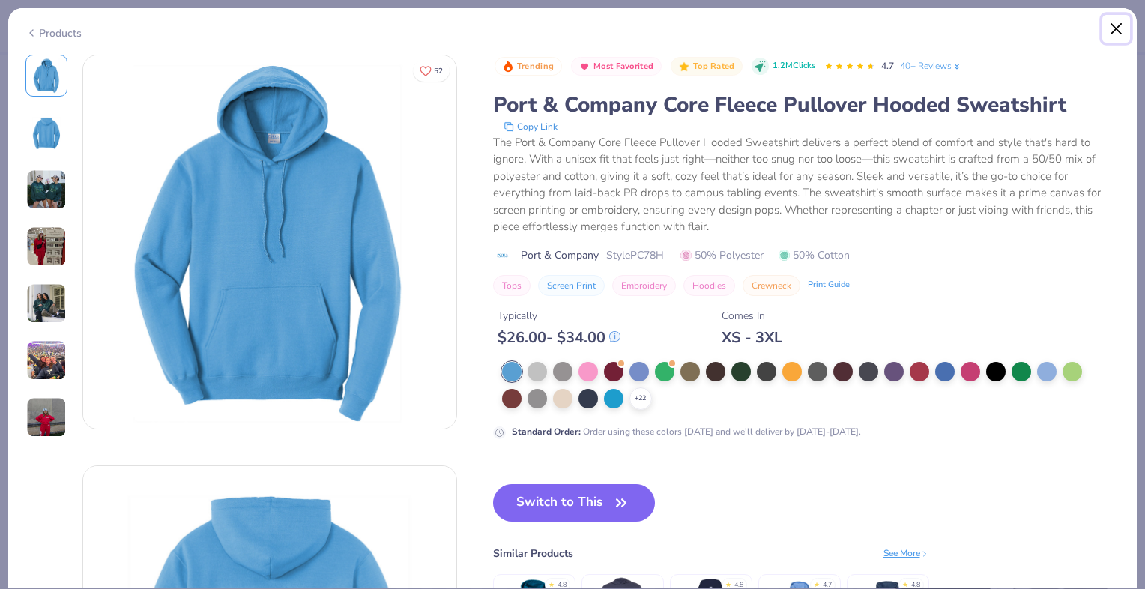
click at [1113, 27] on button "Close" at bounding box center [1116, 29] width 28 height 28
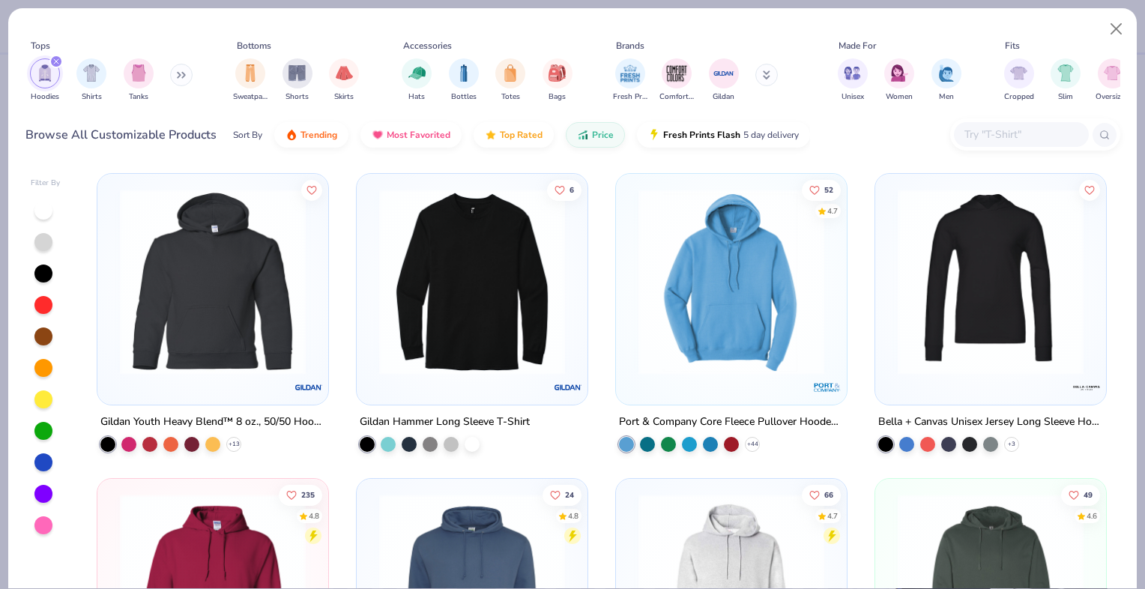
click at [692, 274] on img at bounding box center [731, 282] width 201 height 186
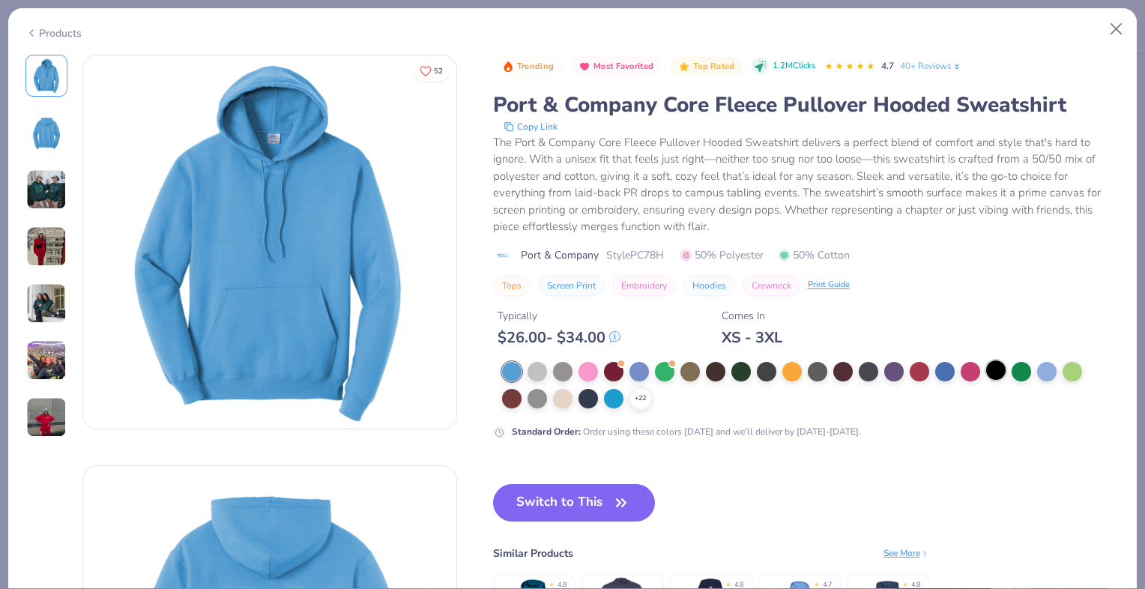
click at [995, 370] on div at bounding box center [995, 369] width 19 height 19
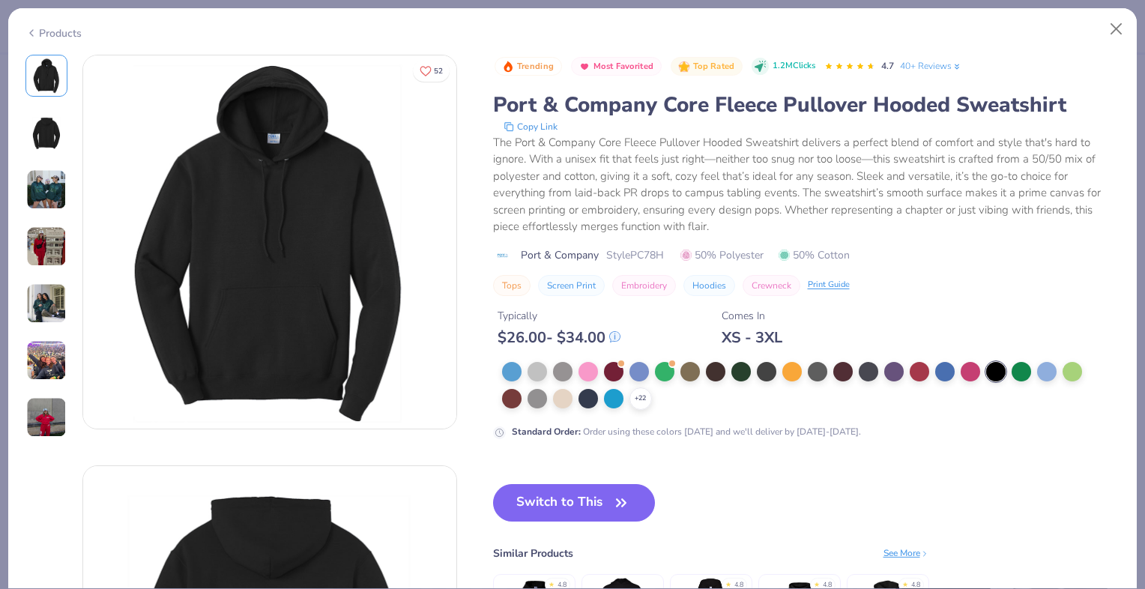
drag, startPoint x: 614, startPoint y: 500, endPoint x: 402, endPoint y: 230, distance: 343.5
click at [613, 499] on icon "button" at bounding box center [621, 502] width 21 height 21
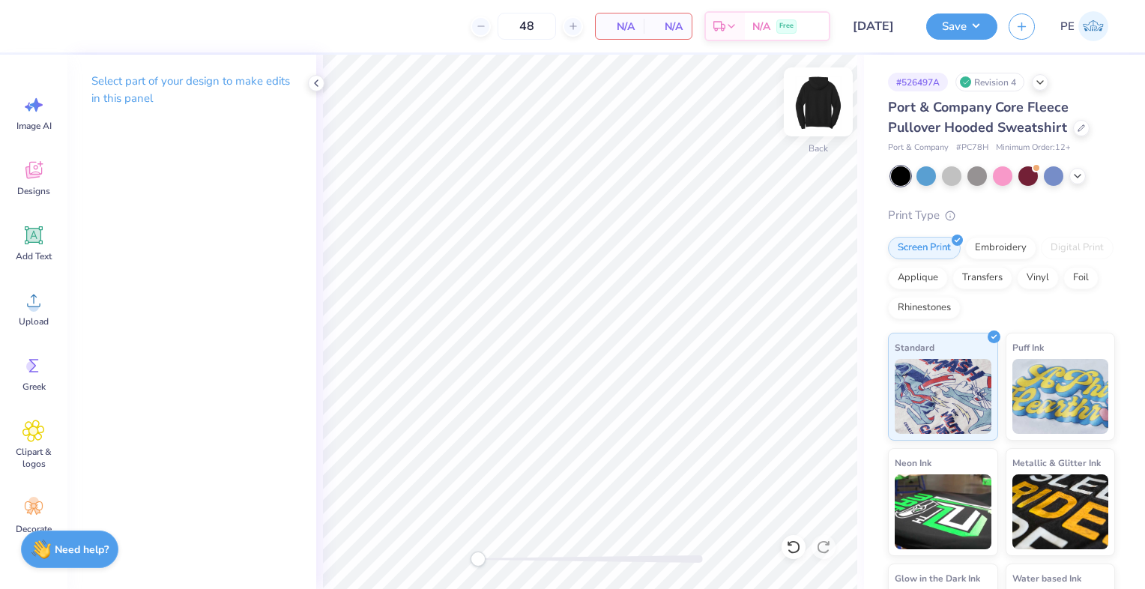
click at [830, 98] on img at bounding box center [818, 102] width 60 height 60
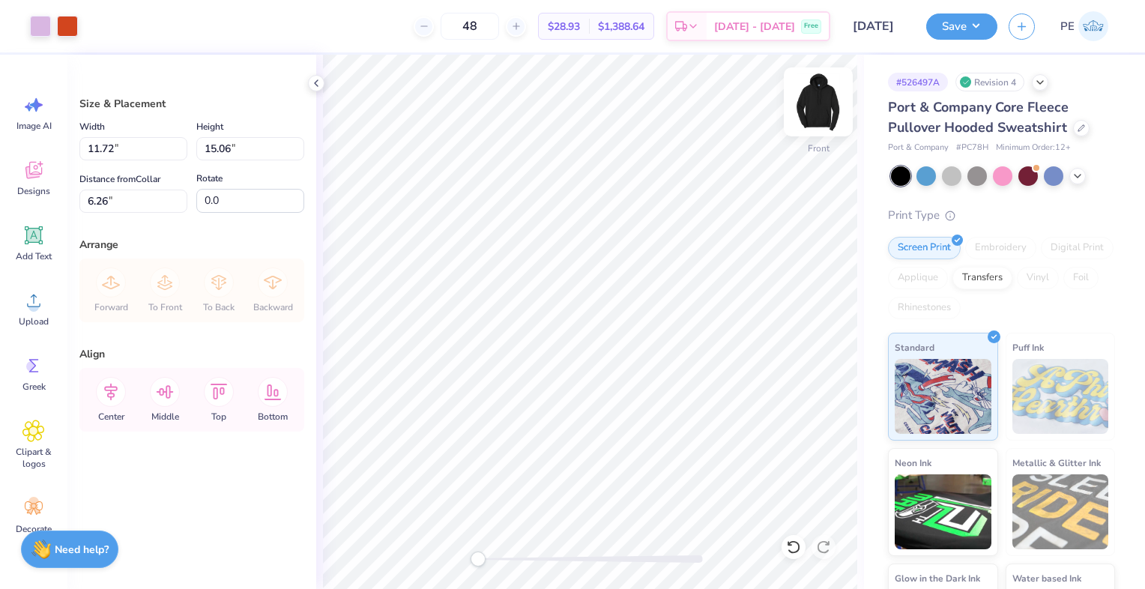
type input "11.72"
type input "15.06"
type input "13.06"
type input "16.78"
type input "6.00"
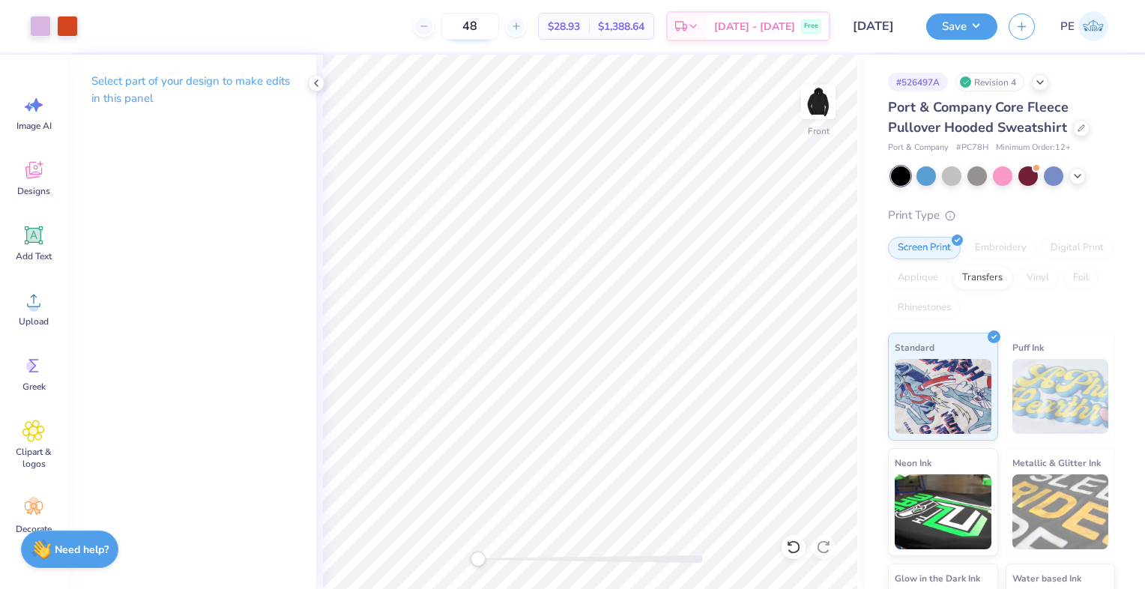
drag, startPoint x: 509, startPoint y: 19, endPoint x: 479, endPoint y: 21, distance: 30.1
click at [479, 21] on input "48" at bounding box center [470, 26] width 58 height 27
type input "2"
drag, startPoint x: 503, startPoint y: 25, endPoint x: 453, endPoint y: 25, distance: 49.4
click at [453, 25] on div "36" at bounding box center [470, 26] width 112 height 27
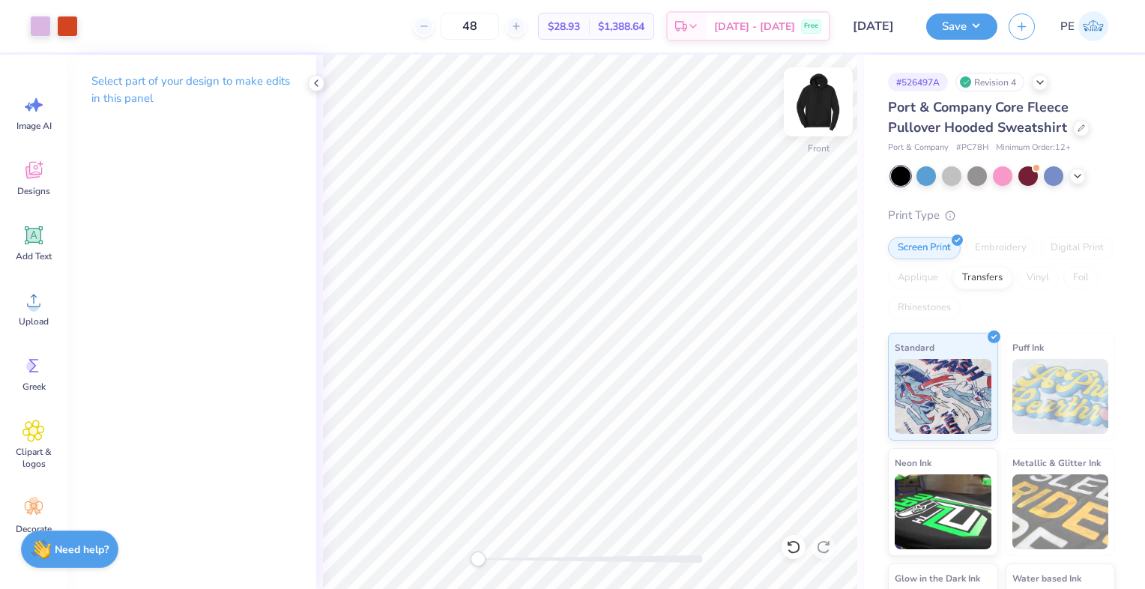
click at [815, 103] on img at bounding box center [818, 102] width 60 height 60
click at [832, 108] on img at bounding box center [818, 102] width 60 height 60
click at [821, 112] on img at bounding box center [818, 102] width 60 height 60
drag, startPoint x: 508, startPoint y: 23, endPoint x: 468, endPoint y: 25, distance: 40.5
click at [468, 25] on input "48" at bounding box center [470, 26] width 58 height 27
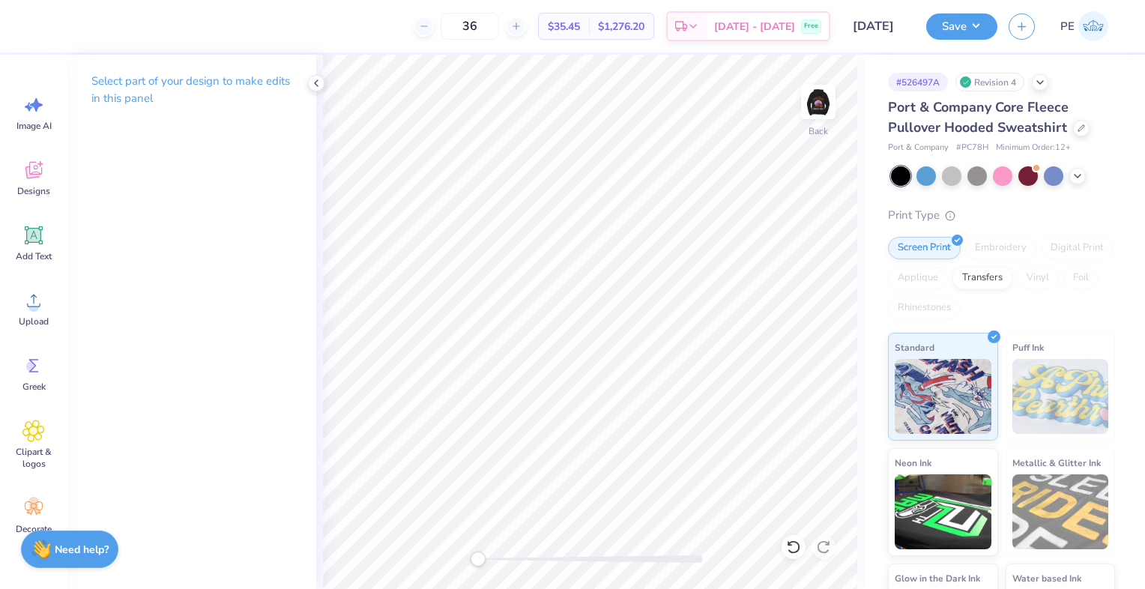
type input "36"
click at [808, 103] on img at bounding box center [818, 102] width 60 height 60
click at [1084, 130] on div at bounding box center [1081, 126] width 16 height 16
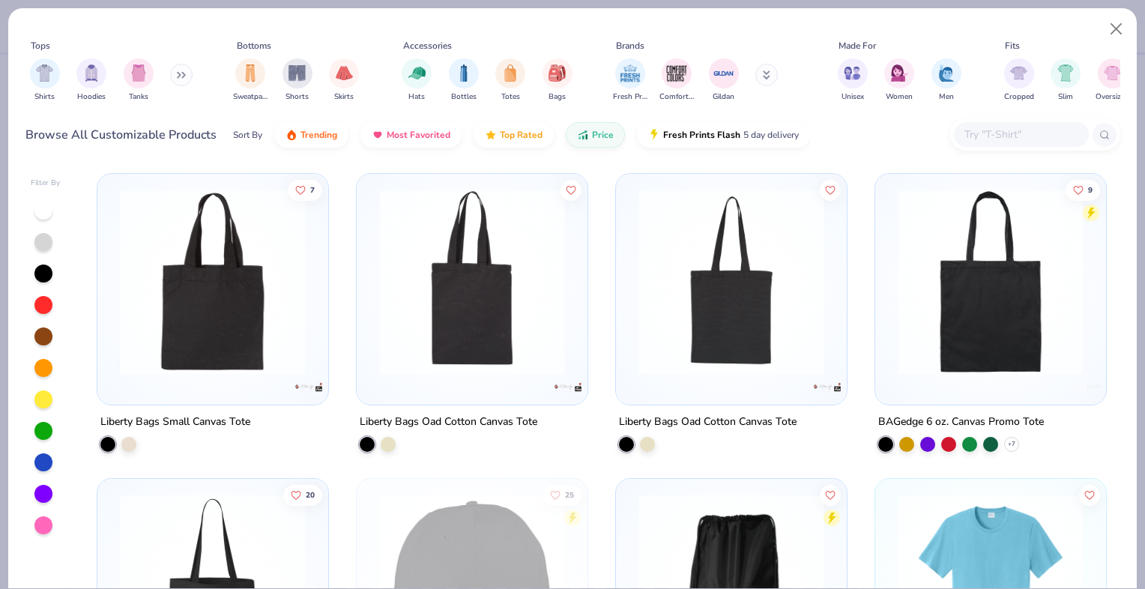
click at [181, 71] on icon at bounding box center [181, 74] width 9 height 7
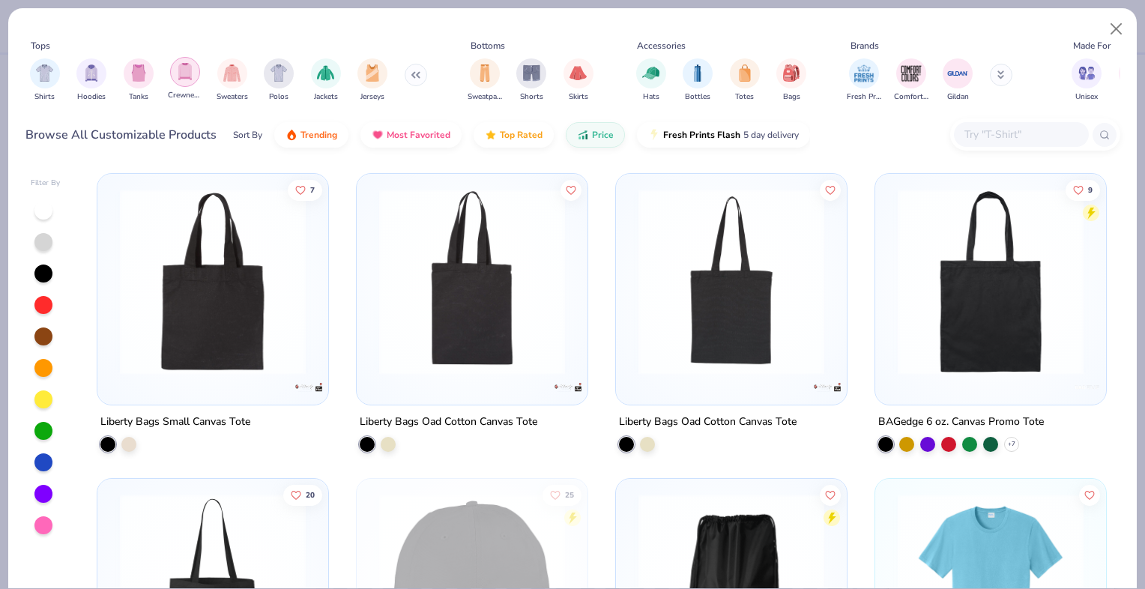
click at [189, 80] on div "filter for Crewnecks" at bounding box center [185, 72] width 30 height 30
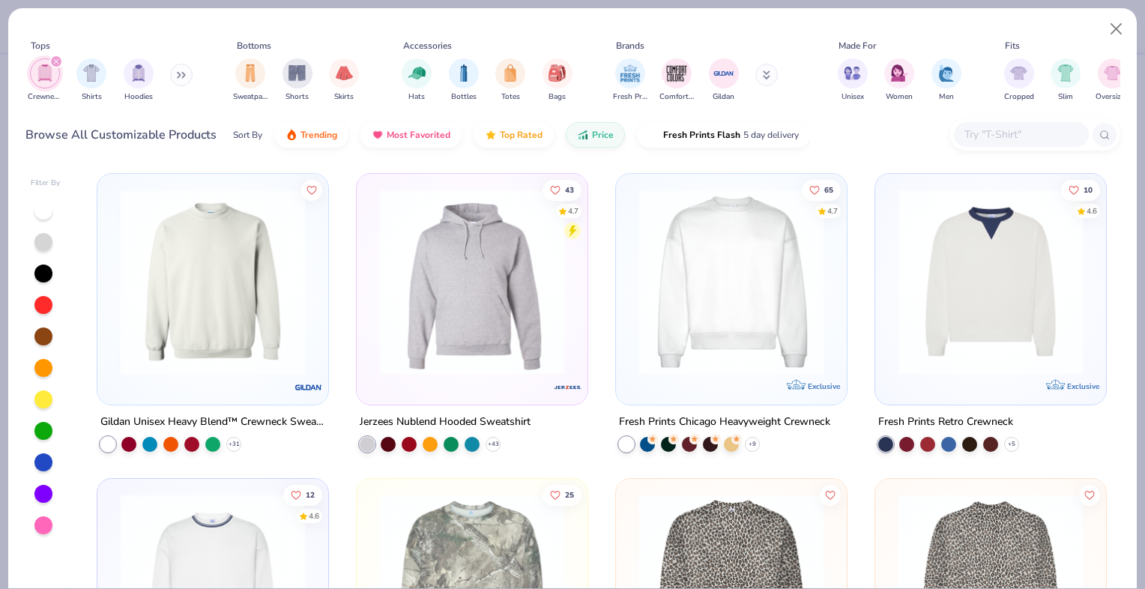
click at [176, 76] on button at bounding box center [181, 75] width 22 height 22
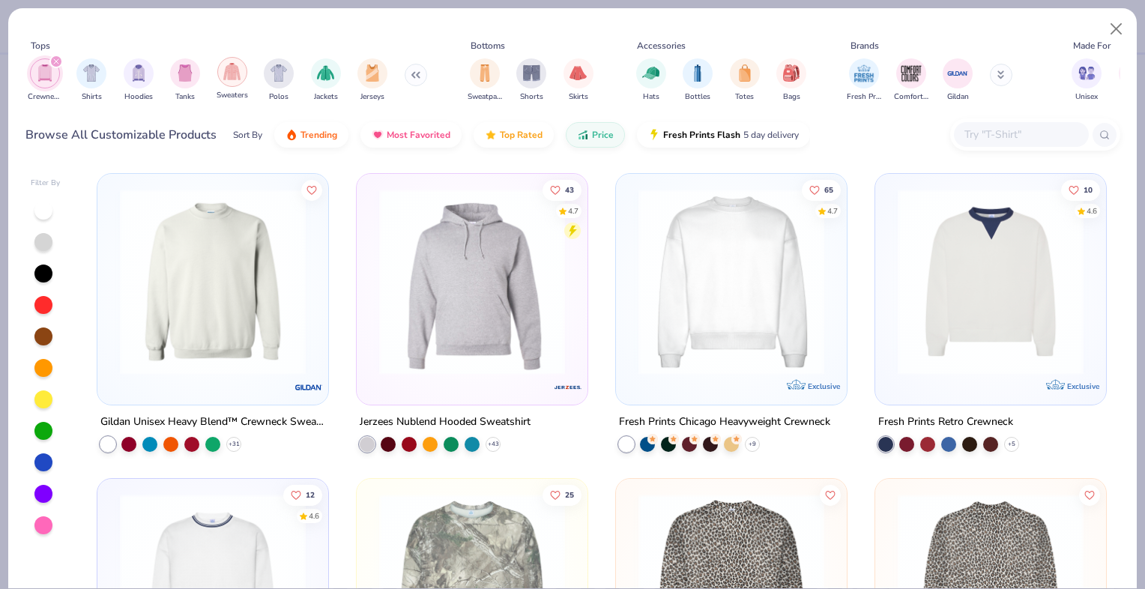
click at [242, 73] on div "filter for Sweaters" at bounding box center [232, 72] width 30 height 30
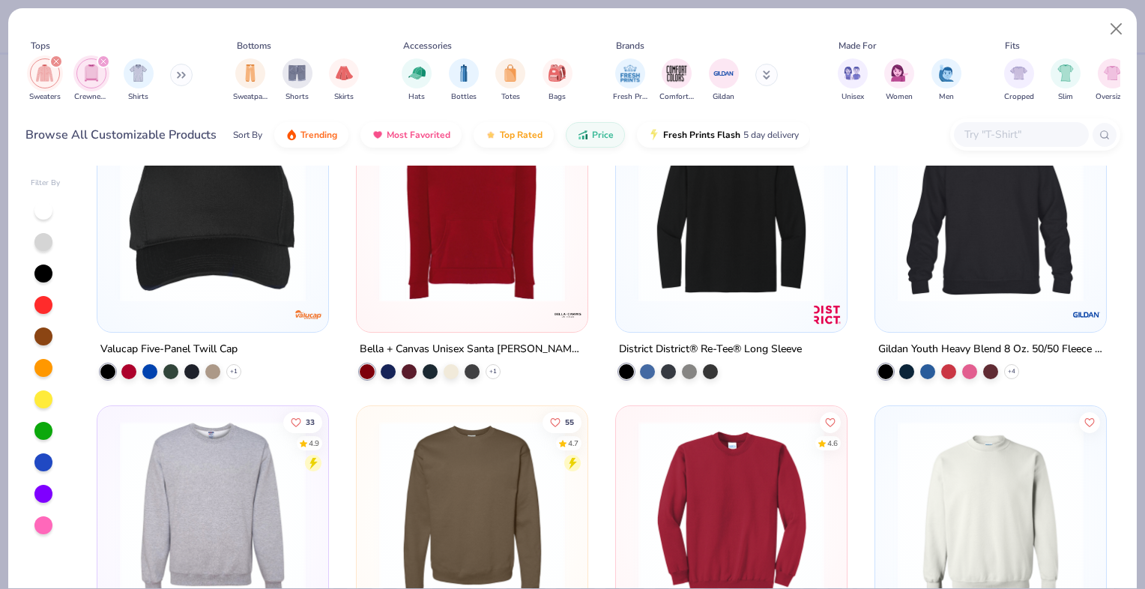
scroll to position [150, 0]
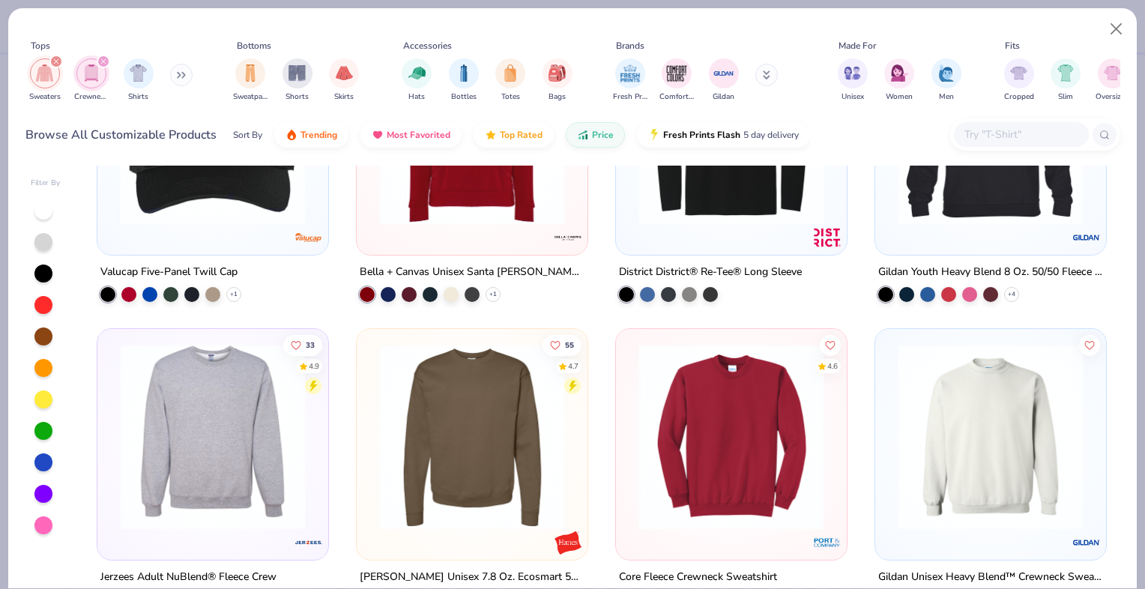
click at [225, 432] on img at bounding box center [212, 437] width 201 height 186
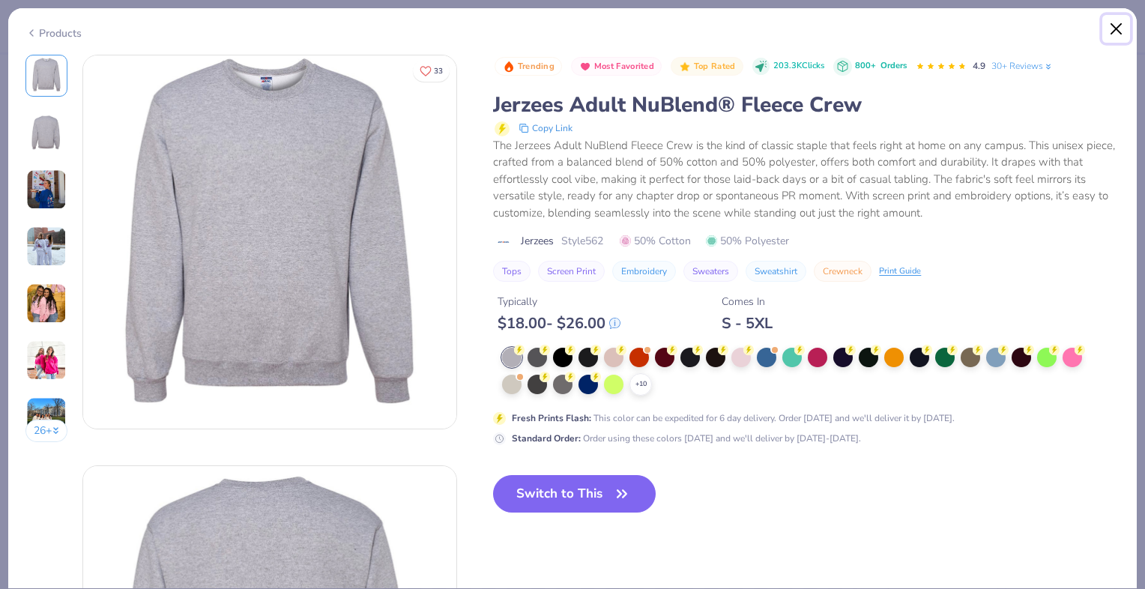
click at [1109, 38] on button "Close" at bounding box center [1116, 29] width 28 height 28
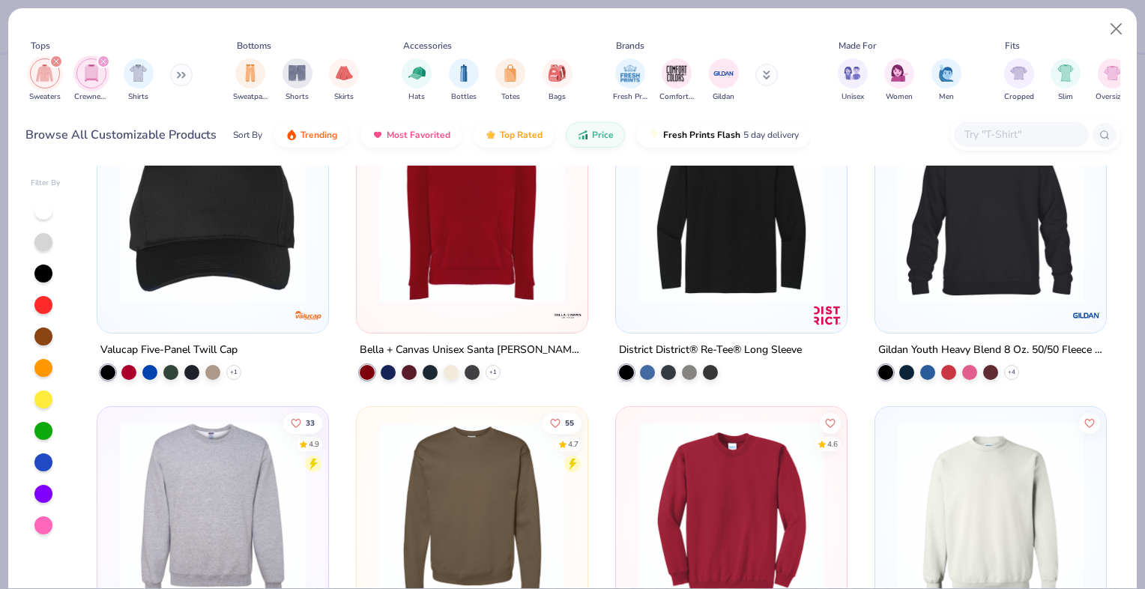
scroll to position [150, 0]
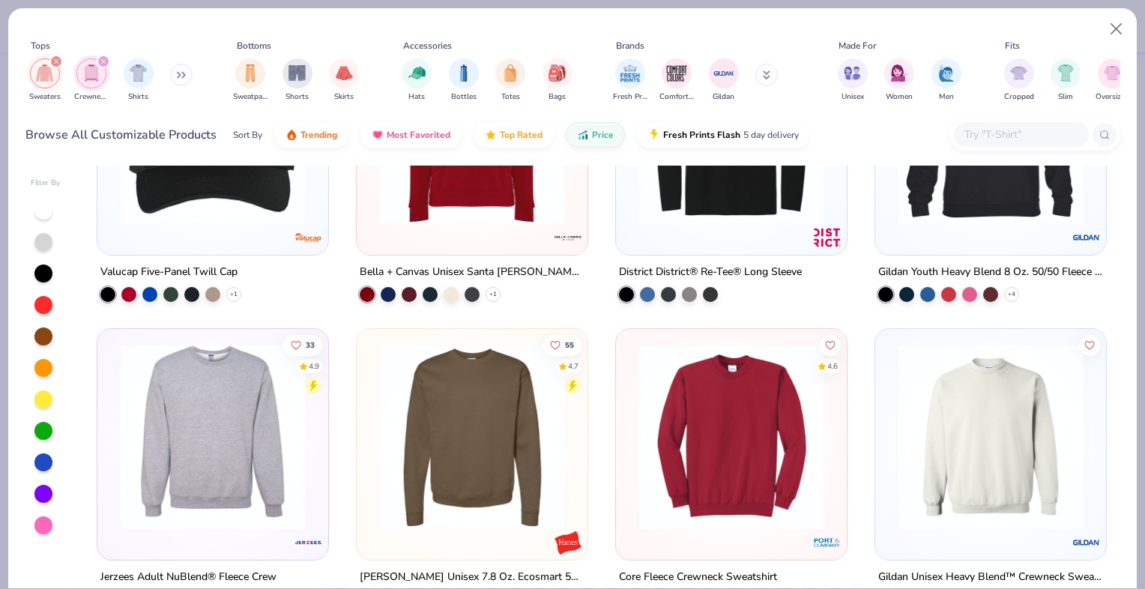
click at [166, 402] on img at bounding box center [212, 437] width 201 height 186
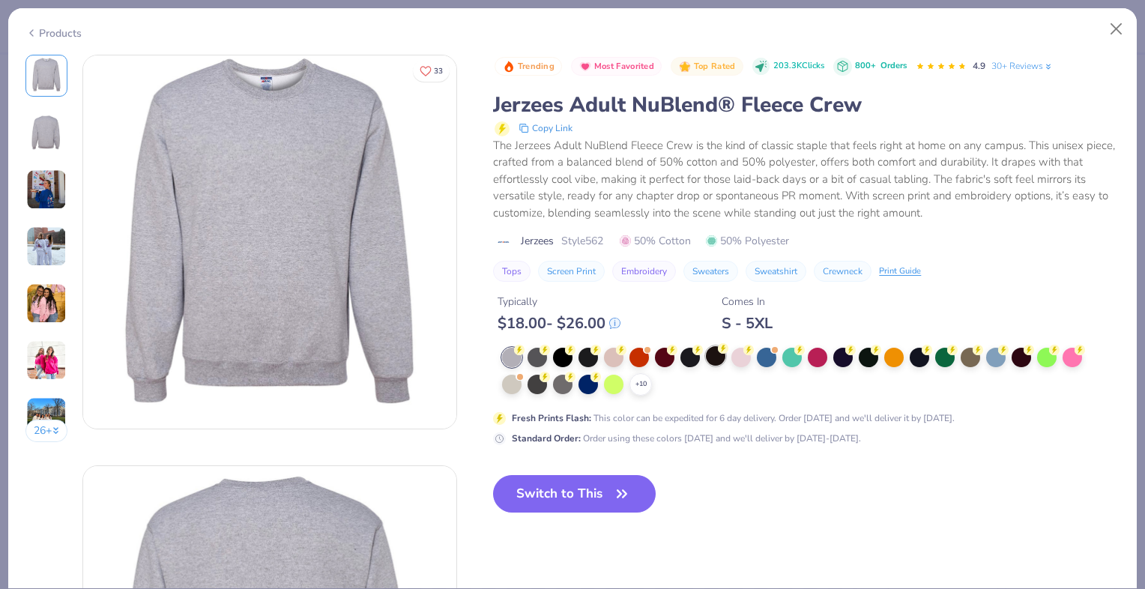
click at [711, 356] on div at bounding box center [715, 355] width 19 height 19
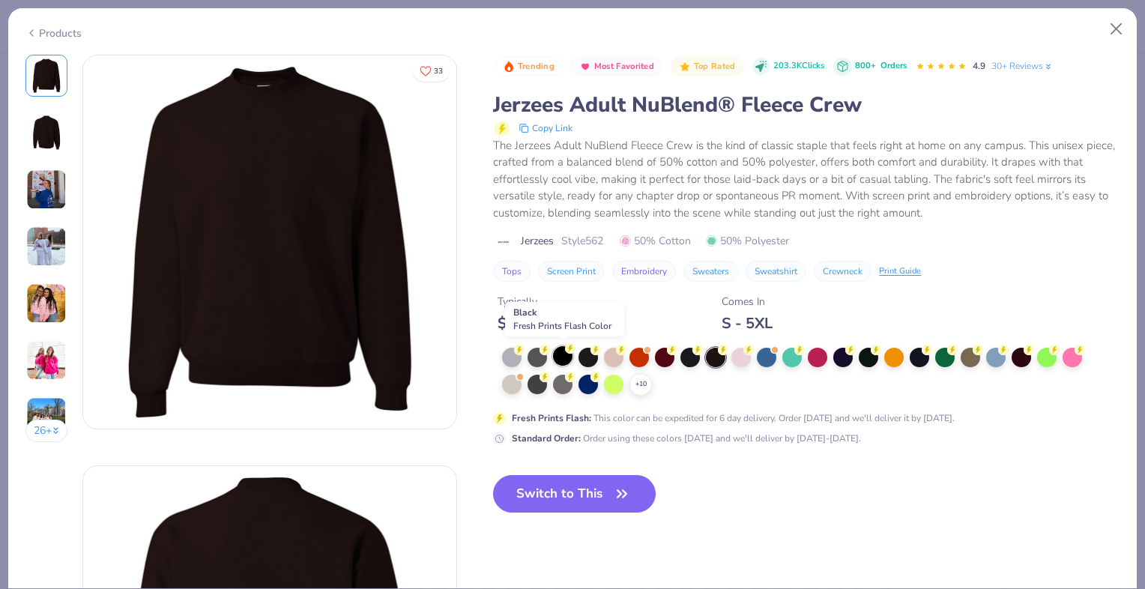
click at [557, 357] on div at bounding box center [562, 355] width 19 height 19
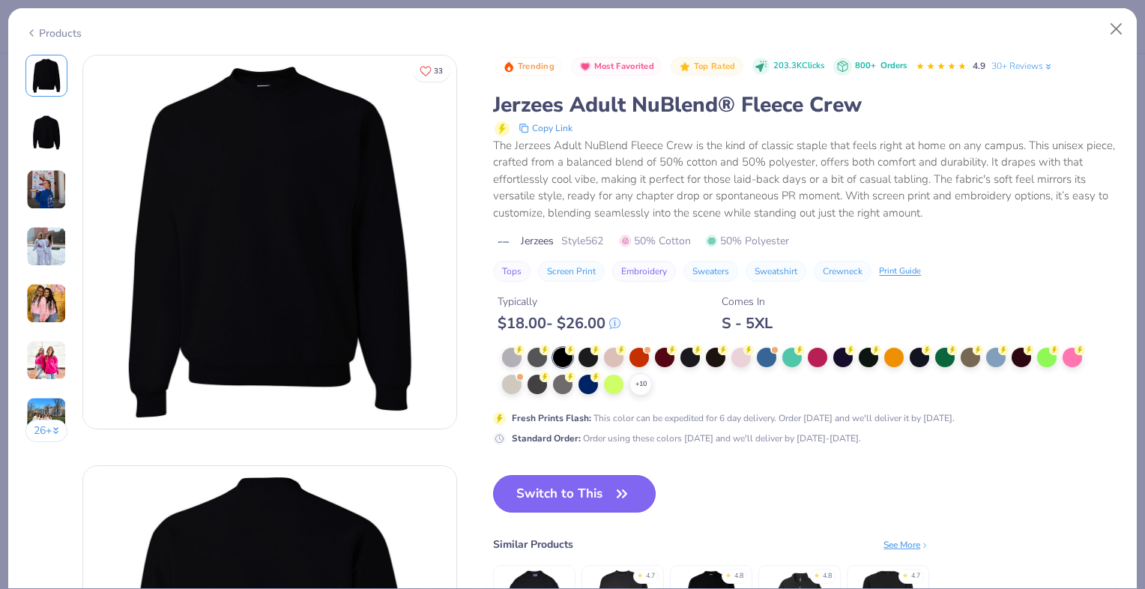
click at [569, 496] on button "Switch to This" at bounding box center [574, 493] width 163 height 37
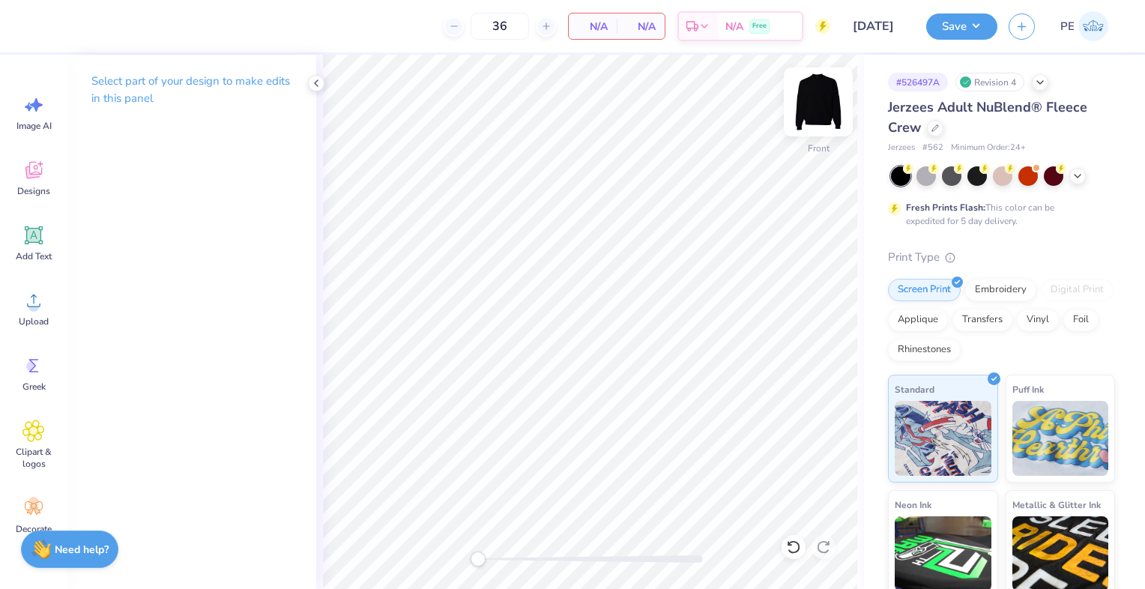
click at [823, 88] on img at bounding box center [818, 102] width 60 height 60
